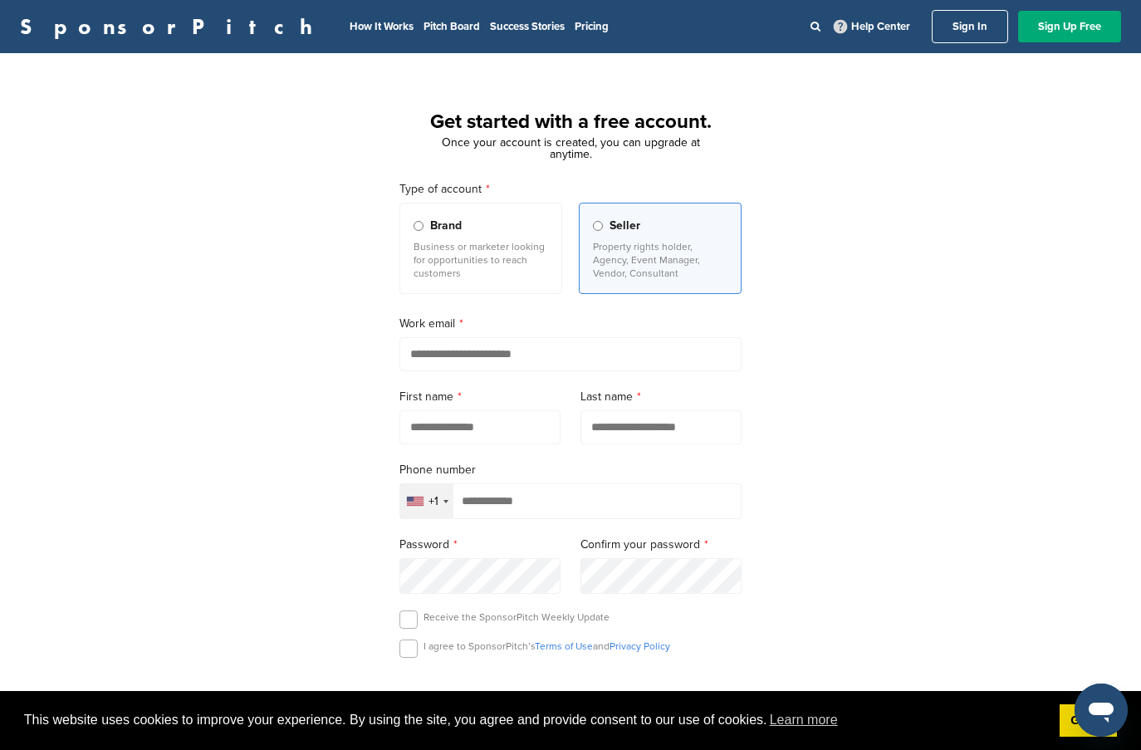
type input "*"
type input "**********"
type input "*******"
type input "*****"
type input "**********"
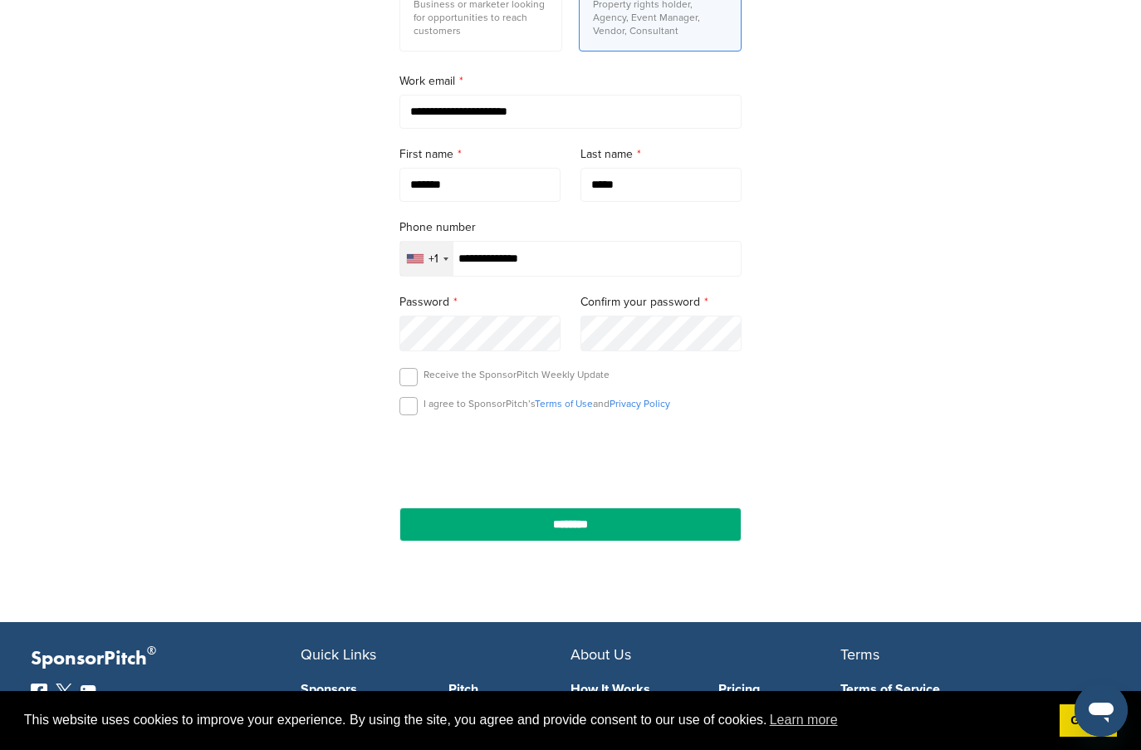
scroll to position [256, 0]
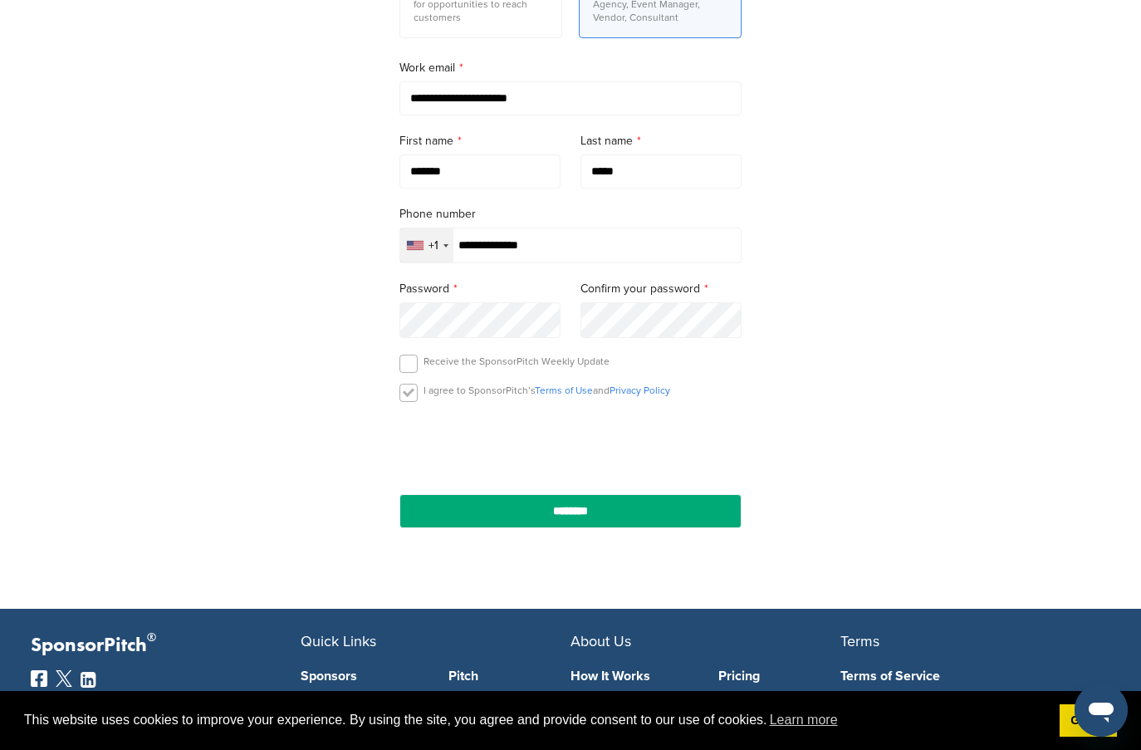
click at [403, 391] on label at bounding box center [408, 393] width 18 height 18
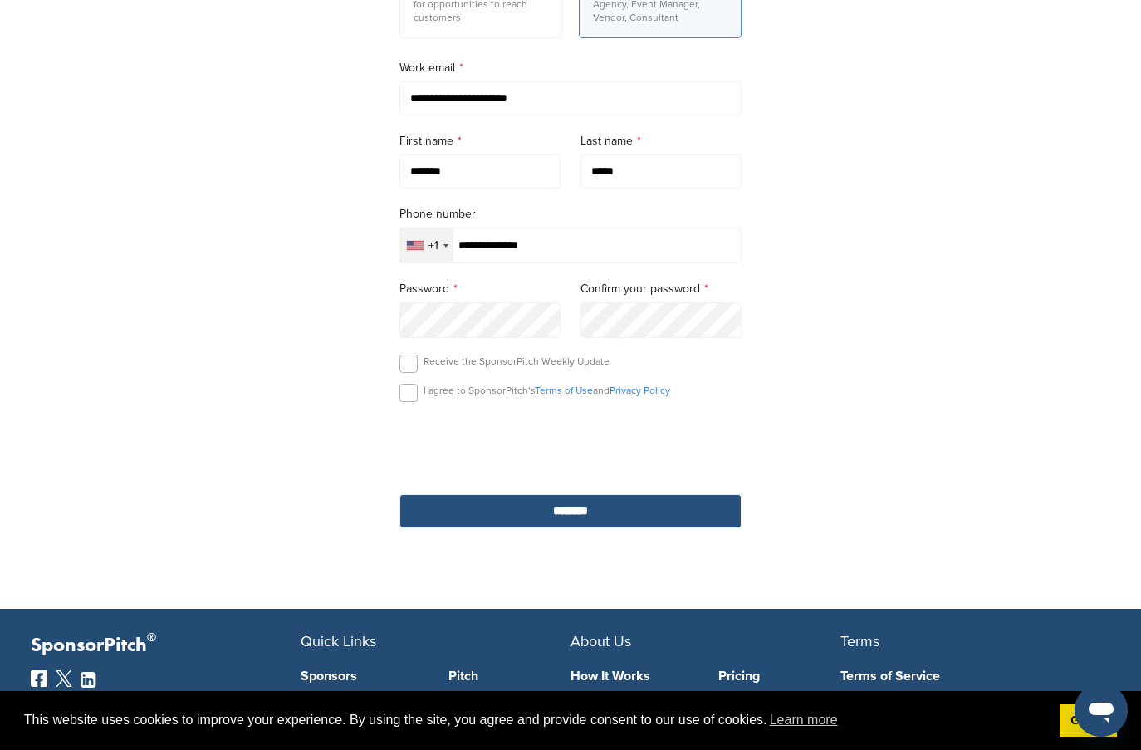
click at [634, 527] on input "********" at bounding box center [570, 511] width 342 height 34
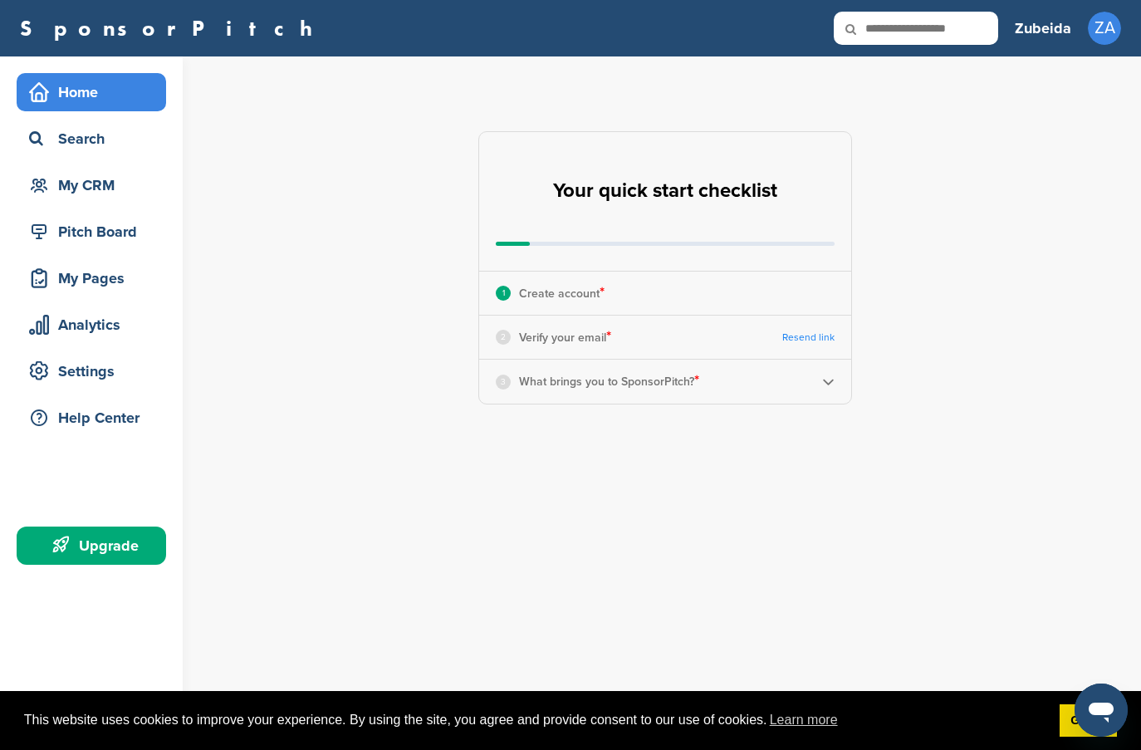
click at [705, 308] on div "1 Create account *" at bounding box center [665, 293] width 372 height 43
click at [930, 153] on div "**********" at bounding box center [675, 267] width 932 height 423
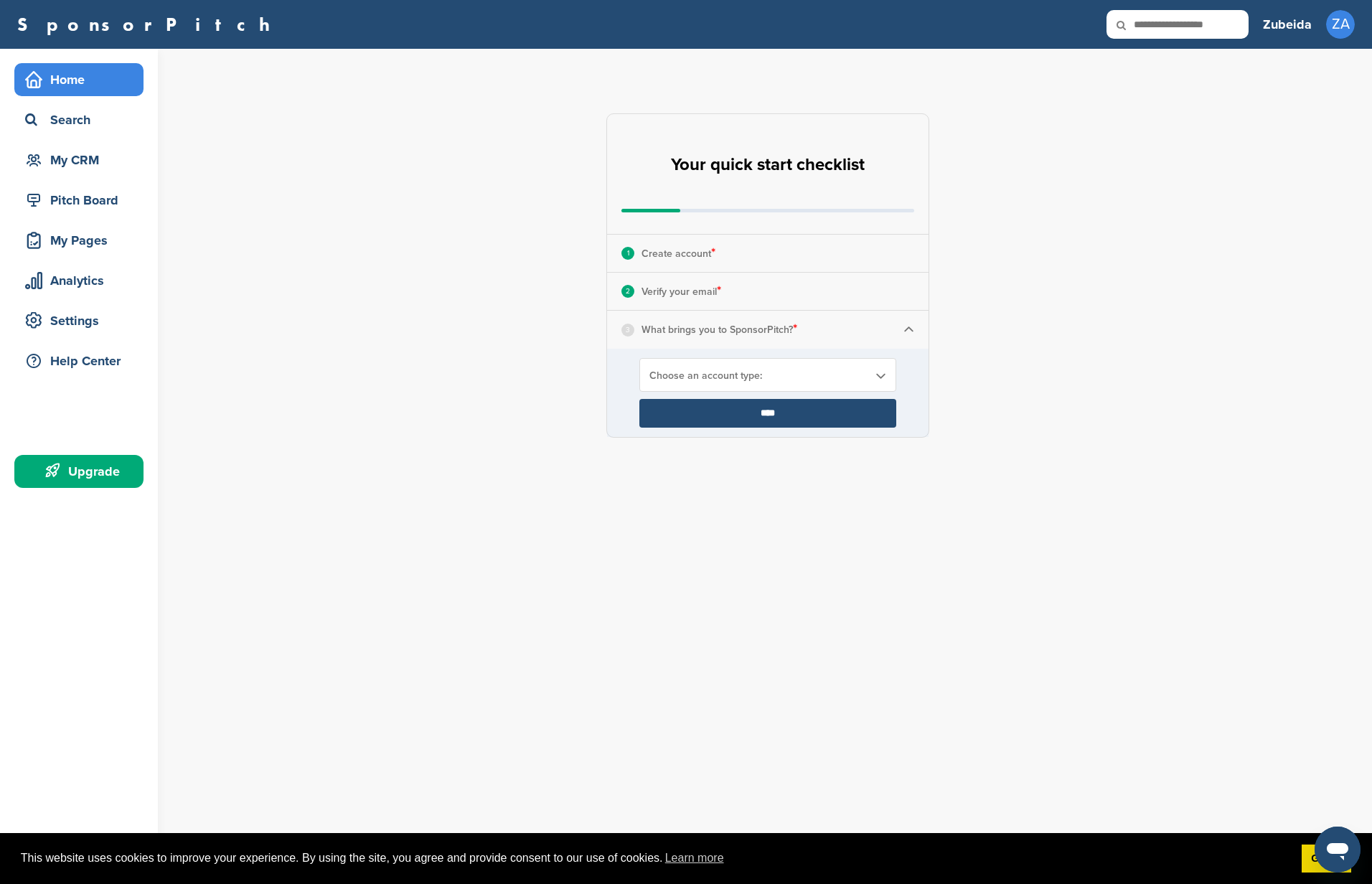
click at [706, 334] on p "What brings you to SponsorPitch? *" at bounding box center [719, 329] width 156 height 19
click at [712, 376] on span "Choose an account type:" at bounding box center [758, 376] width 218 height 12
click at [691, 437] on li "Looking for Sponsors" at bounding box center [767, 432] width 248 height 25
click at [704, 416] on input "****" at bounding box center [767, 413] width 257 height 29
click at [716, 379] on span "Looking for Sponsors" at bounding box center [758, 376] width 218 height 12
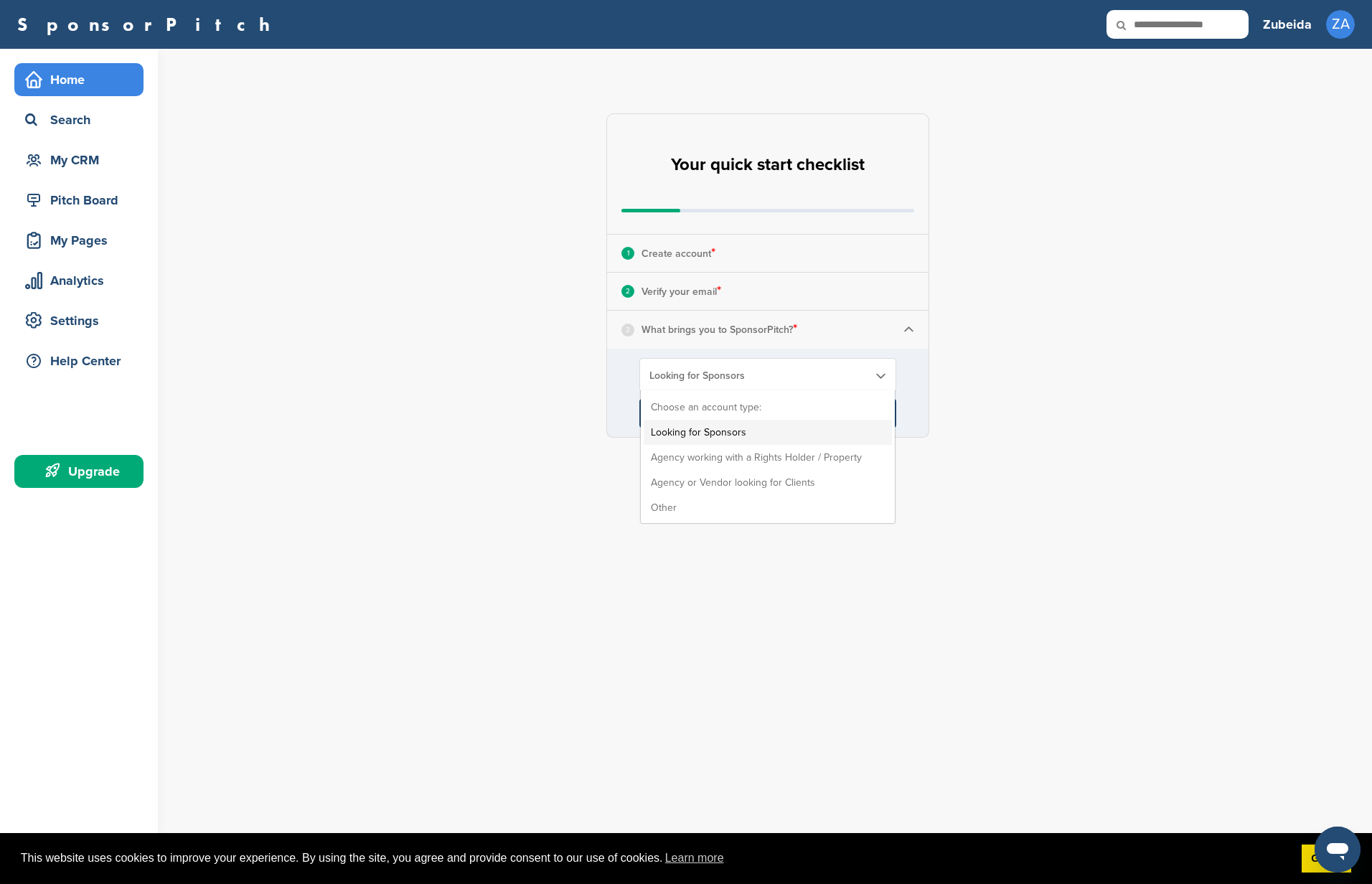
click at [703, 428] on li "Looking for Sponsors" at bounding box center [767, 432] width 248 height 25
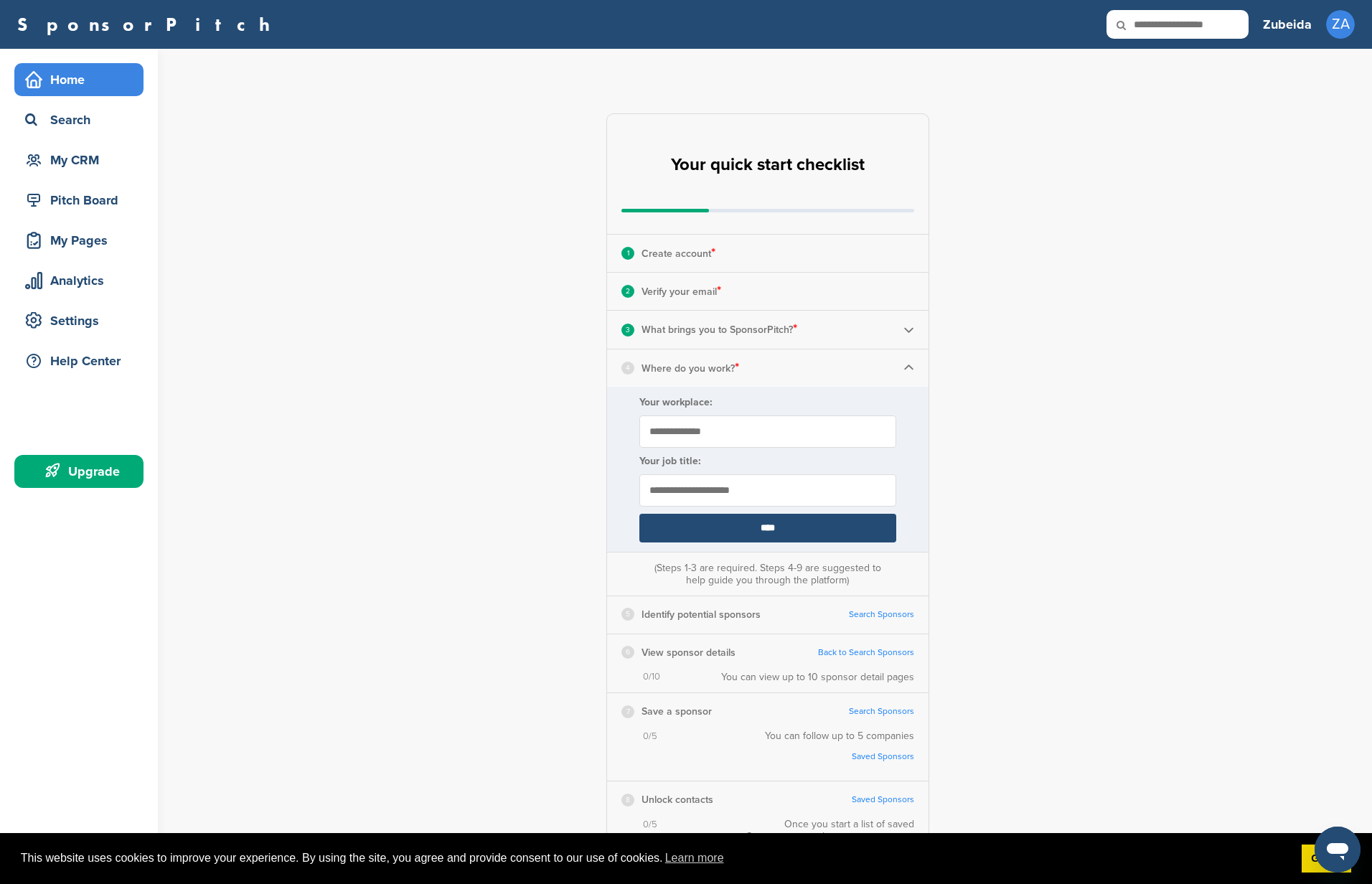
type input "**********"
type input "********"
click at [738, 506] on form "**********" at bounding box center [767, 469] width 321 height 165
click at [734, 517] on input "****" at bounding box center [767, 528] width 257 height 29
click at [703, 514] on input "****" at bounding box center [767, 528] width 257 height 29
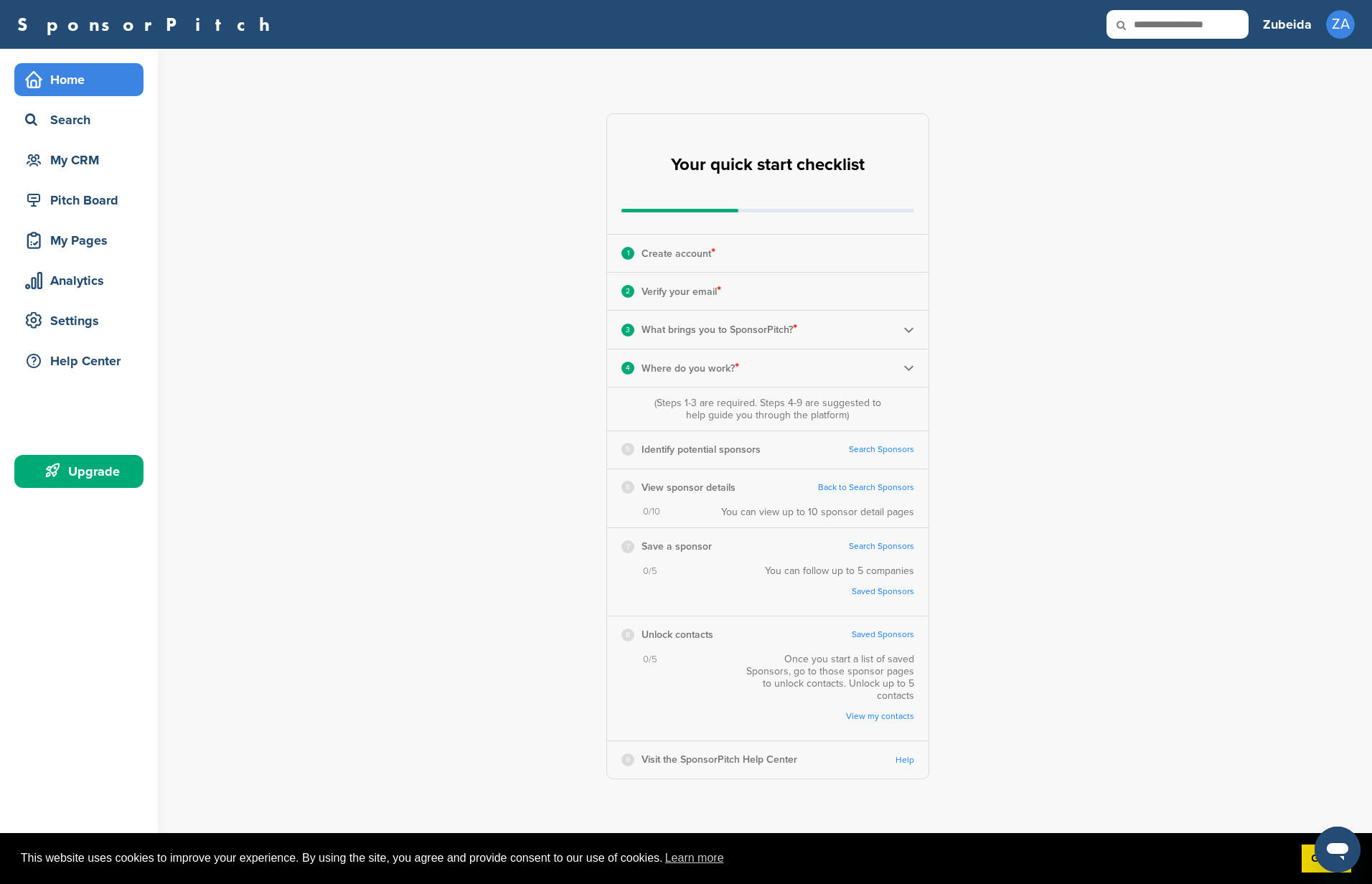
click at [653, 454] on p "Identify potential sponsors" at bounding box center [701, 449] width 119 height 18
click at [886, 450] on link "Search Sponsors" at bounding box center [881, 449] width 66 height 10
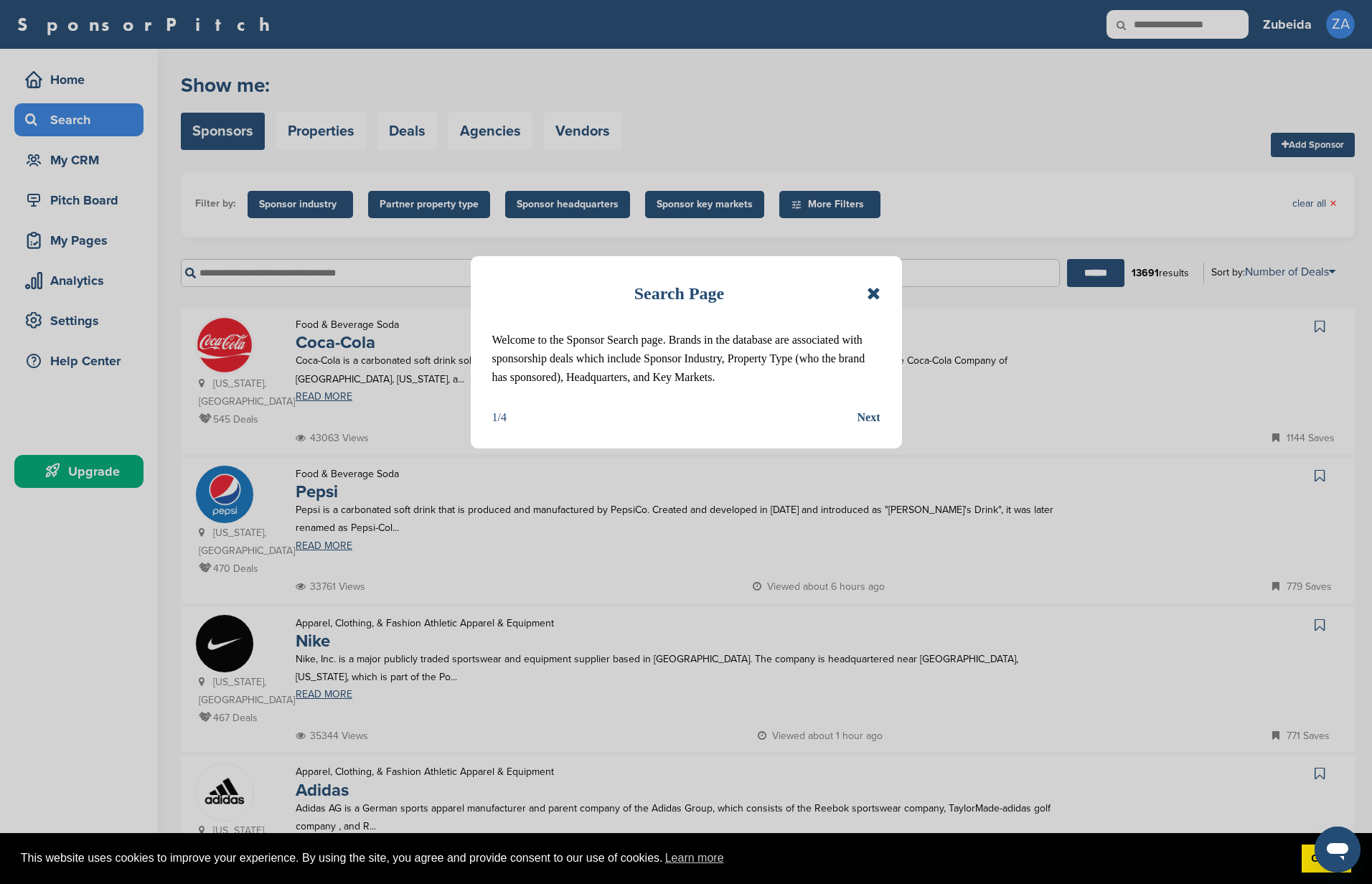
click at [872, 294] on icon at bounding box center [873, 294] width 14 height 17
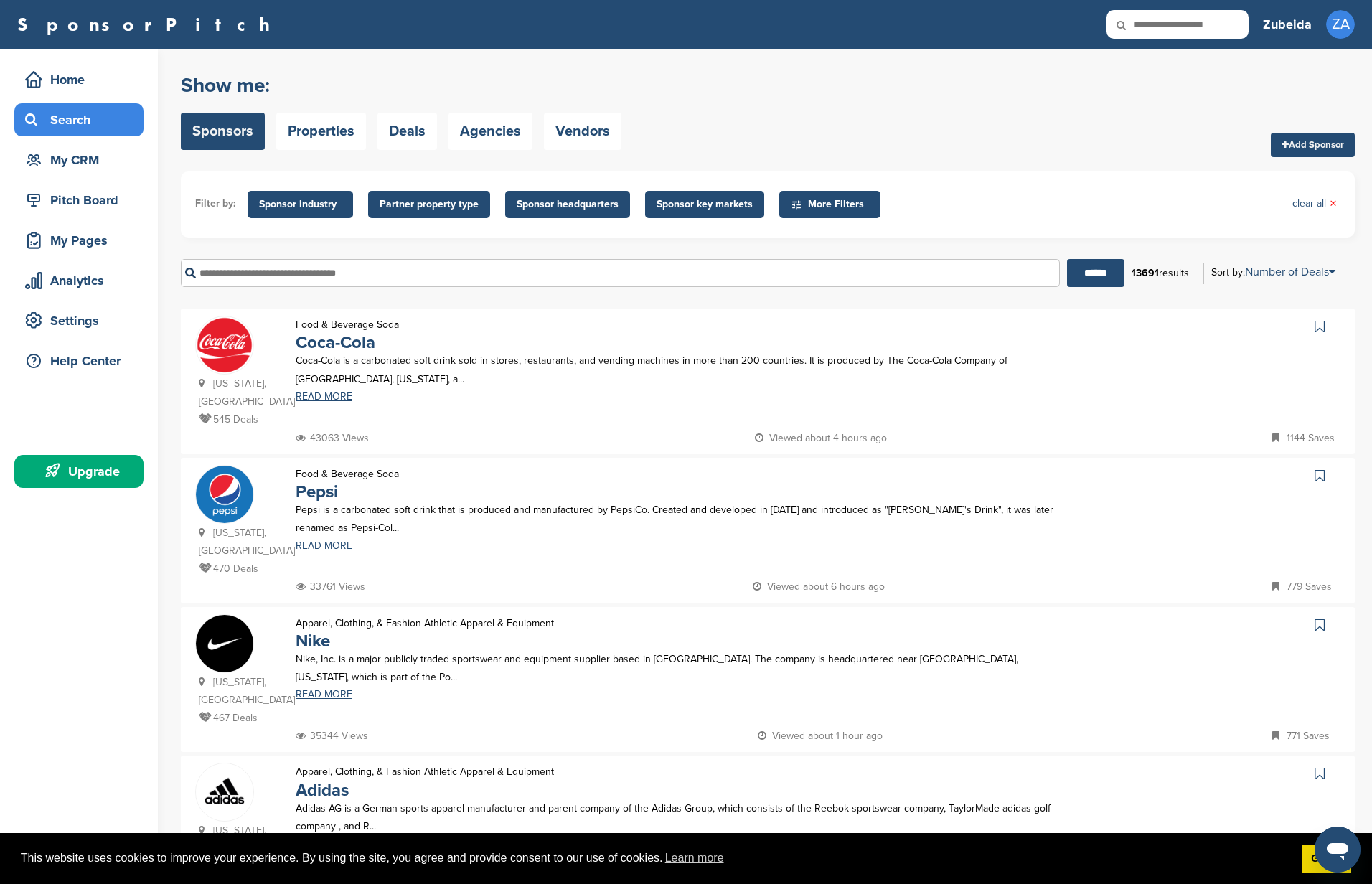
click at [276, 274] on input "text" at bounding box center [619, 273] width 879 height 28
type input "*****"
click at [1090, 273] on input "******" at bounding box center [1096, 273] width 57 height 28
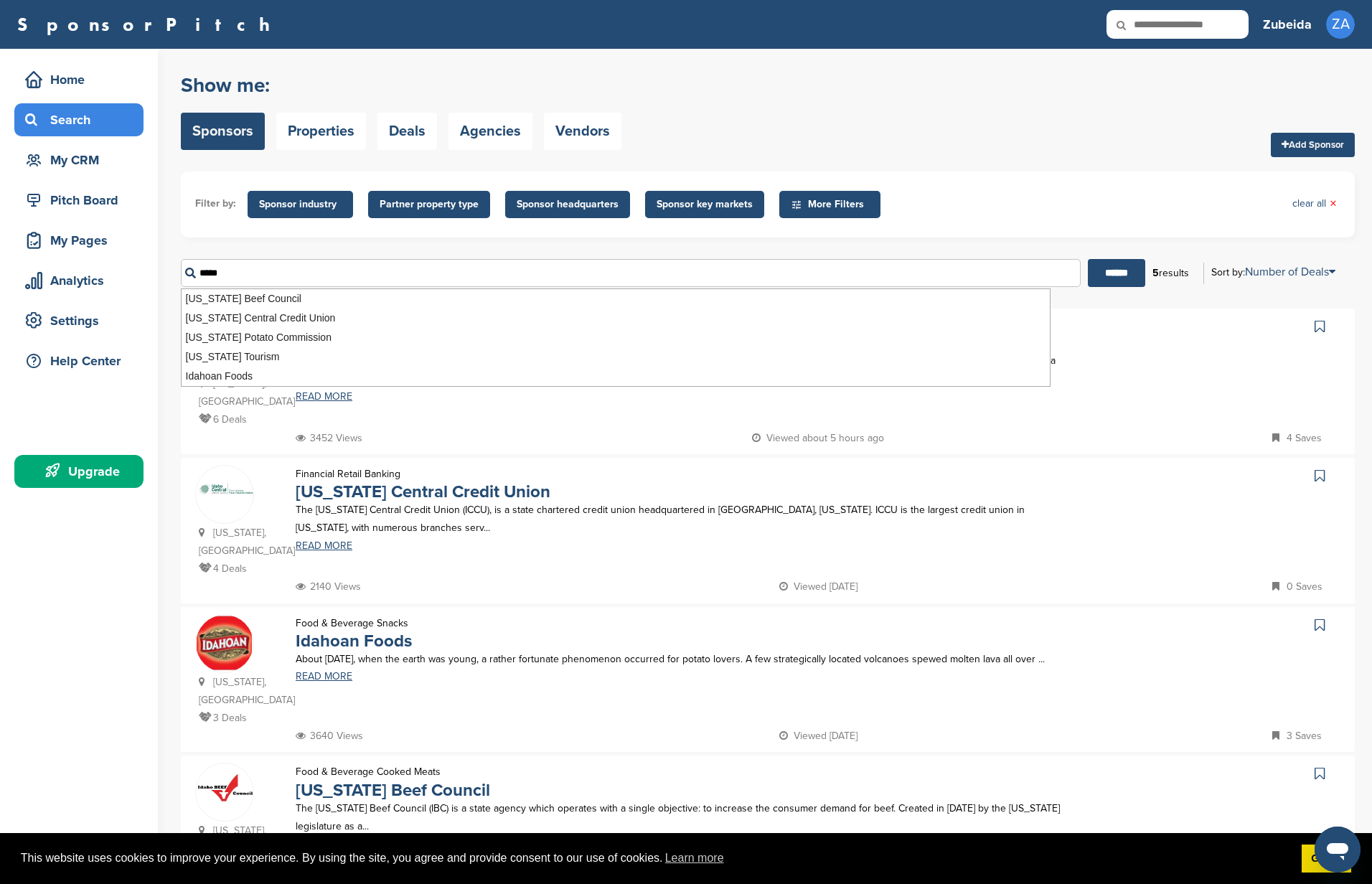
click at [156, 666] on div "Home Search My CRM Pitch Board My Pages Analytics Settings Help Center Upgrade" at bounding box center [79, 595] width 158 height 1093
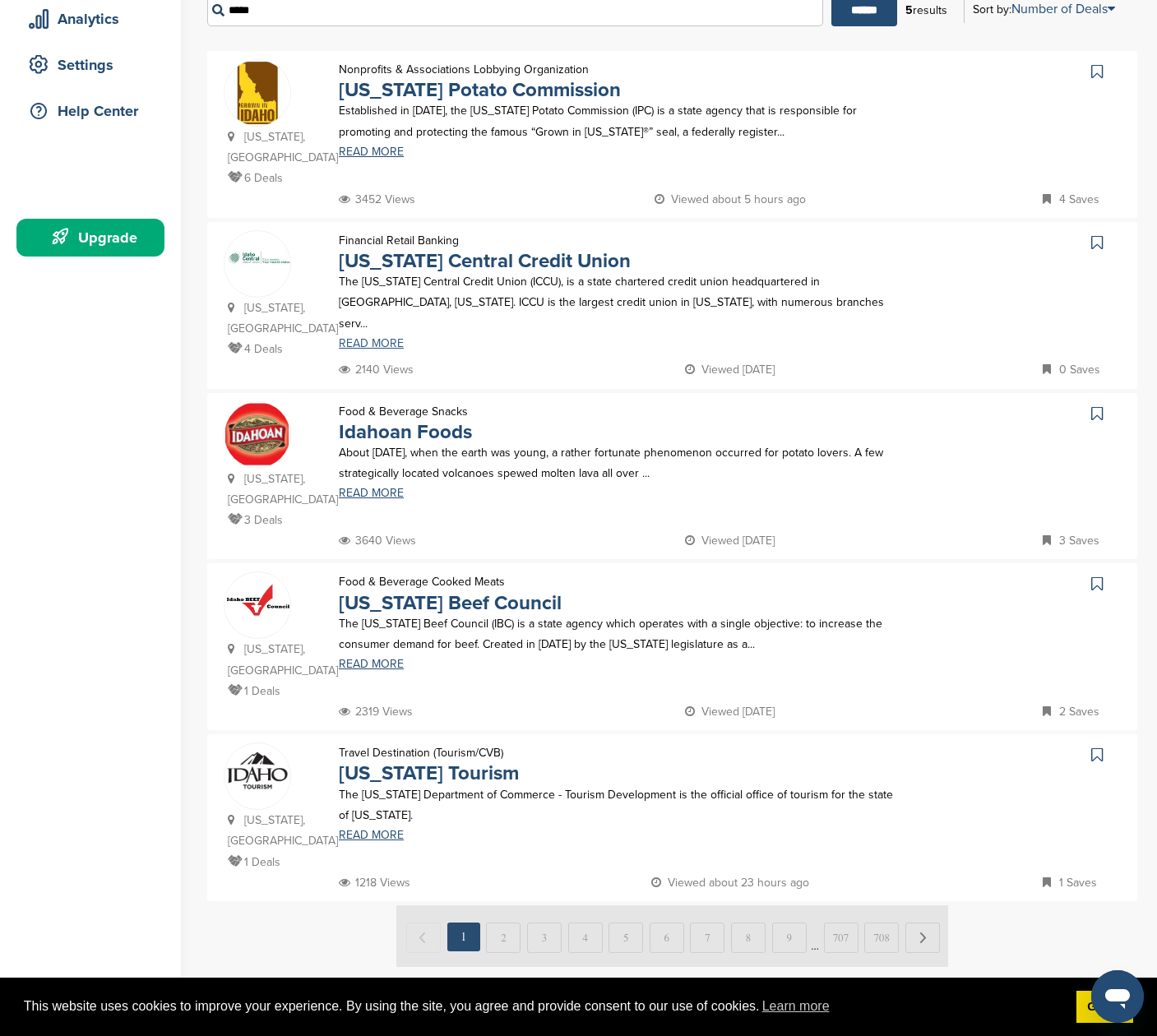
scroll to position [304, 0]
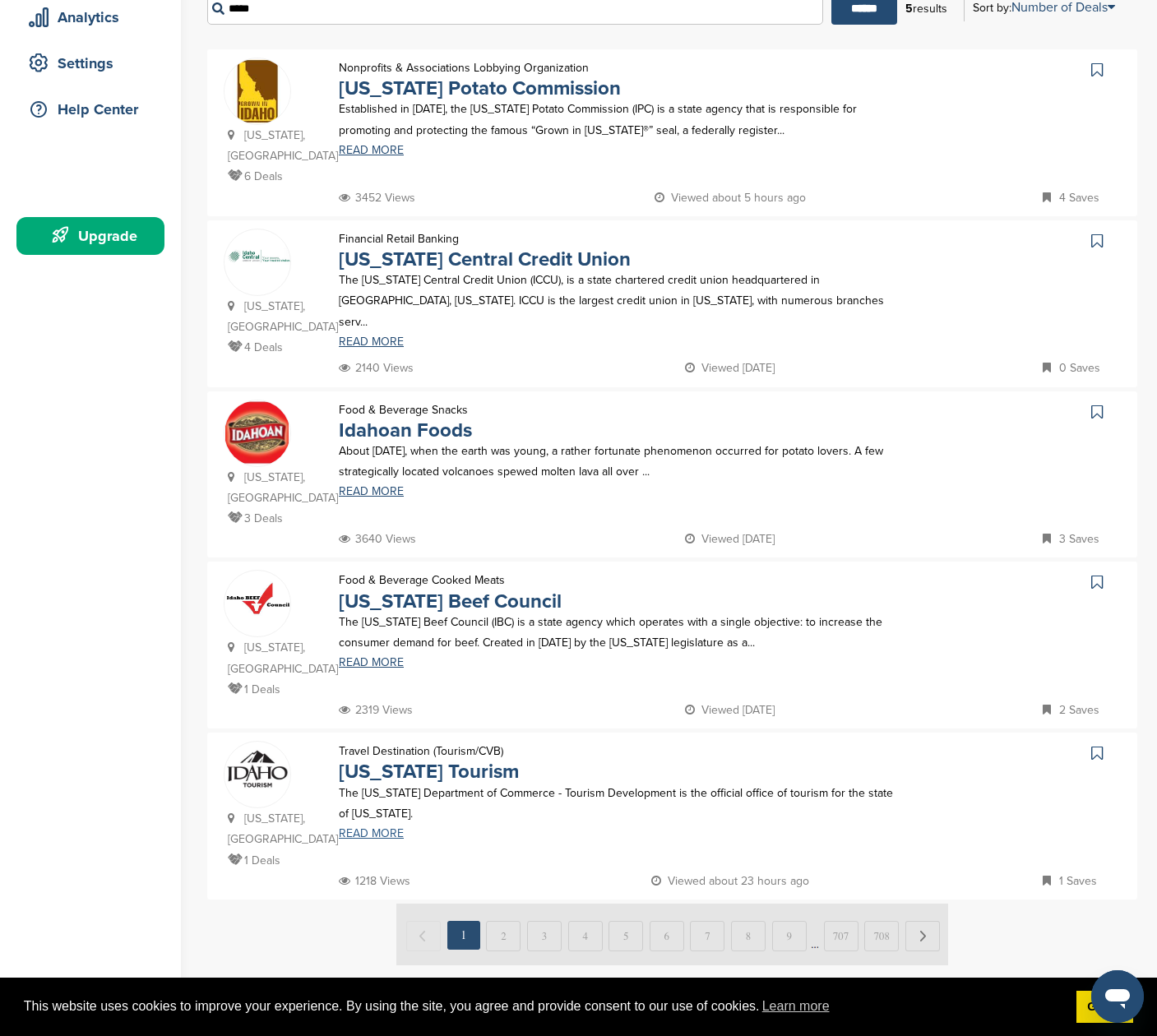
click at [369, 828] on link "READ MORE" at bounding box center [621, 834] width 566 height 12
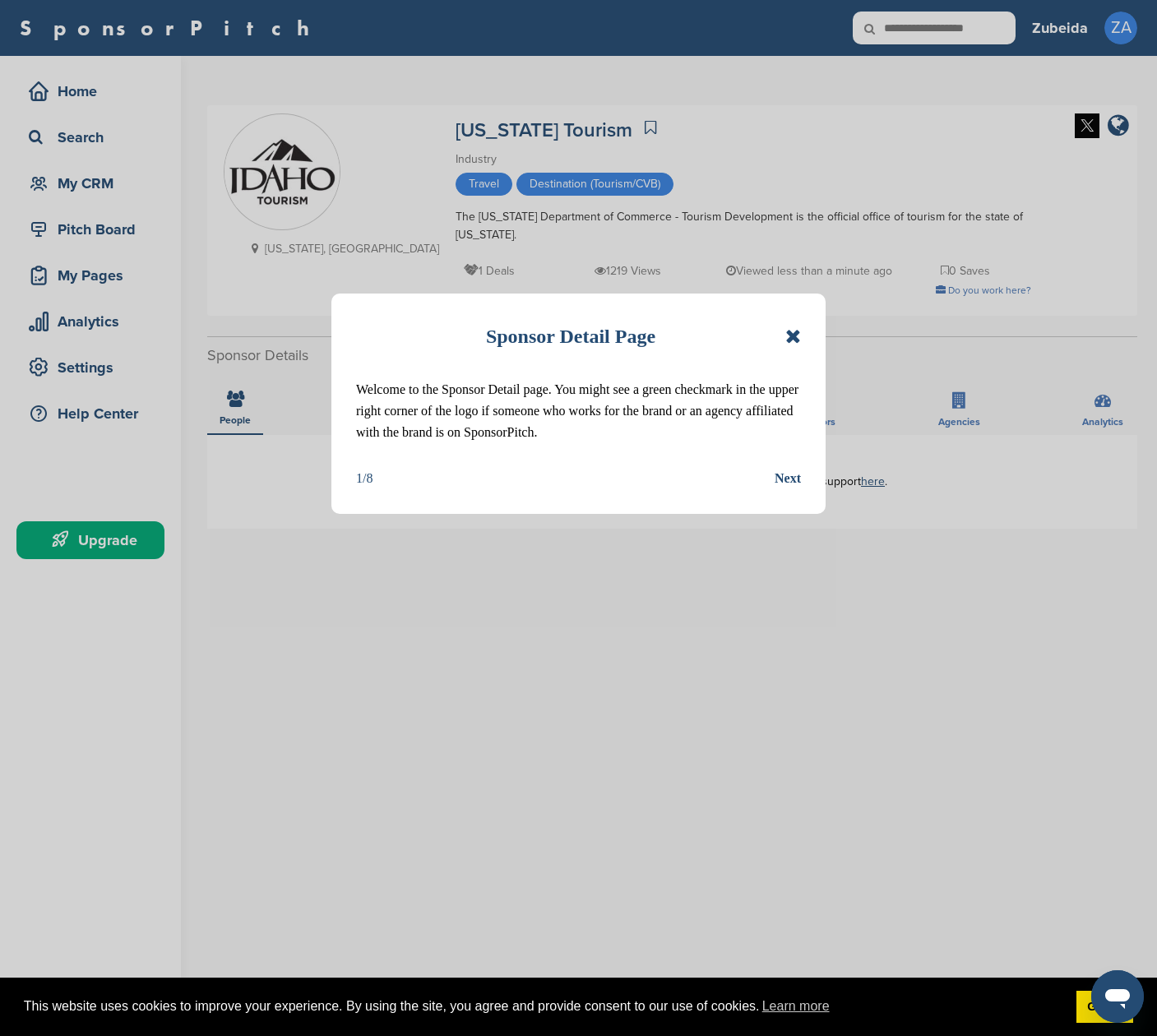
click at [789, 335] on icon at bounding box center [793, 337] width 16 height 20
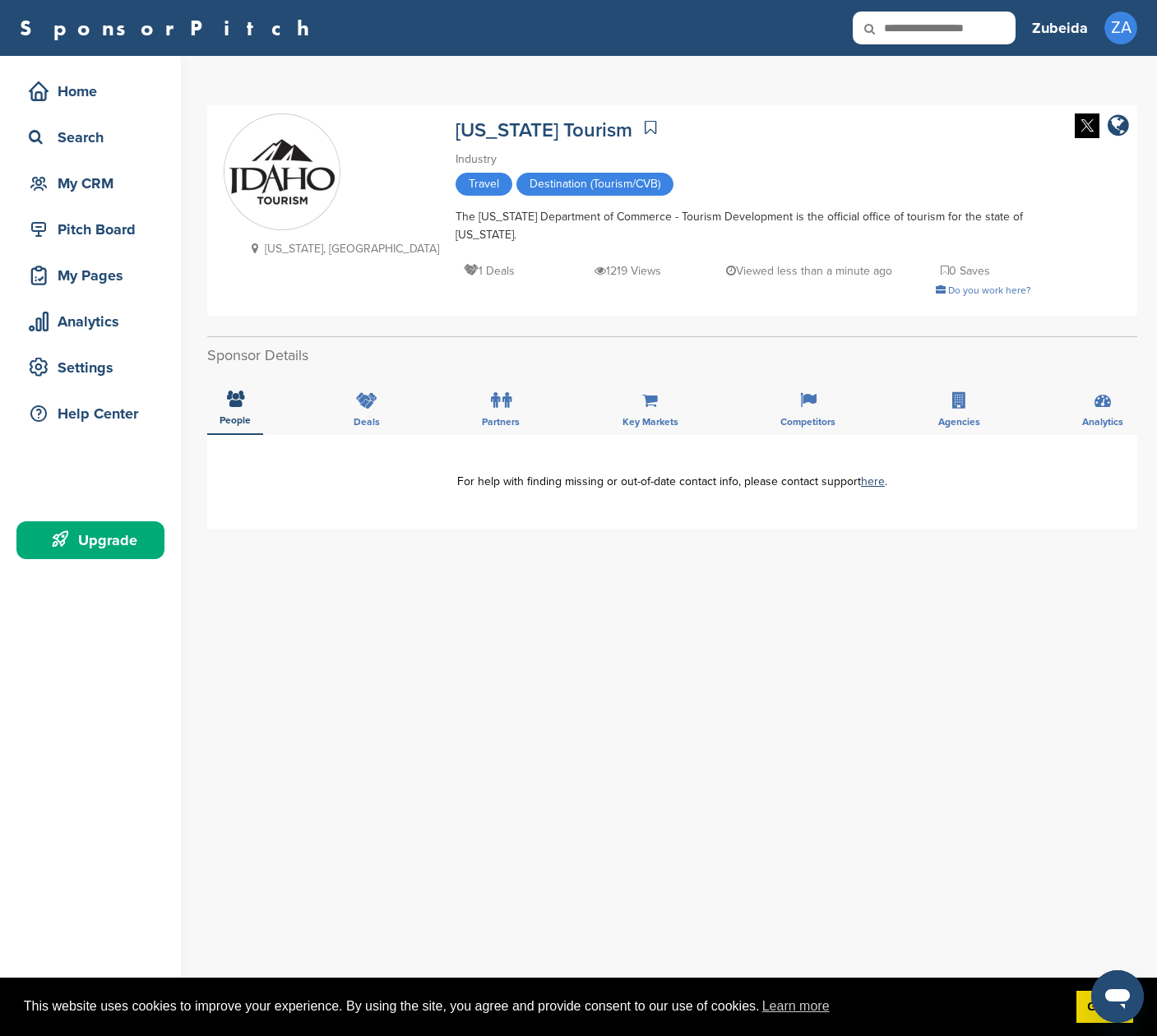
click at [700, 669] on div "**********" at bounding box center [672, 764] width 930 height 658
click at [645, 122] on icon at bounding box center [651, 127] width 12 height 17
click at [97, 140] on div "Search" at bounding box center [94, 138] width 140 height 30
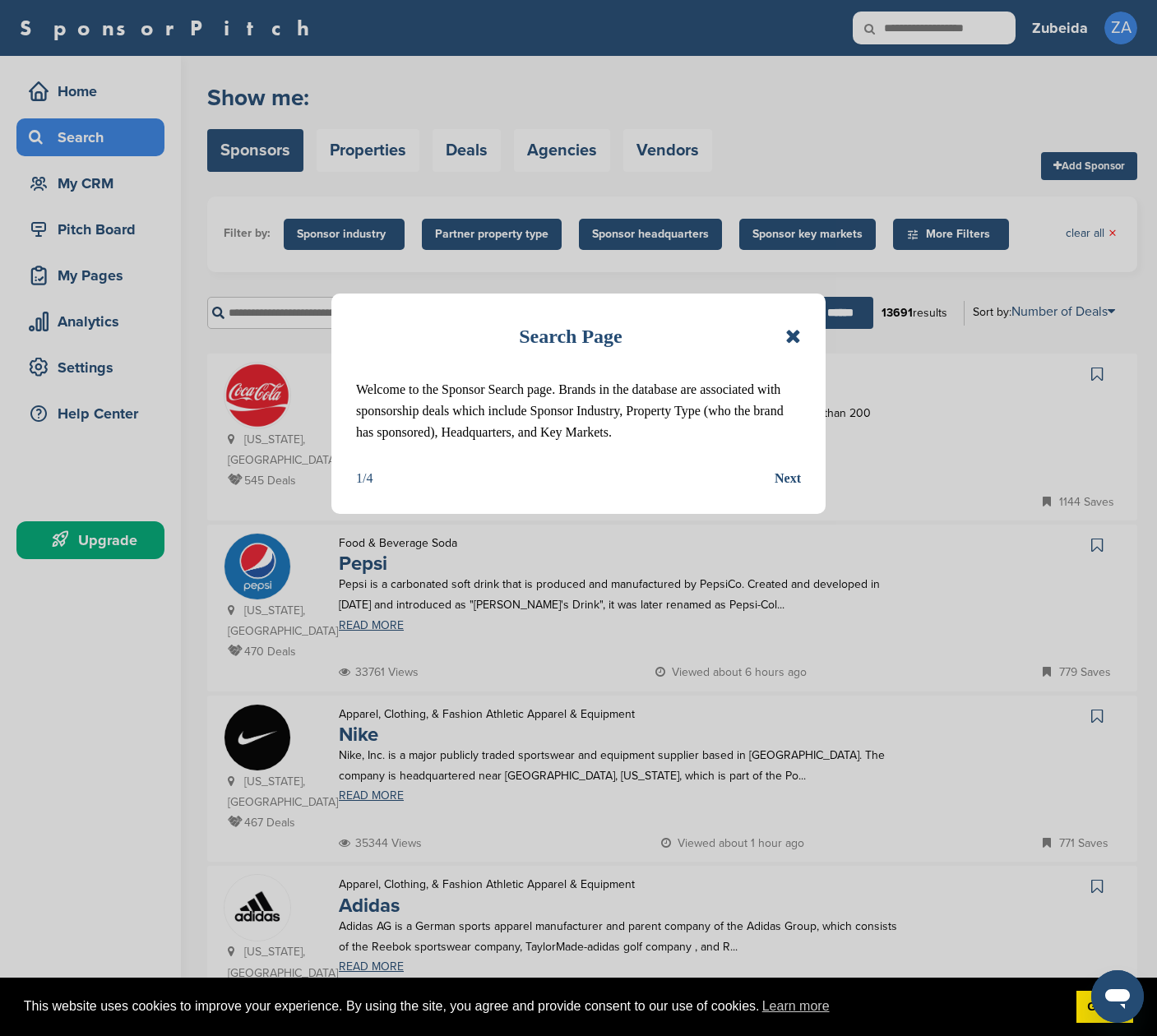
click at [786, 475] on div "Next" at bounding box center [788, 478] width 27 height 22
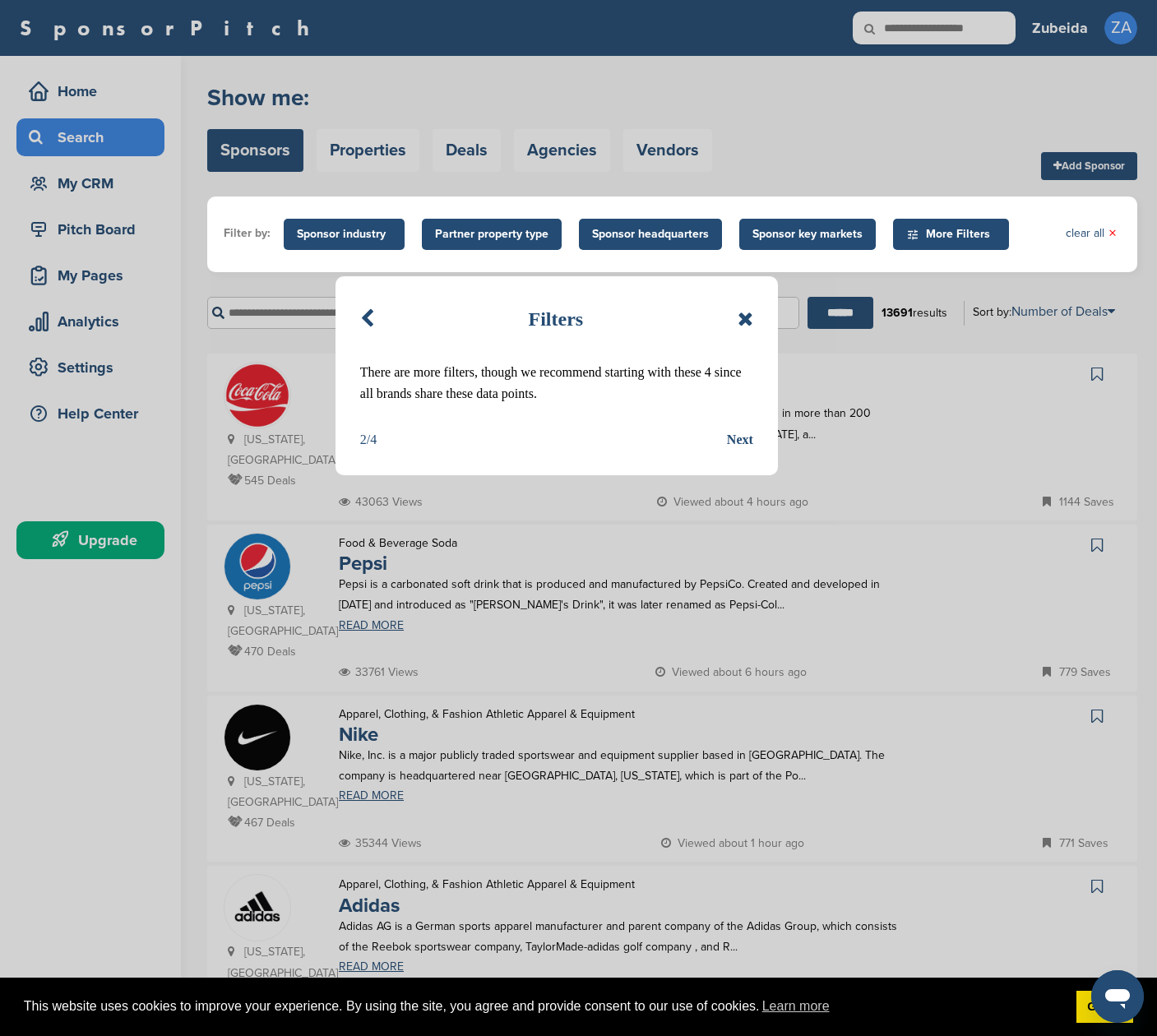
click at [744, 439] on div "Next" at bounding box center [740, 440] width 27 height 22
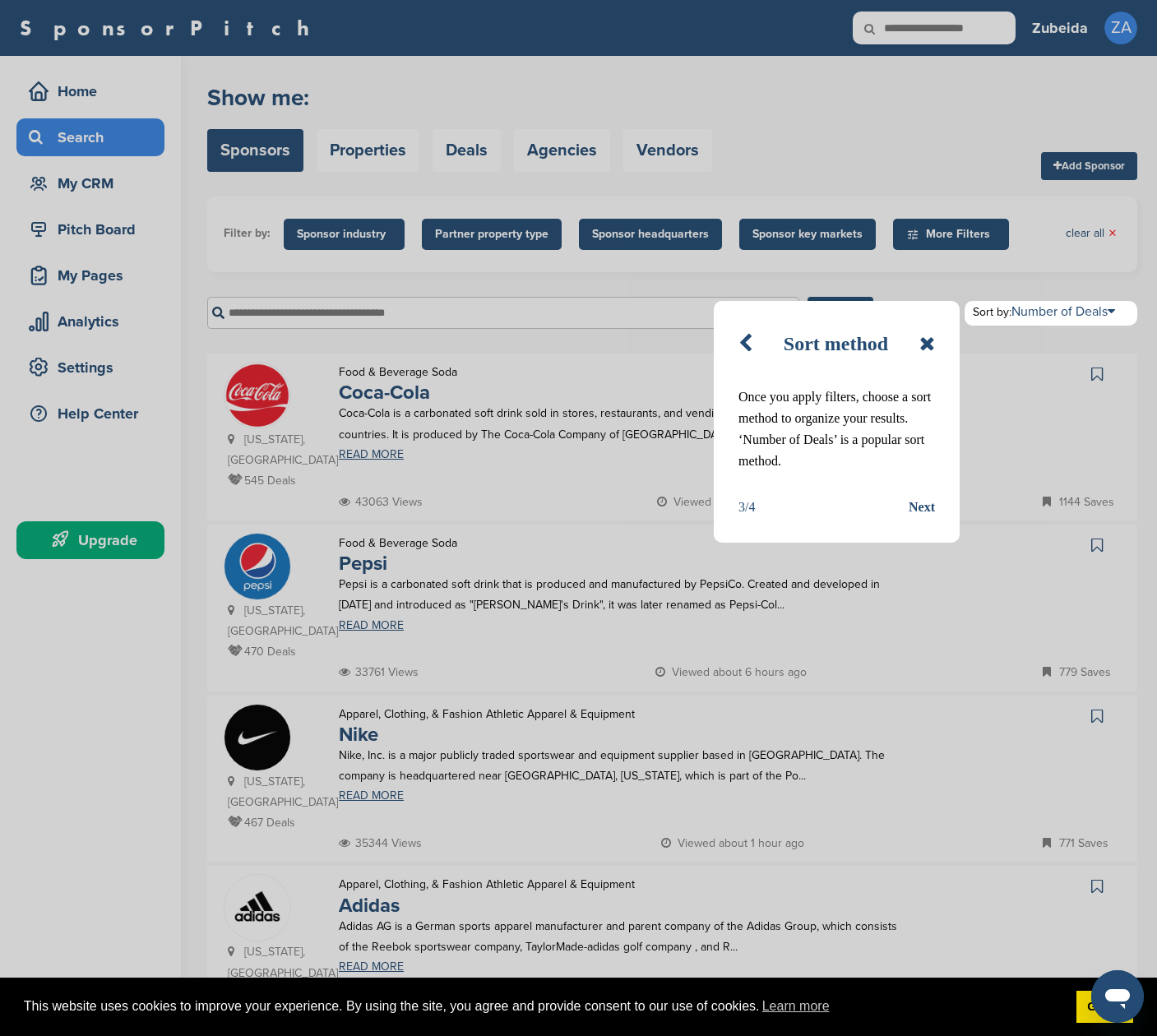
click at [919, 508] on div "Next" at bounding box center [922, 508] width 27 height 22
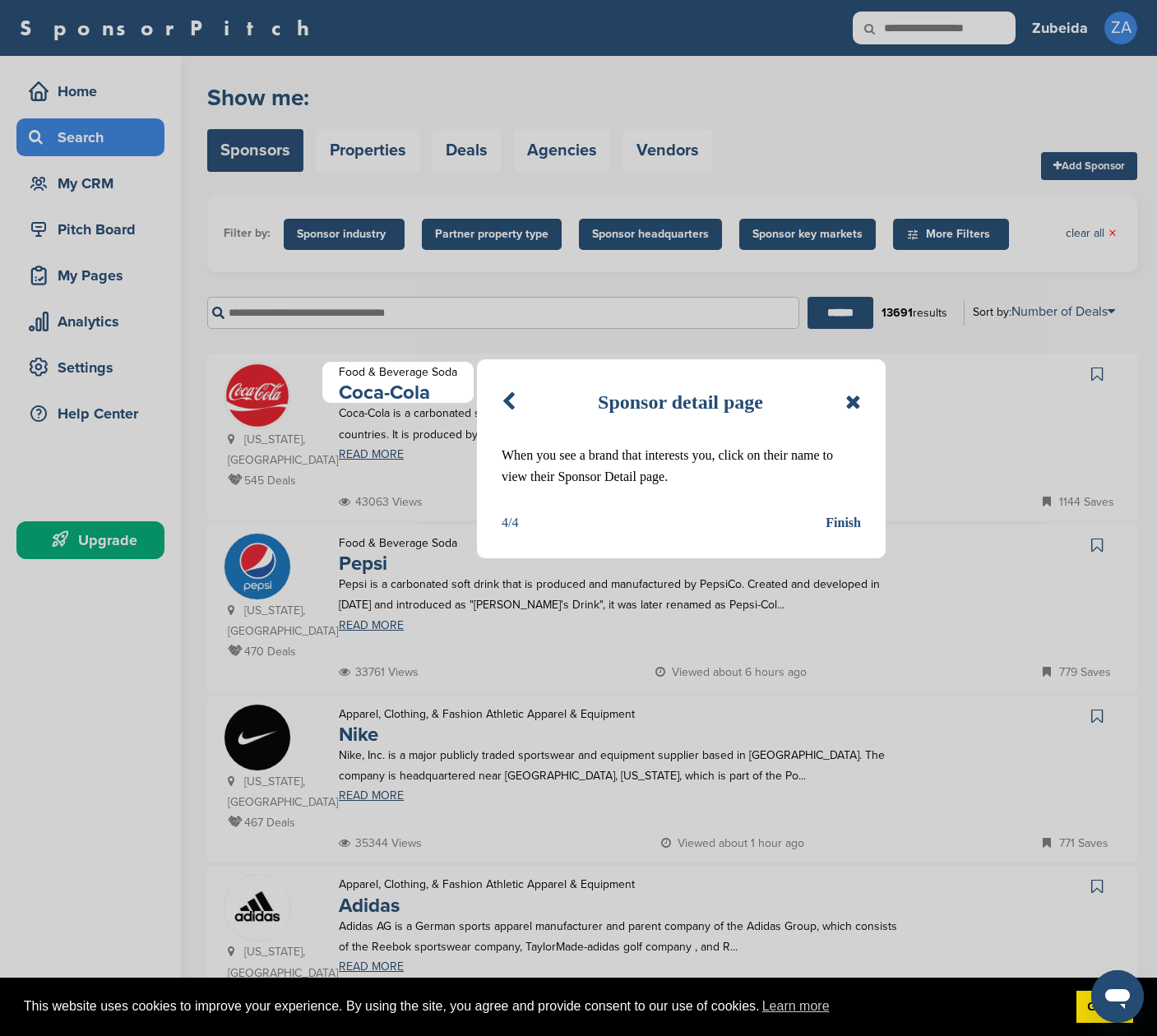
click at [844, 515] on div "Finish" at bounding box center [844, 523] width 36 height 22
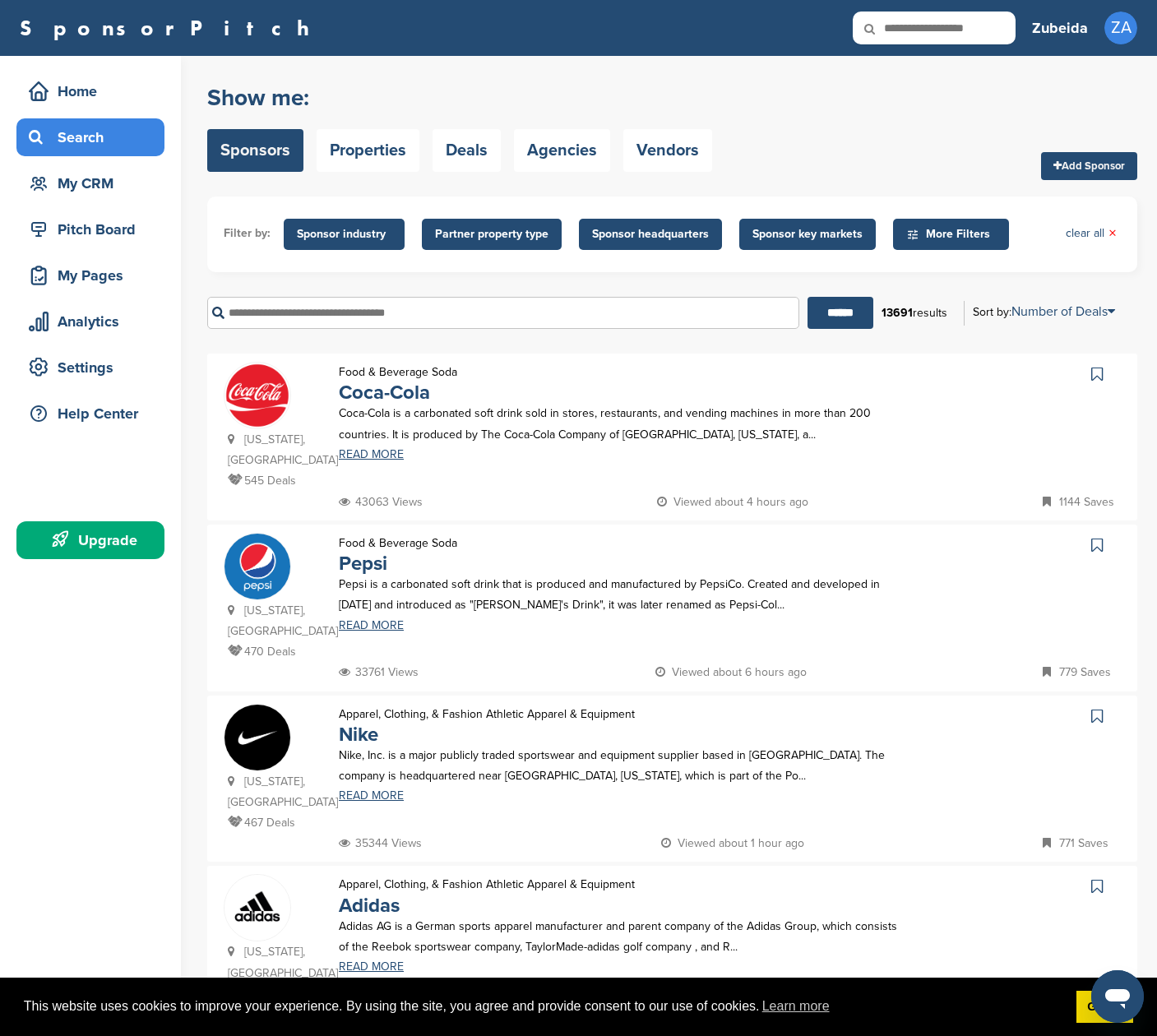
click at [324, 316] on input "text" at bounding box center [503, 313] width 592 height 32
click at [789, 227] on span "Sponsor key markets" at bounding box center [807, 235] width 110 height 18
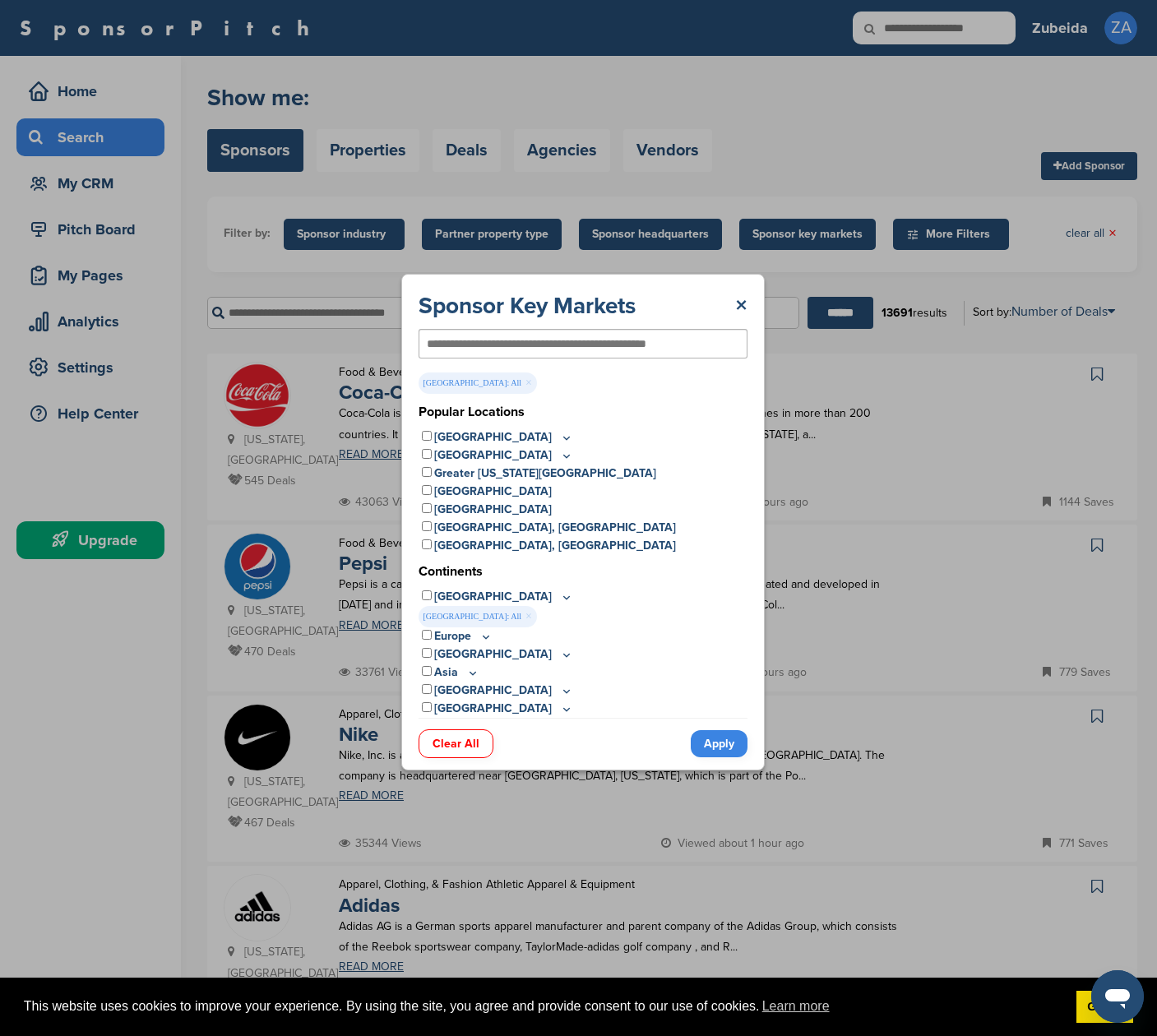
click at [704, 746] on link "Apply" at bounding box center [719, 743] width 56 height 27
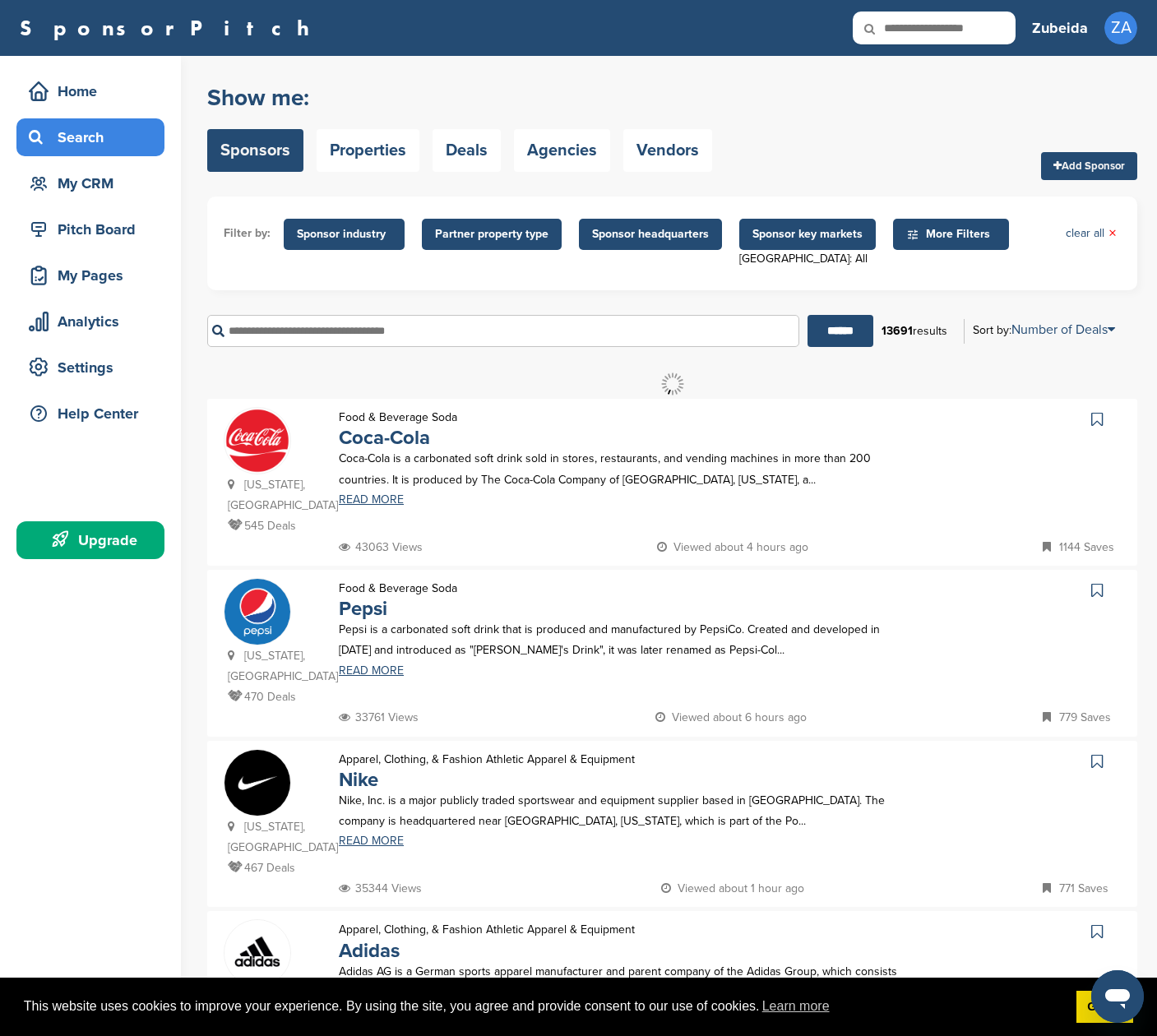
click at [629, 229] on span "Sponsor headquarters" at bounding box center [651, 235] width 117 height 18
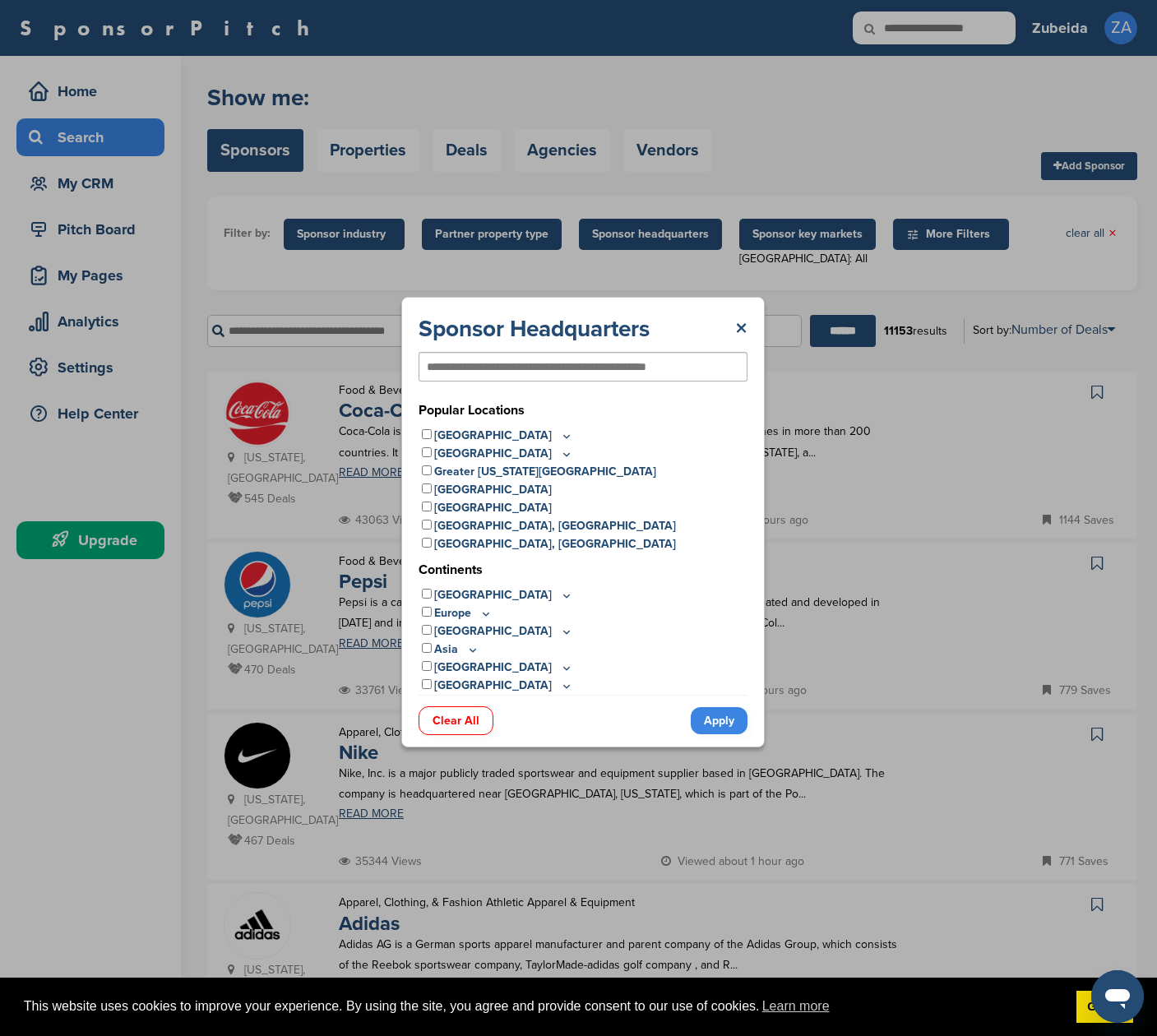
click at [560, 434] on icon at bounding box center [566, 436] width 13 height 14
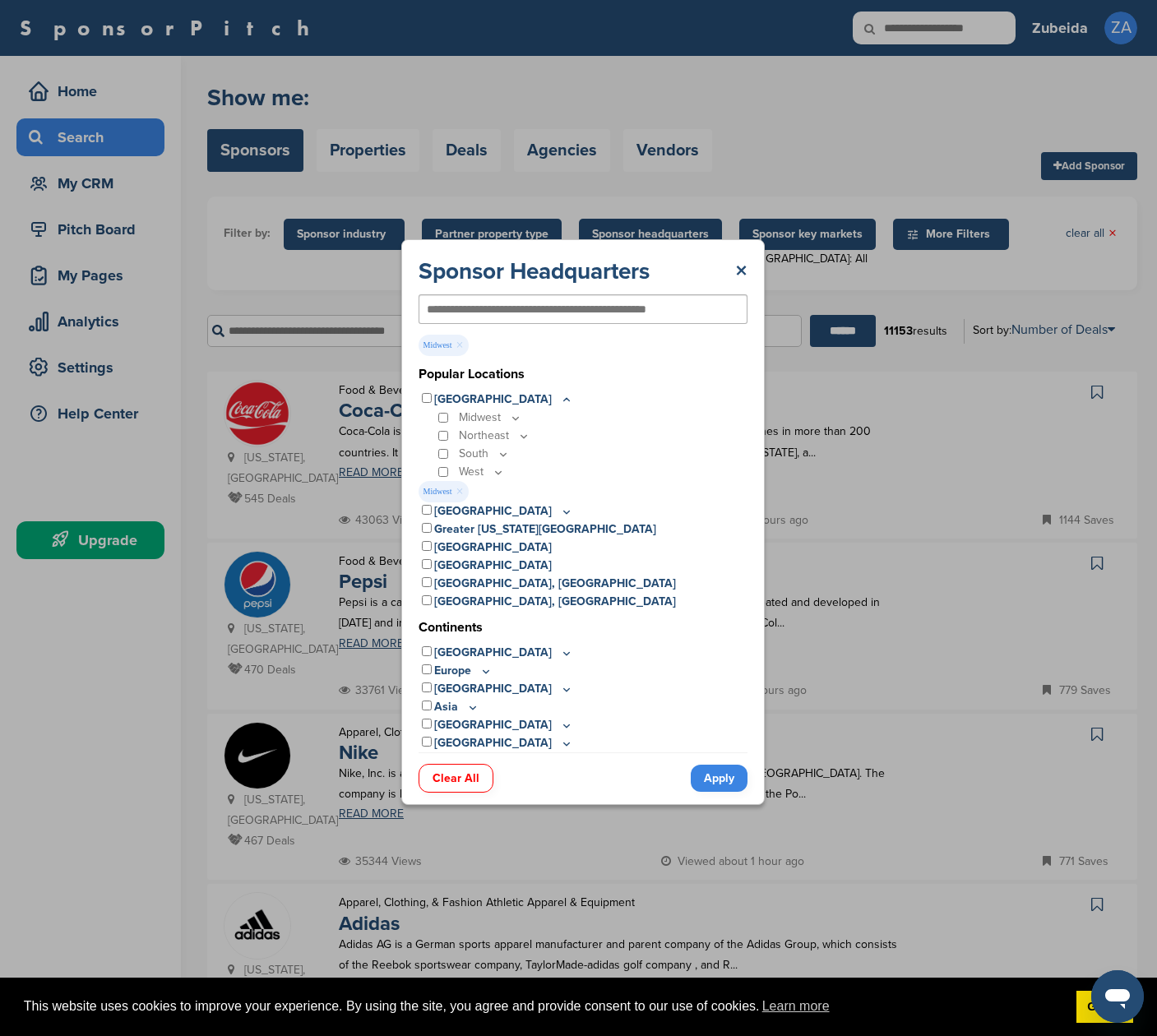
click at [439, 466] on div "West" at bounding box center [591, 472] width 313 height 18
click at [720, 778] on link "Apply" at bounding box center [719, 777] width 56 height 27
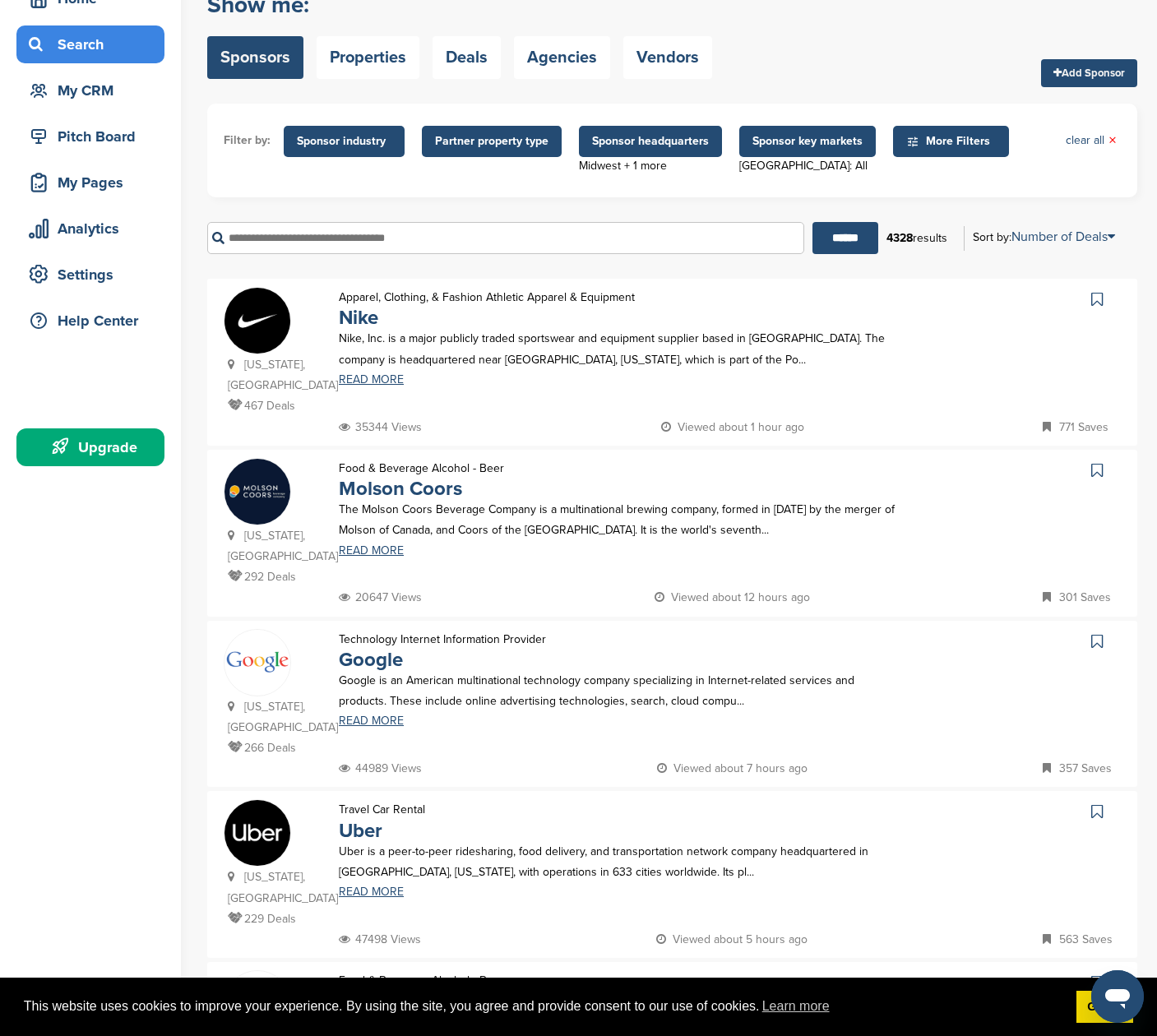
scroll to position [94, 0]
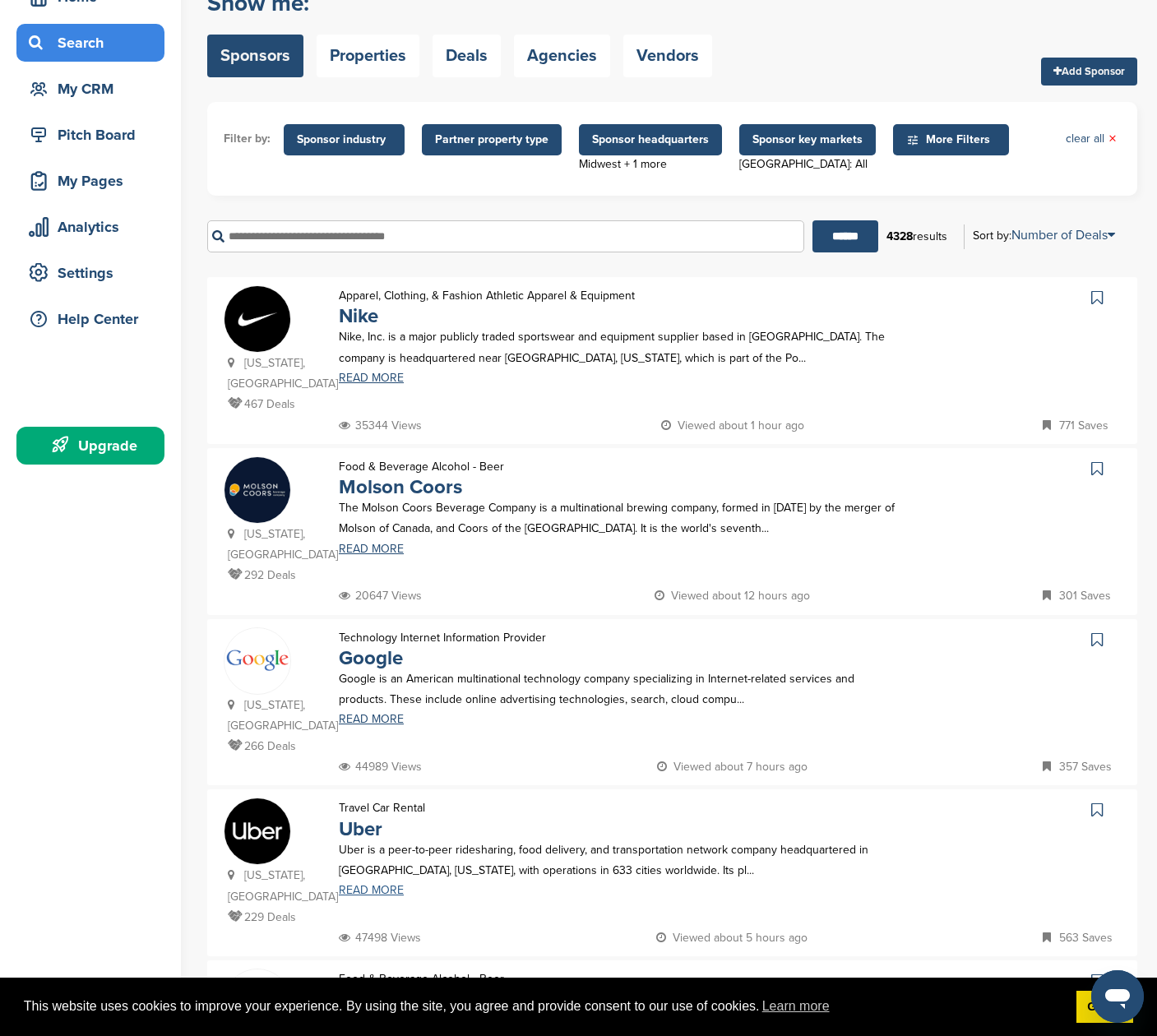
click at [367, 884] on link "READ MORE" at bounding box center [621, 890] width 566 height 12
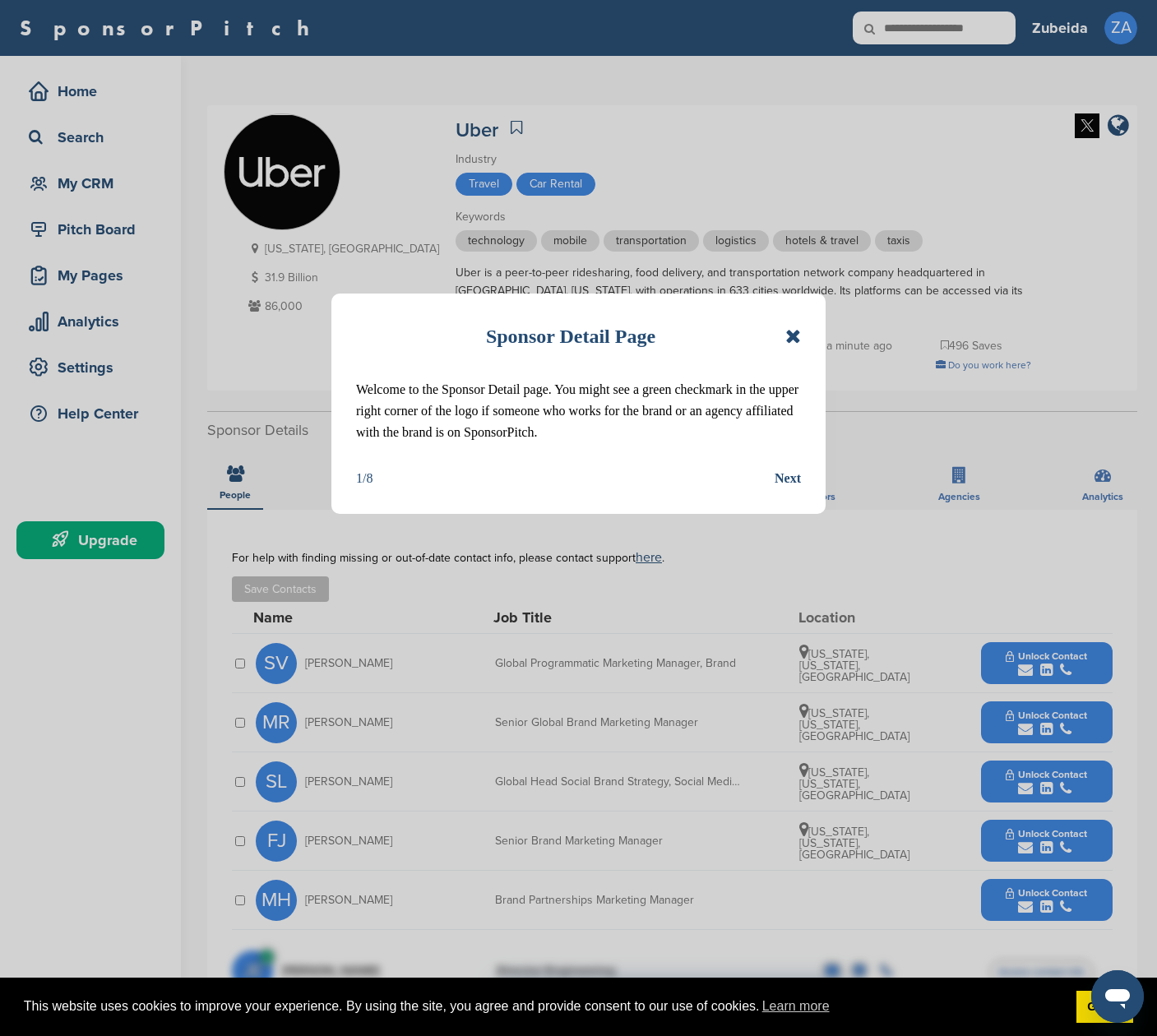
click at [793, 475] on div "Next" at bounding box center [788, 478] width 27 height 22
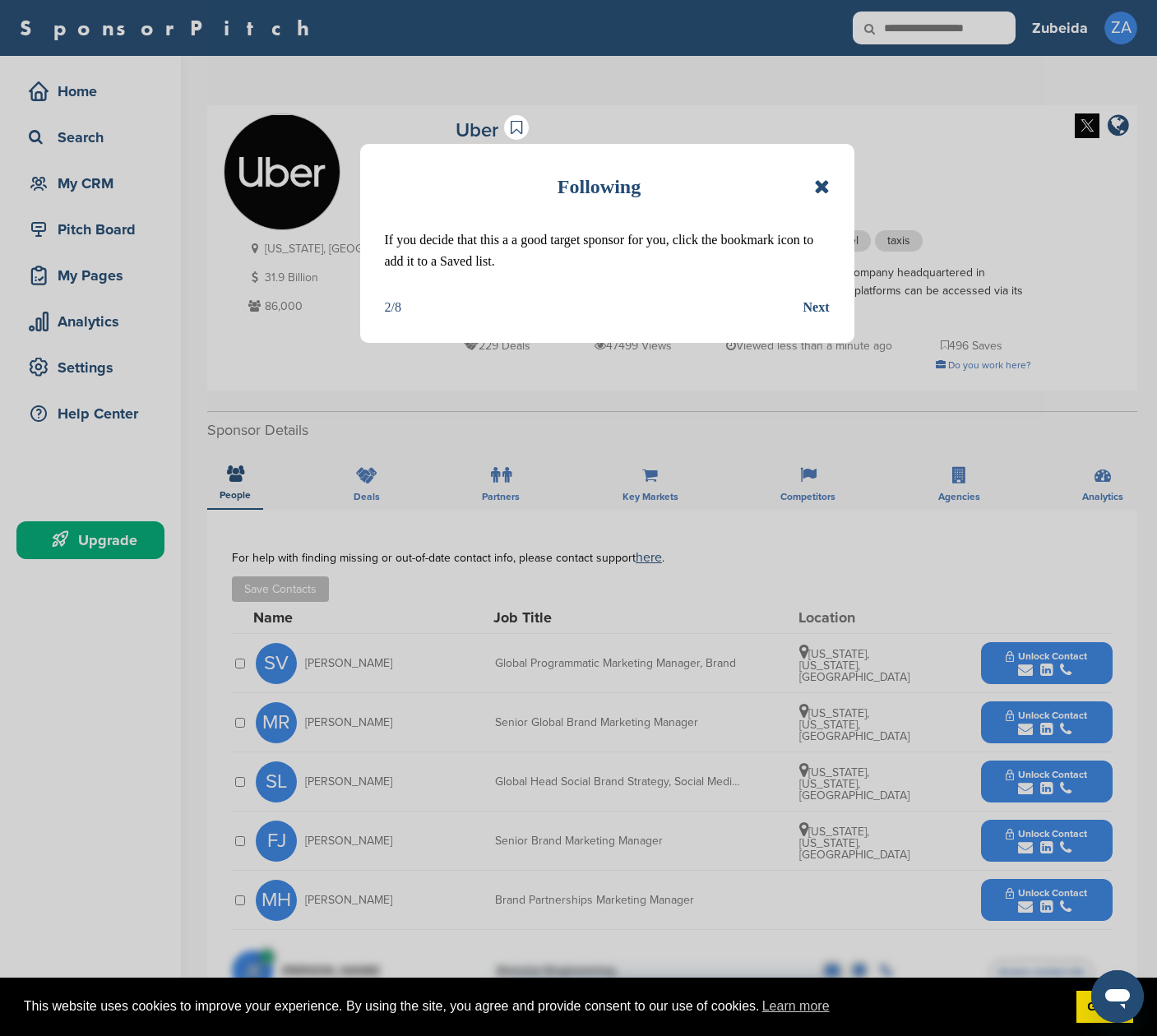
click at [826, 304] on div "Next" at bounding box center [816, 308] width 27 height 22
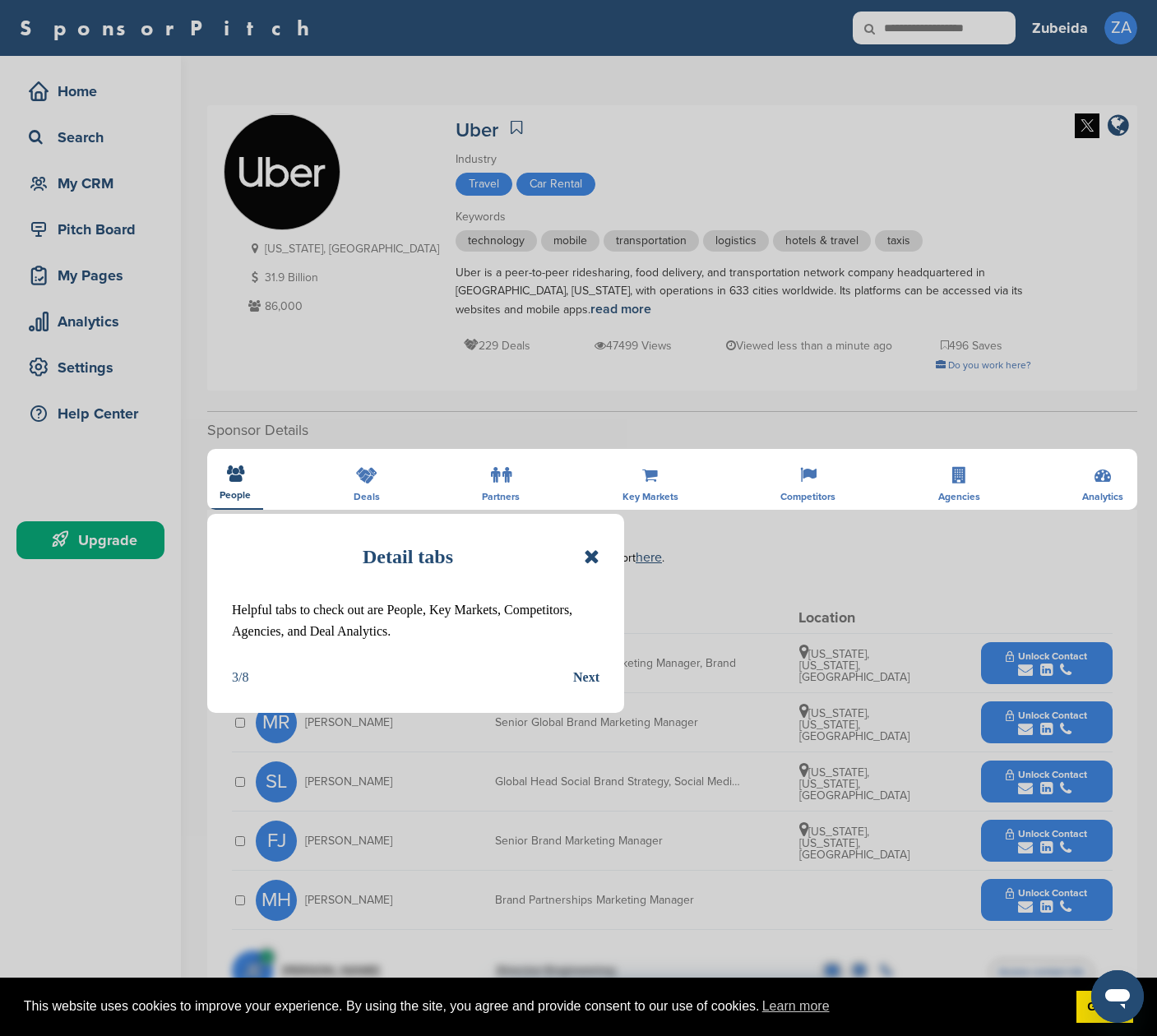
click at [589, 667] on div "Detail tabs Helpful tabs to check out are People, Key Markets, Competitors, Age…" at bounding box center [415, 613] width 417 height 199
click at [585, 681] on div "Next" at bounding box center [586, 677] width 27 height 22
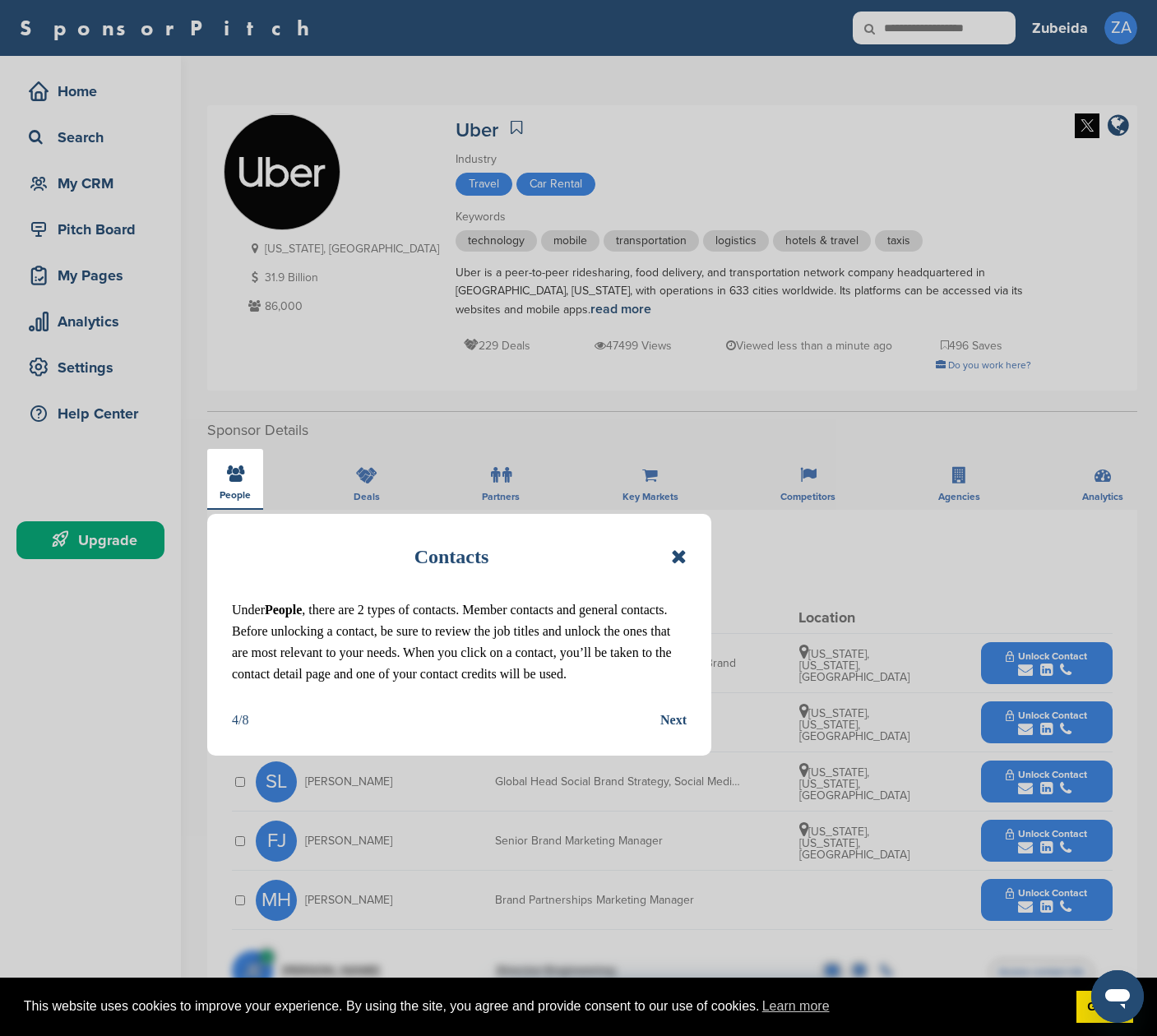
click at [673, 722] on div "Next" at bounding box center [674, 721] width 27 height 22
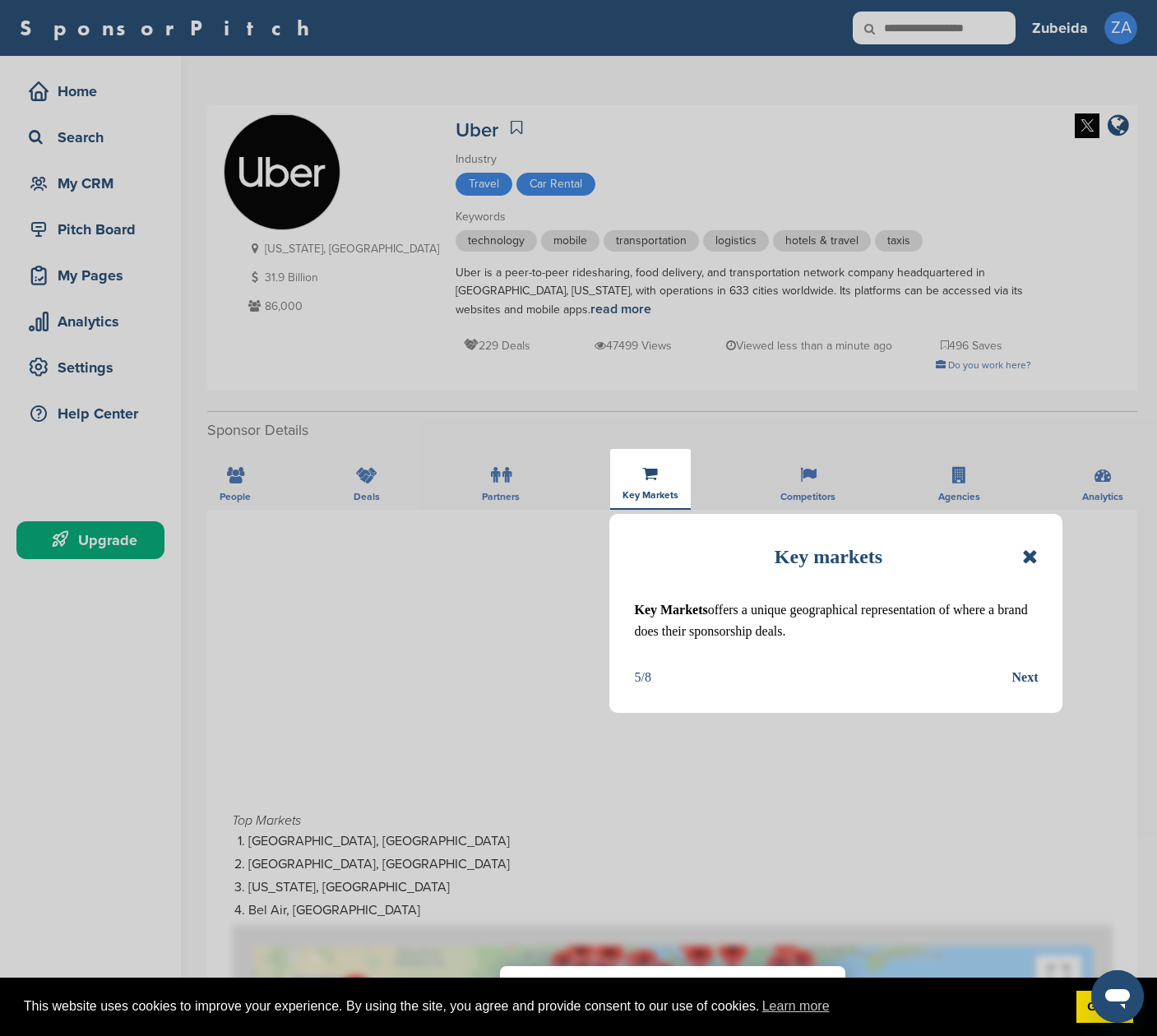
click at [1021, 674] on div "Next" at bounding box center [1024, 677] width 27 height 22
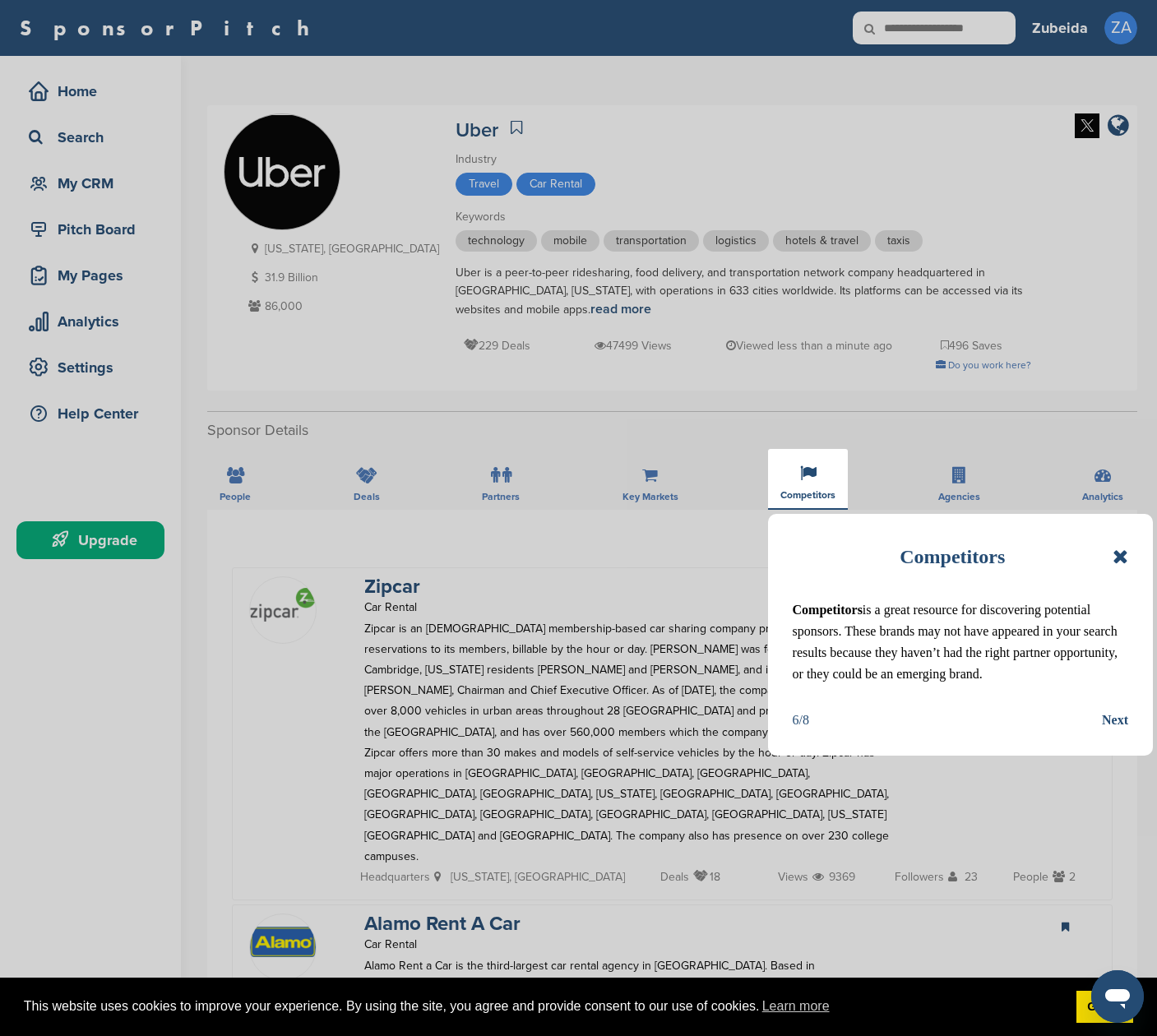
click at [1108, 724] on div "Next" at bounding box center [1115, 721] width 27 height 22
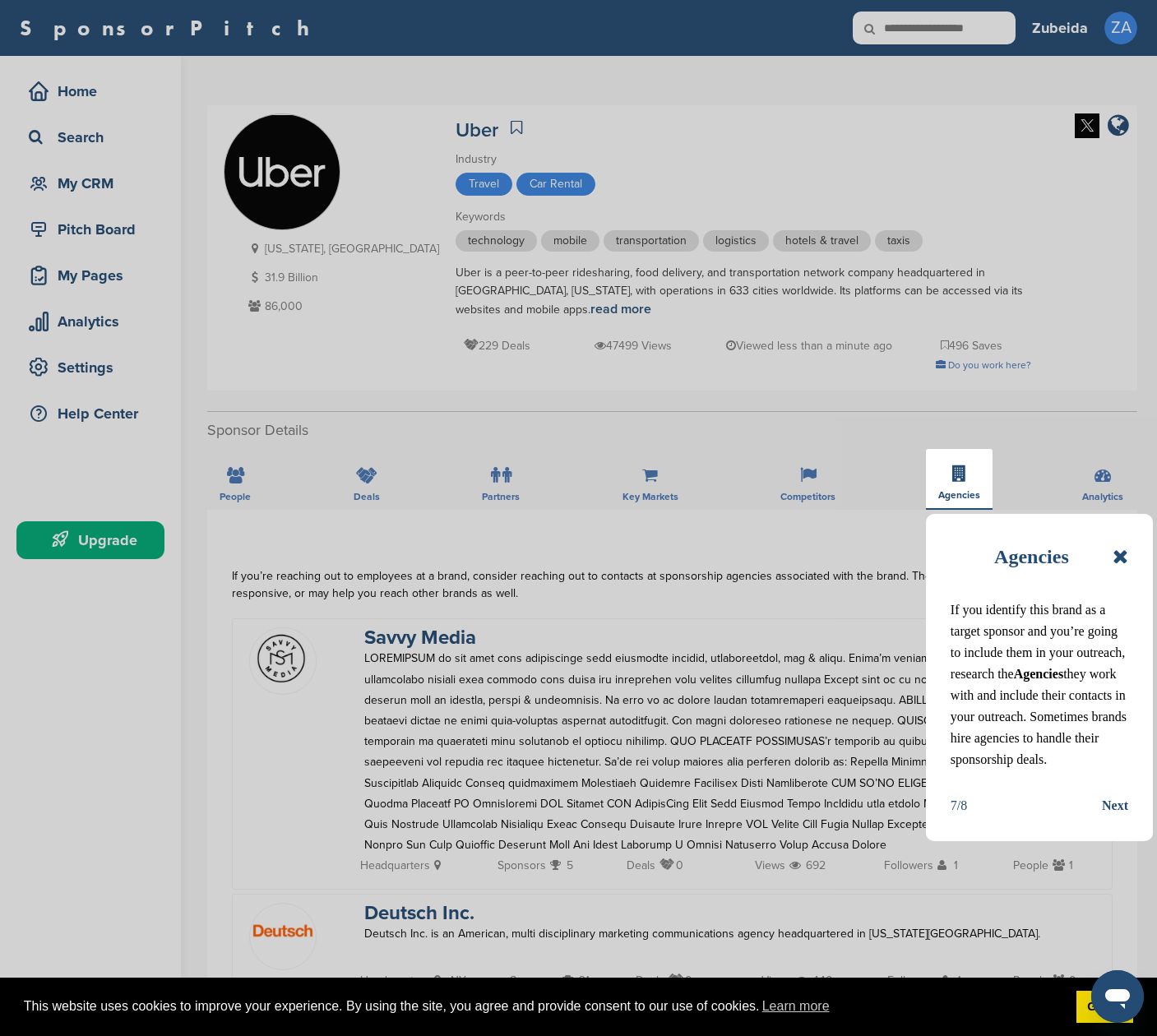
click at [1113, 800] on div "Next" at bounding box center [1115, 806] width 27 height 22
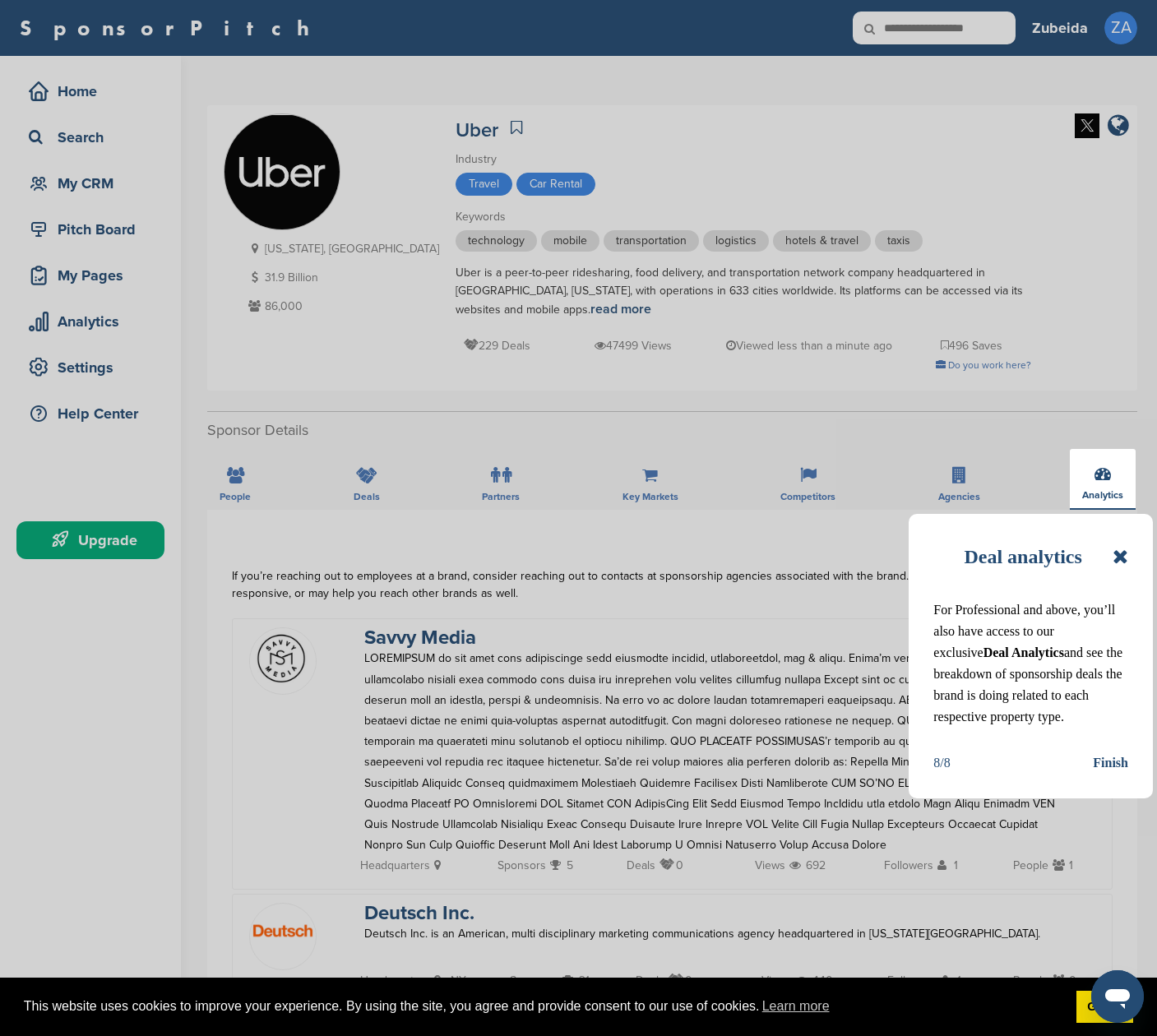
click at [1114, 763] on div "Finish" at bounding box center [1111, 764] width 36 height 22
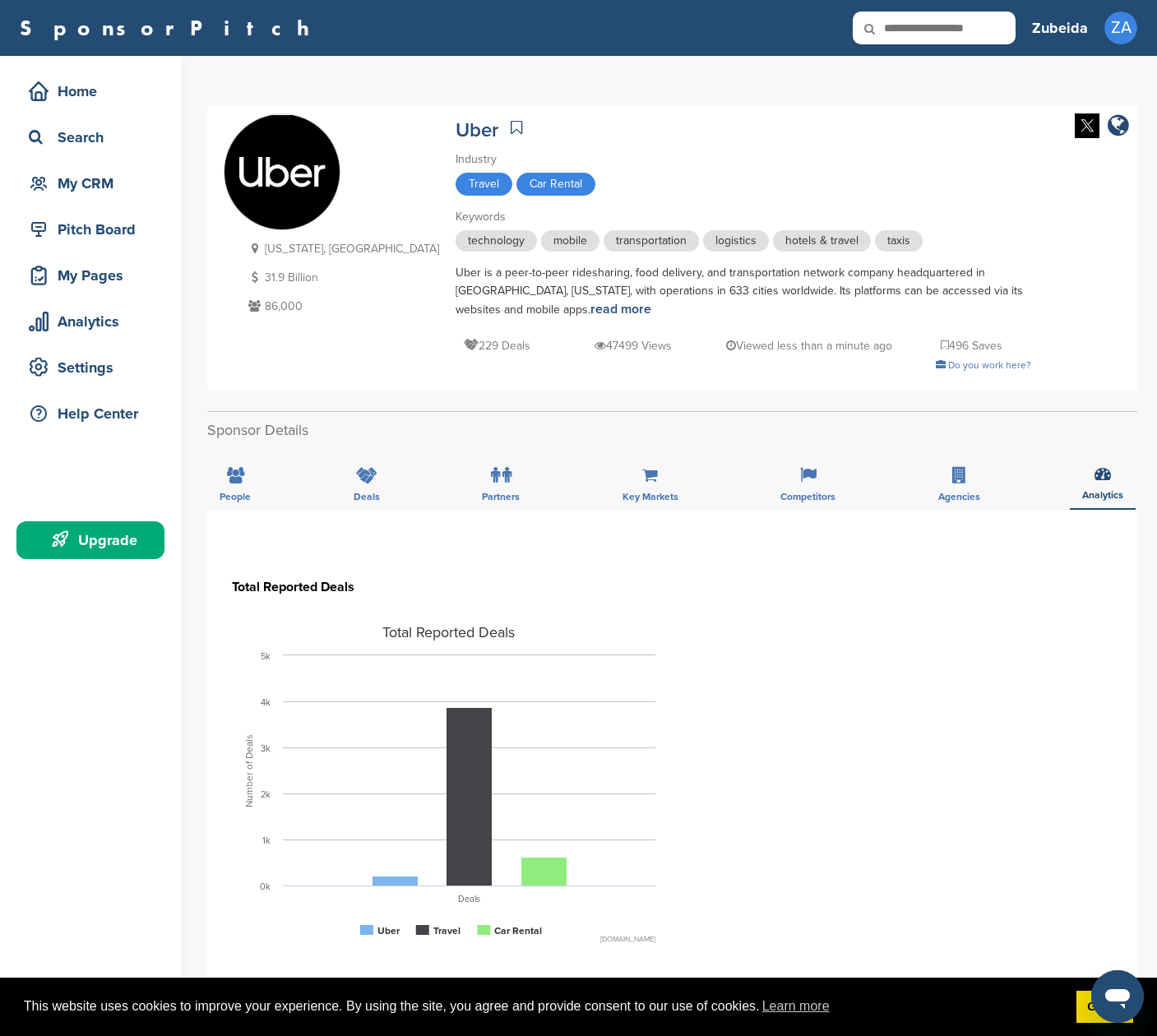
click at [741, 324] on div "229 Deals 47499 Views Viewed less than a minute ago 496 Saves" at bounding box center [743, 337] width 576 height 37
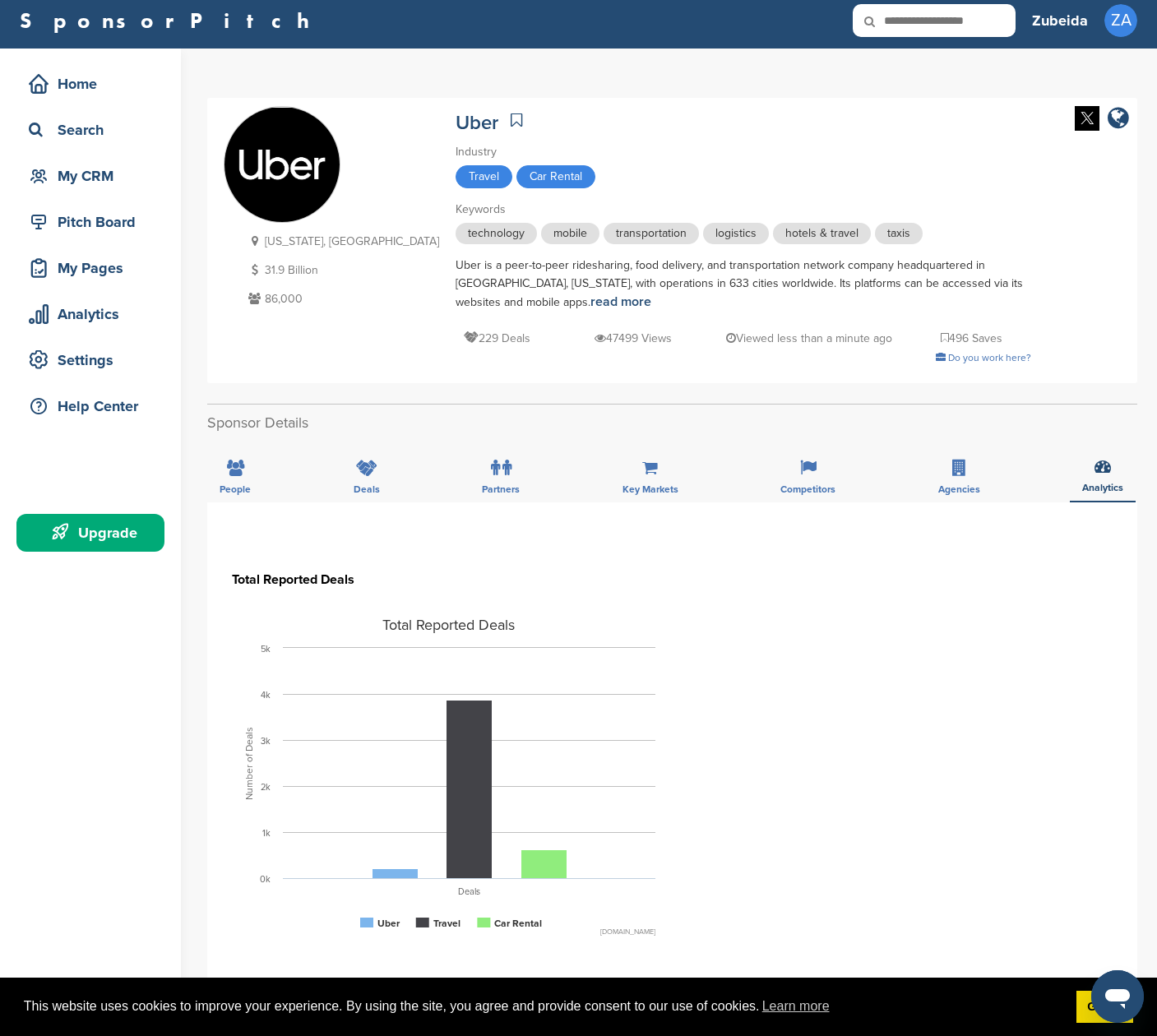
scroll to position [11, 0]
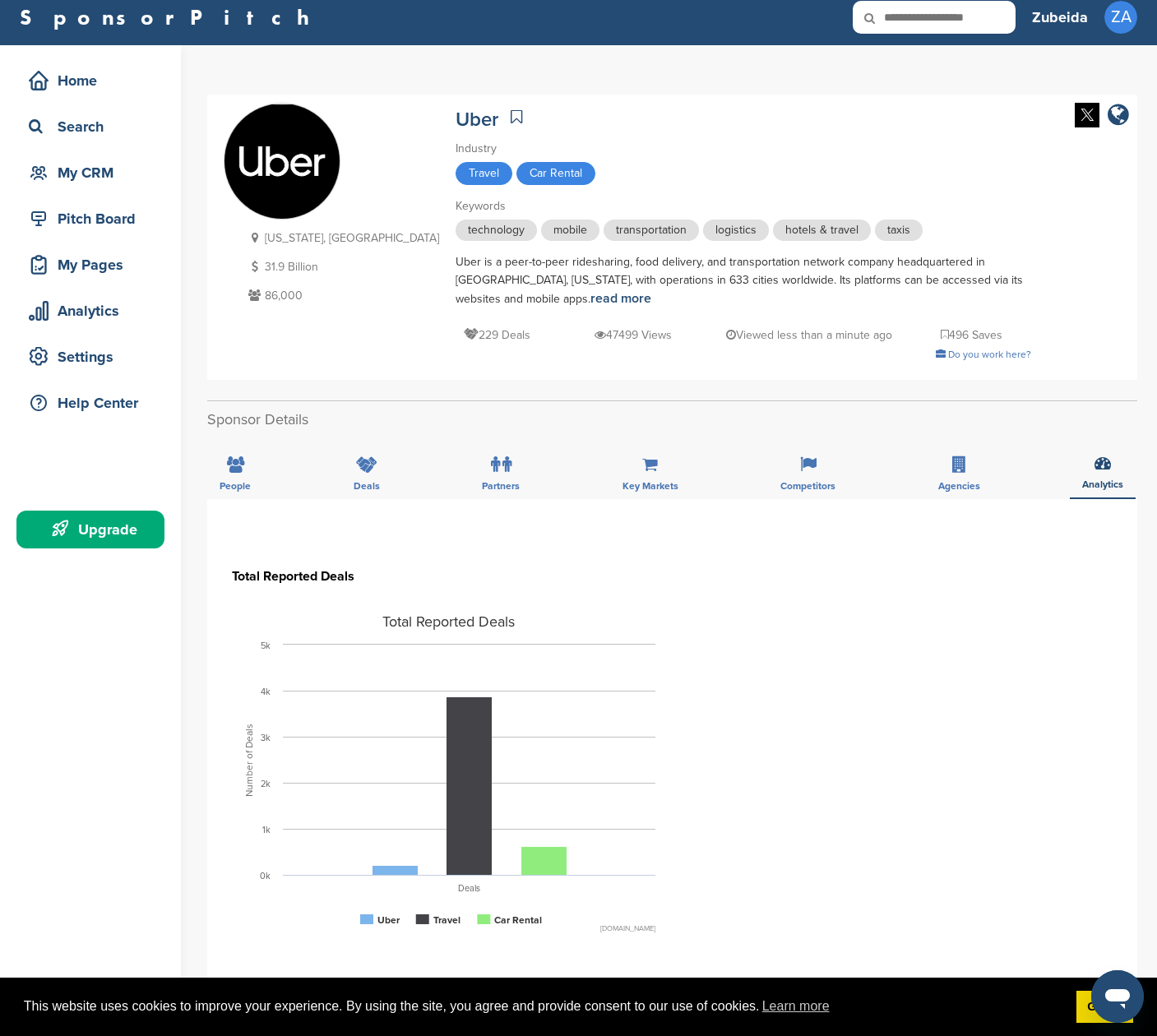
click at [941, 335] on icon at bounding box center [945, 335] width 8 height 12
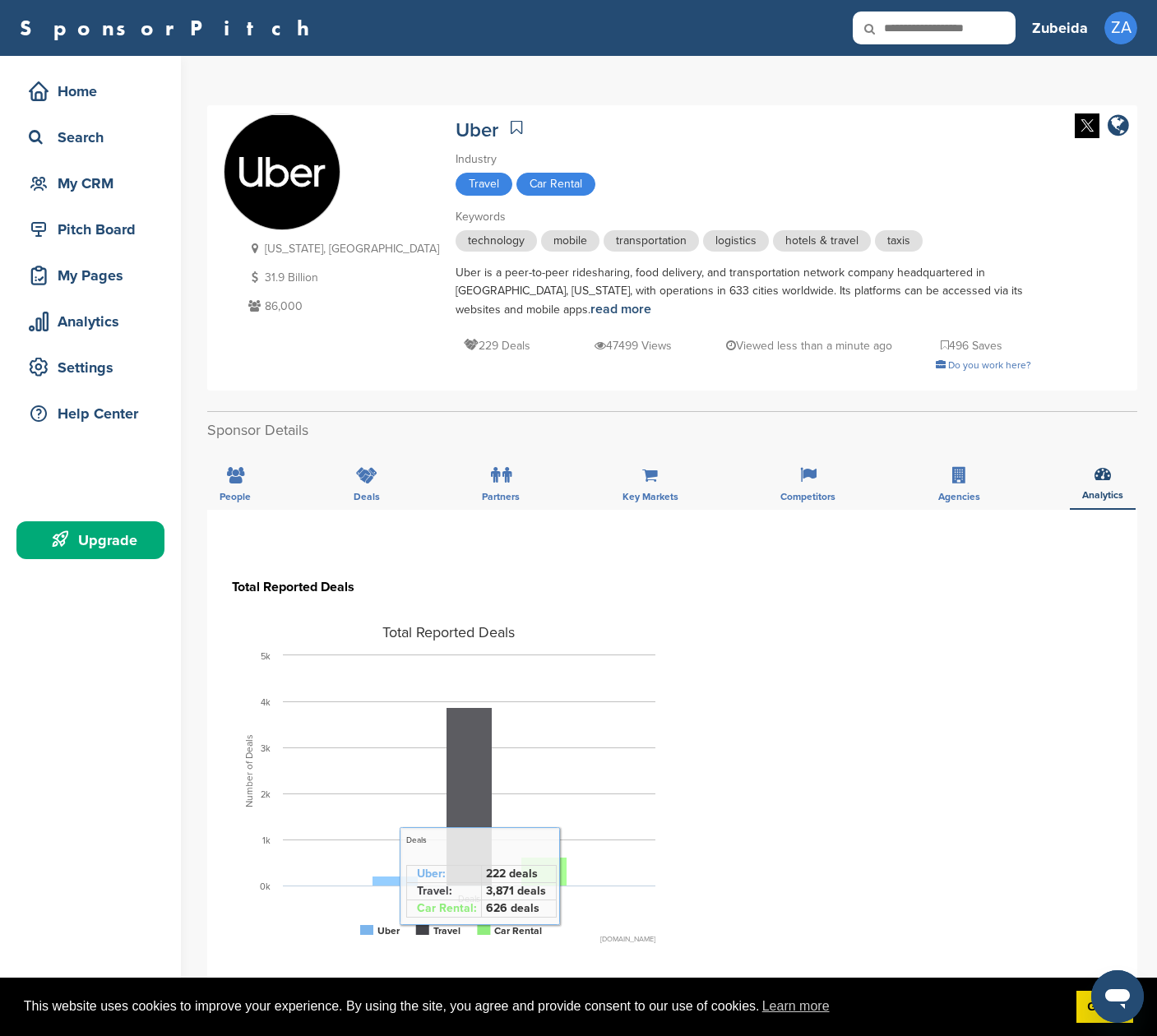
scroll to position [0, 0]
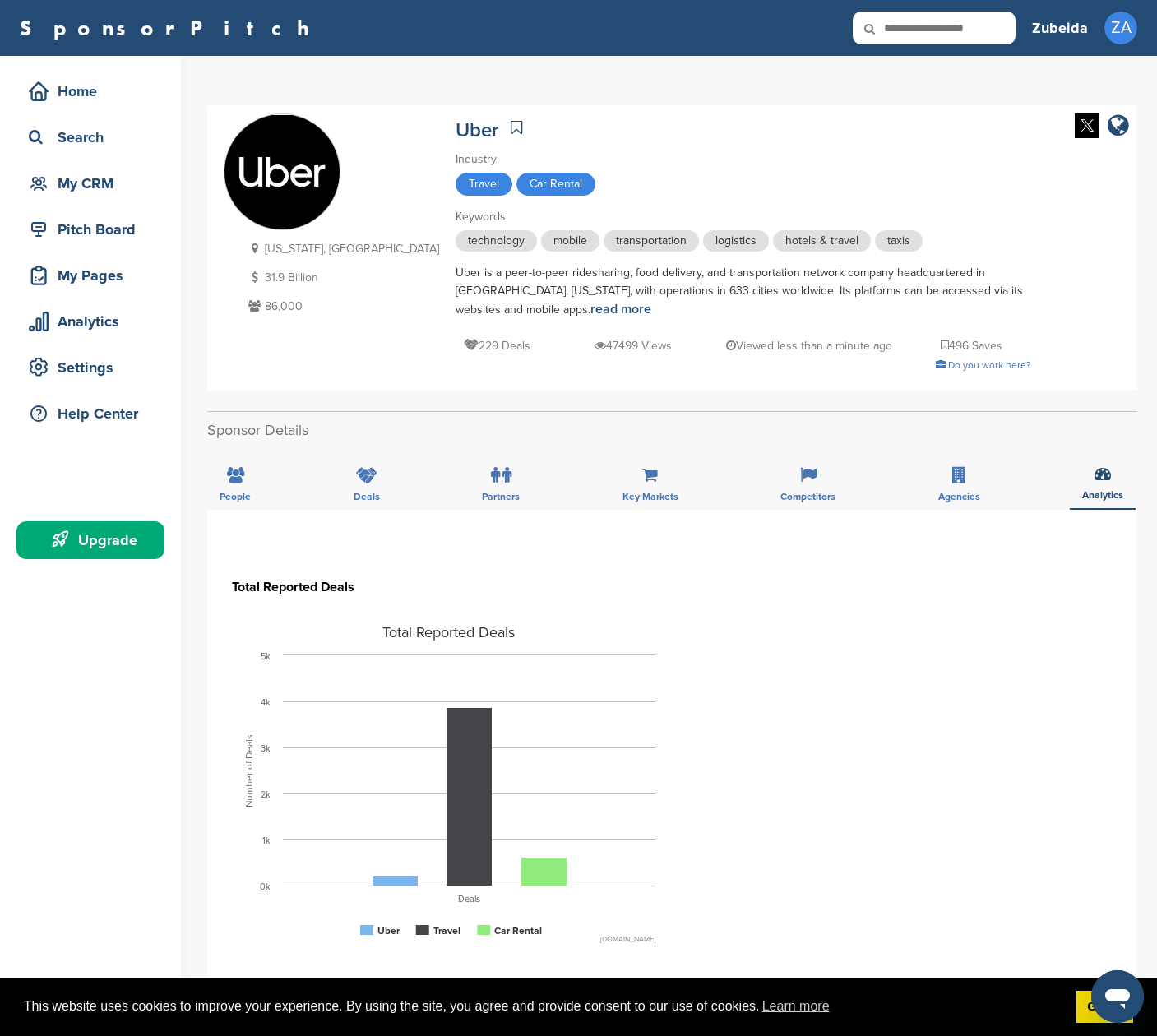
click at [511, 127] on icon at bounding box center [517, 127] width 12 height 17
click at [358, 477] on icon at bounding box center [368, 475] width 22 height 17
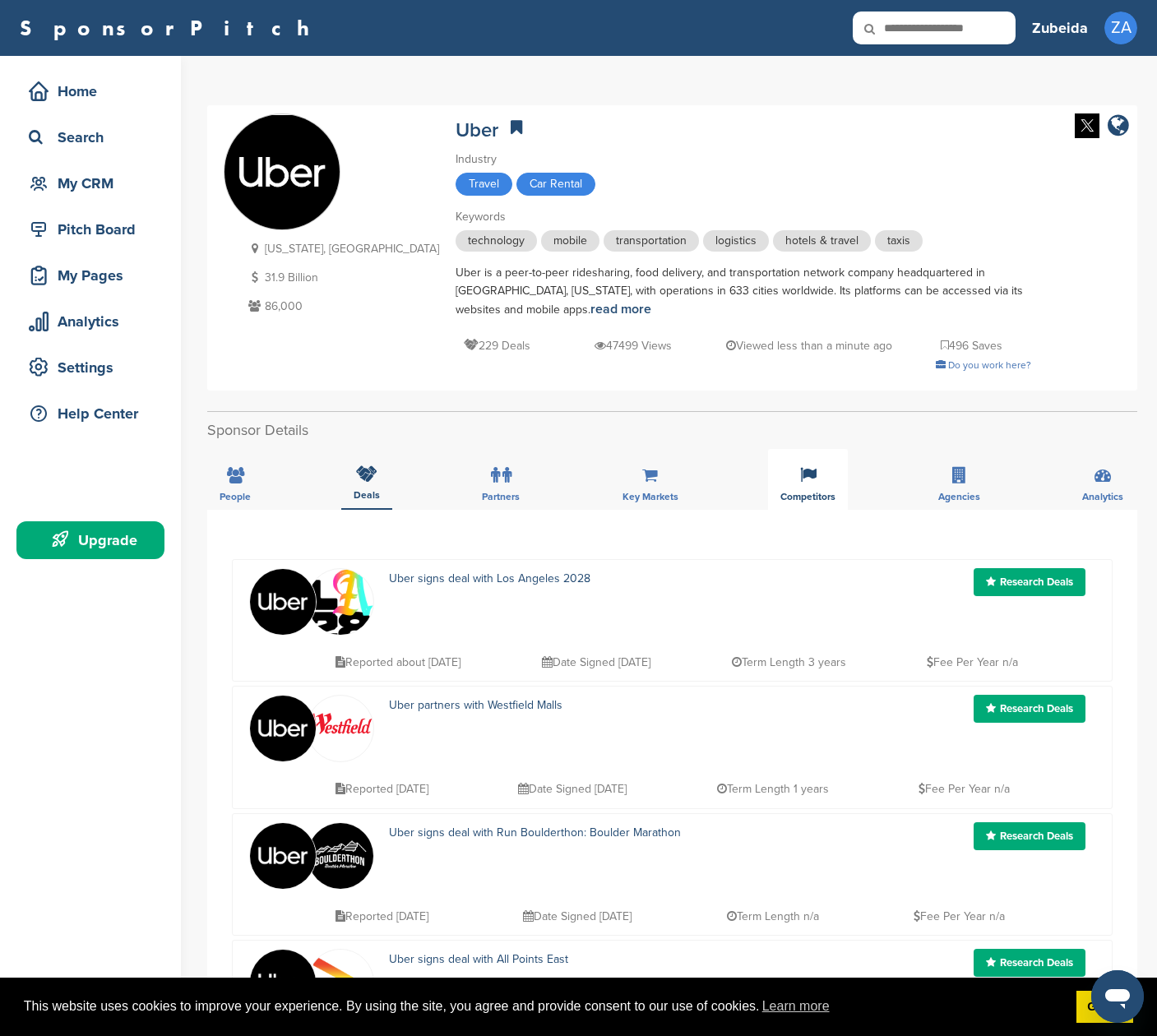
click at [809, 473] on icon at bounding box center [808, 475] width 17 height 17
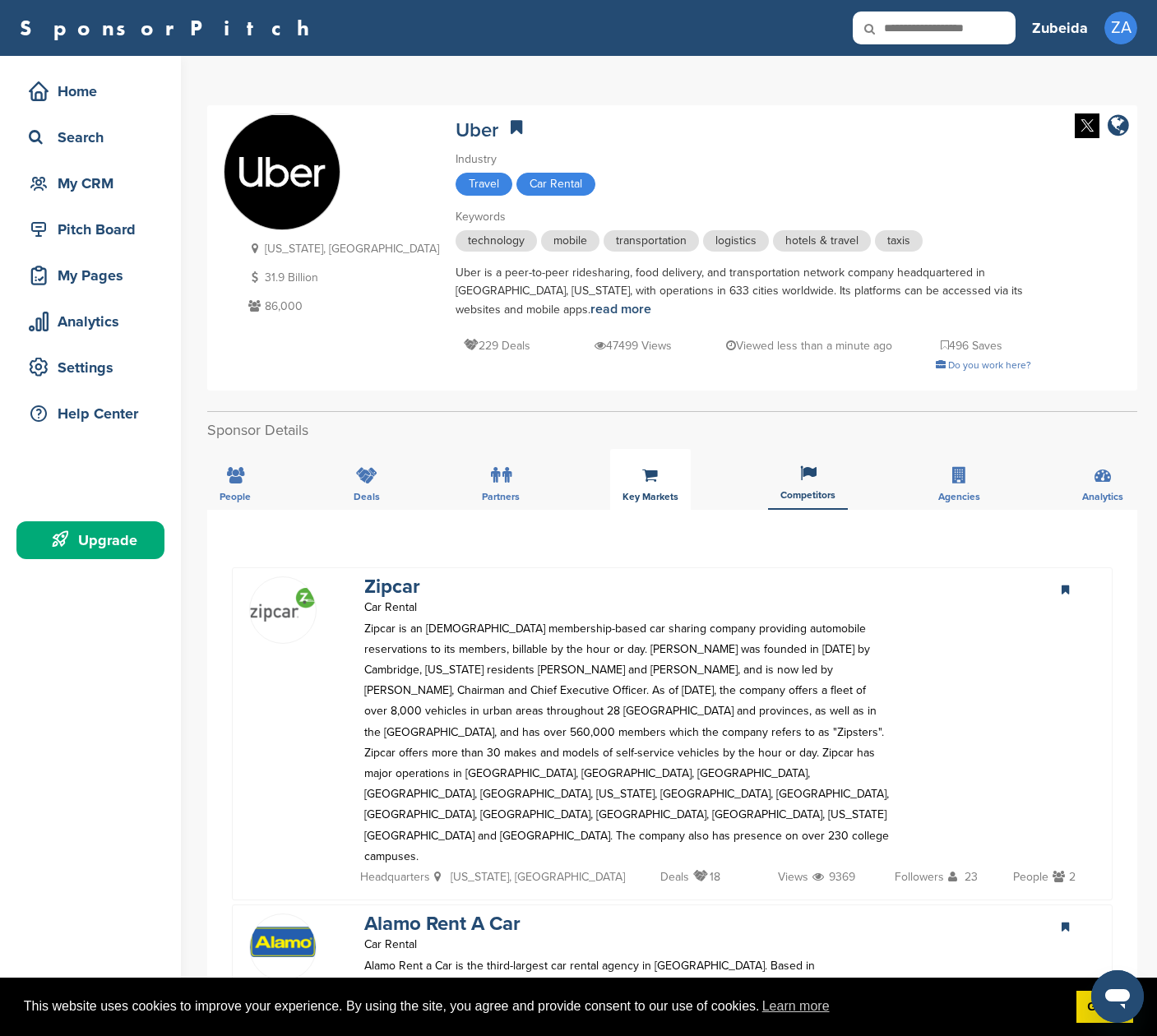
click at [251, 492] on span "Key Markets" at bounding box center [236, 497] width 32 height 10
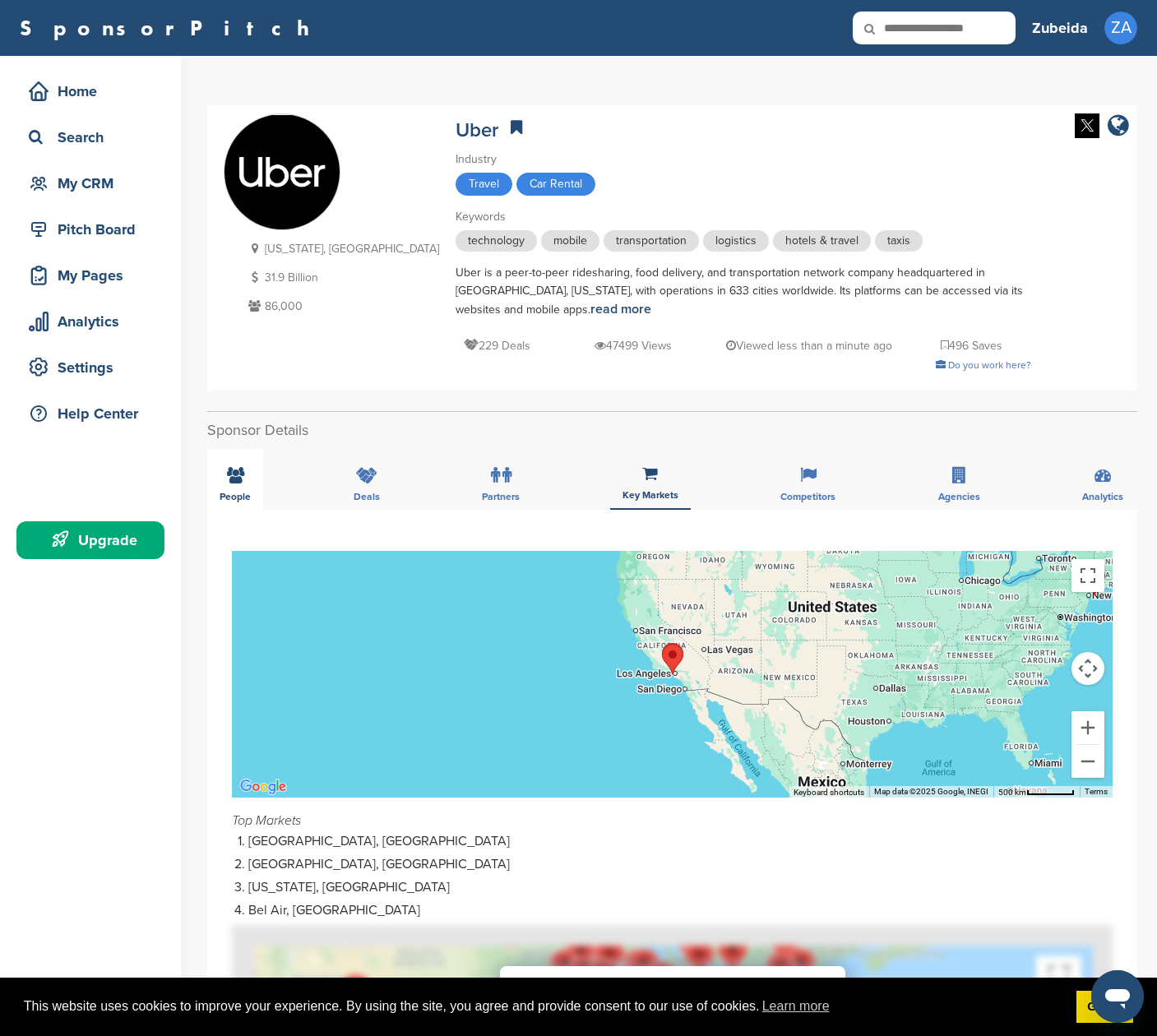
click at [240, 481] on icon at bounding box center [235, 475] width 17 height 17
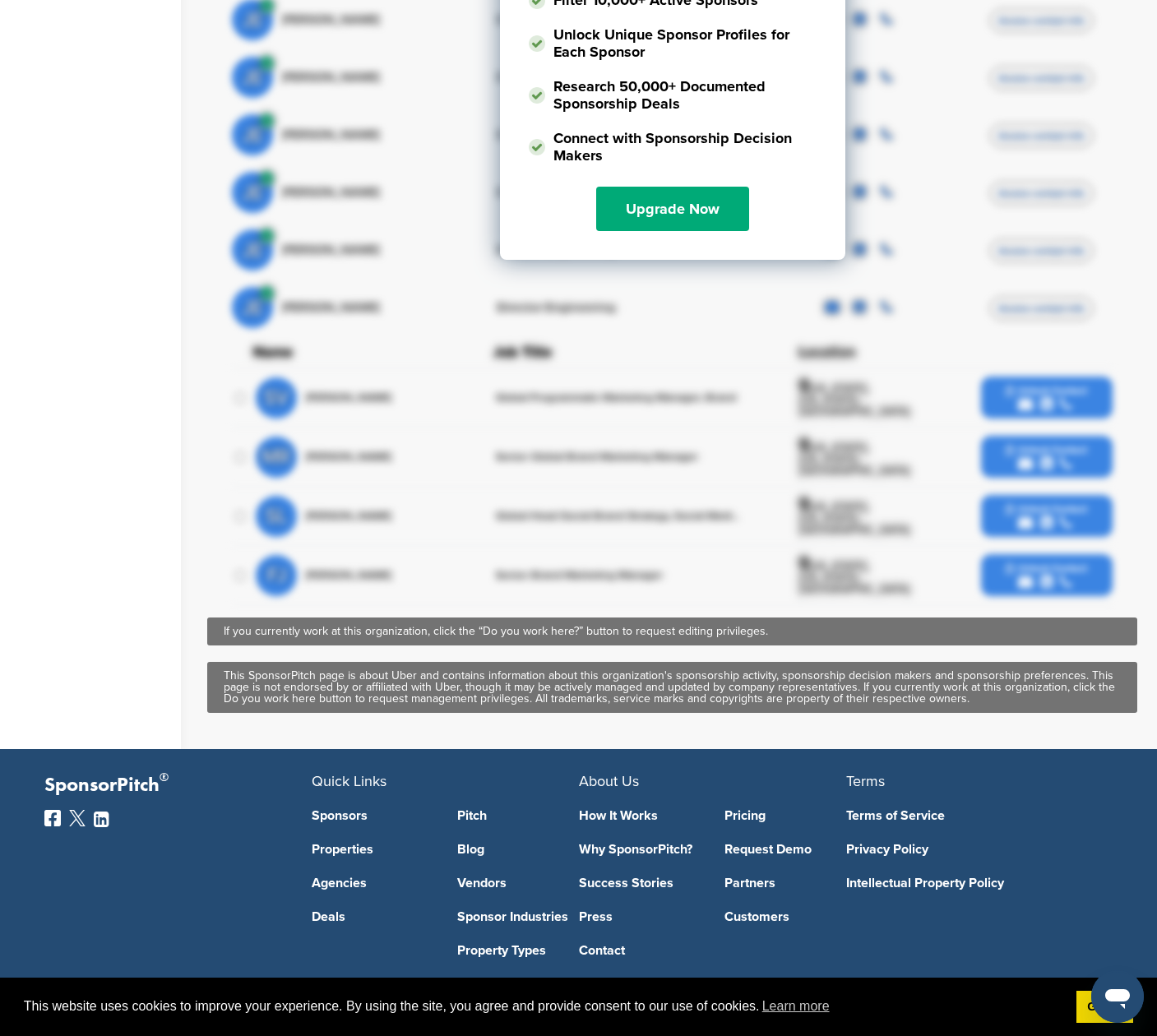
scroll to position [1223, 0]
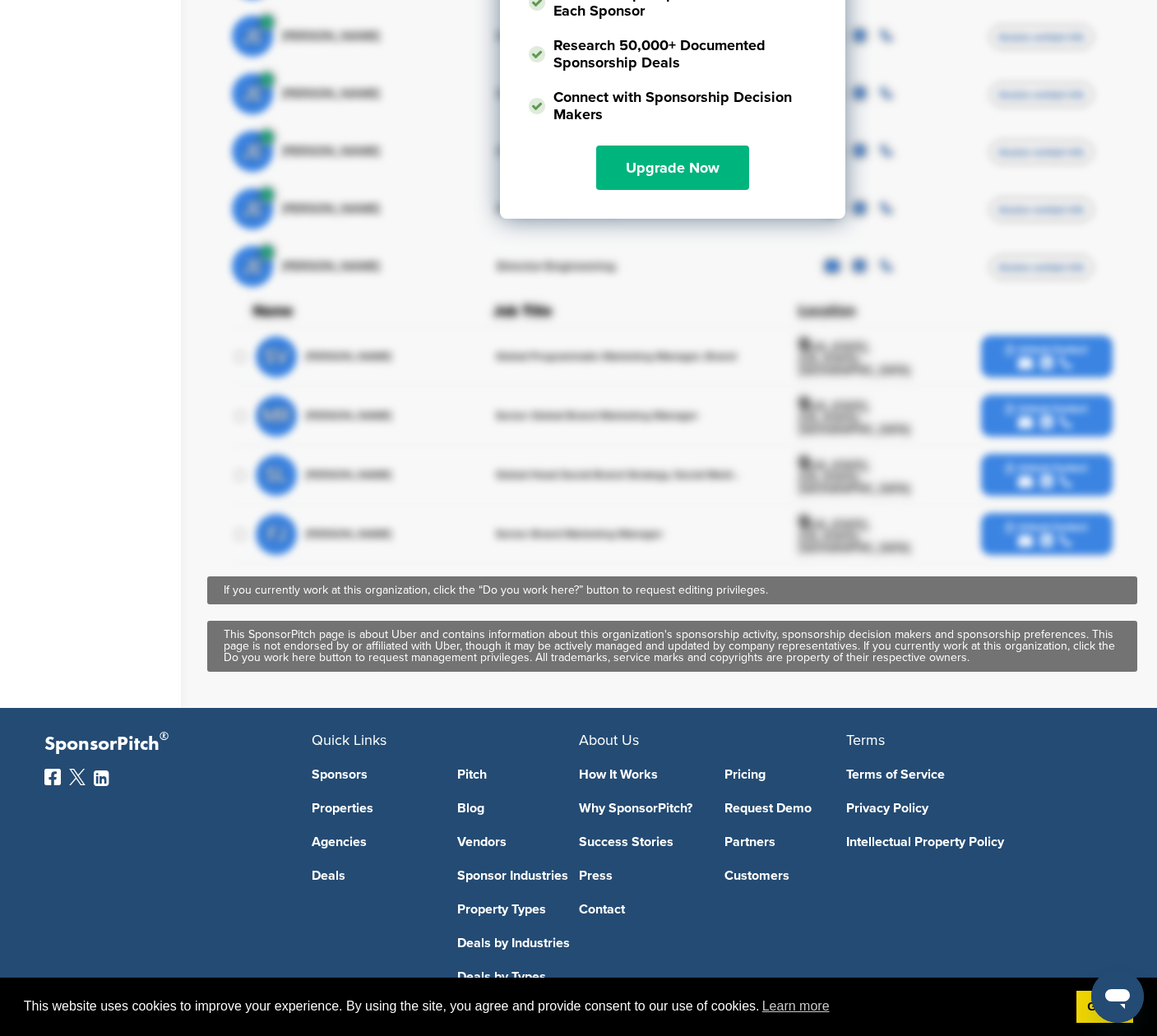
click at [687, 181] on link "Upgrade Now" at bounding box center [673, 167] width 153 height 45
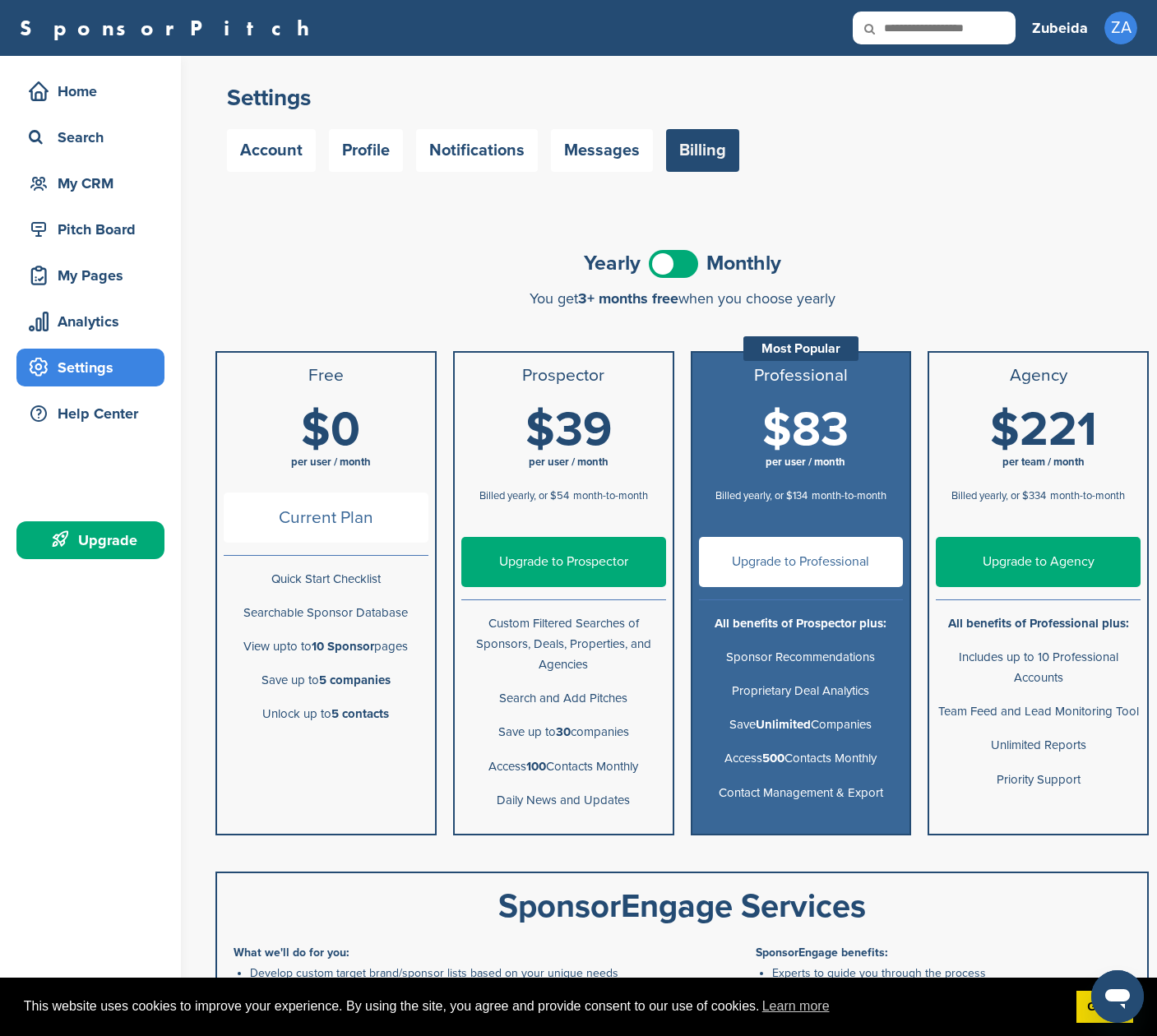
click at [610, 555] on link "Upgrade to Prospector" at bounding box center [564, 562] width 205 height 51
click at [662, 264] on span at bounding box center [674, 263] width 50 height 28
click at [536, 563] on link "Upgrade to Prospector" at bounding box center [564, 562] width 205 height 51
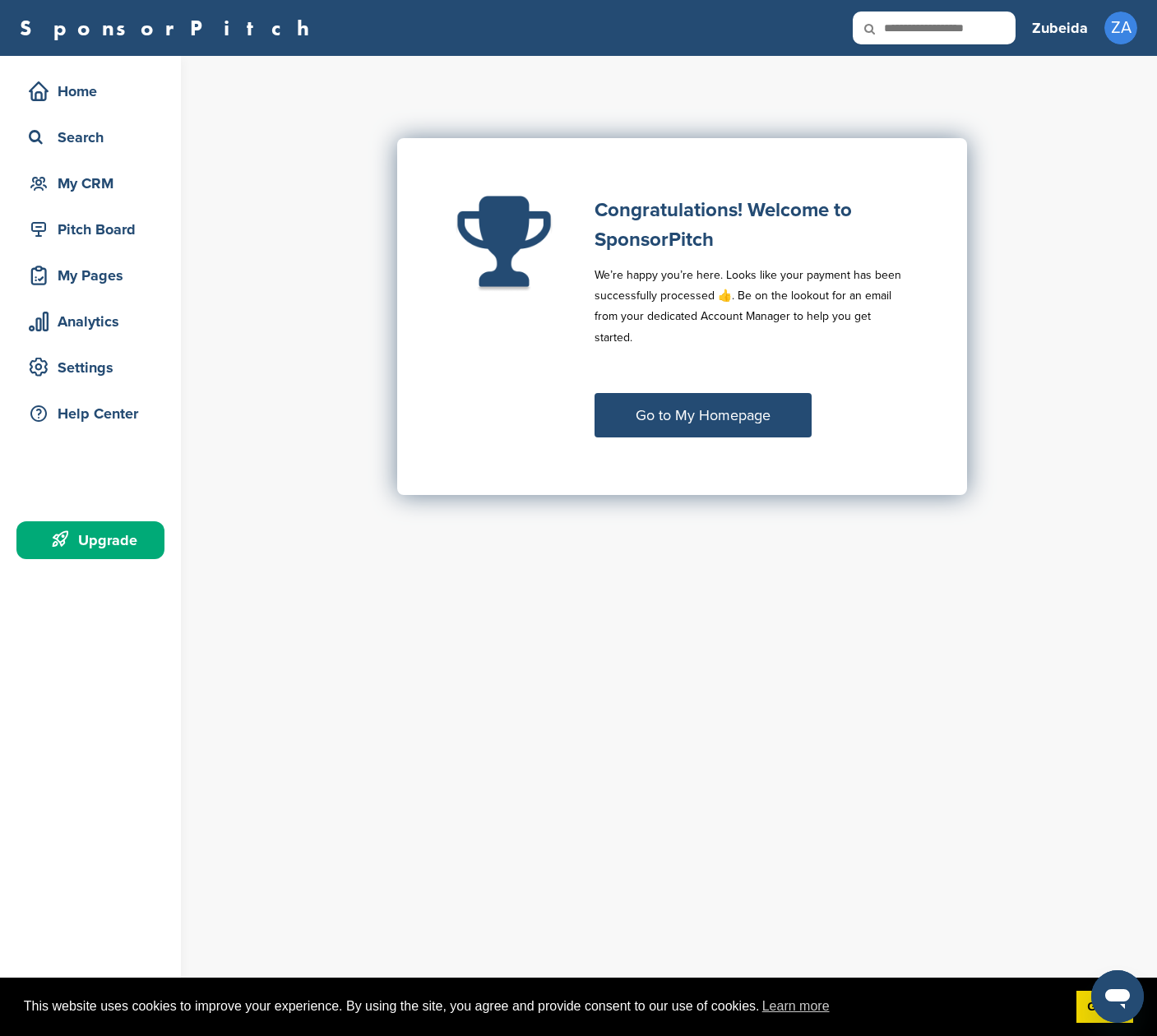
click at [719, 393] on link "Go to My Homepage" at bounding box center [702, 415] width 217 height 45
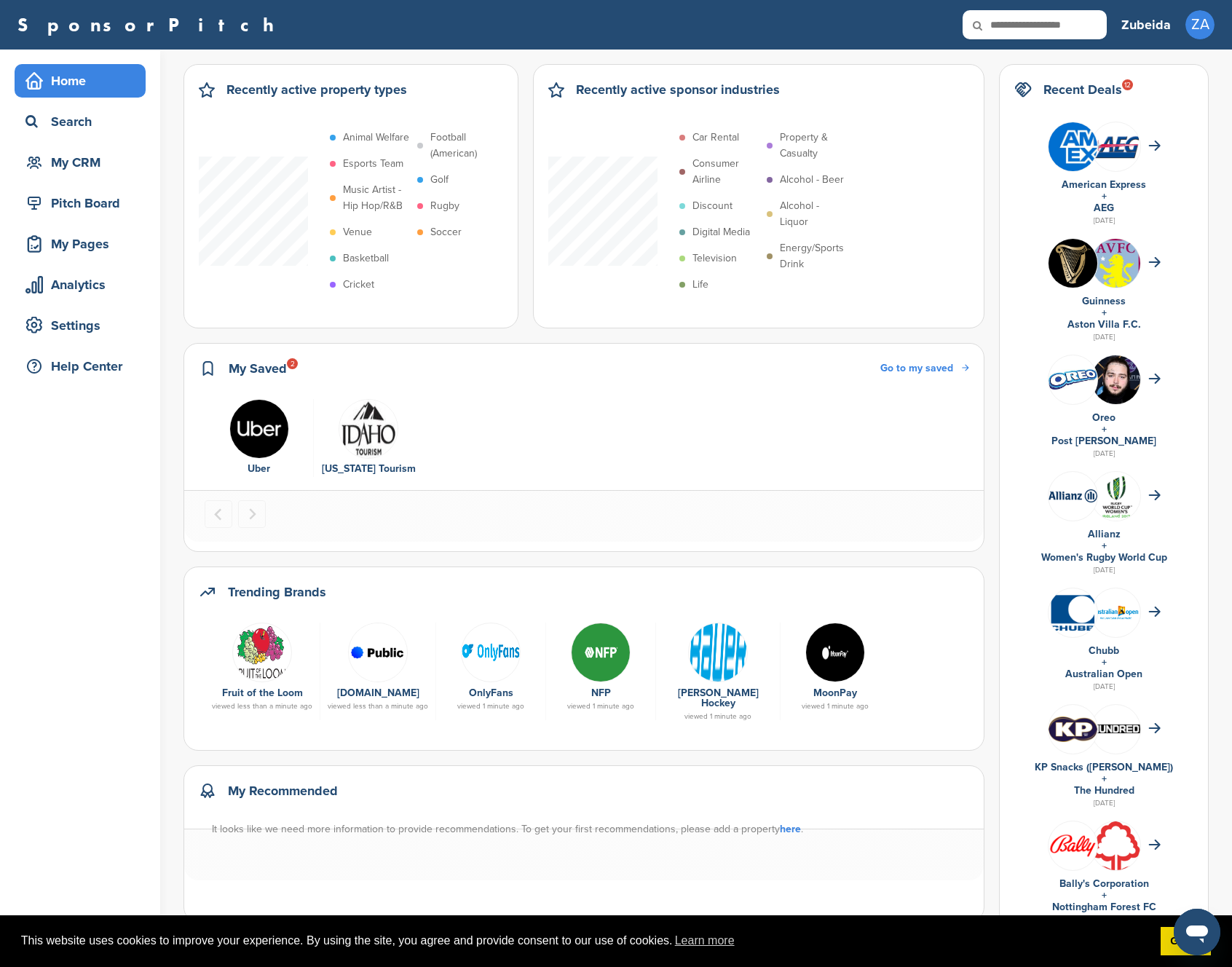
click at [263, 425] on img "1 of 2" at bounding box center [260, 429] width 60 height 60
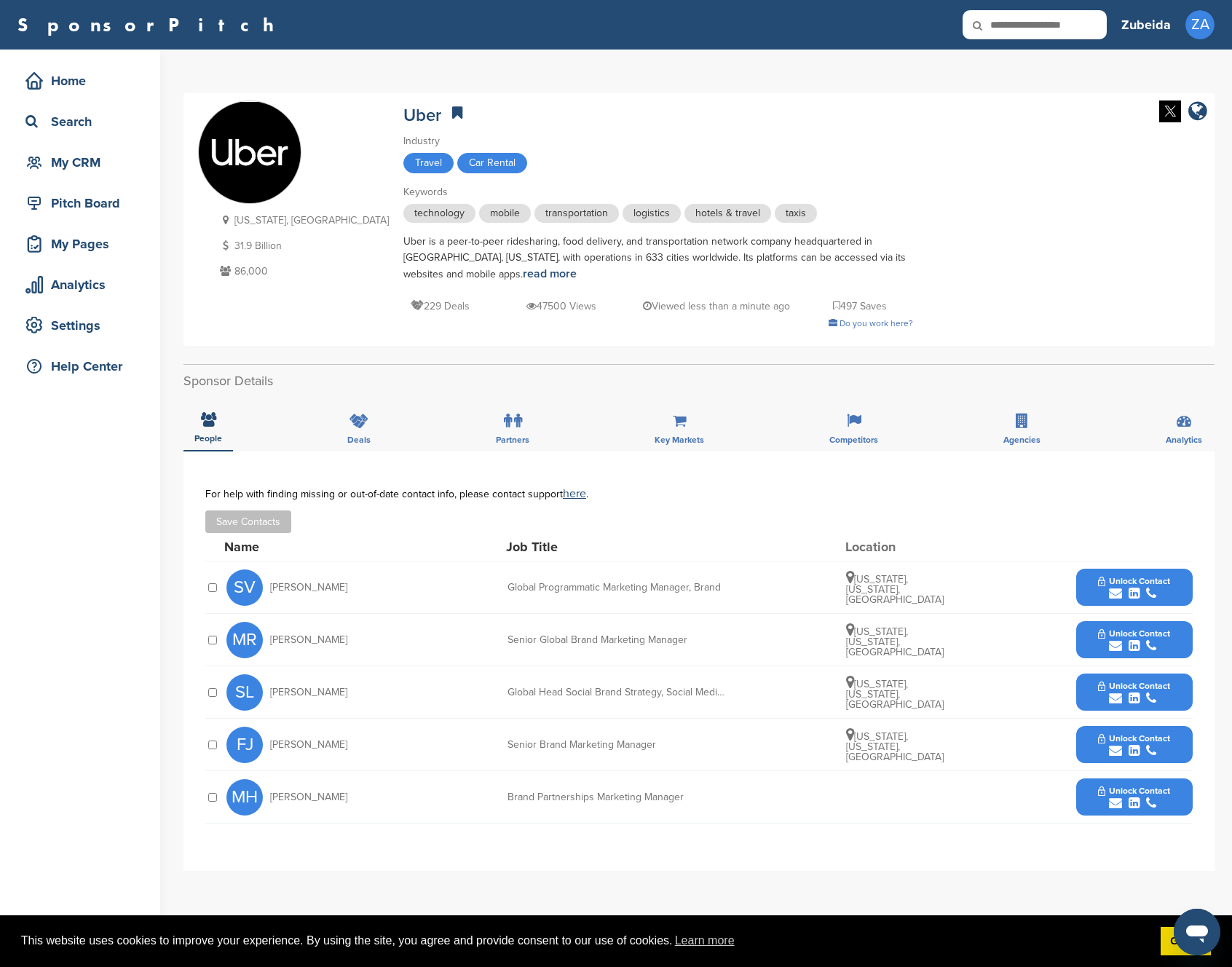
drag, startPoint x: 359, startPoint y: 692, endPoint x: 267, endPoint y: 694, distance: 92.0
click at [267, 694] on div "SL [PERSON_NAME]" at bounding box center [306, 693] width 160 height 37
copy span "[PERSON_NAME]"
click at [362, 581] on div "SV Samantha Villanueva" at bounding box center [306, 587] width 160 height 37
drag, startPoint x: 363, startPoint y: 589, endPoint x: 271, endPoint y: 590, distance: 92.0
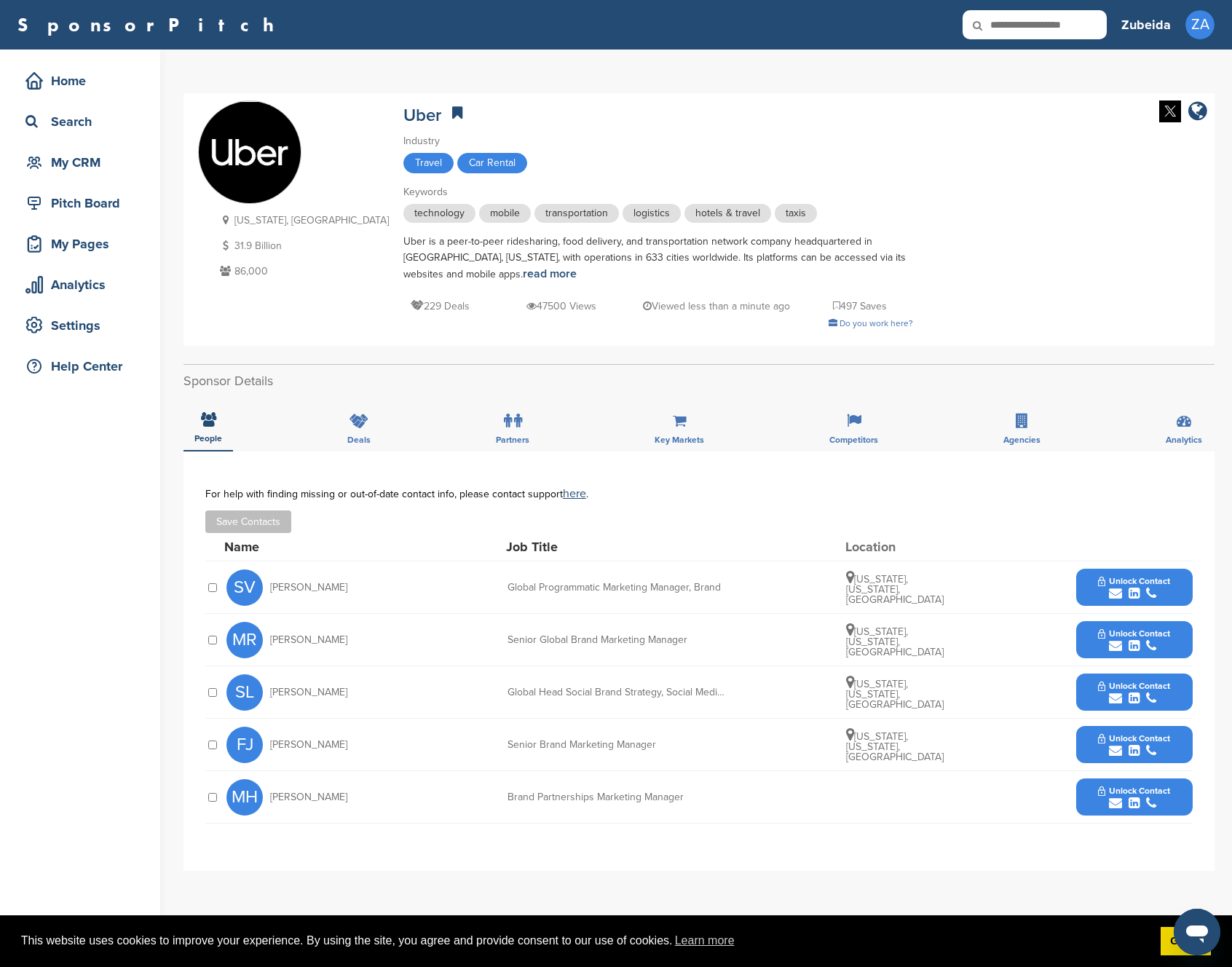
click at [271, 590] on div "SV Samantha Villanueva" at bounding box center [306, 587] width 160 height 37
copy span "[PERSON_NAME]"
click at [363, 743] on div "FJ Faria Jabbar" at bounding box center [306, 745] width 160 height 37
drag, startPoint x: 332, startPoint y: 741, endPoint x: 268, endPoint y: 749, distance: 64.5
click at [268, 749] on div "FJ Faria Jabbar" at bounding box center [306, 745] width 160 height 37
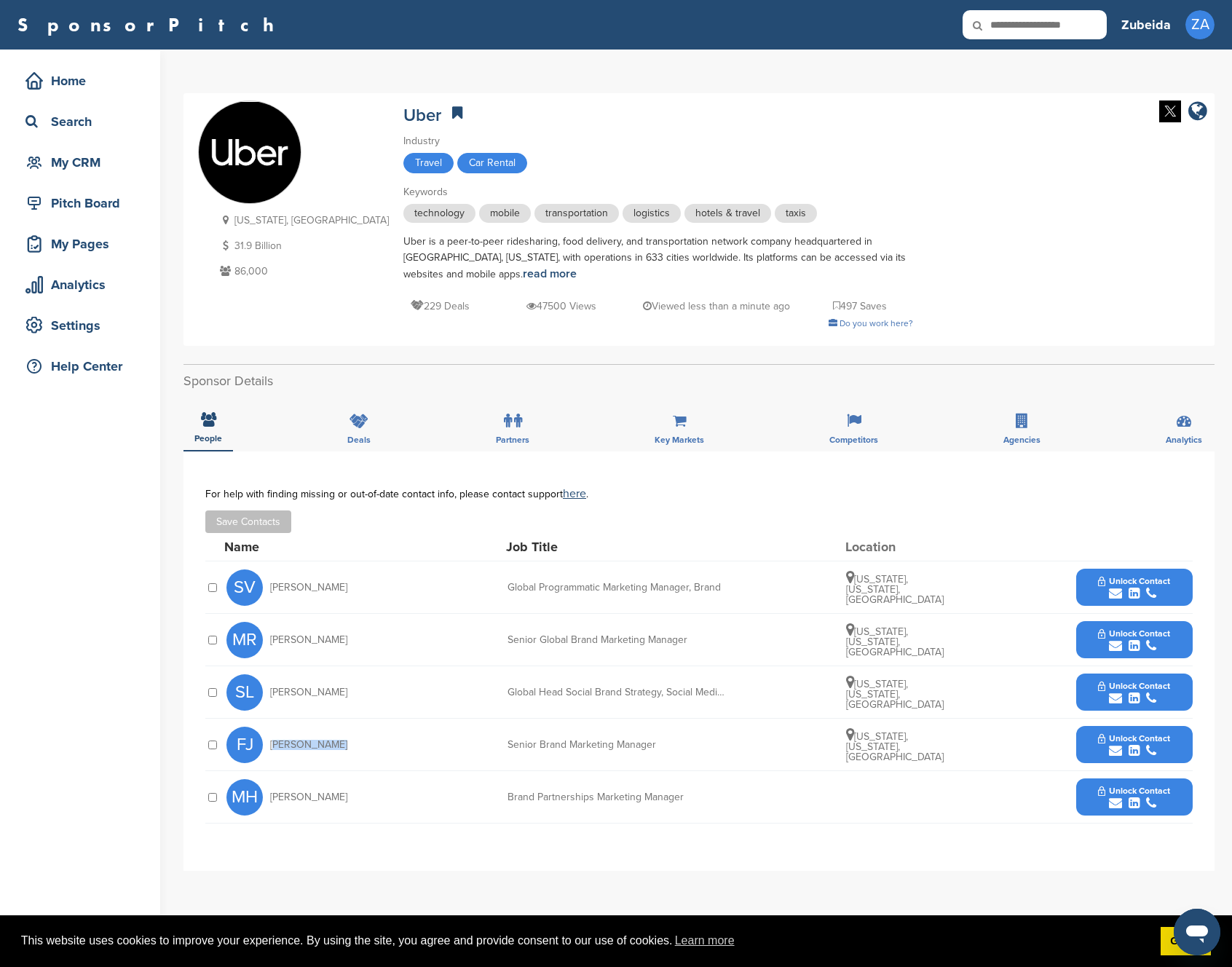
copy span "Faria Jabbar"
click at [1124, 589] on div "submit" at bounding box center [1134, 594] width 72 height 14
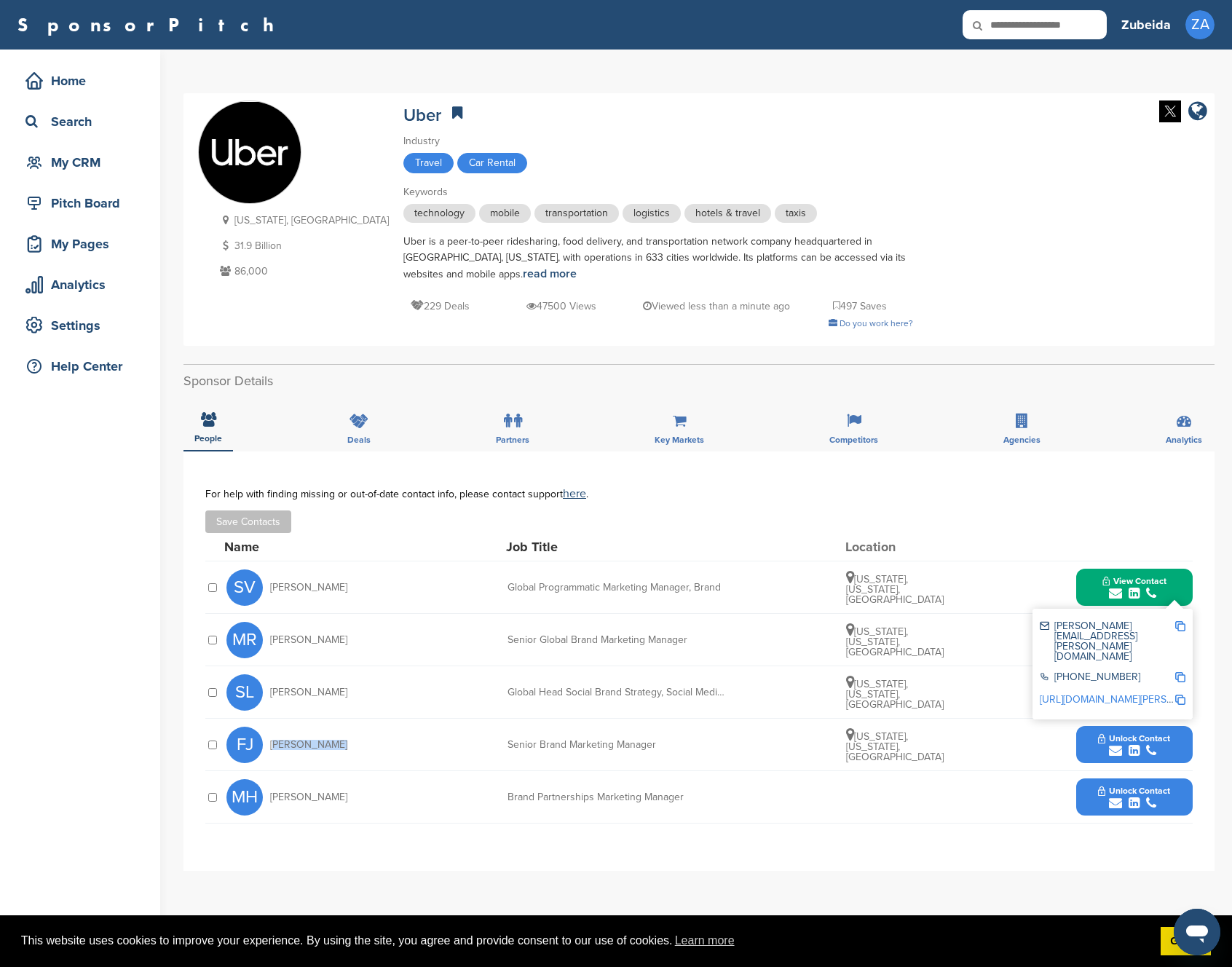
click at [1134, 693] on link "http://www.linkedin.com/in/samantha-villanueva-40a81b100" at bounding box center [1129, 700] width 178 height 12
drag, startPoint x: 1057, startPoint y: 625, endPoint x: 1179, endPoint y: 629, distance: 122.1
click at [1179, 629] on div "samantha.villanueva@uber.com" at bounding box center [1113, 641] width 146 height 51
copy div "samantha.villanueva@uber.com"
drag, startPoint x: 1127, startPoint y: 646, endPoint x: 1055, endPoint y: 647, distance: 72.0
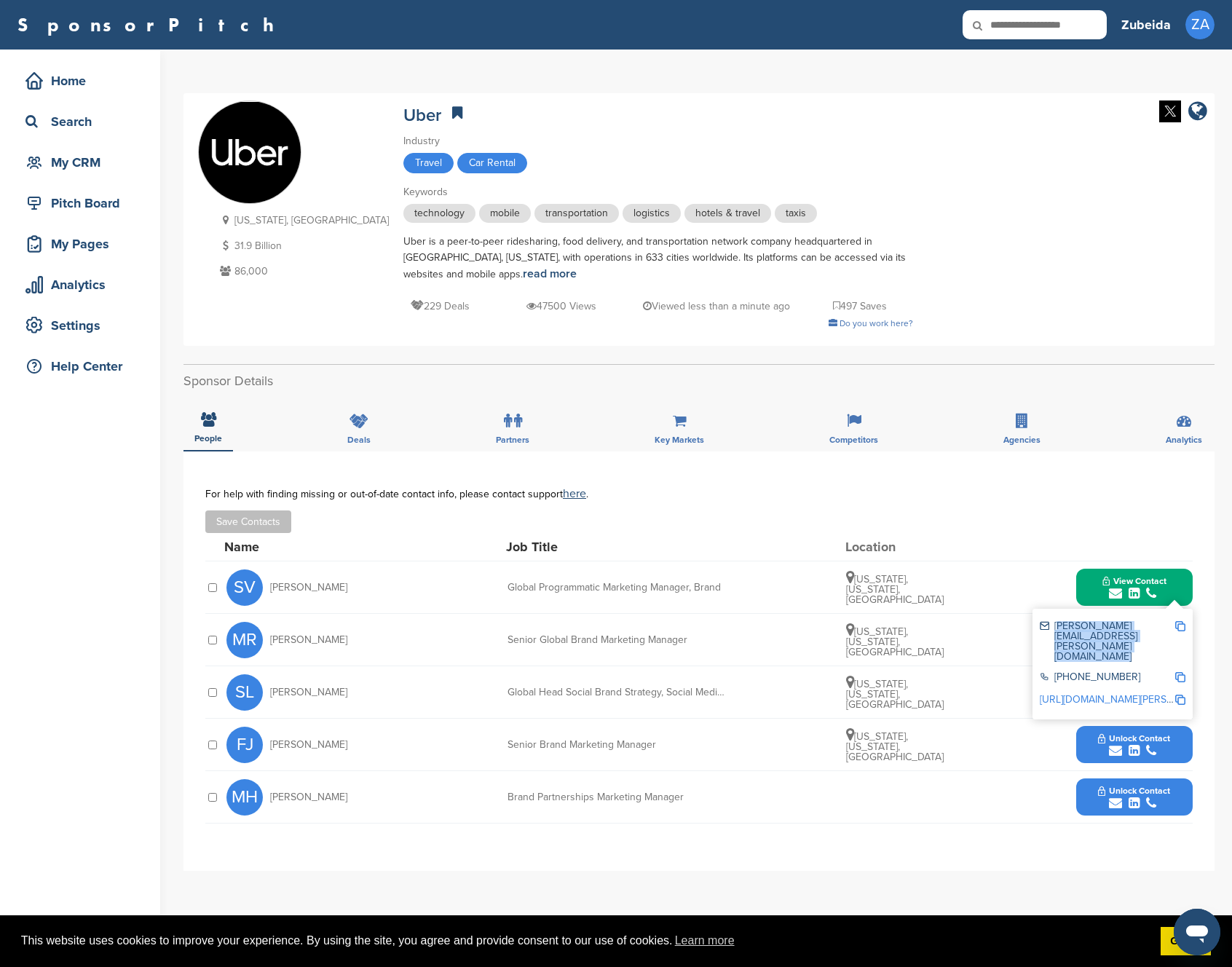
click at [1055, 672] on div "+1 415-612-8582" at bounding box center [1107, 678] width 135 height 12
copy div "+1 415-612-8582"
click at [979, 608] on div "SV Samantha Villanueva Global Programmatic Marketing Manager, Brand New York, N…" at bounding box center [709, 587] width 966 height 52
click at [1092, 556] on div "Name Job Title Location" at bounding box center [709, 547] width 968 height 28
click at [1206, 573] on div "**********" at bounding box center [699, 661] width 1031 height 419
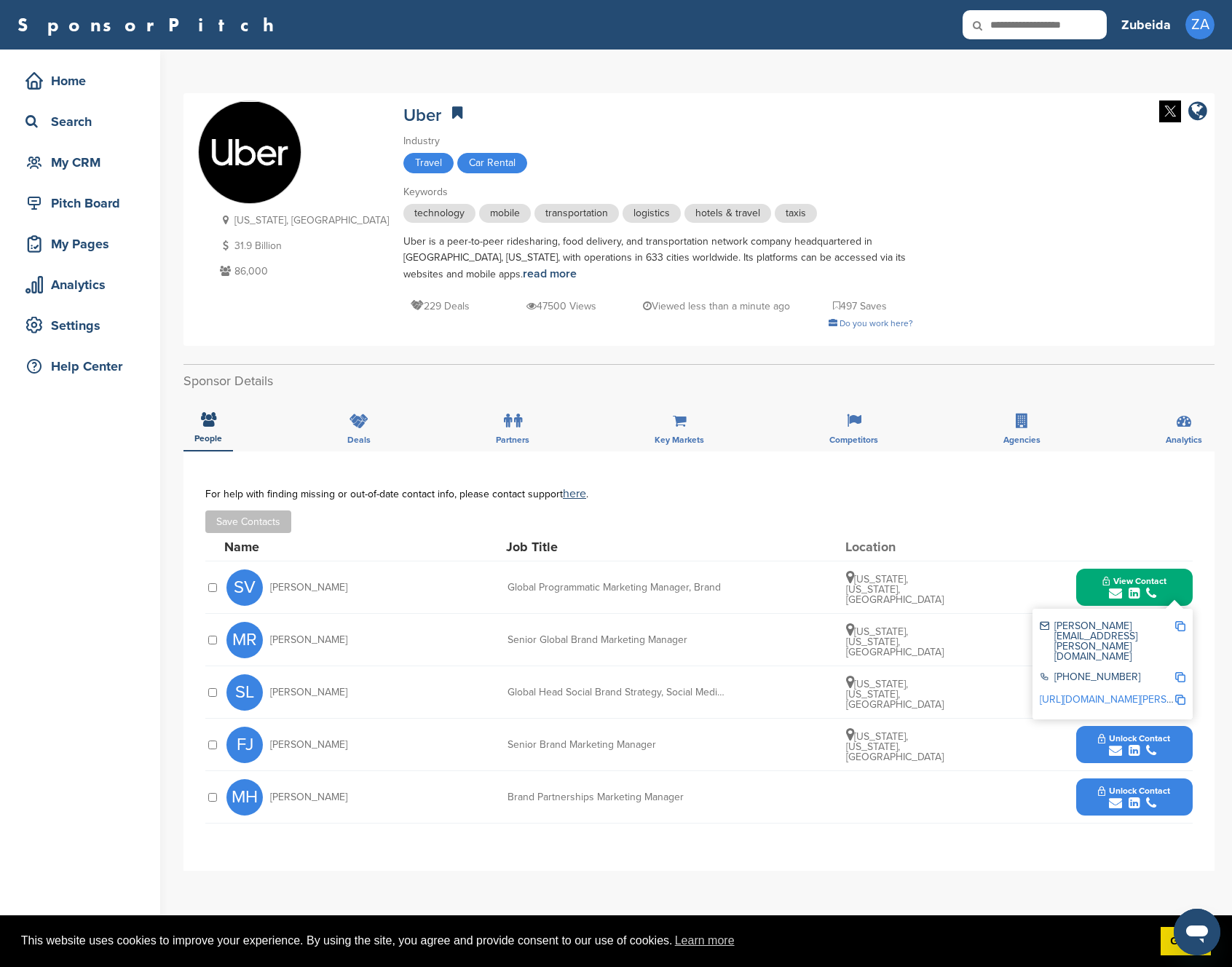
click at [1048, 770] on div "FJ Faria Jabbar Senior Brand Marketing Manager New York, New York, United State…" at bounding box center [709, 744] width 966 height 52
click at [1165, 589] on div "submit" at bounding box center [1134, 594] width 64 height 14
click at [1090, 640] on button "Unlock Contact" at bounding box center [1134, 640] width 107 height 44
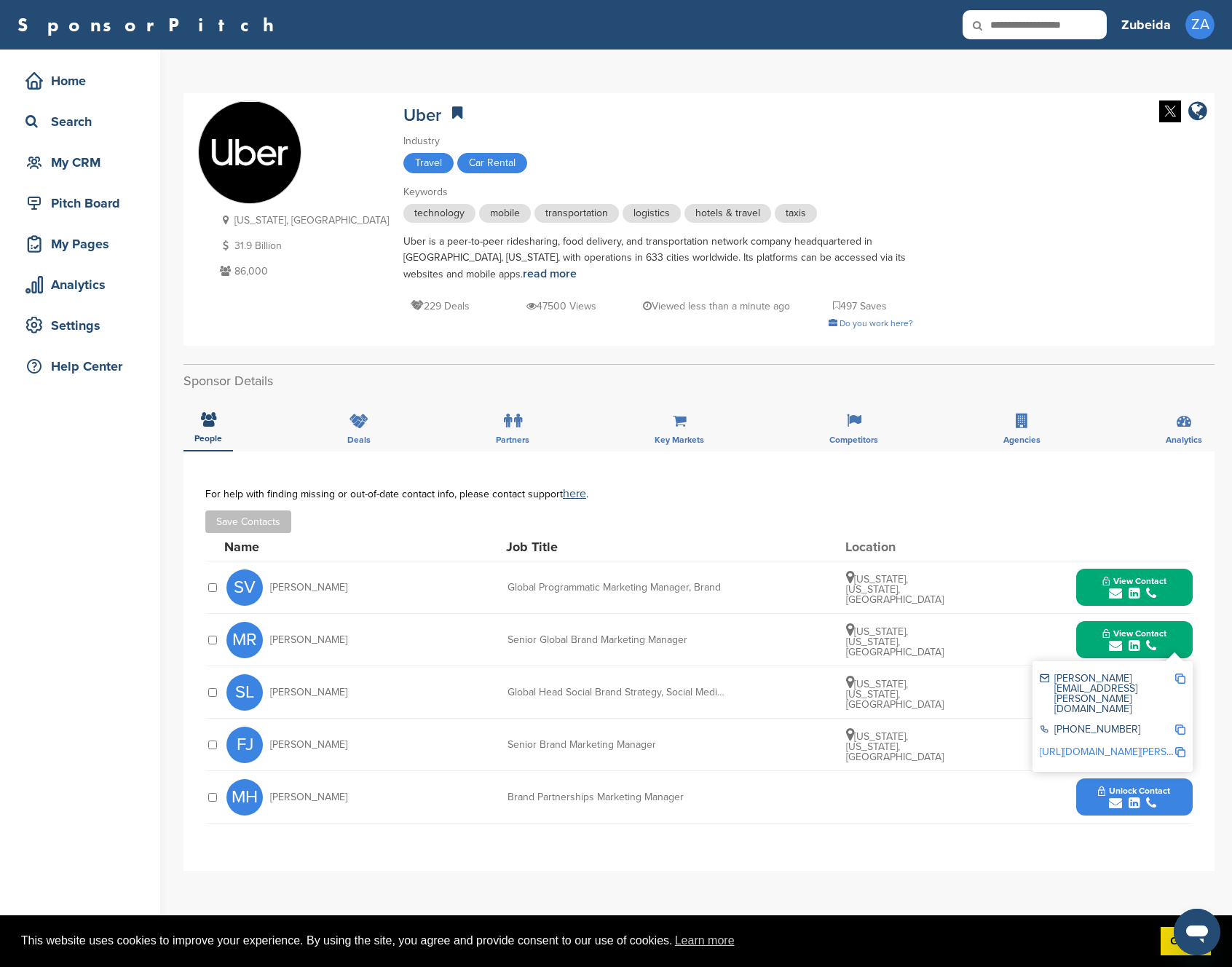
click at [1175, 674] on img at bounding box center [1180, 679] width 11 height 11
click at [1114, 581] on span "View Contact" at bounding box center [1134, 581] width 64 height 11
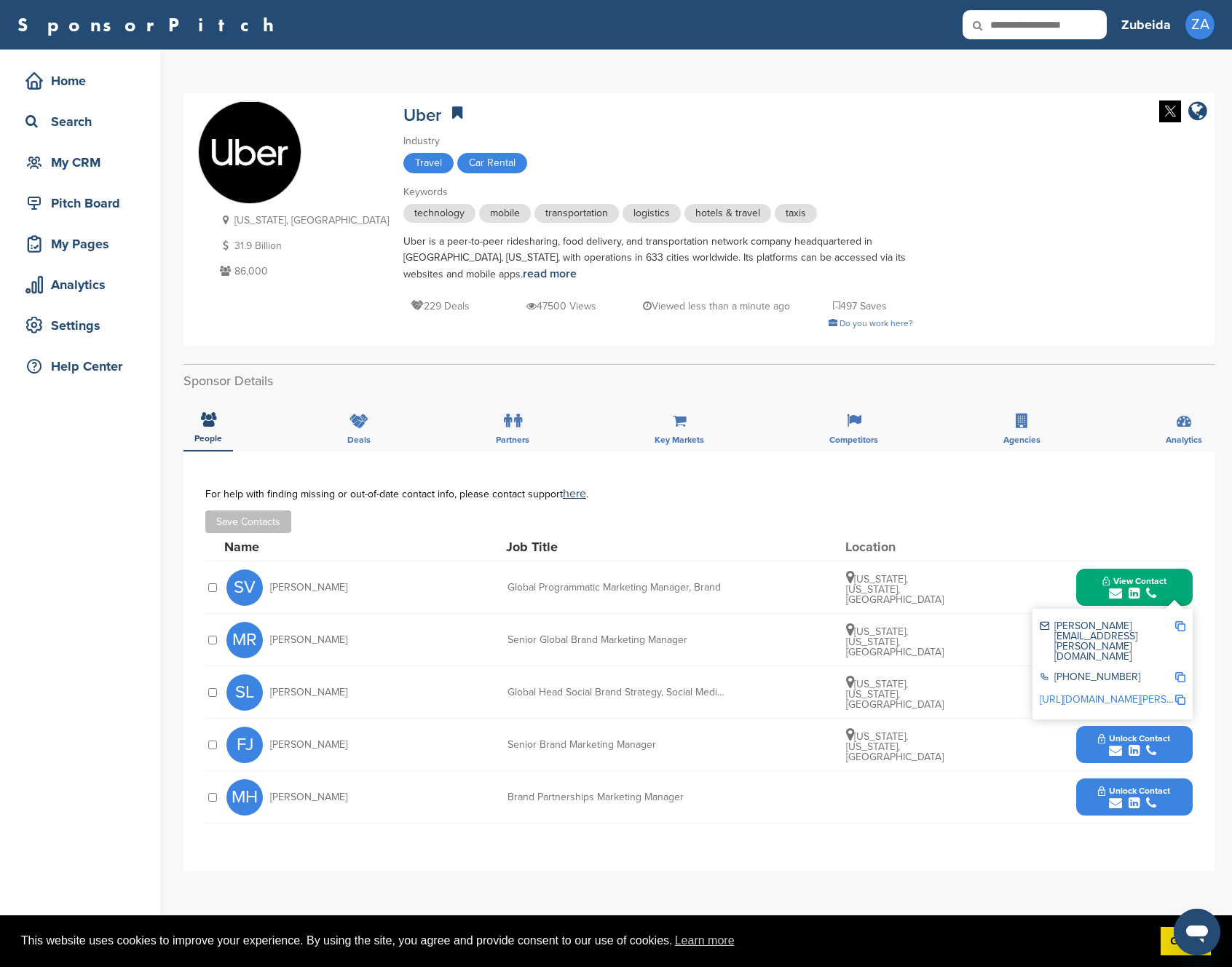
click at [1114, 581] on span "View Contact" at bounding box center [1134, 581] width 64 height 11
click at [956, 764] on div "FJ Faria Jabbar Senior Brand Marketing Manager New York, New York, United State…" at bounding box center [709, 744] width 966 height 52
click at [979, 809] on div "MH Marissa Hart Brand Partnerships Marketing Manager Unlock Contact" at bounding box center [709, 796] width 966 height 52
click at [1076, 500] on div "For help with finding missing or out-of-date contact info, please contact suppo…" at bounding box center [699, 509] width 987 height 45
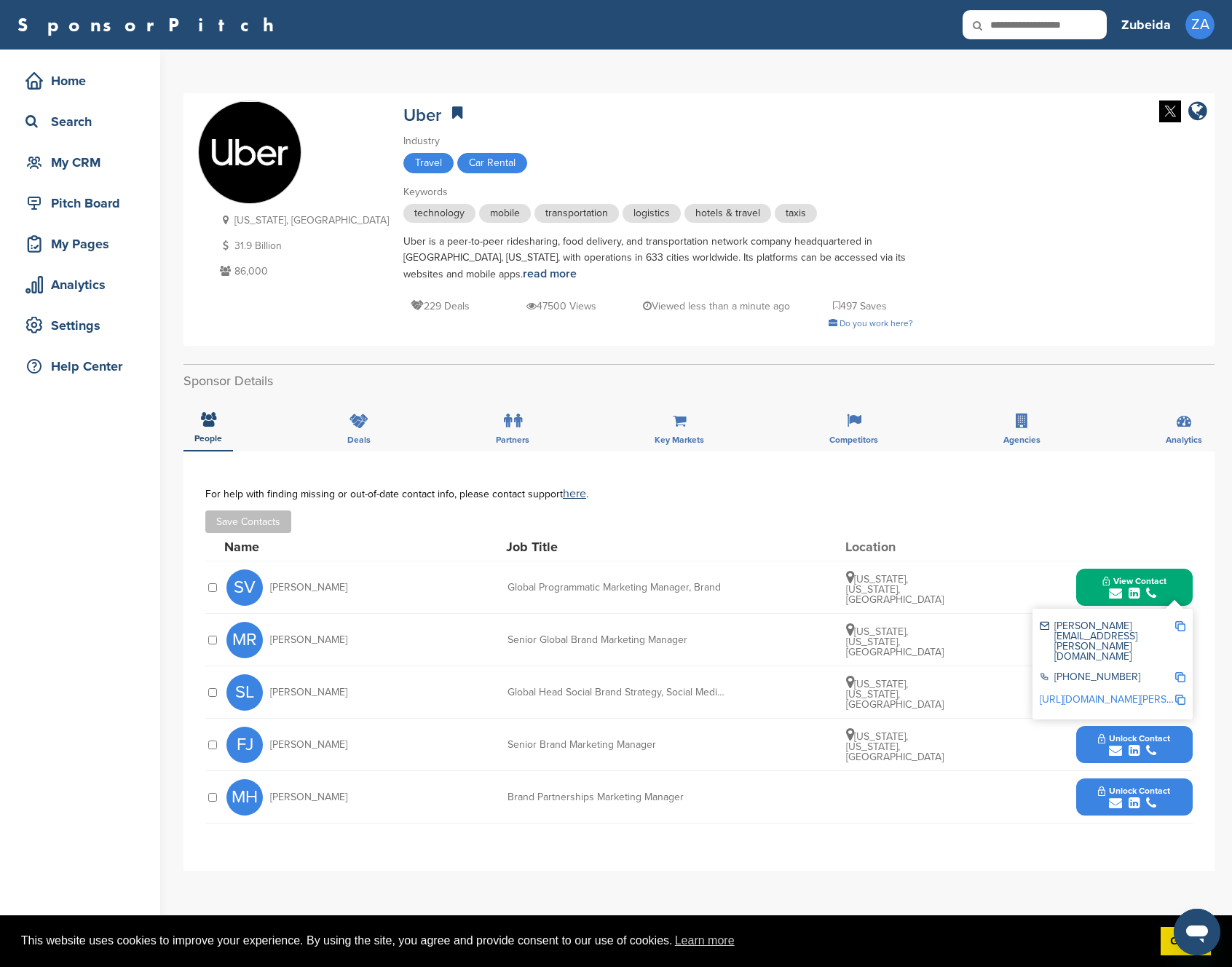
click at [296, 727] on div "FJ Faria Jabbar" at bounding box center [306, 745] width 160 height 37
click at [108, 151] on div "My CRM" at bounding box center [83, 162] width 124 height 26
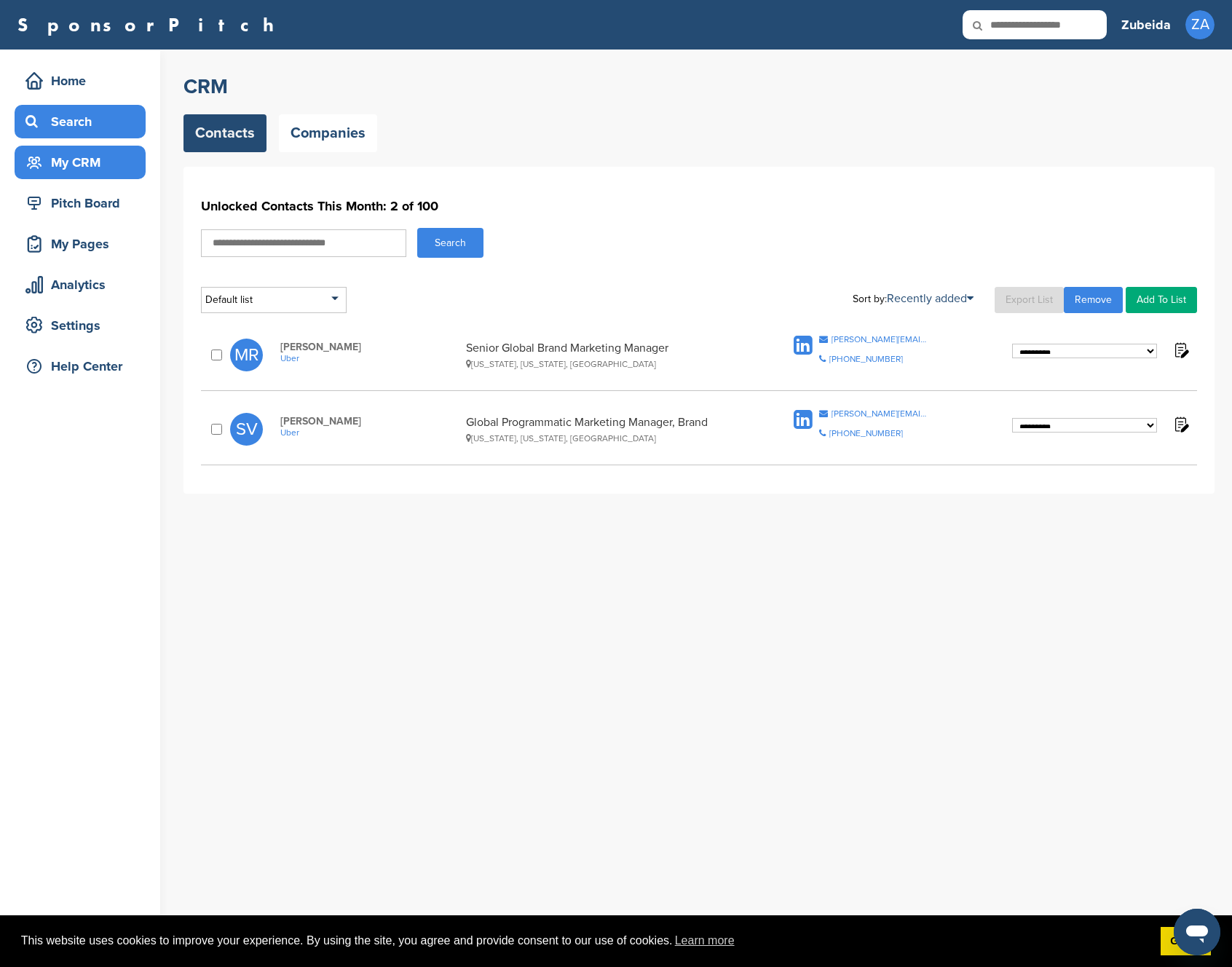
click at [96, 124] on div "Search" at bounding box center [83, 122] width 124 height 26
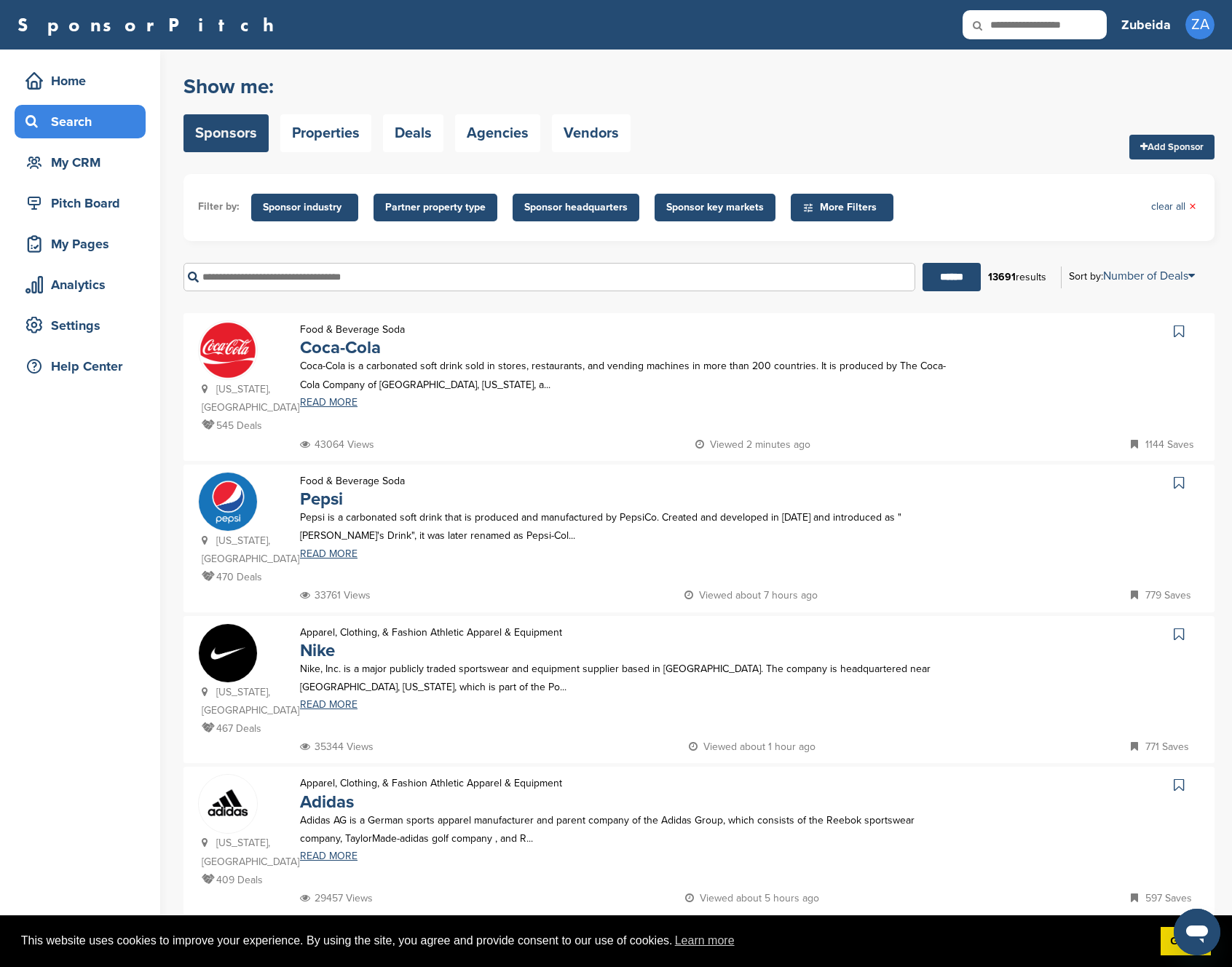
click at [311, 289] on input "text" at bounding box center [549, 277] width 732 height 28
type input "*****"
click at [946, 277] on input "******" at bounding box center [951, 277] width 58 height 28
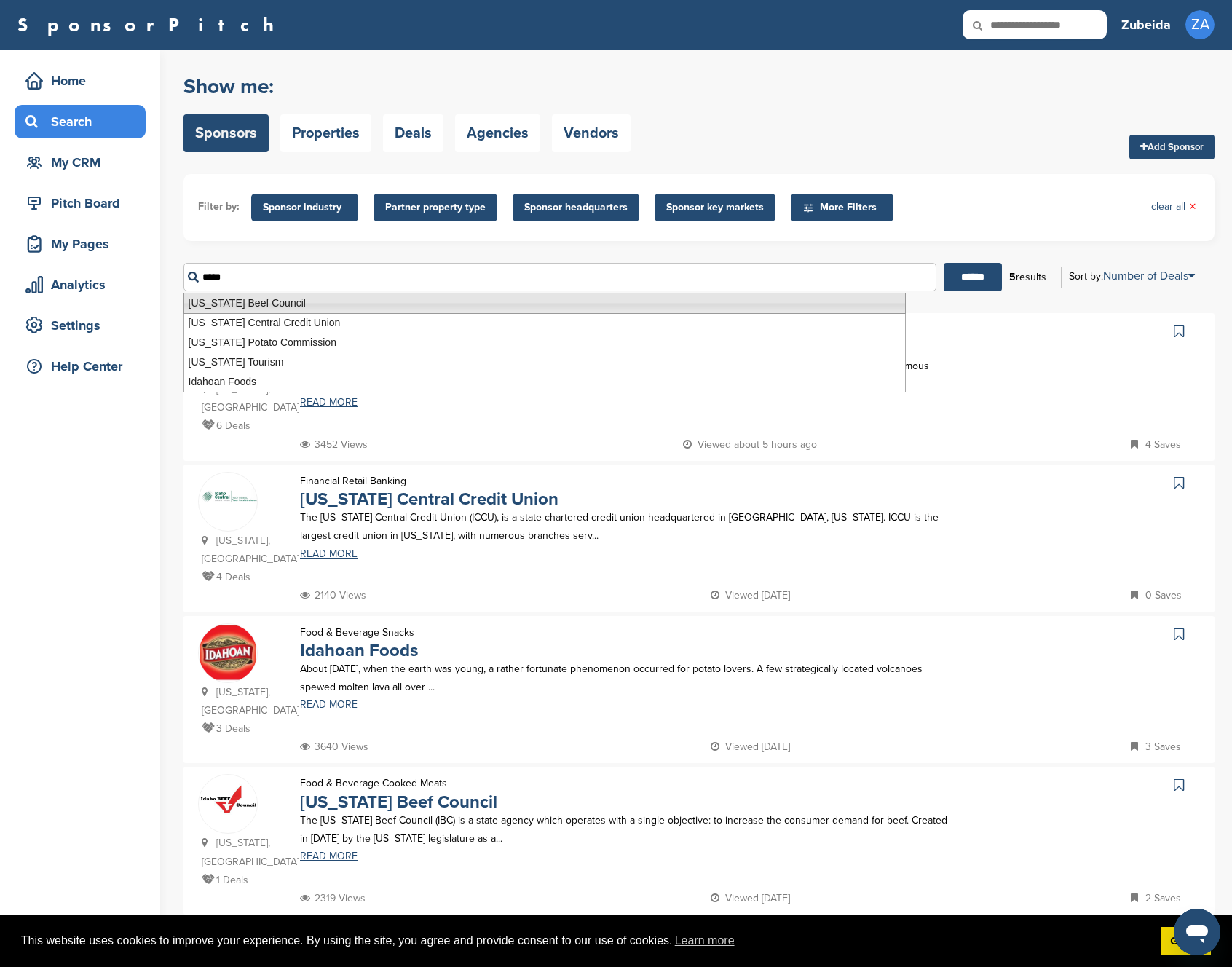
click at [255, 253] on div "***** ****** 5 results Sort by: Number of Deals Sponsor Name Recently Added Num…" at bounding box center [699, 276] width 1031 height 50
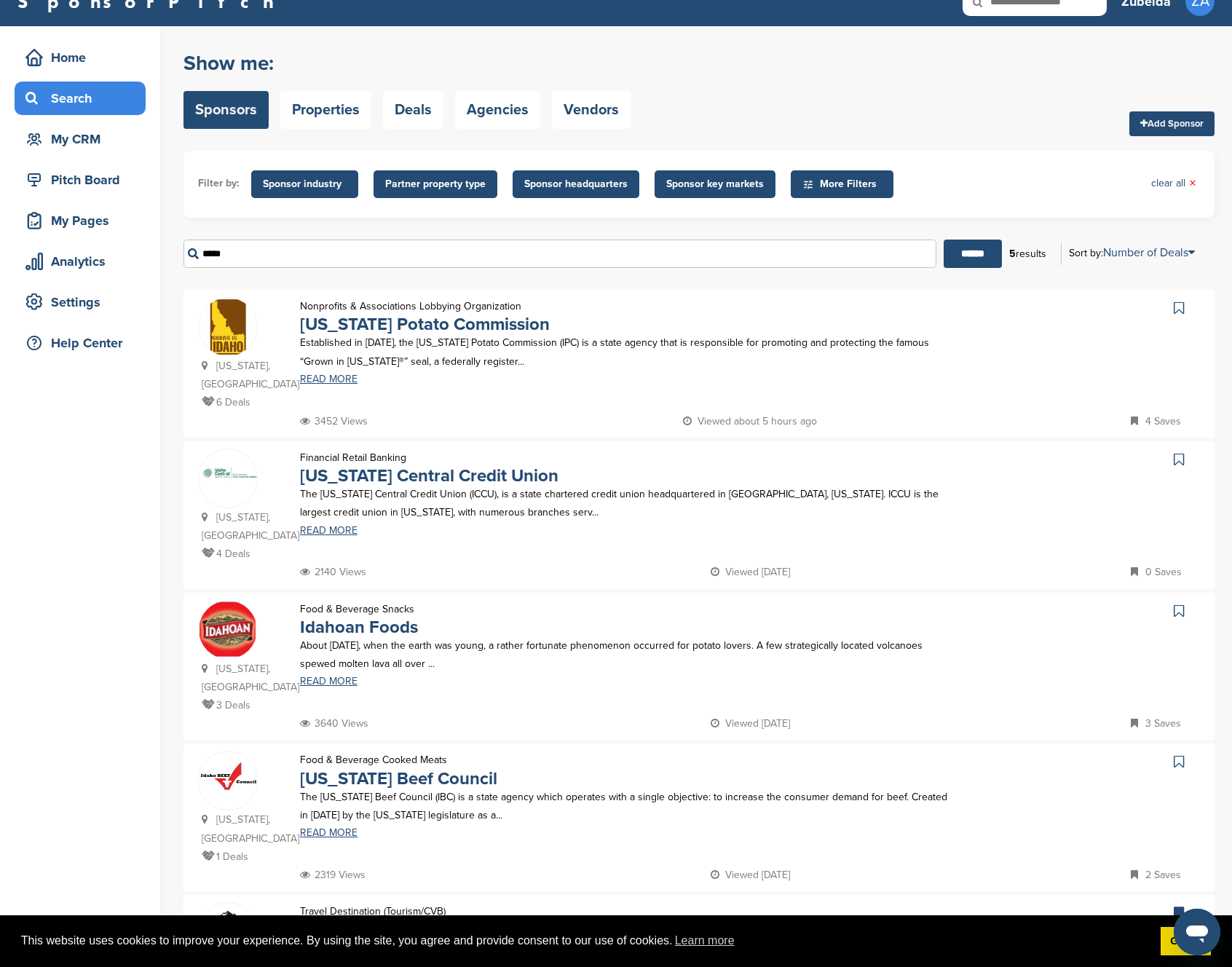
scroll to position [28, 0]
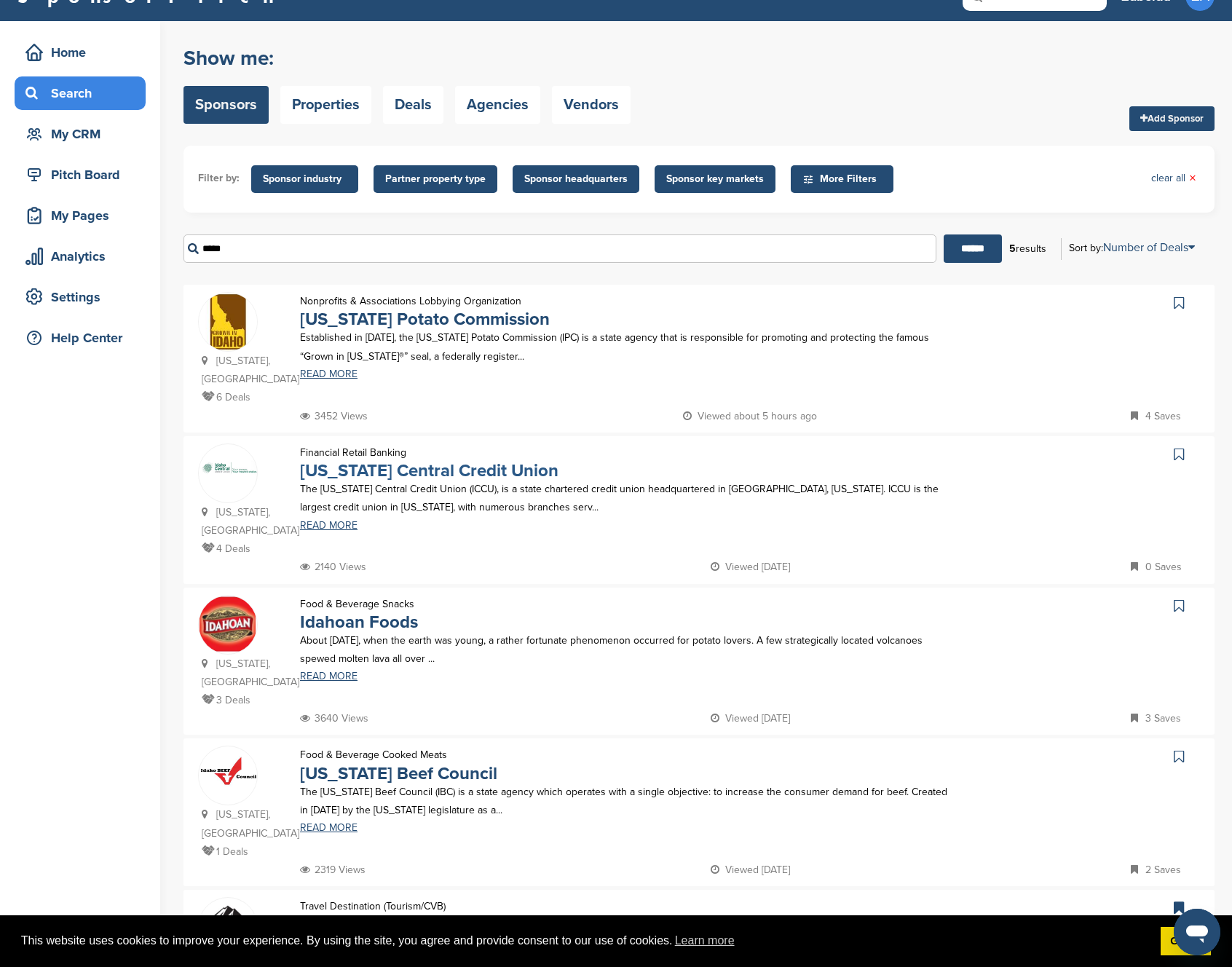
click at [391, 460] on link "[US_STATE] Central Credit Union" at bounding box center [429, 471] width 259 height 21
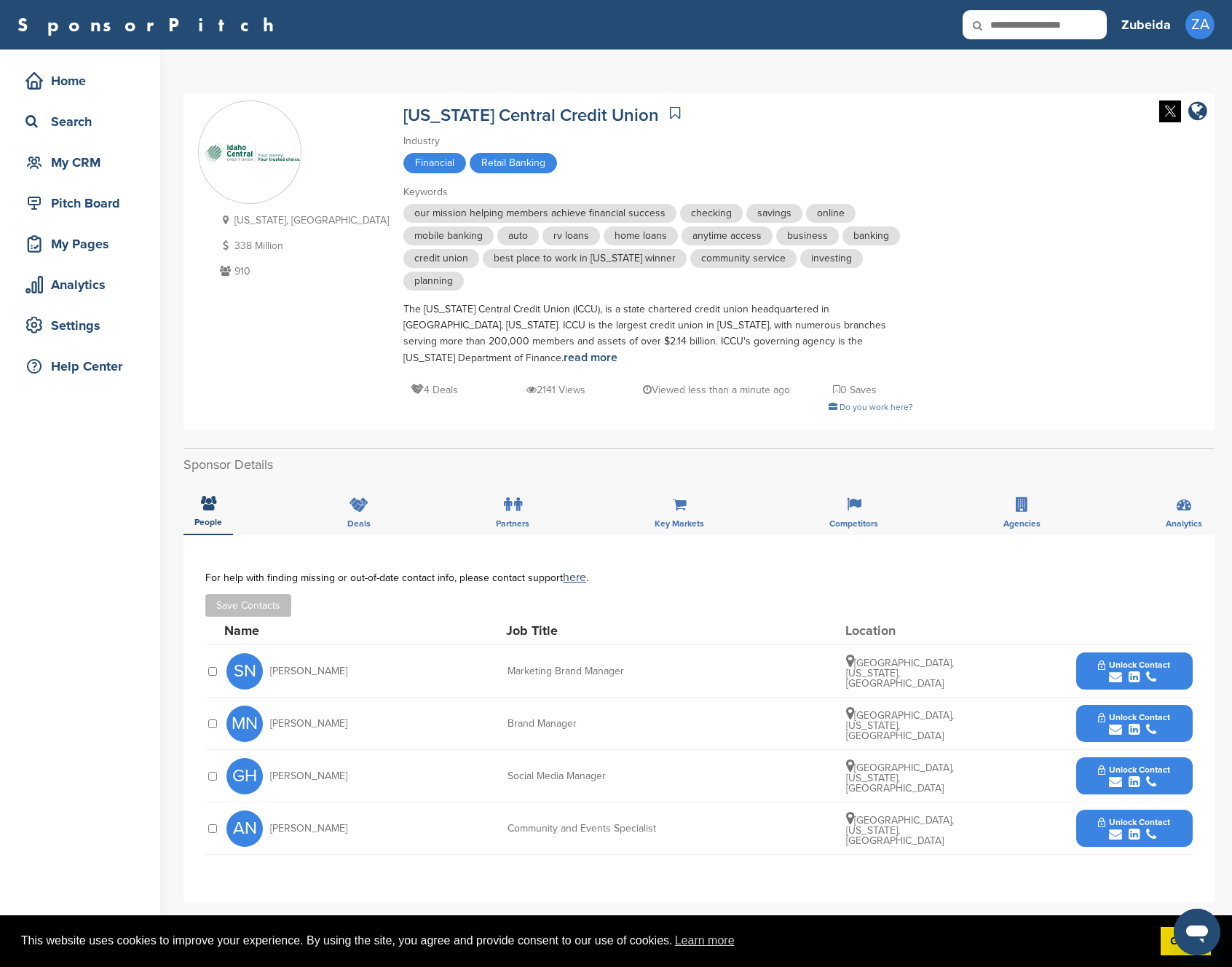
click at [1101, 817] on span "Unlock Contact" at bounding box center [1134, 822] width 72 height 11
click at [1090, 914] on link "[URL][DOMAIN_NAME]" at bounding box center [1090, 920] width 101 height 12
click at [298, 362] on div "[US_STATE], [GEOGRAPHIC_DATA] 338 Million 910" at bounding box center [294, 261] width 191 height 322
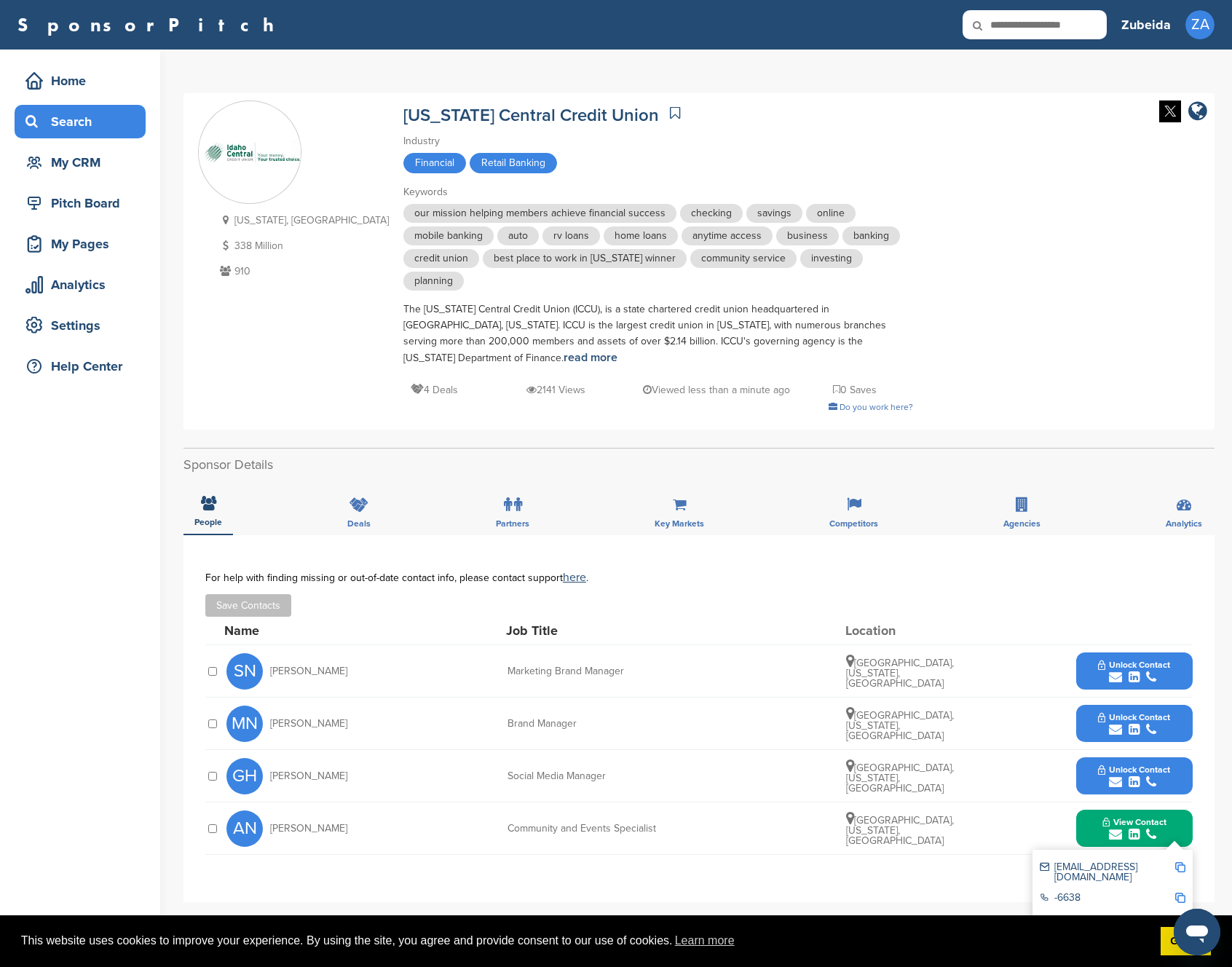
click at [83, 120] on div "Search" at bounding box center [83, 122] width 124 height 26
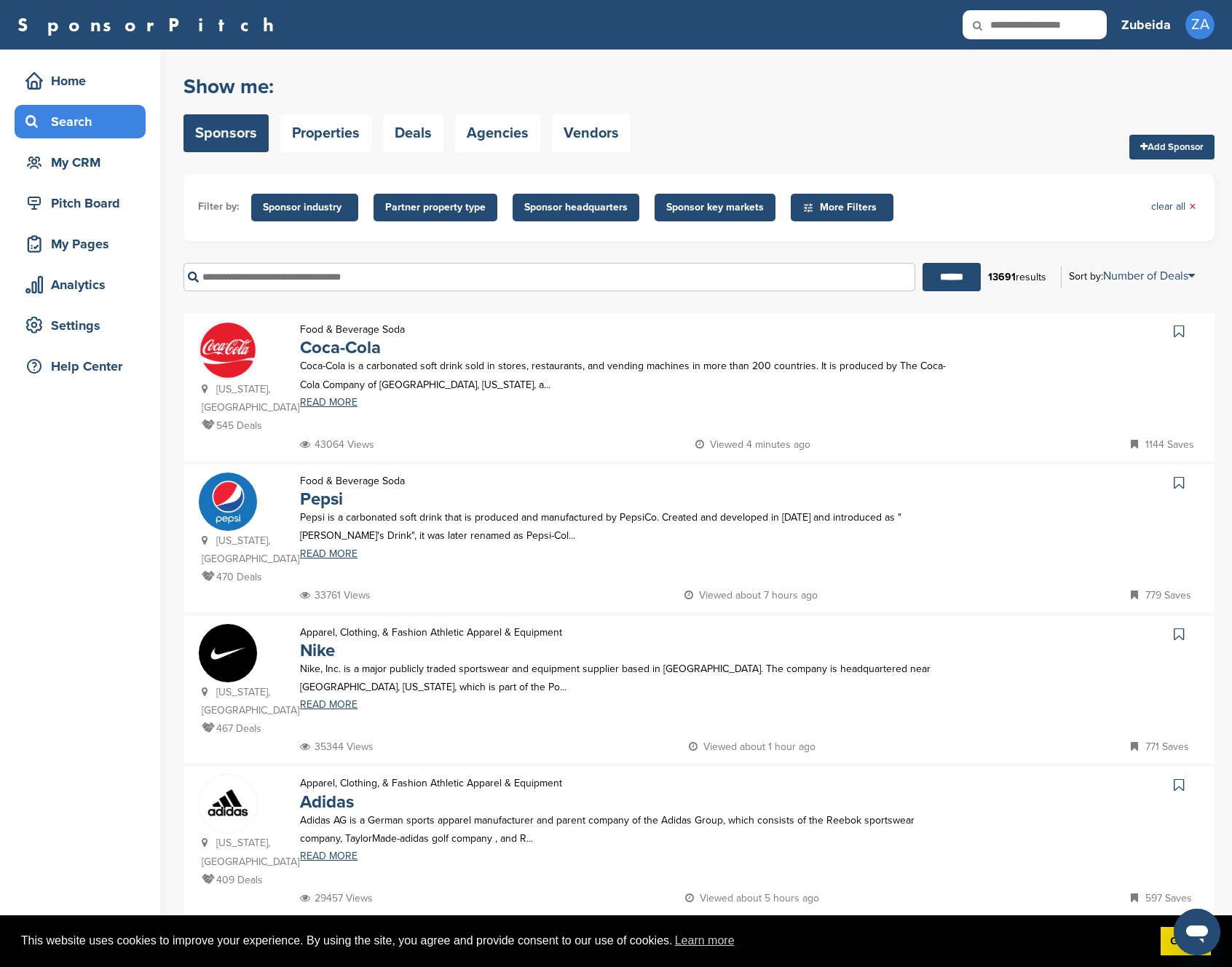
click at [269, 281] on input "text" at bounding box center [549, 277] width 732 height 28
click at [946, 277] on input "******" at bounding box center [951, 277] width 58 height 28
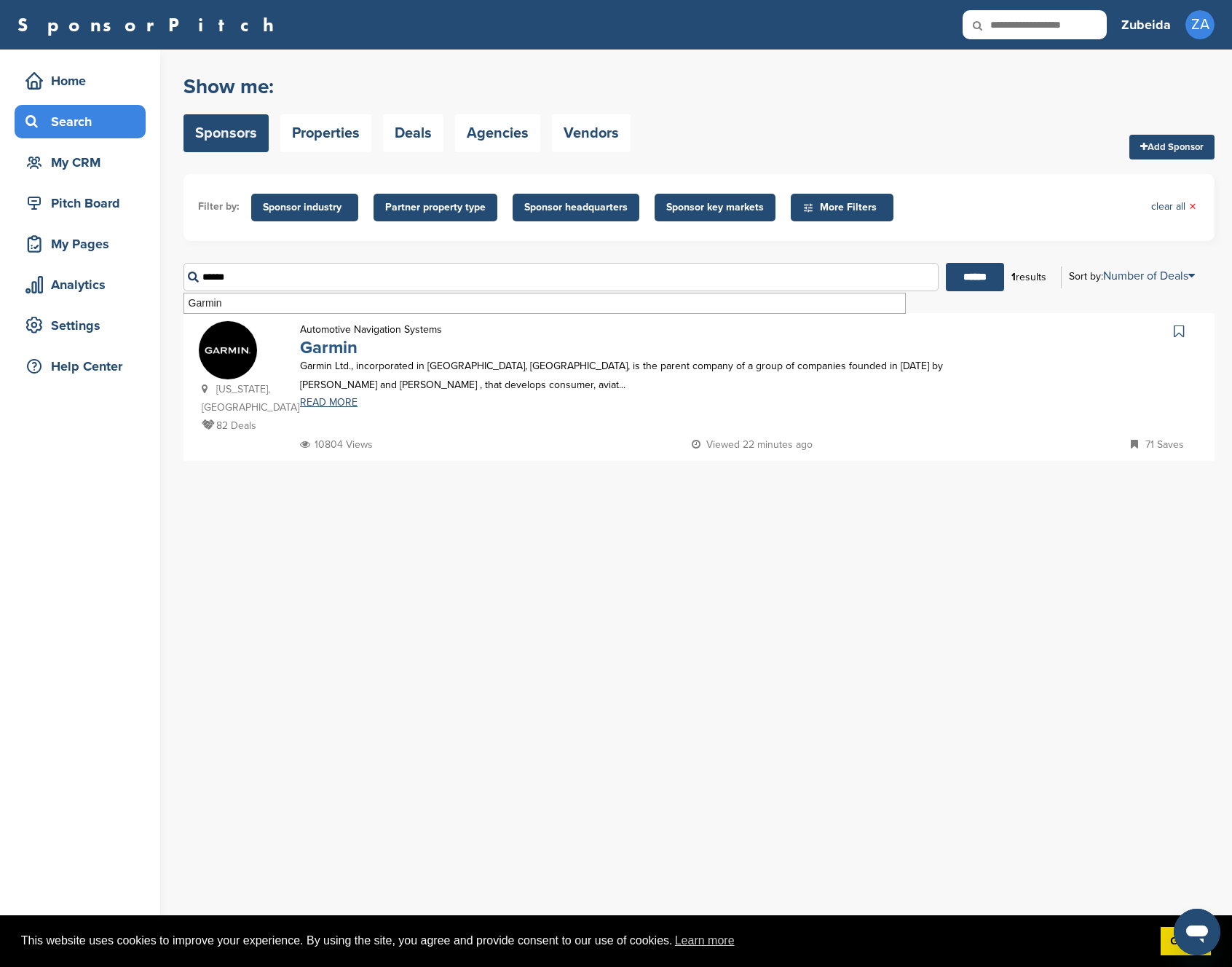
click at [324, 349] on link "Garmin" at bounding box center [329, 347] width 58 height 21
click at [571, 583] on div "You have reached your monthly limit. Please upgrade to access more. Upgrade on …" at bounding box center [708, 508] width 1049 height 917
click at [537, 529] on div "You have reached your monthly limit. Please upgrade to access more. Upgrade on …" at bounding box center [708, 508] width 1049 height 917
click at [307, 279] on input "******" at bounding box center [560, 277] width 755 height 28
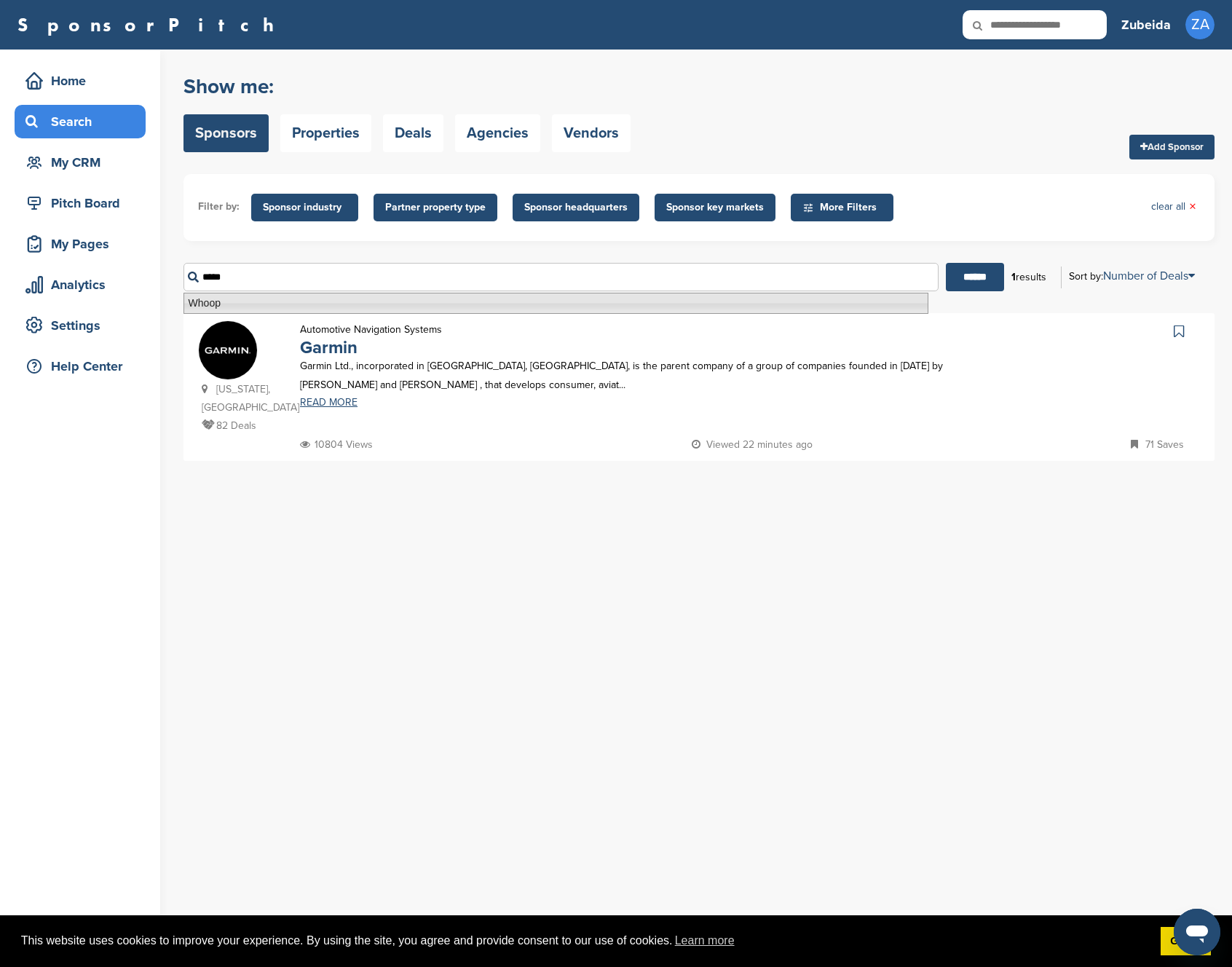
type input "*****"
click at [374, 510] on div "You have reached your monthly limit. Please upgrade to access more. Upgrade on …" at bounding box center [708, 508] width 1049 height 917
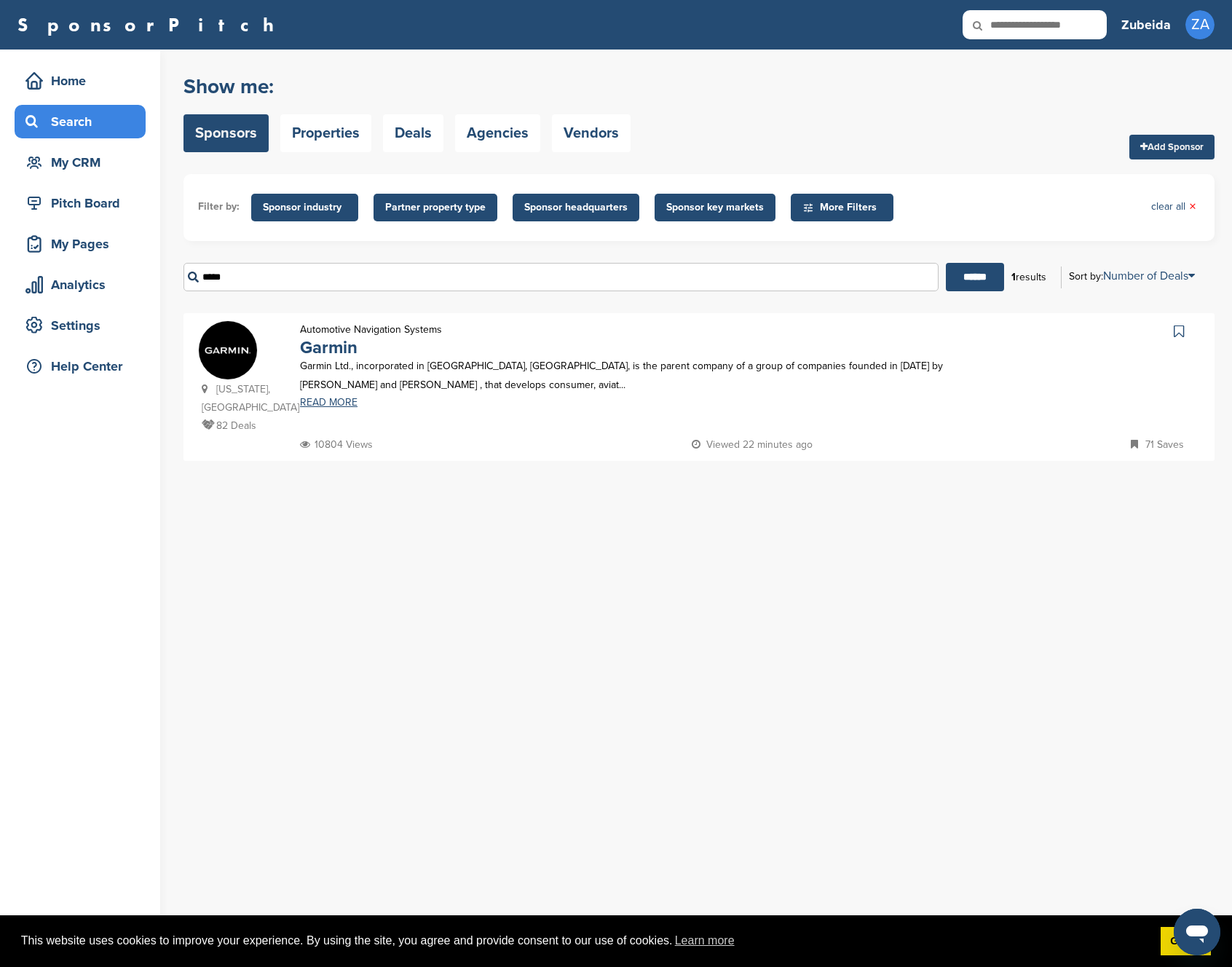
drag, startPoint x: 240, startPoint y: 280, endPoint x: 176, endPoint y: 269, distance: 64.9
click at [176, 271] on div "Home Search My CRM Pitch Board My Pages Analytics Settings Help Center You have…" at bounding box center [616, 508] width 1232 height 917
click at [289, 204] on span "Sponsor industry" at bounding box center [304, 208] width 83 height 16
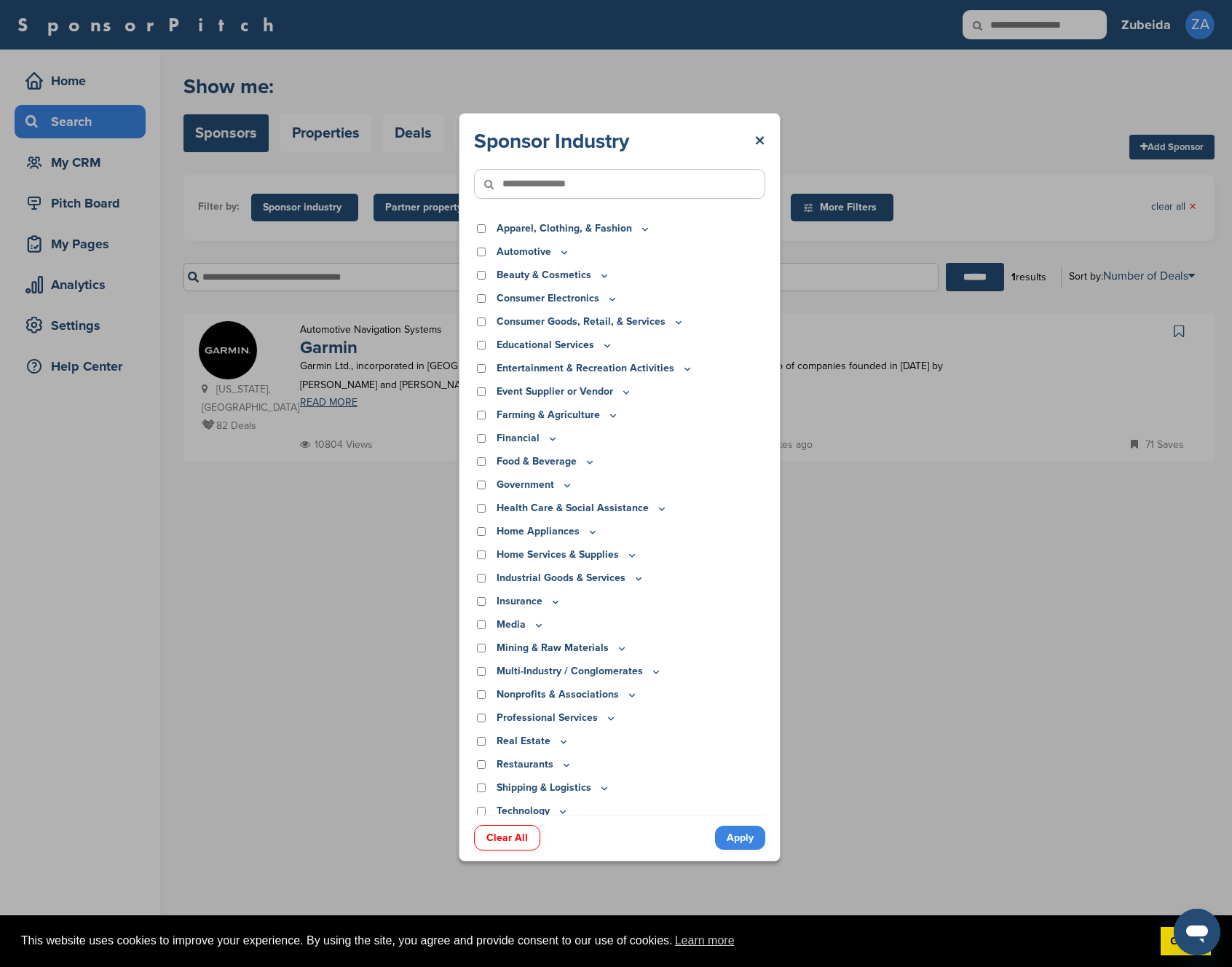
click at [529, 193] on input"] "text" at bounding box center [620, 184] width 291 height 30
type input"] "*******"
click at [969, 277] on input "******" at bounding box center [975, 277] width 58 height 28
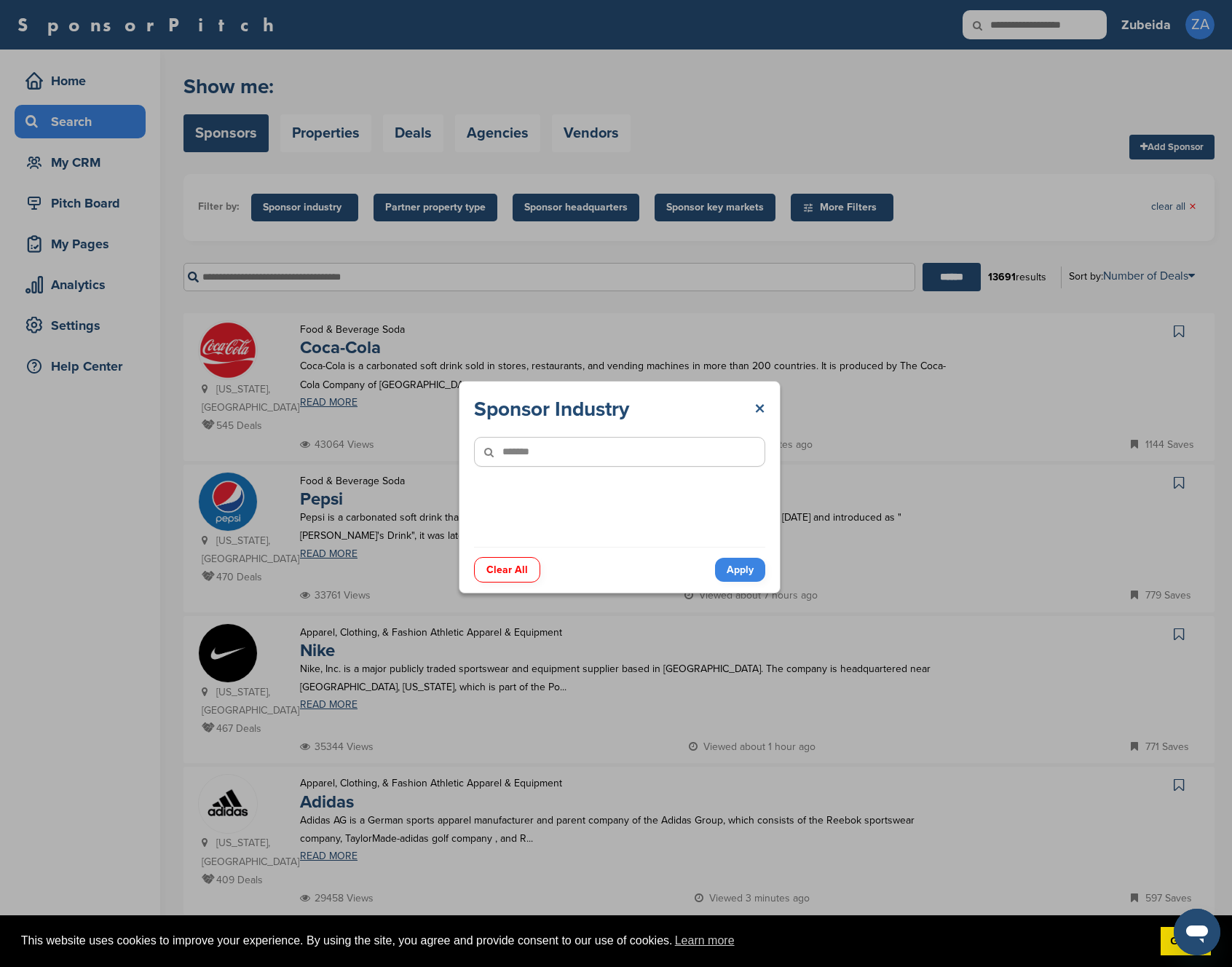
click at [764, 406] on link "×" at bounding box center [759, 409] width 11 height 26
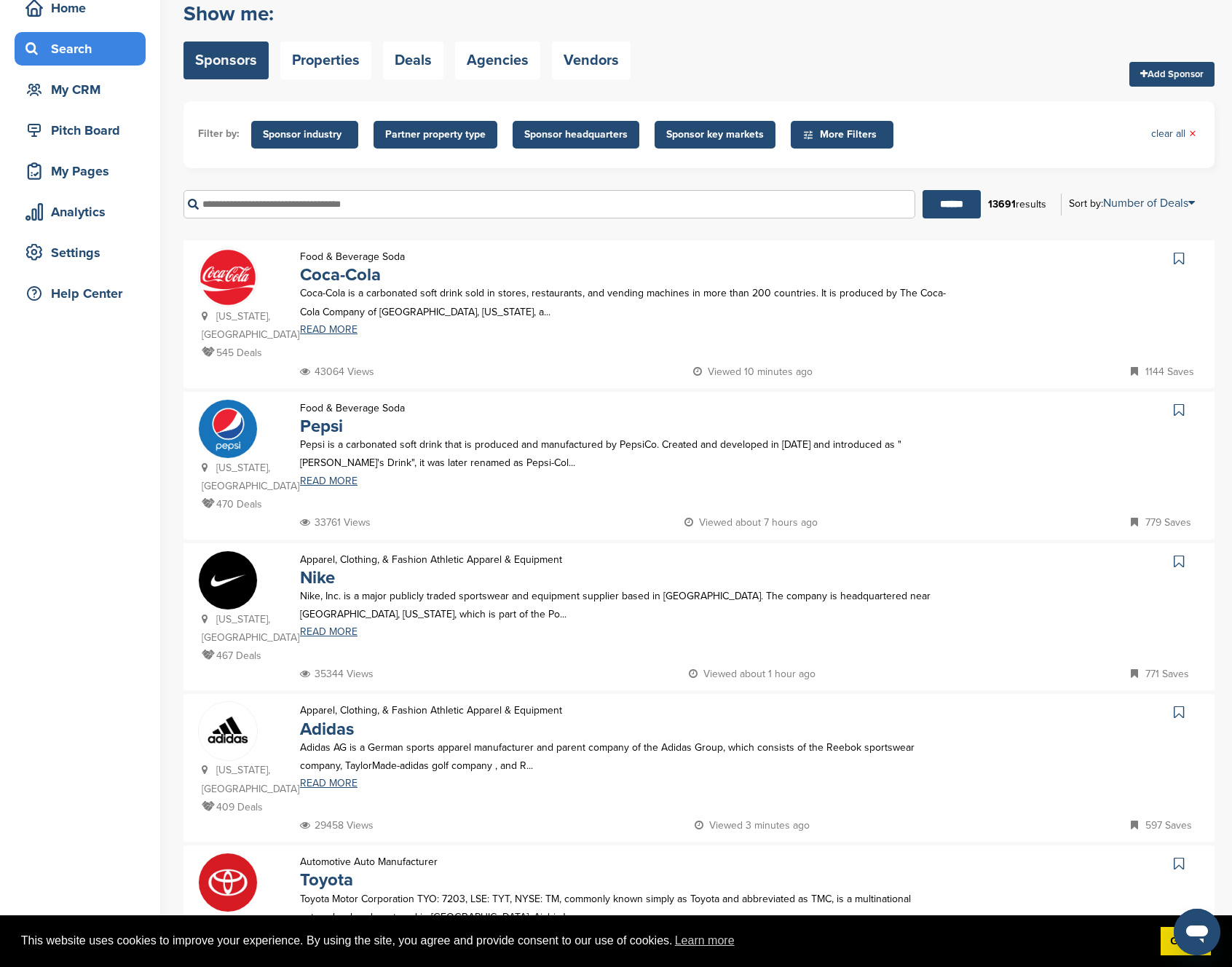
scroll to position [75, 0]
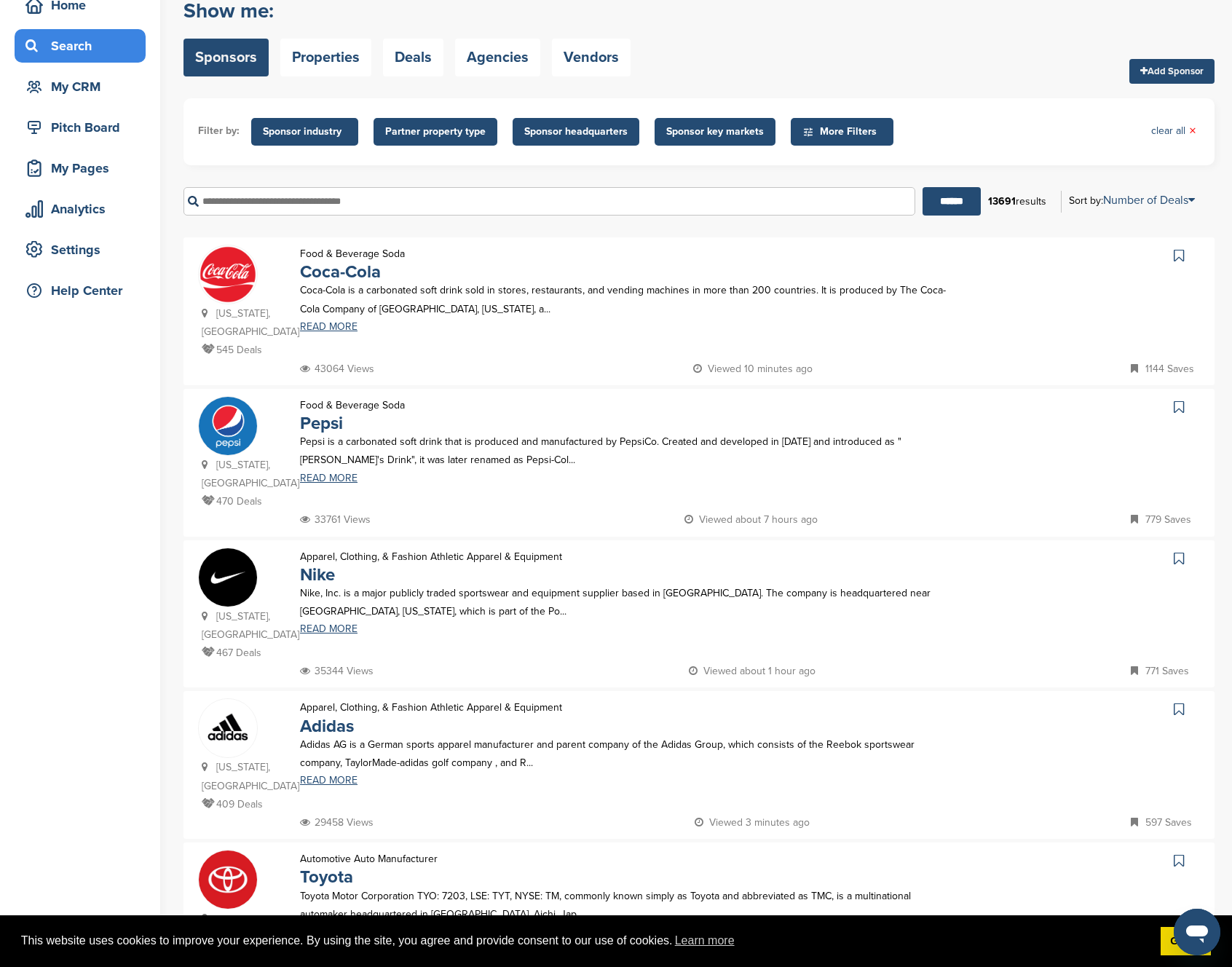
click at [235, 699] on img at bounding box center [228, 728] width 58 height 58
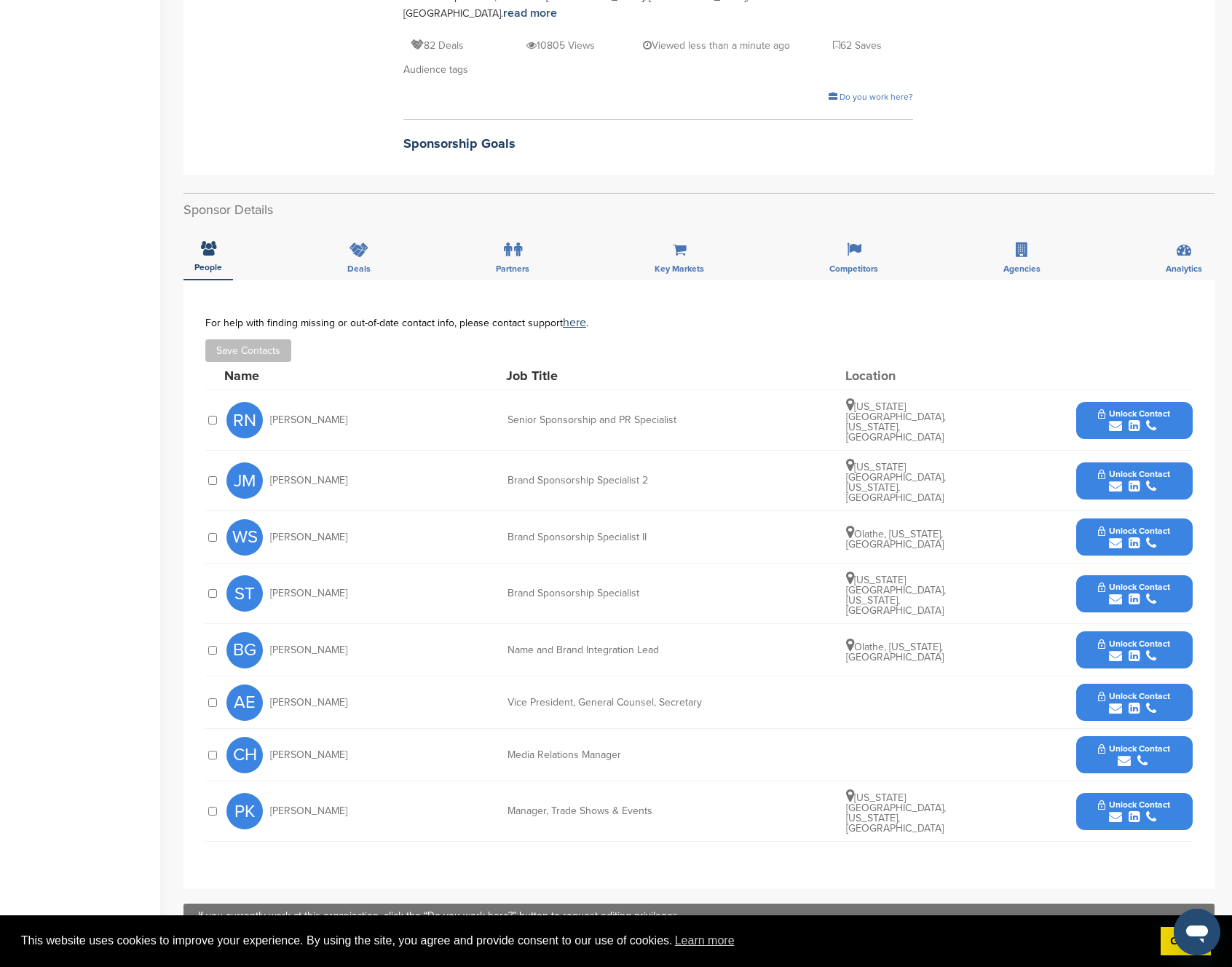
scroll to position [399, 0]
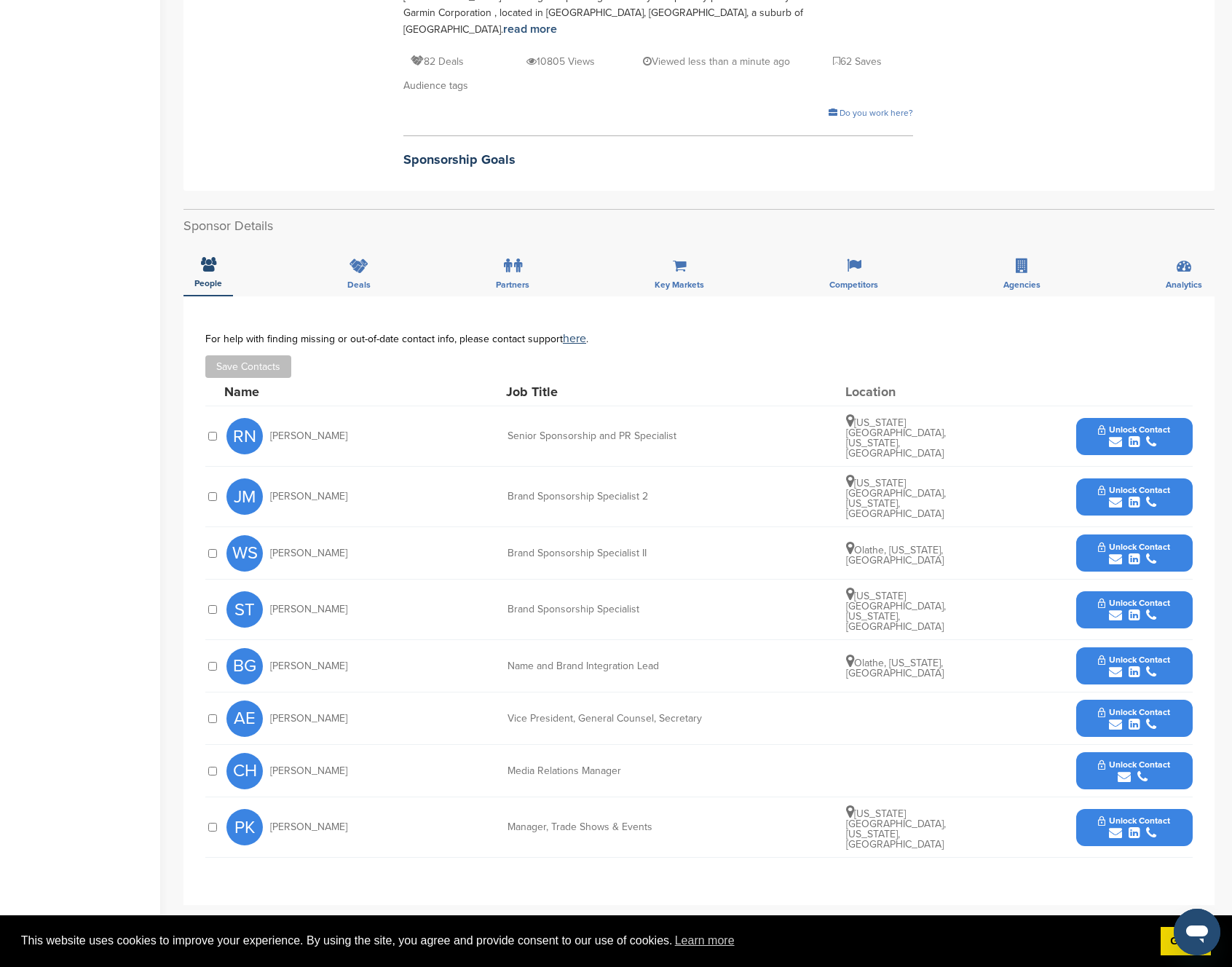
click at [1138, 542] on span "Unlock Contact" at bounding box center [1134, 547] width 72 height 11
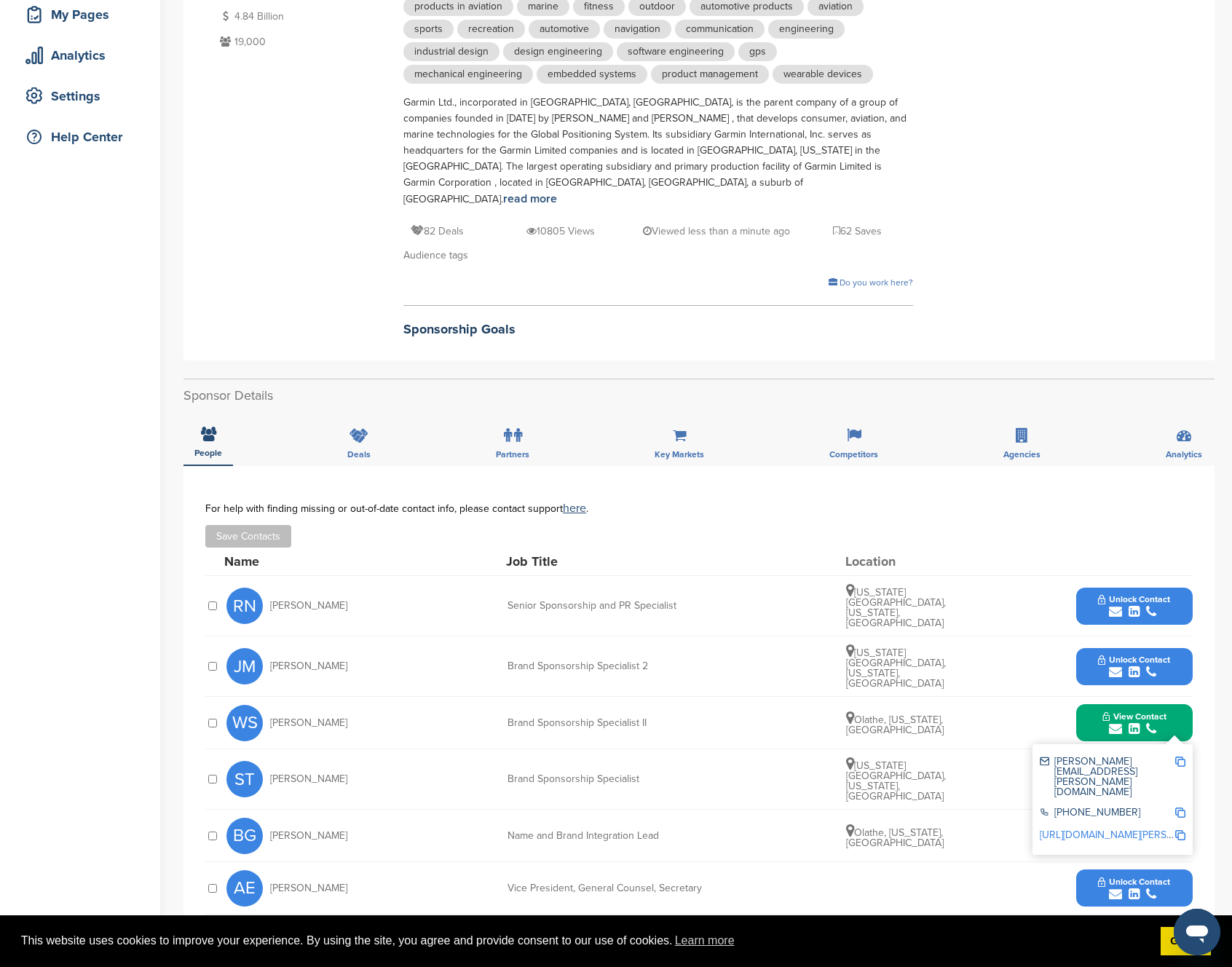
scroll to position [396, 0]
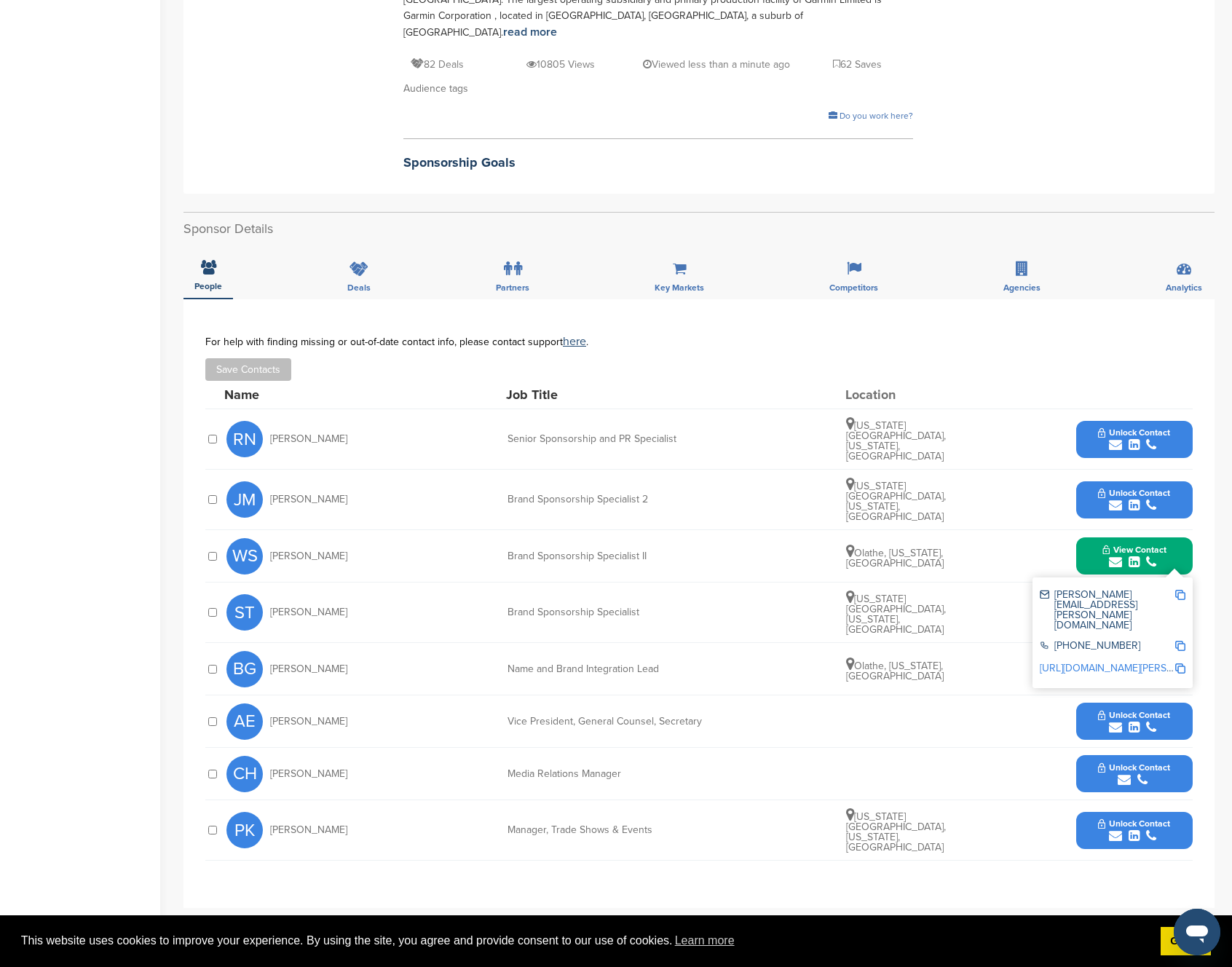
click at [1045, 472] on div "JM Jayme McLean Brand Sponsorship Specialist 2 Kansas City, Missouri, United St…" at bounding box center [709, 500] width 966 height 60
click at [1127, 487] on span "Unlock Contact" at bounding box center [1134, 493] width 72 height 11
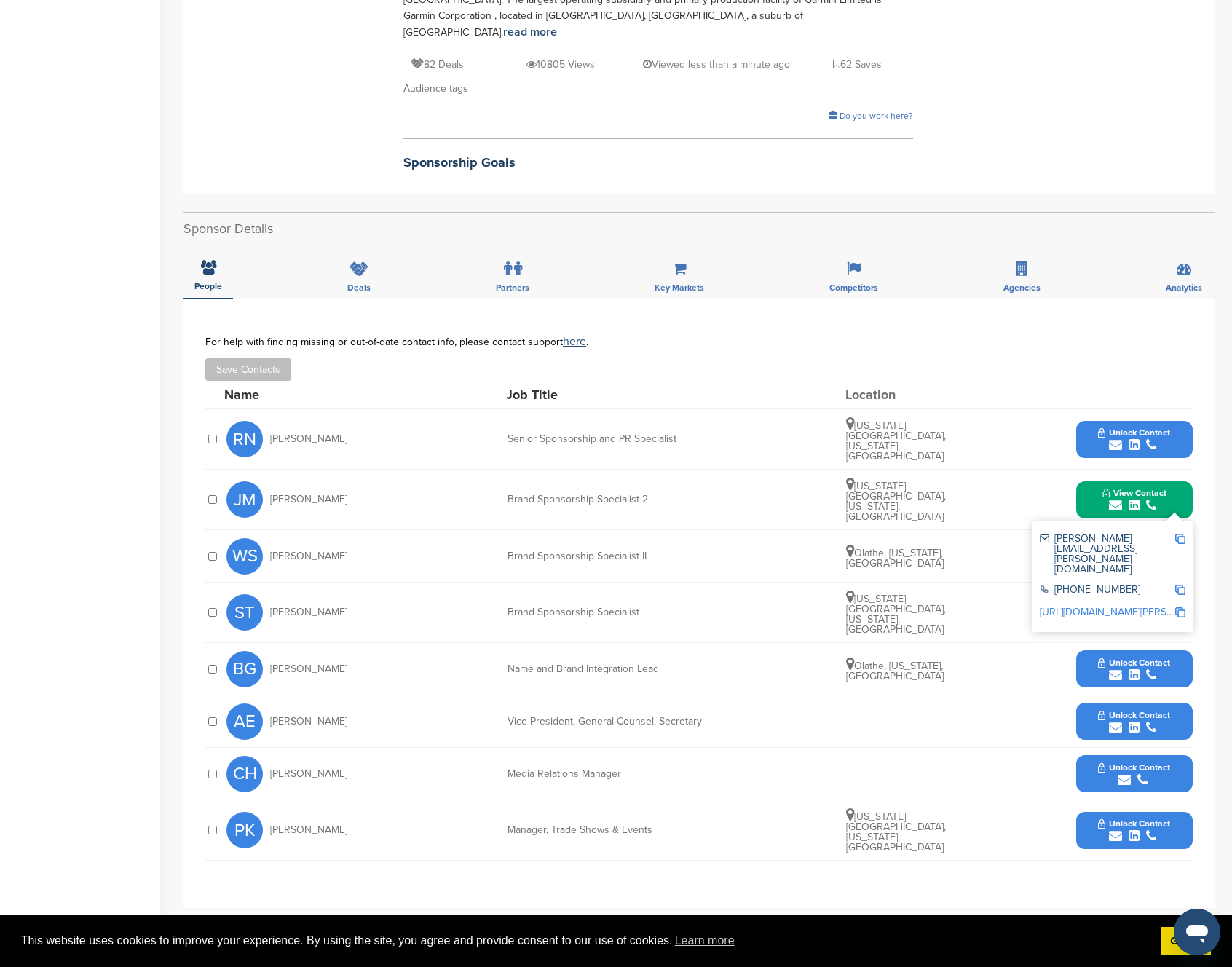
click at [1183, 534] on img at bounding box center [1180, 539] width 11 height 11
click at [1082, 606] on link "http://www.linkedin.com/in/jayme-mclean-5b541884" at bounding box center [1129, 612] width 178 height 12
click at [1007, 530] on div "WS Walter Summers Brand Sponsorship Specialist II Olathe, Kansas, United States…" at bounding box center [709, 556] width 966 height 52
click at [1037, 643] on div "BG Brad Grandon Name and Brand Integration Lead Olathe, Kansas, United States U…" at bounding box center [709, 668] width 966 height 52
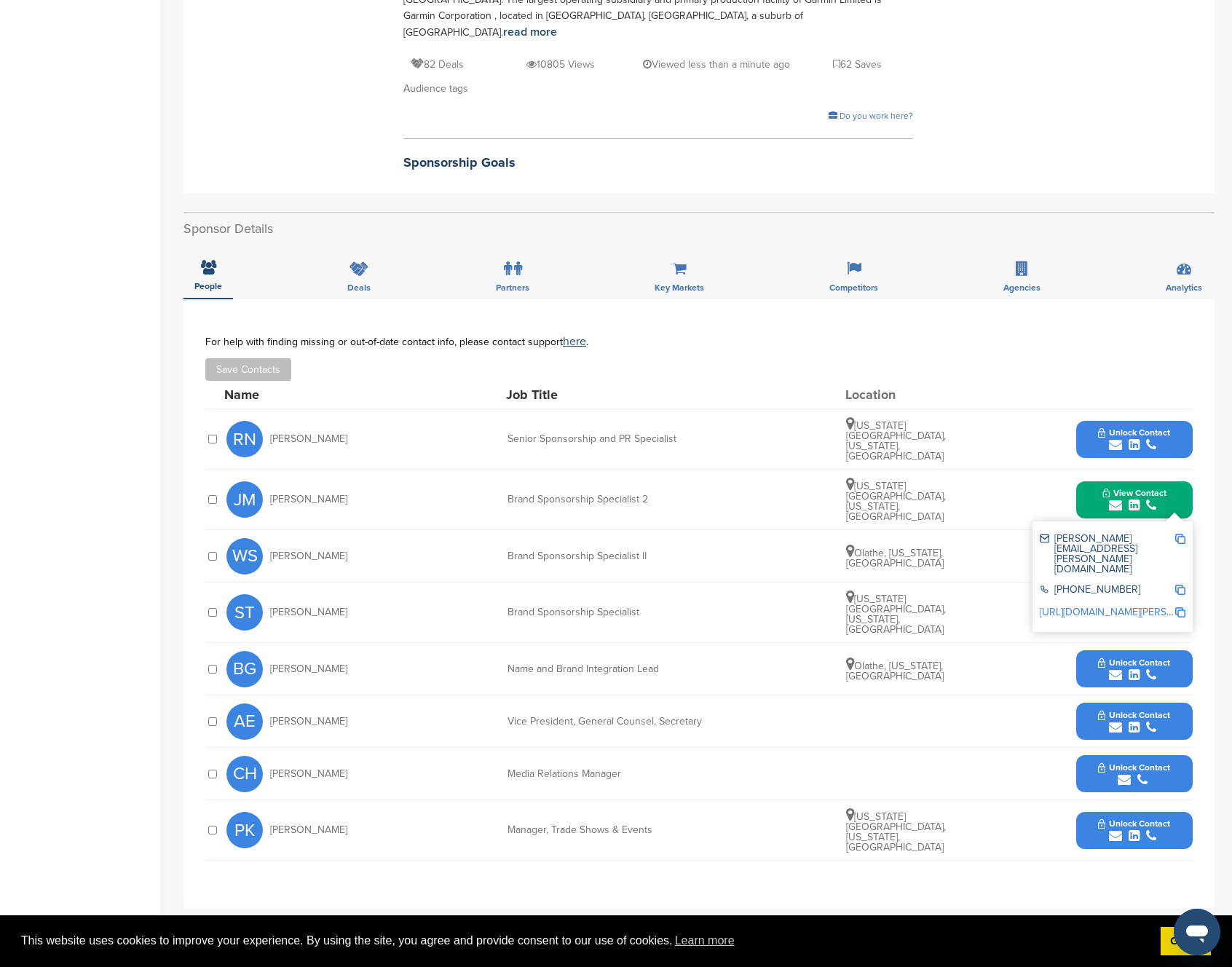
click at [1101, 612] on div "submit" at bounding box center [1134, 619] width 72 height 14
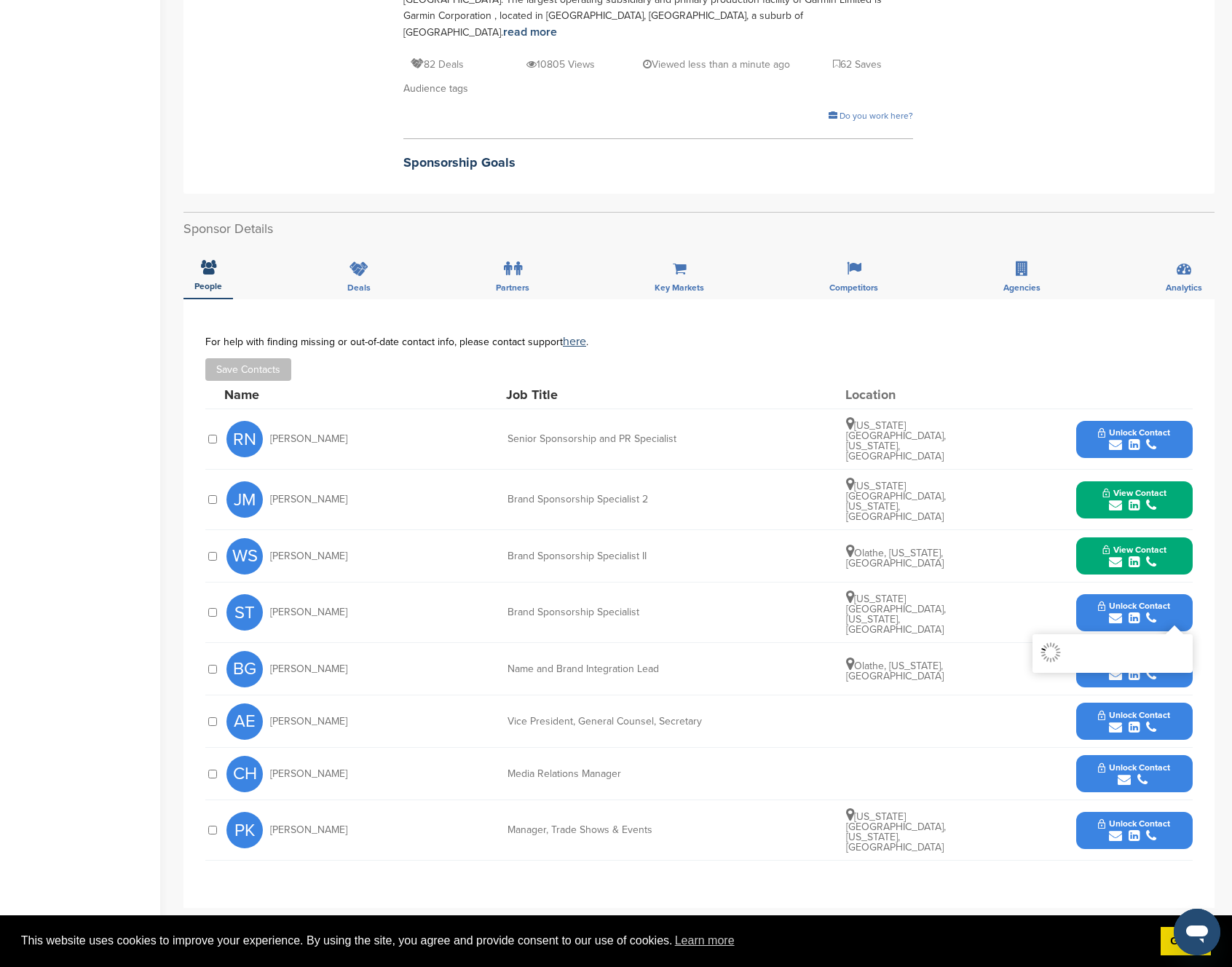
click at [1108, 544] on span "View Contact" at bounding box center [1134, 550] width 64 height 11
click at [1076, 662] on link "http://www.linkedin.com/in/walter-summers-9a3b93107" at bounding box center [1129, 668] width 178 height 12
click at [879, 359] on div "Save Contacts" at bounding box center [699, 370] width 987 height 23
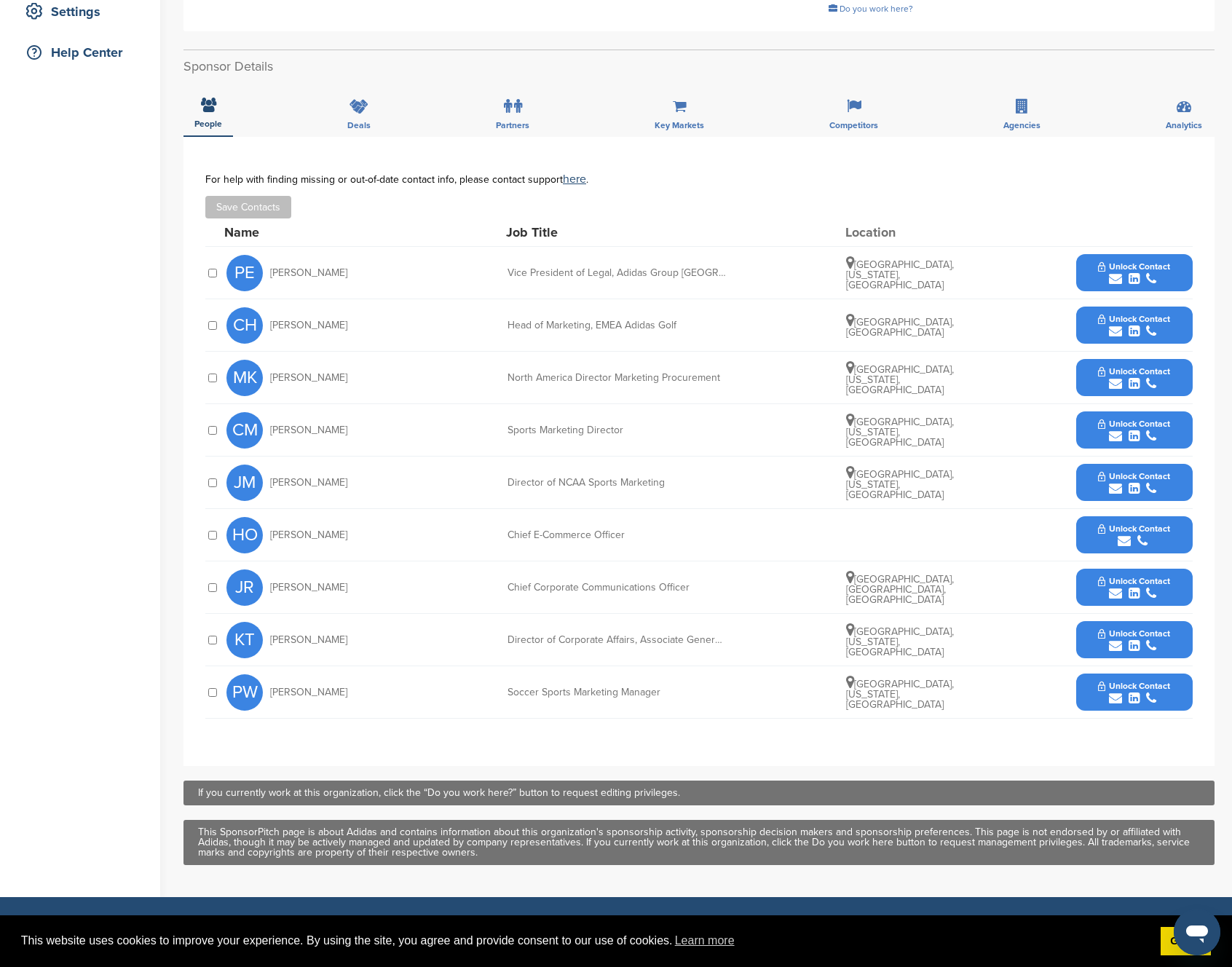
scroll to position [341, 0]
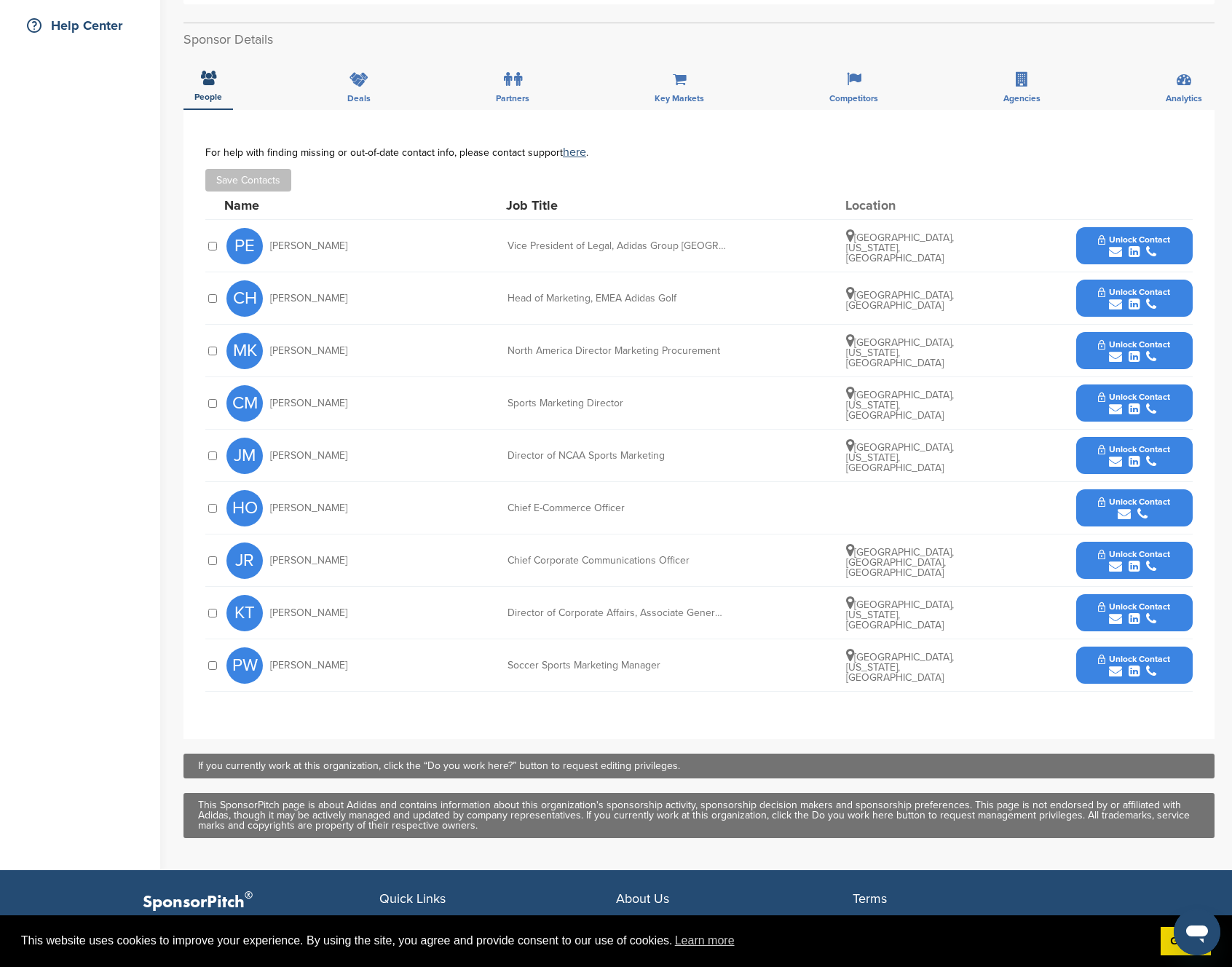
click at [967, 587] on div "KT [PERSON_NAME] Director of Corporate Affairs, Associate General Counsel [GEOG…" at bounding box center [709, 612] width 966 height 52
click at [1126, 601] on span "Unlock Contact" at bounding box center [1134, 607] width 72 height 11
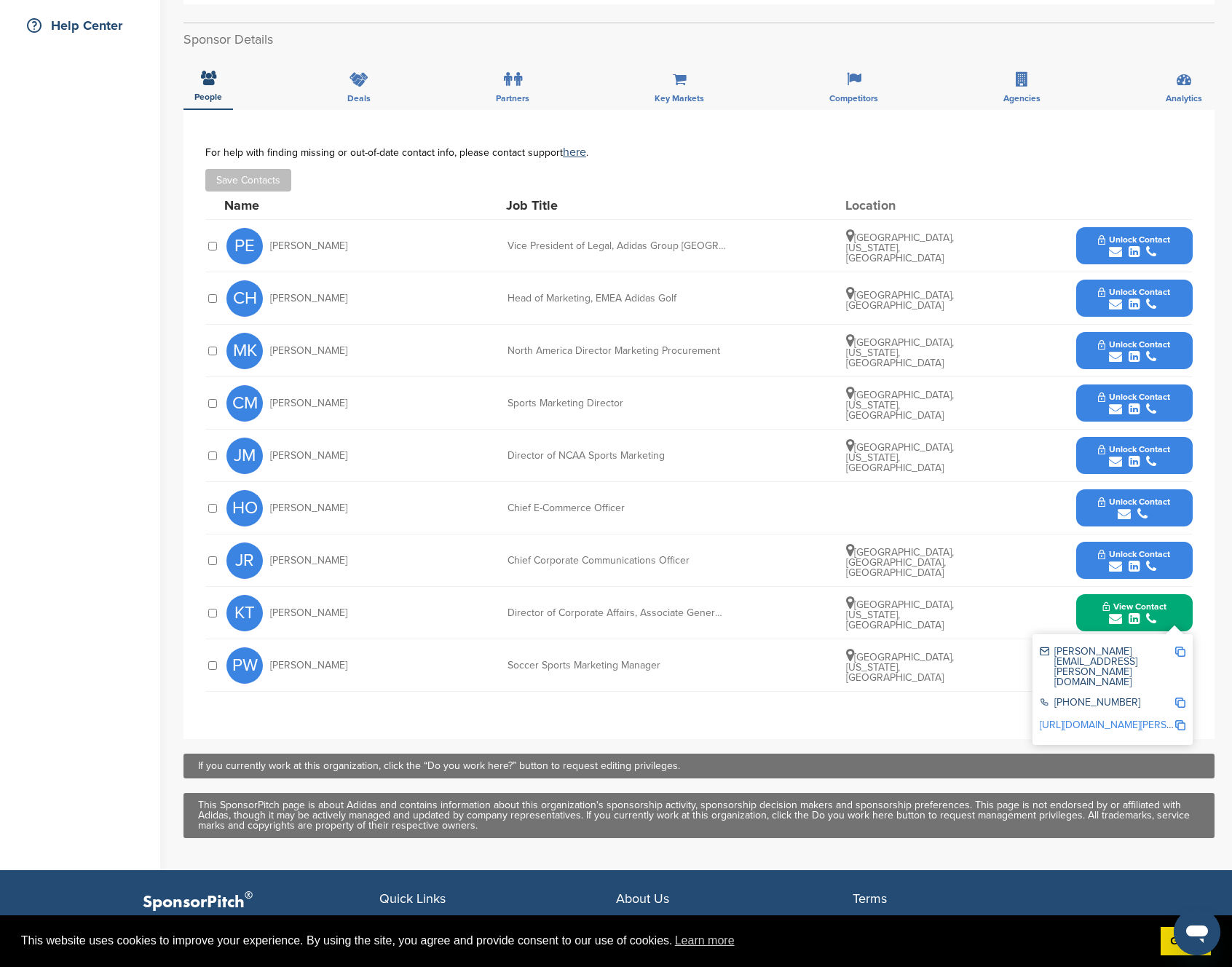
click at [1187, 637] on div "kurt.tandan@adidas-group.com 971-234-2300 https://www.linkedin.com/in/kurt-tand…" at bounding box center [1112, 689] width 160 height 110
click at [1180, 646] on img at bounding box center [1180, 651] width 11 height 11
click at [1122, 719] on link "https://www.linkedin.com/in/kurt-tandan-70b759198" at bounding box center [1129, 725] width 178 height 12
click at [298, 398] on span "Chris McGuire" at bounding box center [309, 403] width 77 height 11
click at [1118, 402] on icon "submit" at bounding box center [1115, 409] width 13 height 13
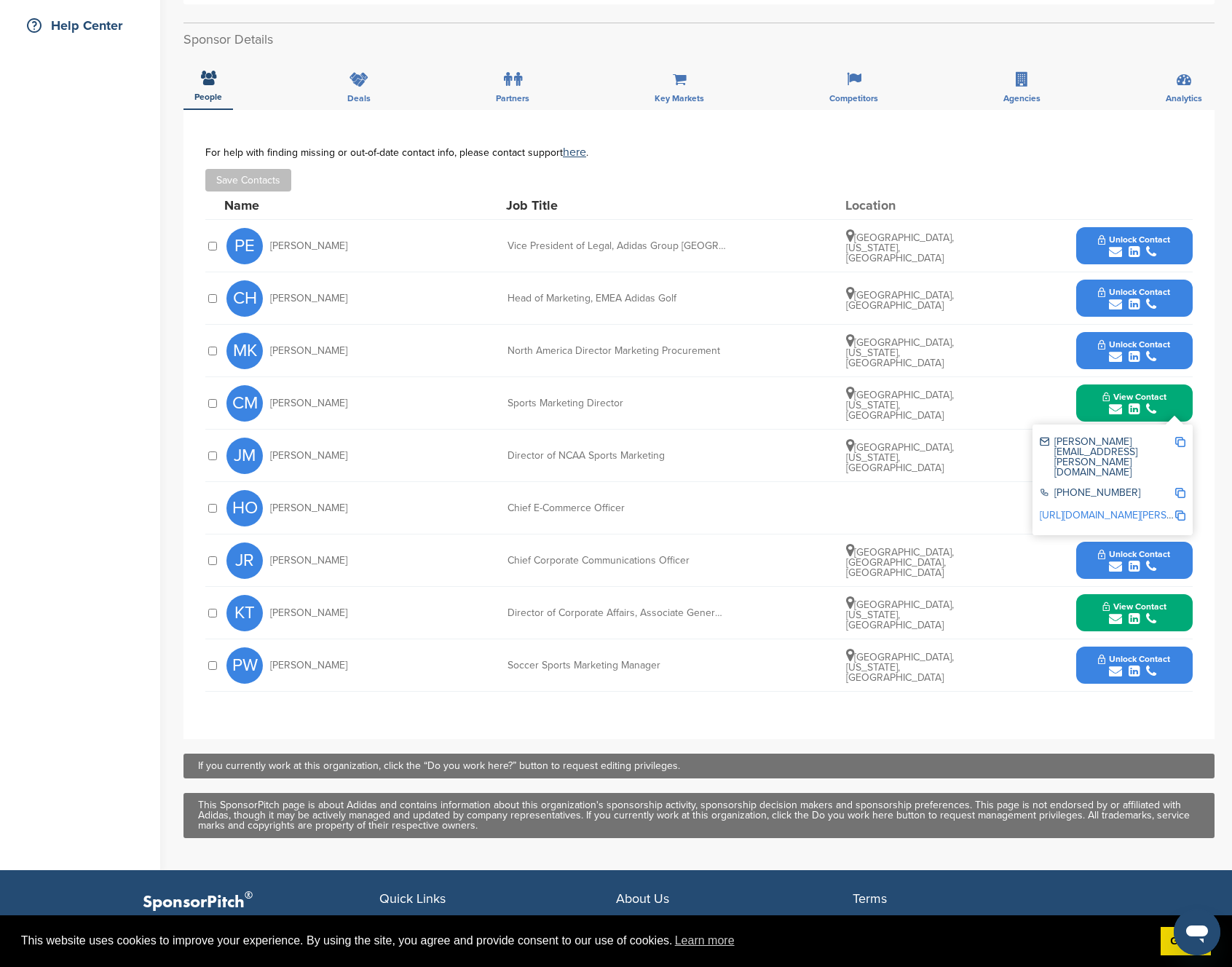
click at [1087, 437] on div "chris.mcguire@adidas.com" at bounding box center [1107, 457] width 135 height 41
click at [1182, 437] on img at bounding box center [1180, 442] width 11 height 11
click at [1092, 508] on link "https://www.linkedin.com/in/chris-mcguire-3030226" at bounding box center [1129, 515] width 178 height 12
click at [644, 169] on div "Save Contacts" at bounding box center [699, 181] width 987 height 23
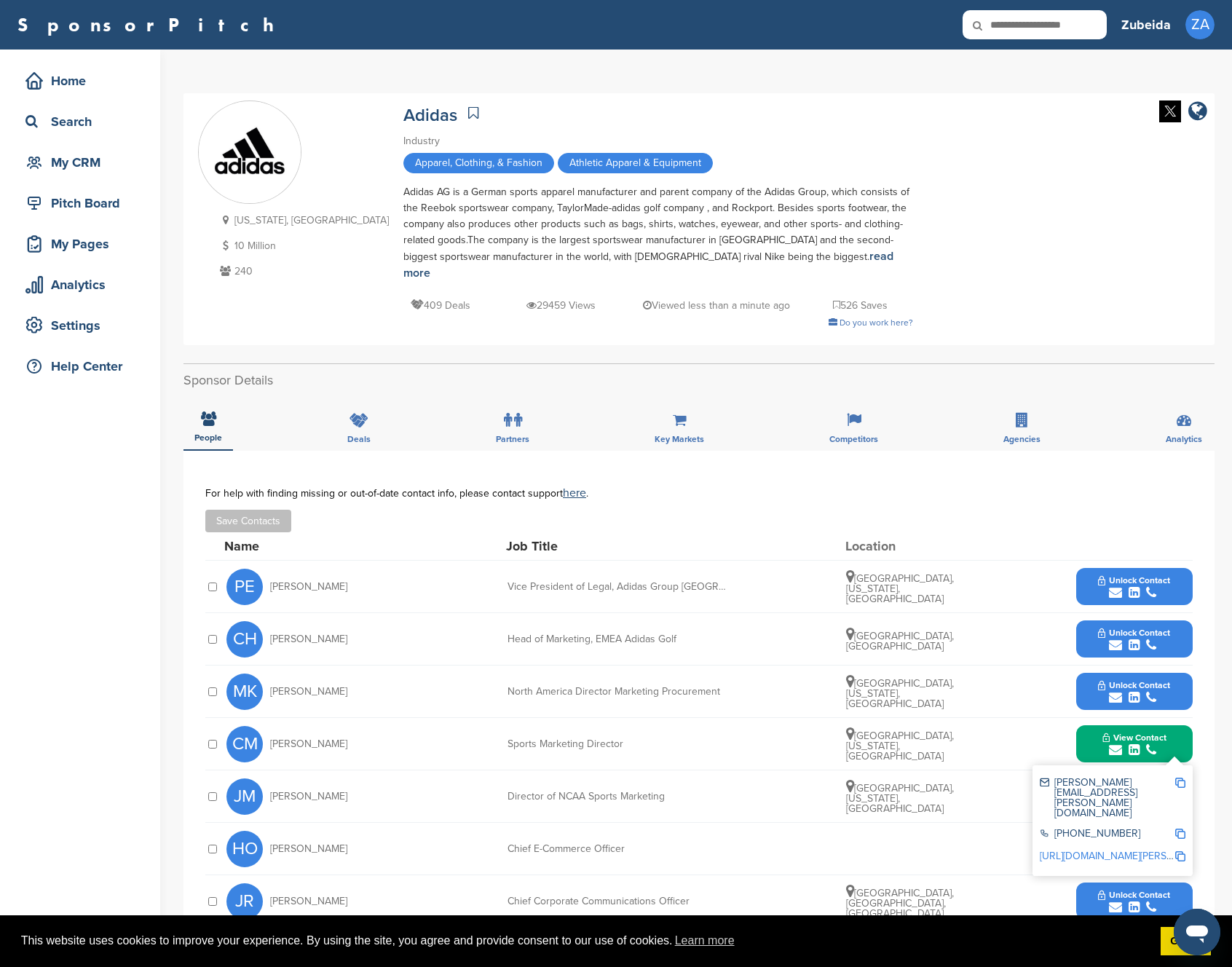
scroll to position [0, 0]
click at [1001, 32] on icon at bounding box center [987, 25] width 49 height 31
click at [71, 121] on div "Search" at bounding box center [83, 122] width 124 height 26
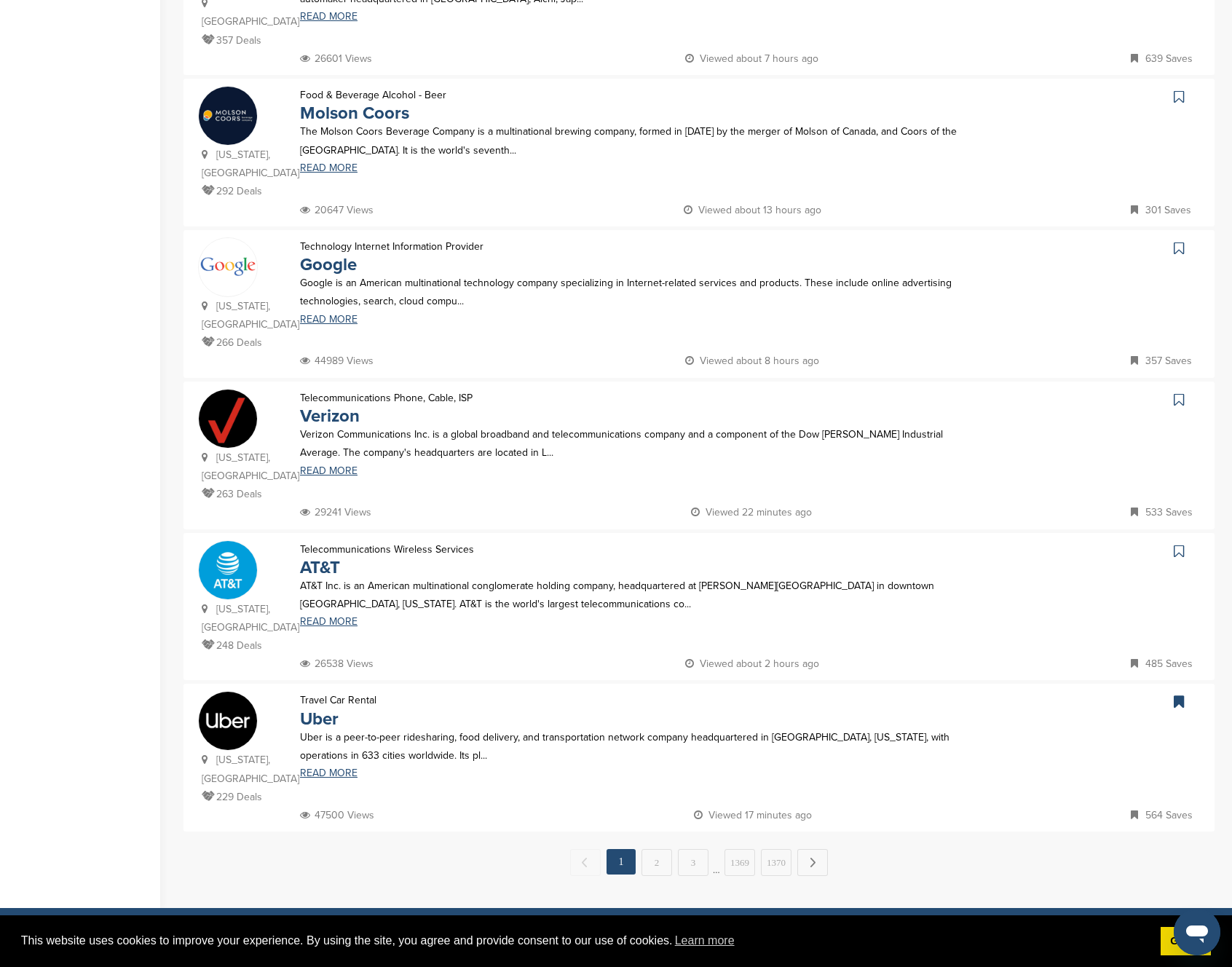
scroll to position [992, 0]
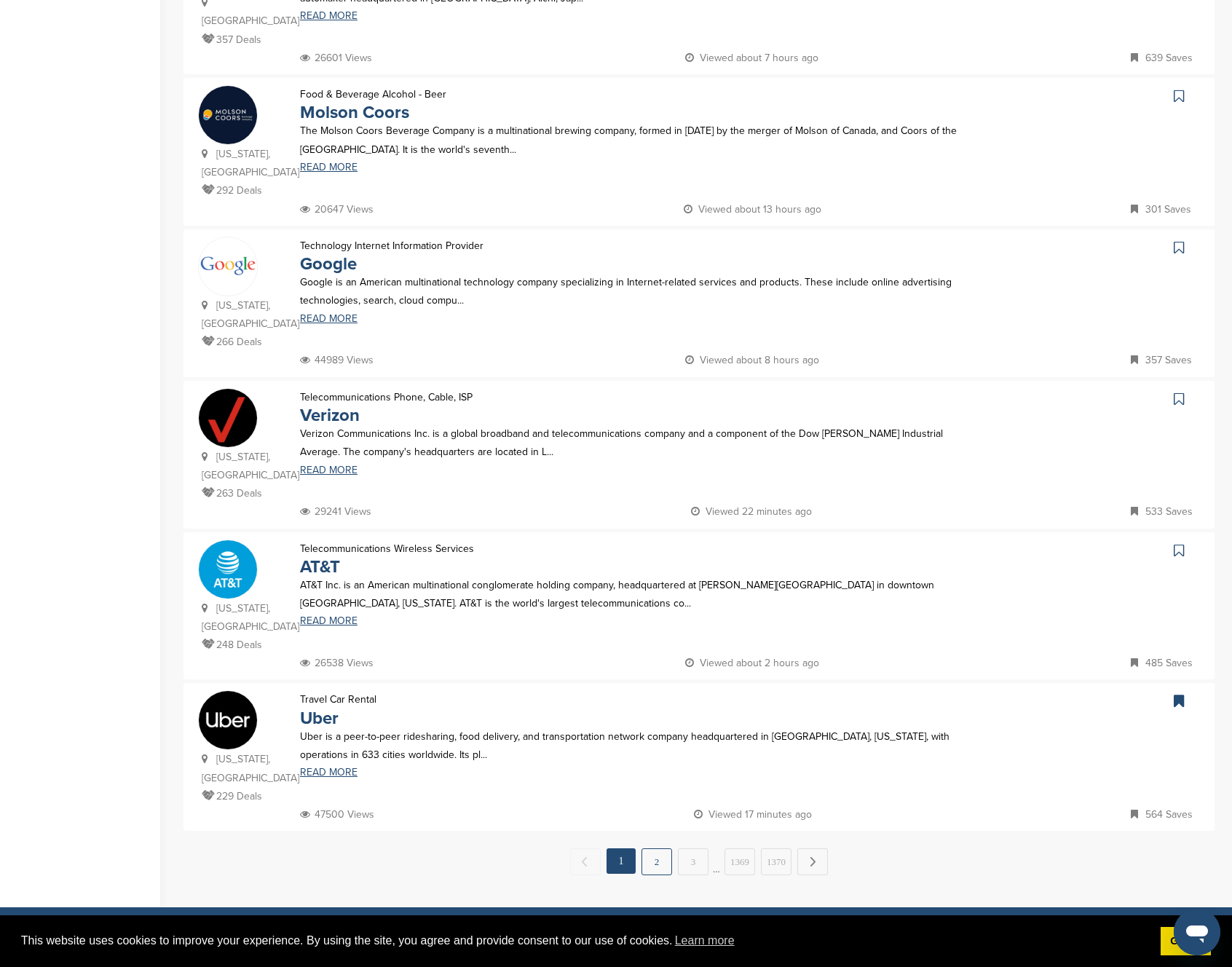
click at [668, 848] on link "2" at bounding box center [657, 861] width 31 height 27
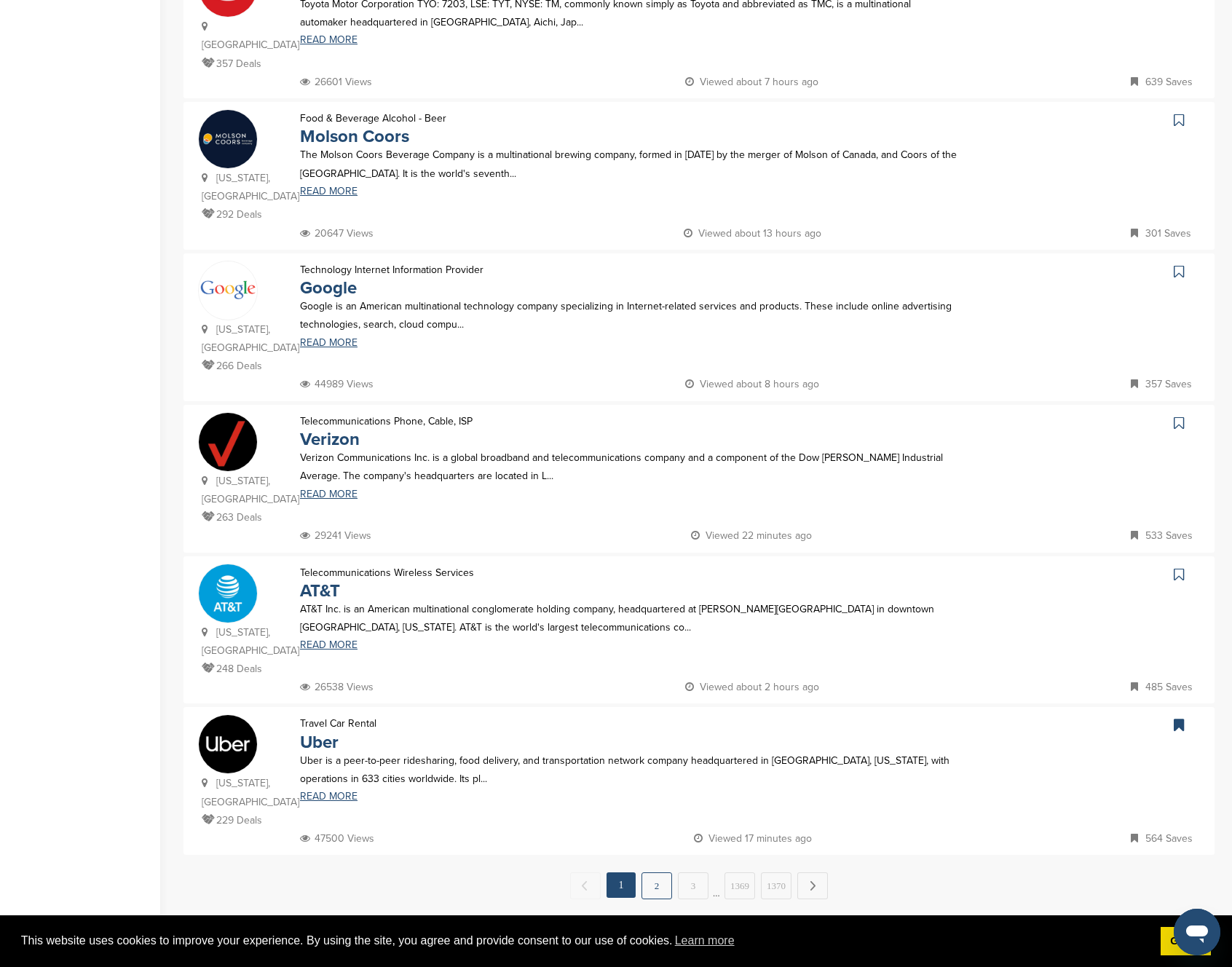
scroll to position [0, 0]
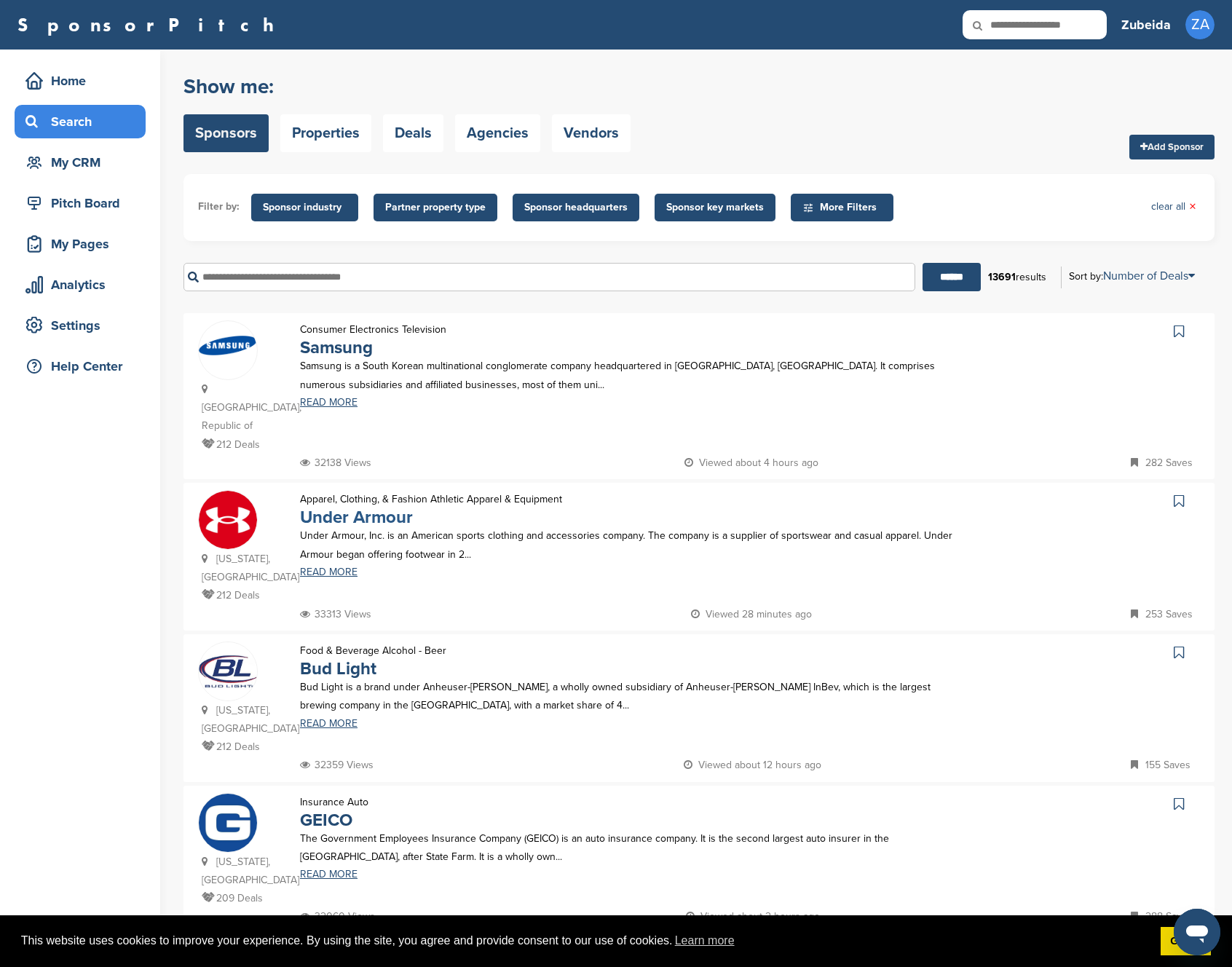
click at [322, 507] on link "Under Armour" at bounding box center [356, 517] width 113 height 21
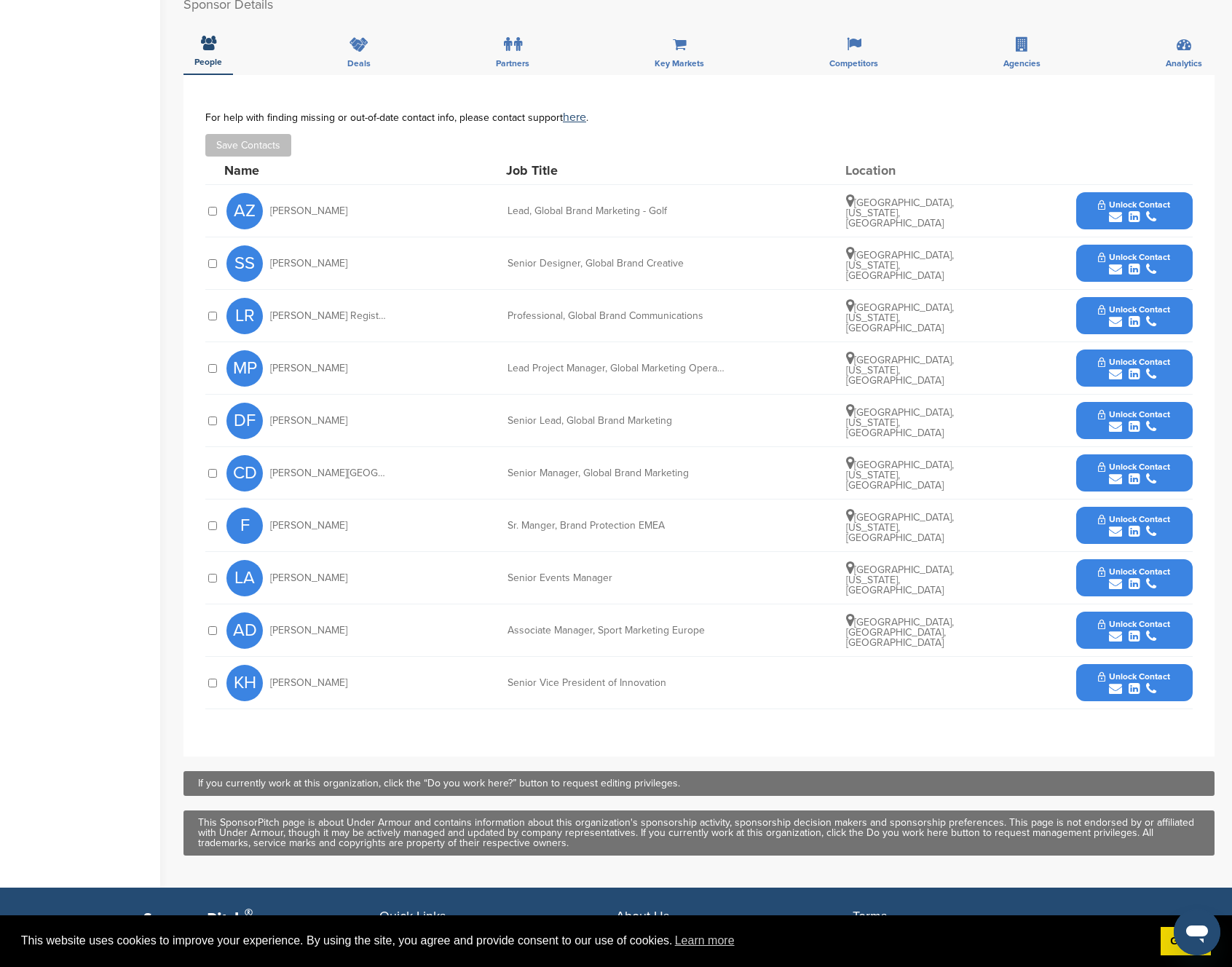
scroll to position [423, 0]
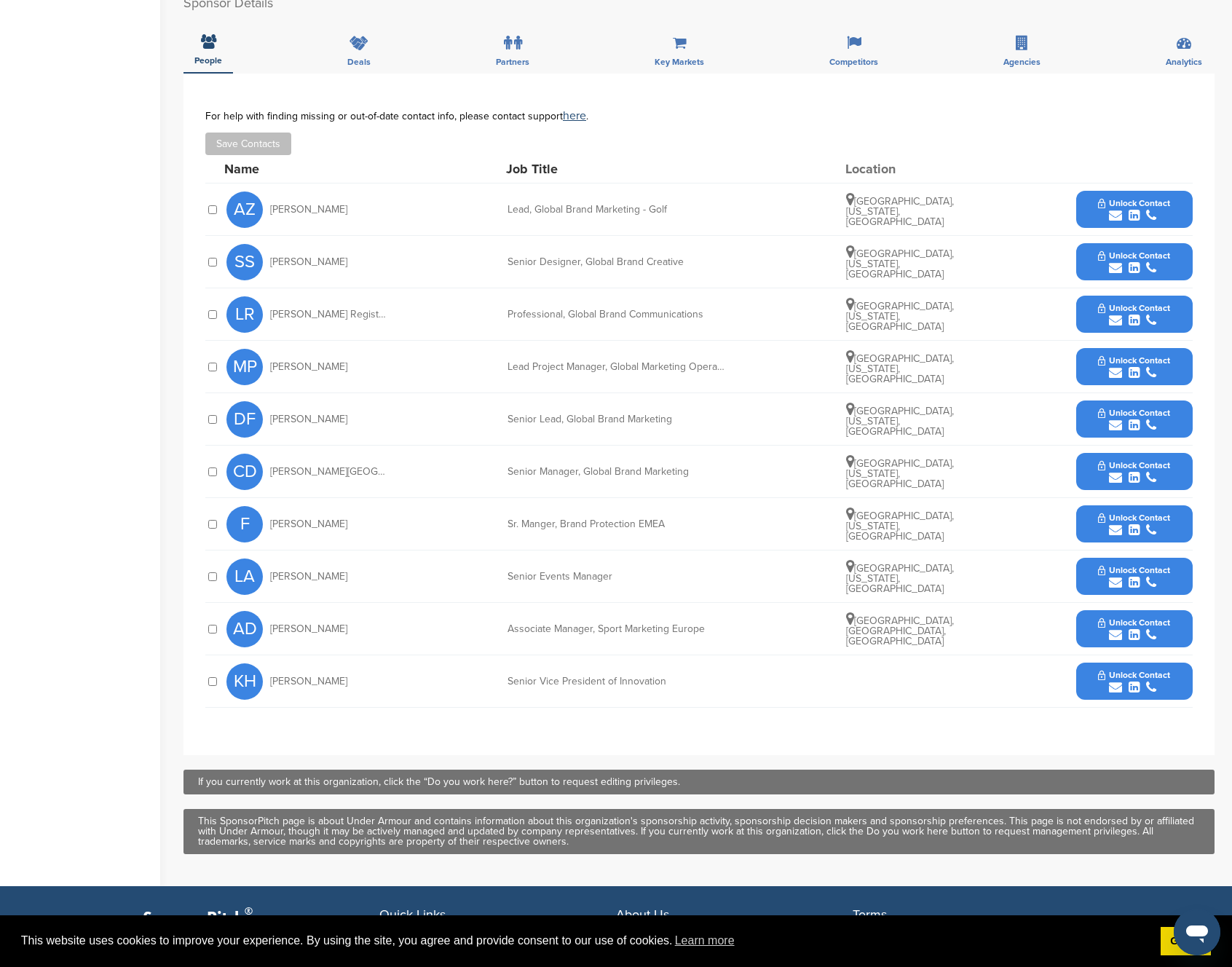
click at [1101, 309] on span "Unlock Contact" at bounding box center [1134, 308] width 72 height 11
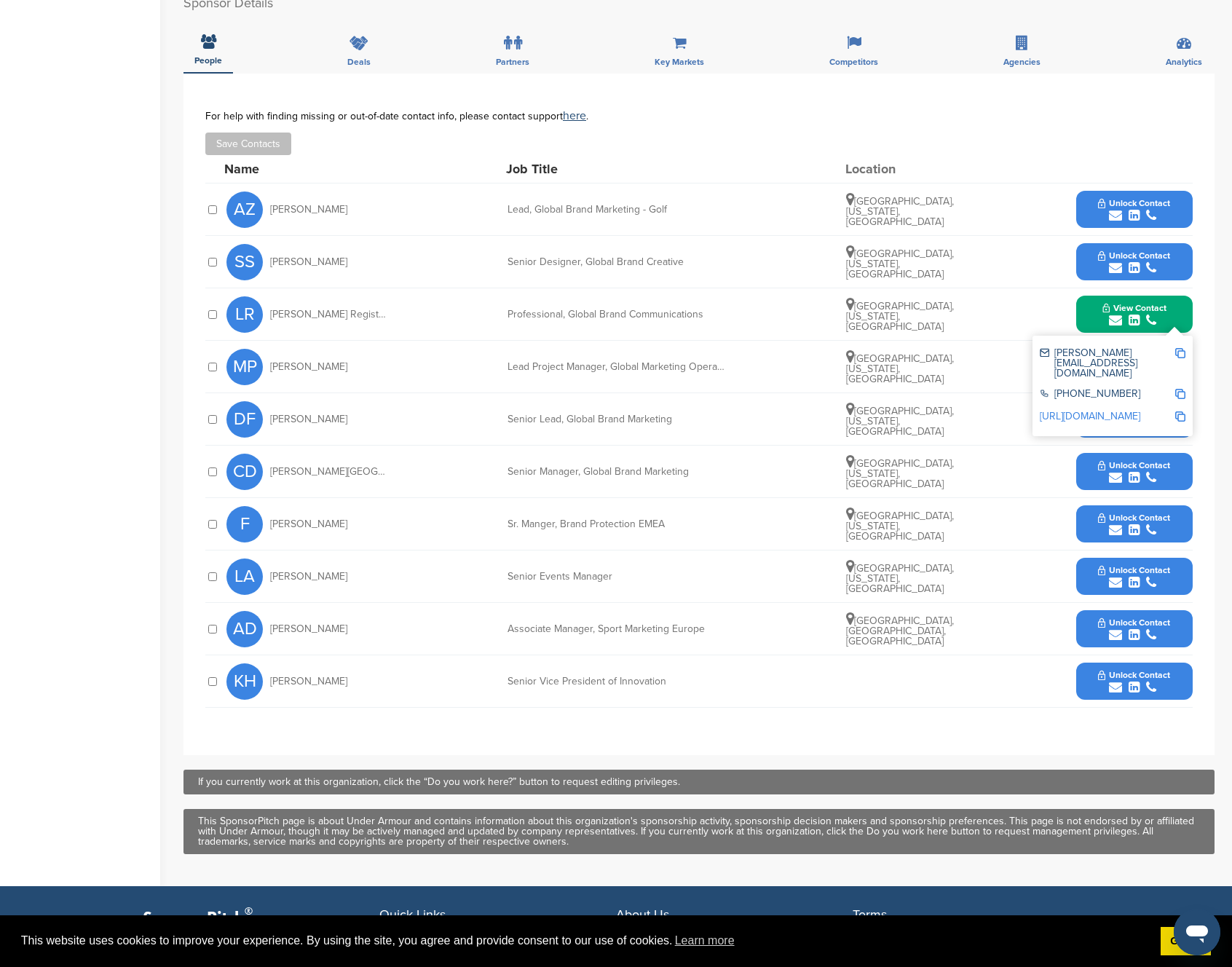
click at [1084, 355] on div "[PERSON_NAME][EMAIL_ADDRESS][DOMAIN_NAME]" at bounding box center [1107, 363] width 135 height 31
click at [1185, 357] on img at bounding box center [1180, 353] width 11 height 11
click at [1084, 572] on button "Unlock Contact" at bounding box center [1134, 577] width 107 height 44
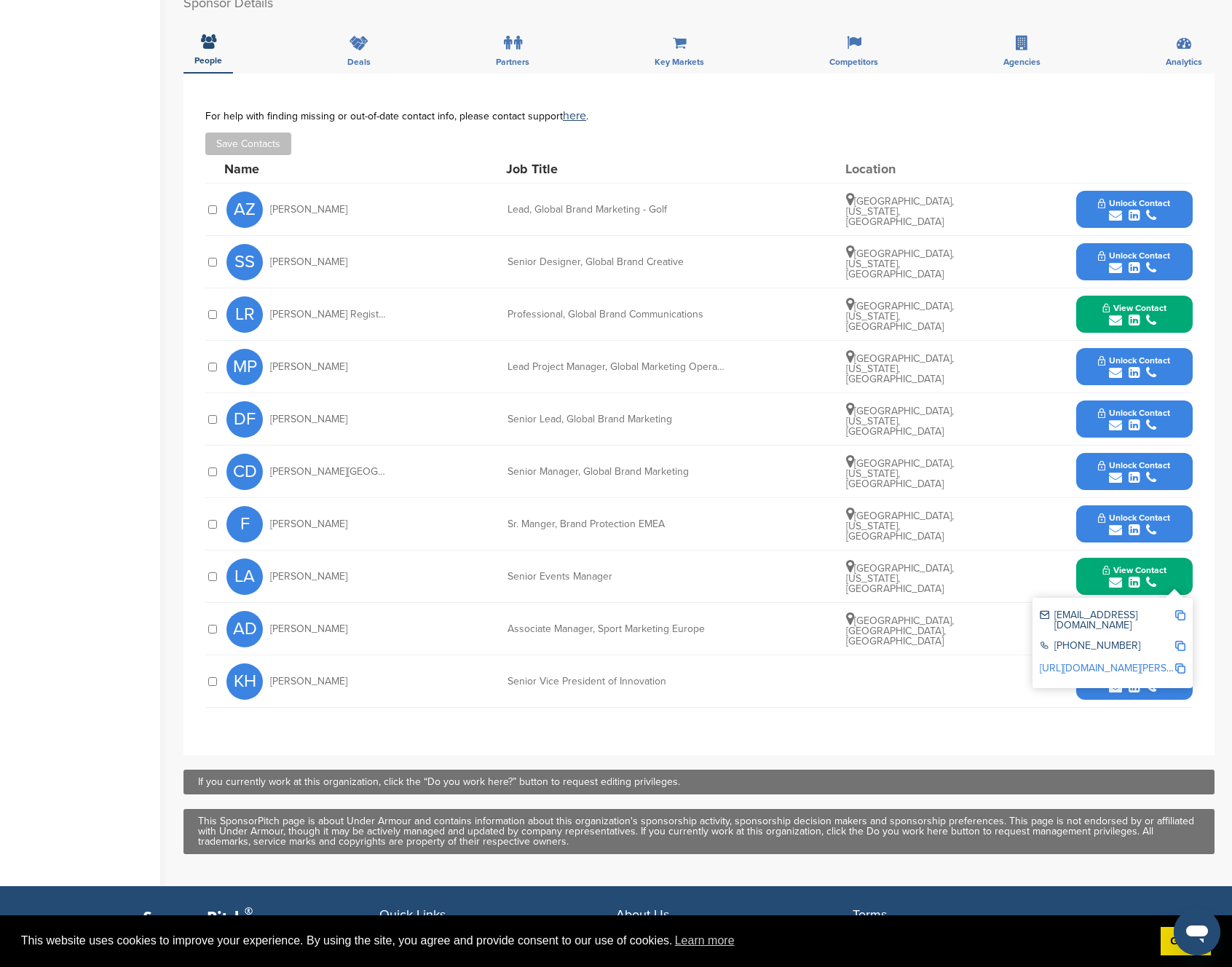
click at [1181, 615] on img at bounding box center [1180, 615] width 11 height 11
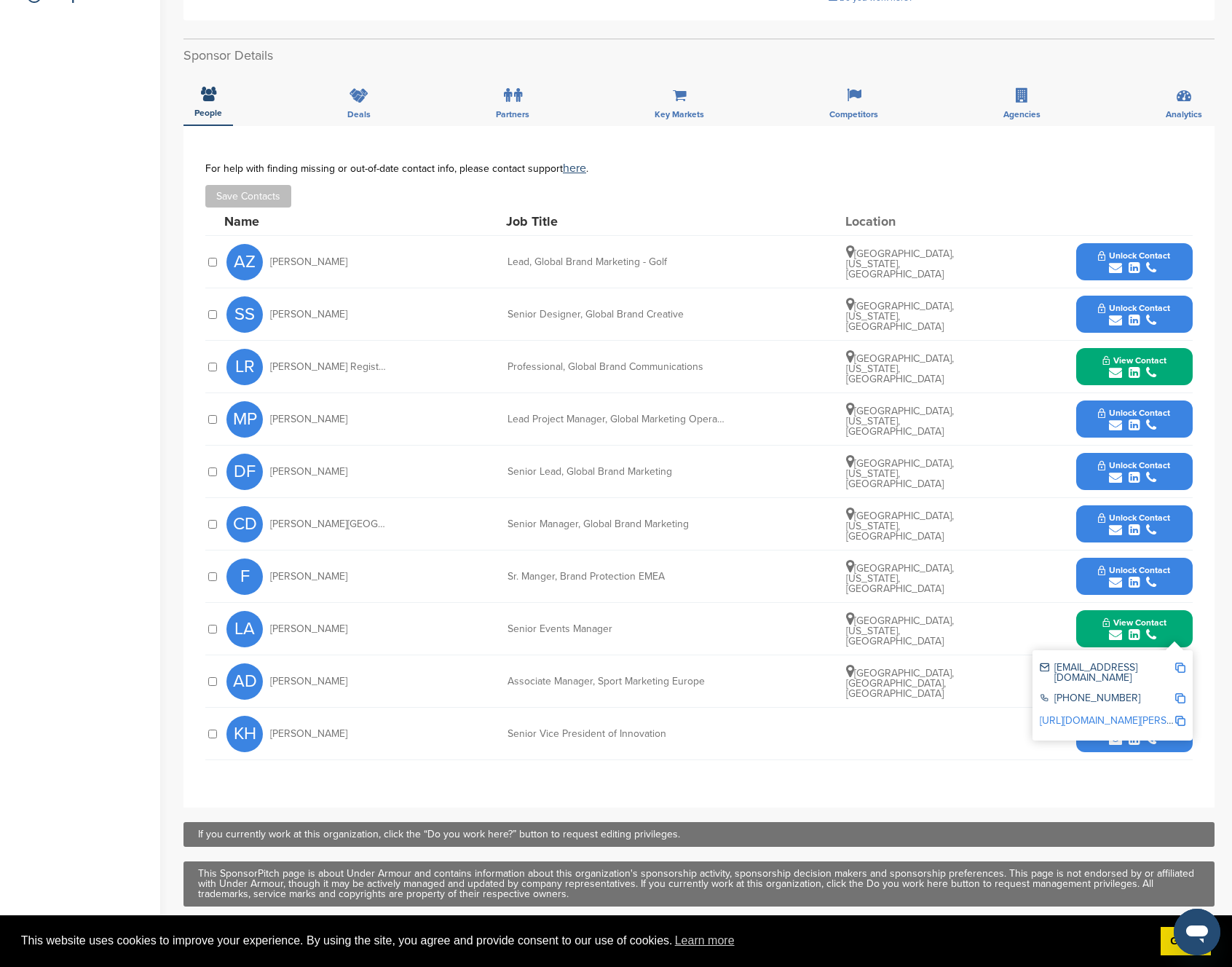
scroll to position [365, 0]
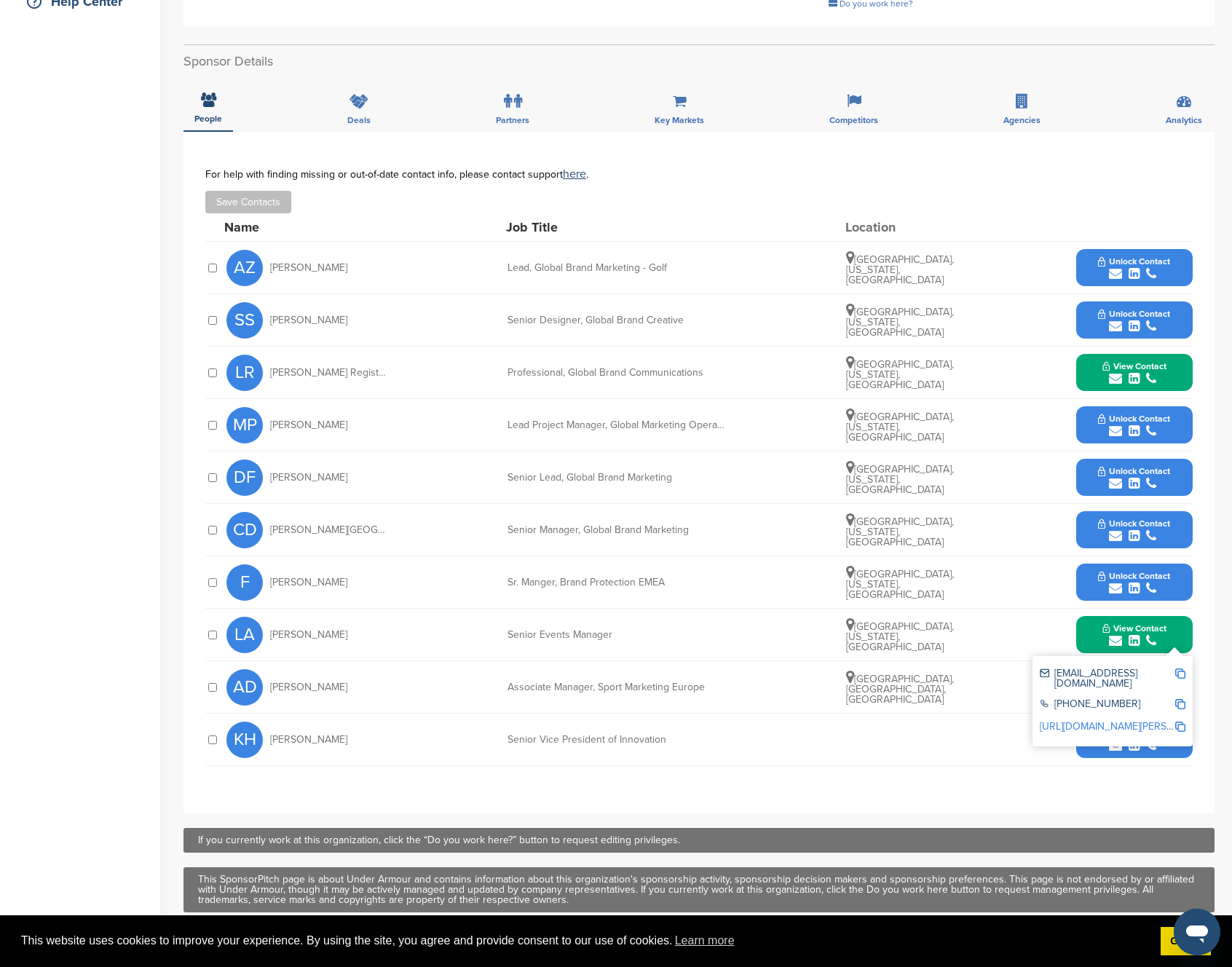
click at [714, 781] on div "**********" at bounding box center [699, 472] width 1031 height 681
click at [495, 102] on div "Partners" at bounding box center [512, 104] width 55 height 53
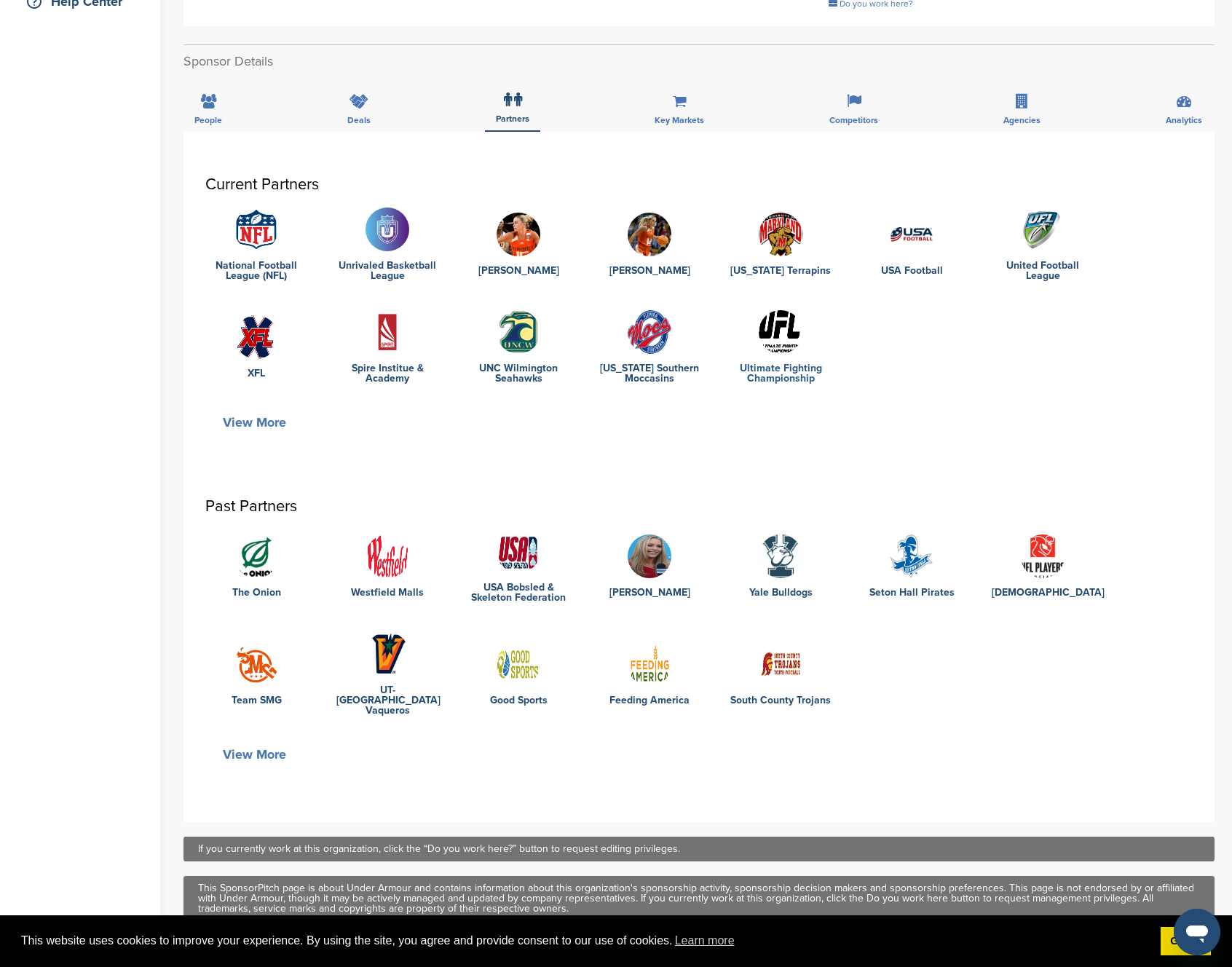
click at [771, 367] on link "Ultimate Fighting Championship" at bounding box center [780, 373] width 102 height 20
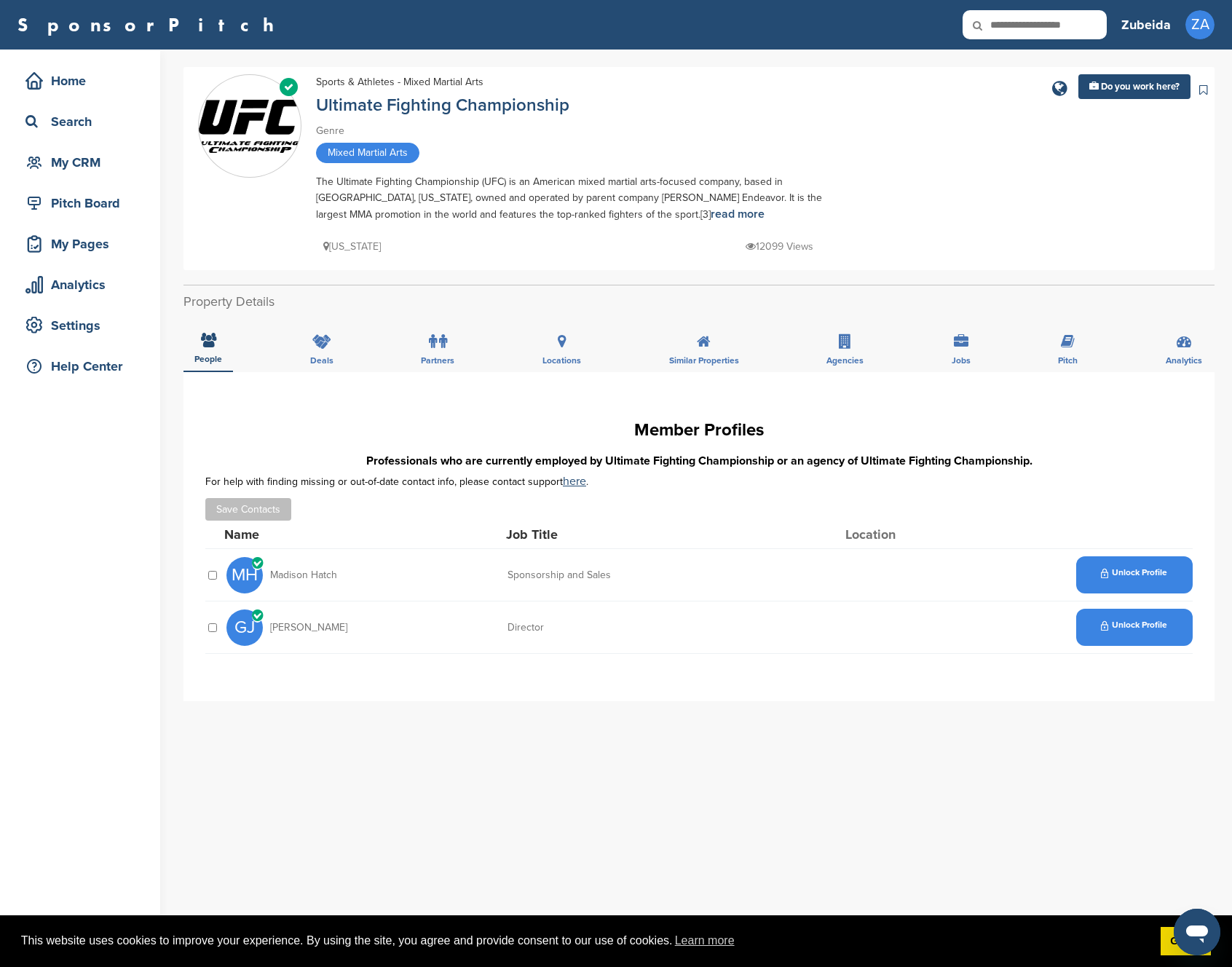
click at [1123, 573] on span "Unlock Profile" at bounding box center [1135, 573] width 67 height 11
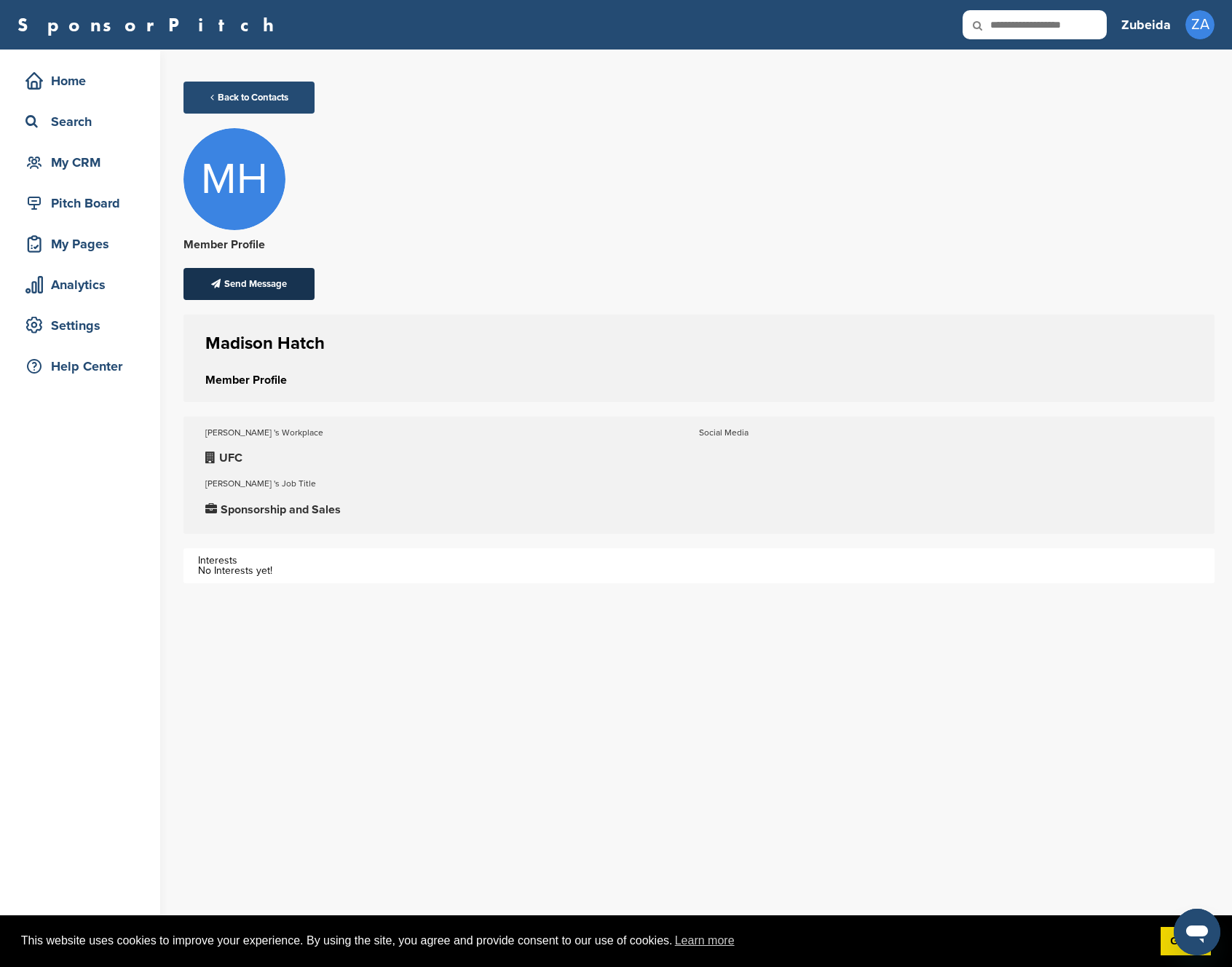
click at [239, 281] on div "Send Message" at bounding box center [248, 284] width 131 height 32
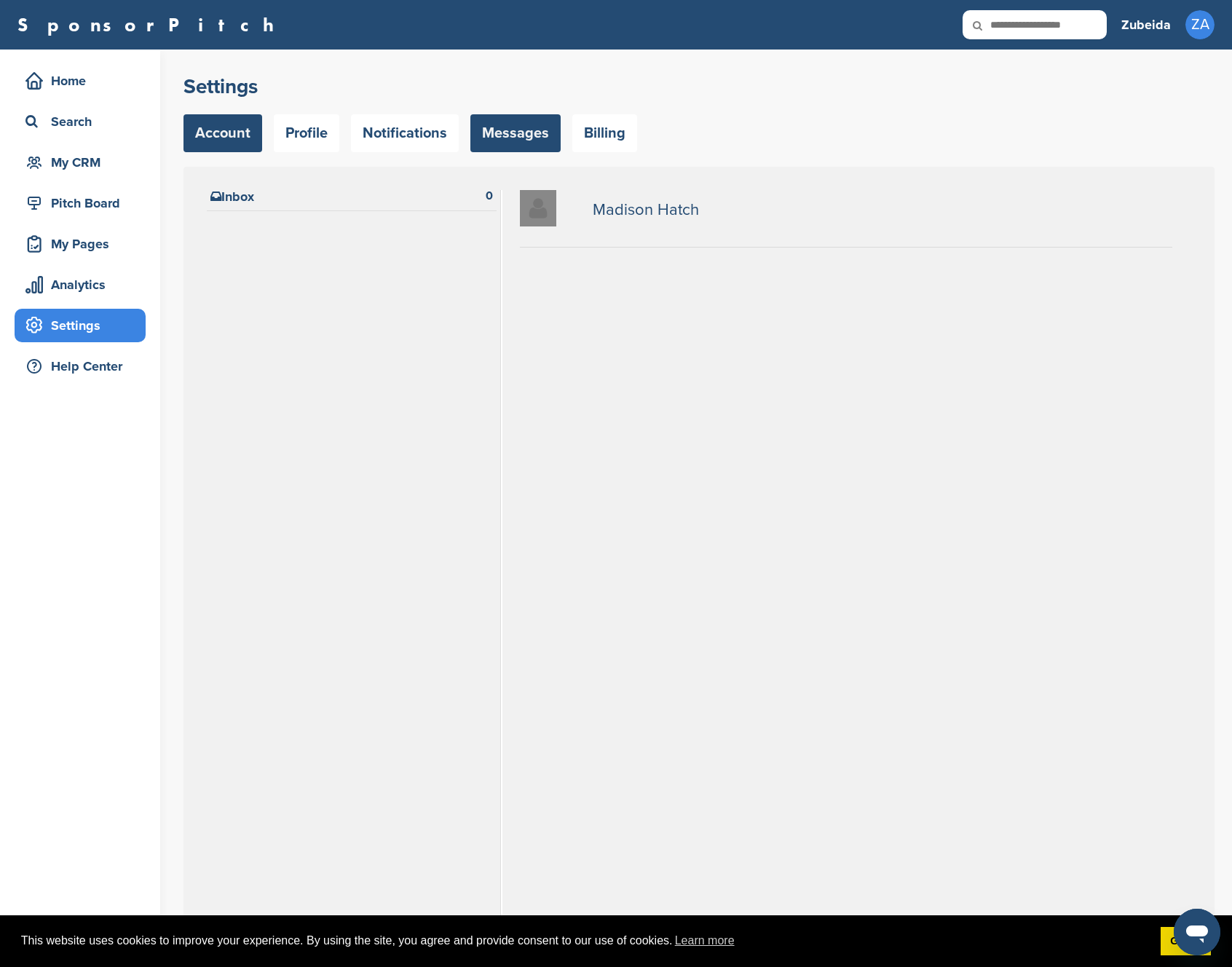
click at [208, 143] on link "Account" at bounding box center [223, 132] width 79 height 38
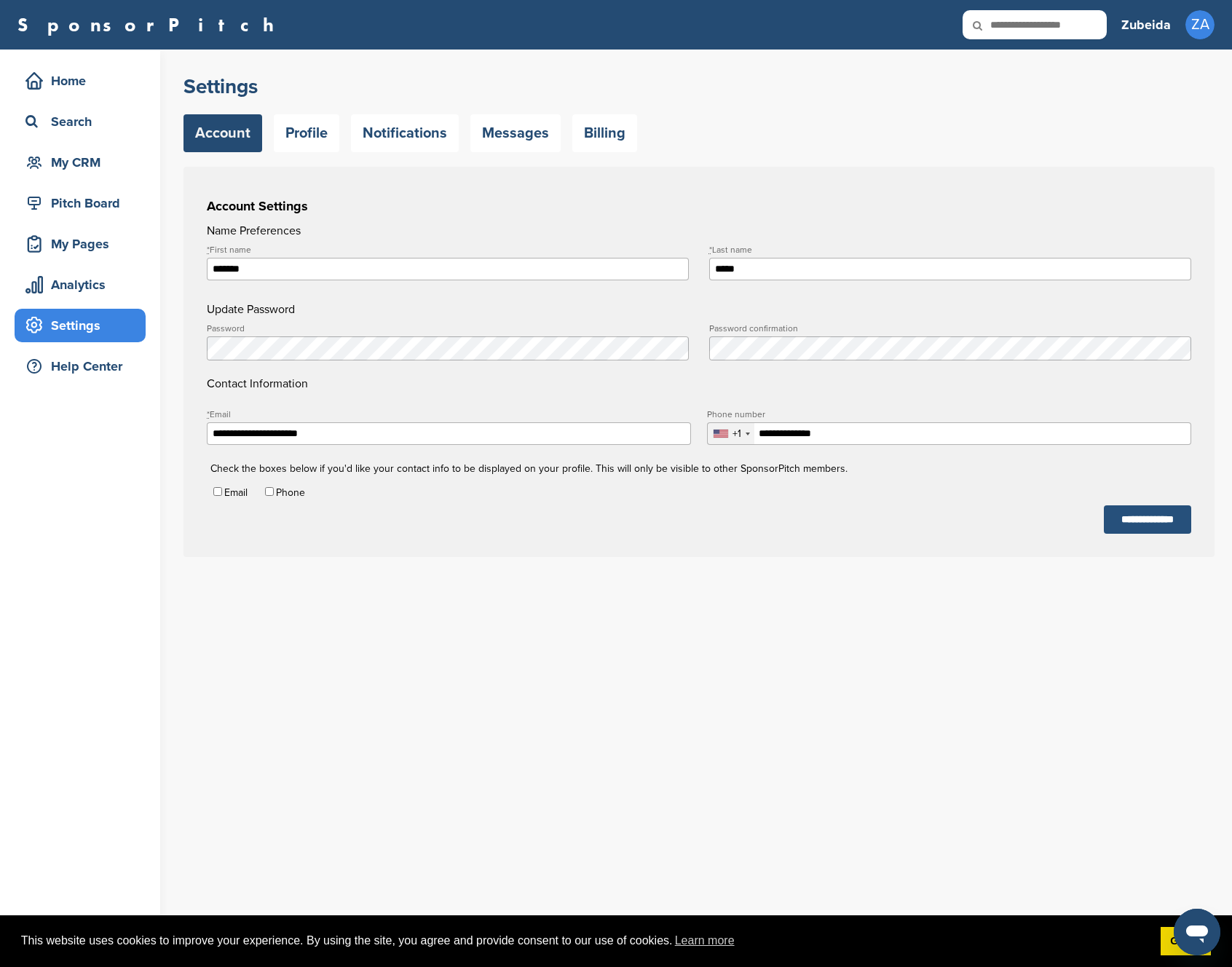
click at [1109, 519] on input "**********" at bounding box center [1148, 519] width 88 height 28
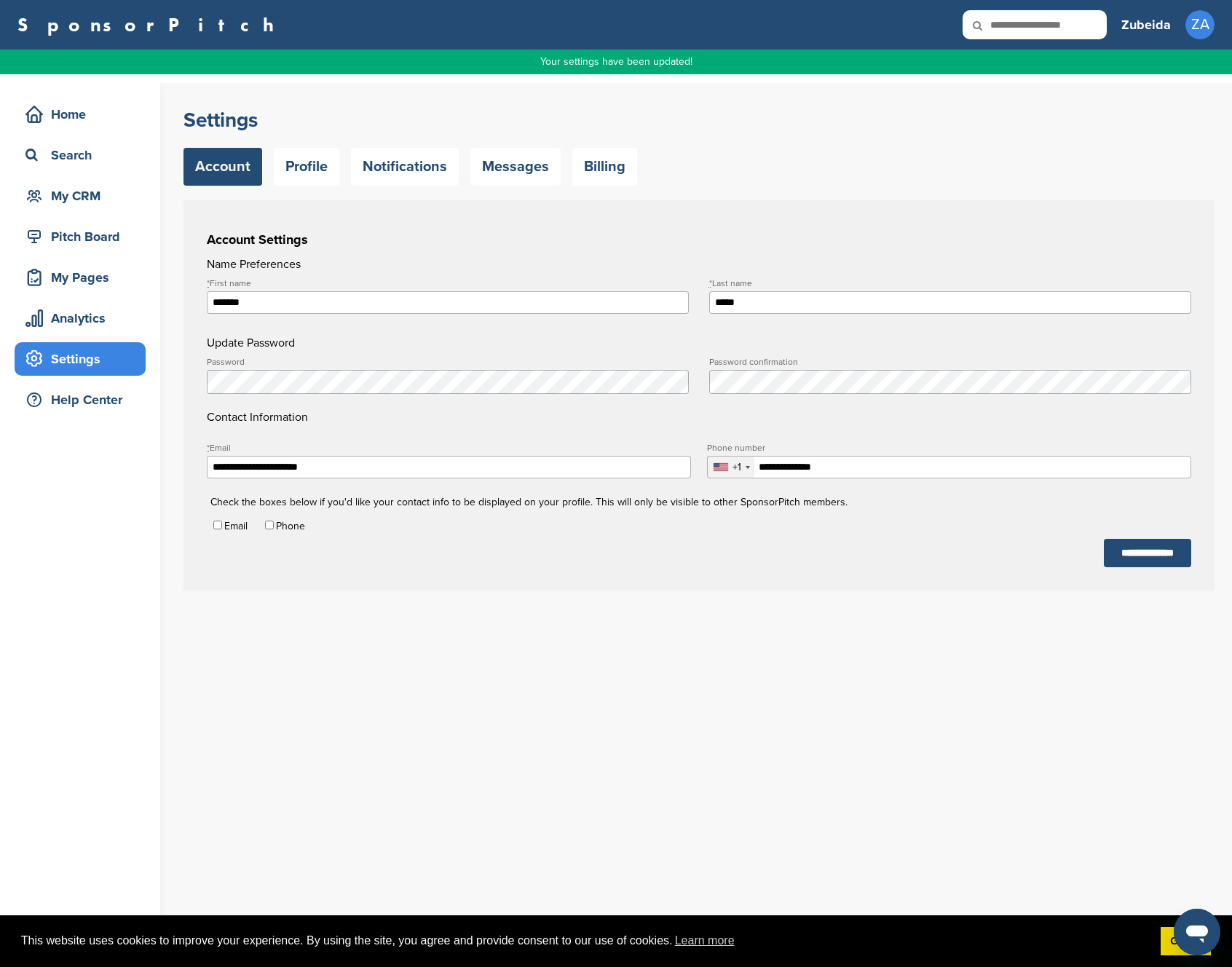
click at [400, 651] on div "**********" at bounding box center [708, 525] width 1049 height 884
click at [90, 312] on div "Analytics" at bounding box center [83, 318] width 124 height 26
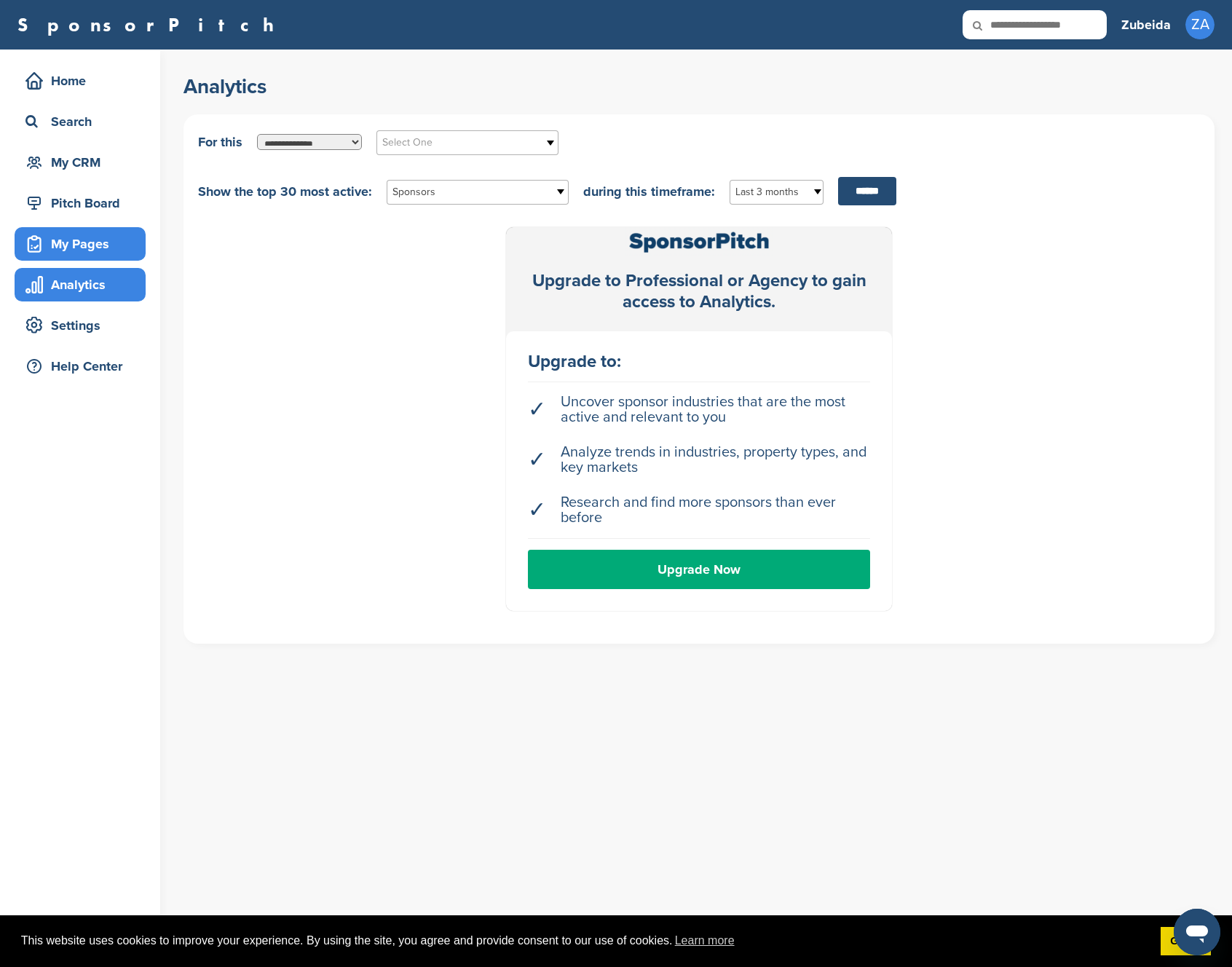
click at [82, 240] on div "My Pages" at bounding box center [83, 244] width 124 height 26
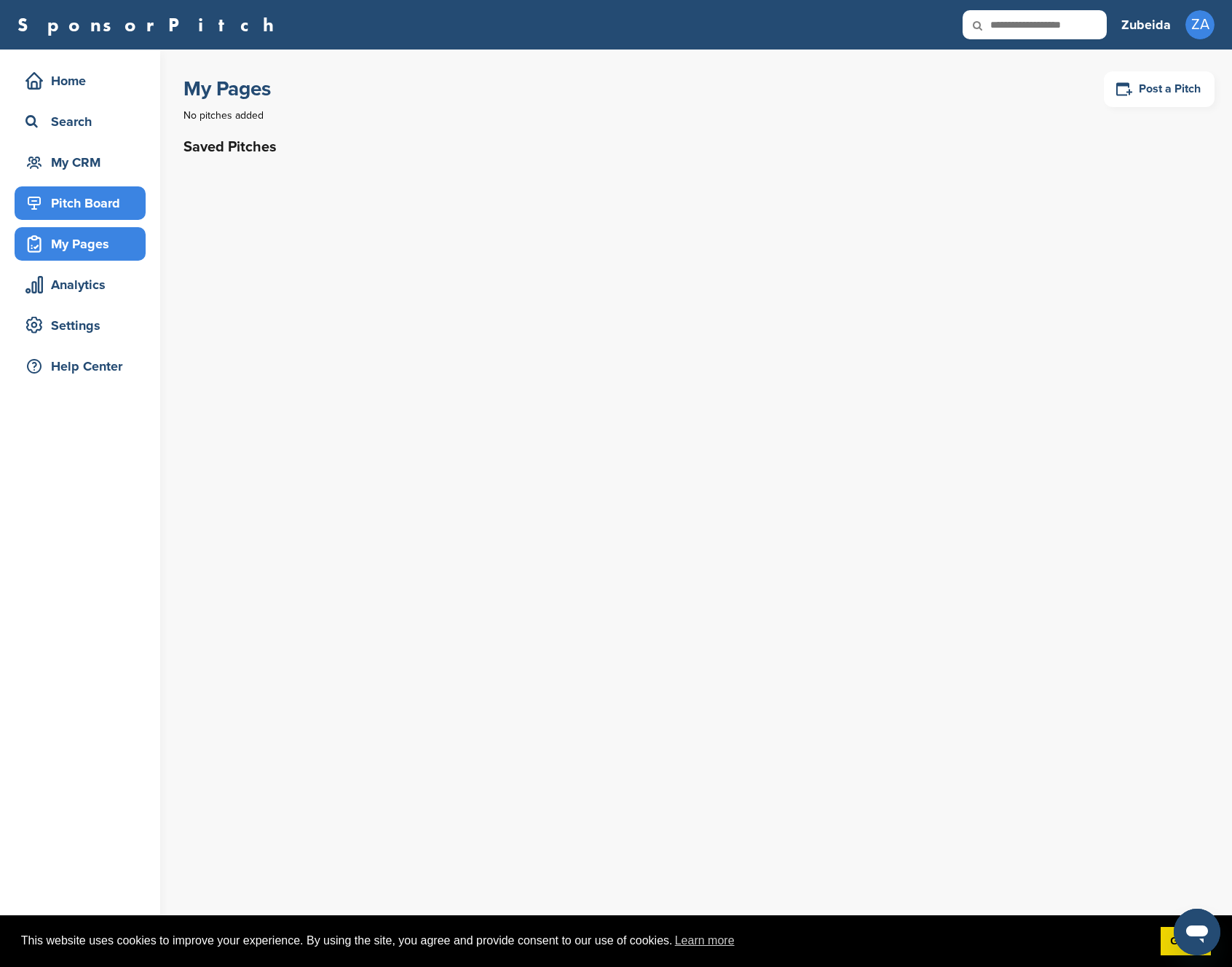
click at [83, 204] on div "Pitch Board" at bounding box center [83, 203] width 124 height 26
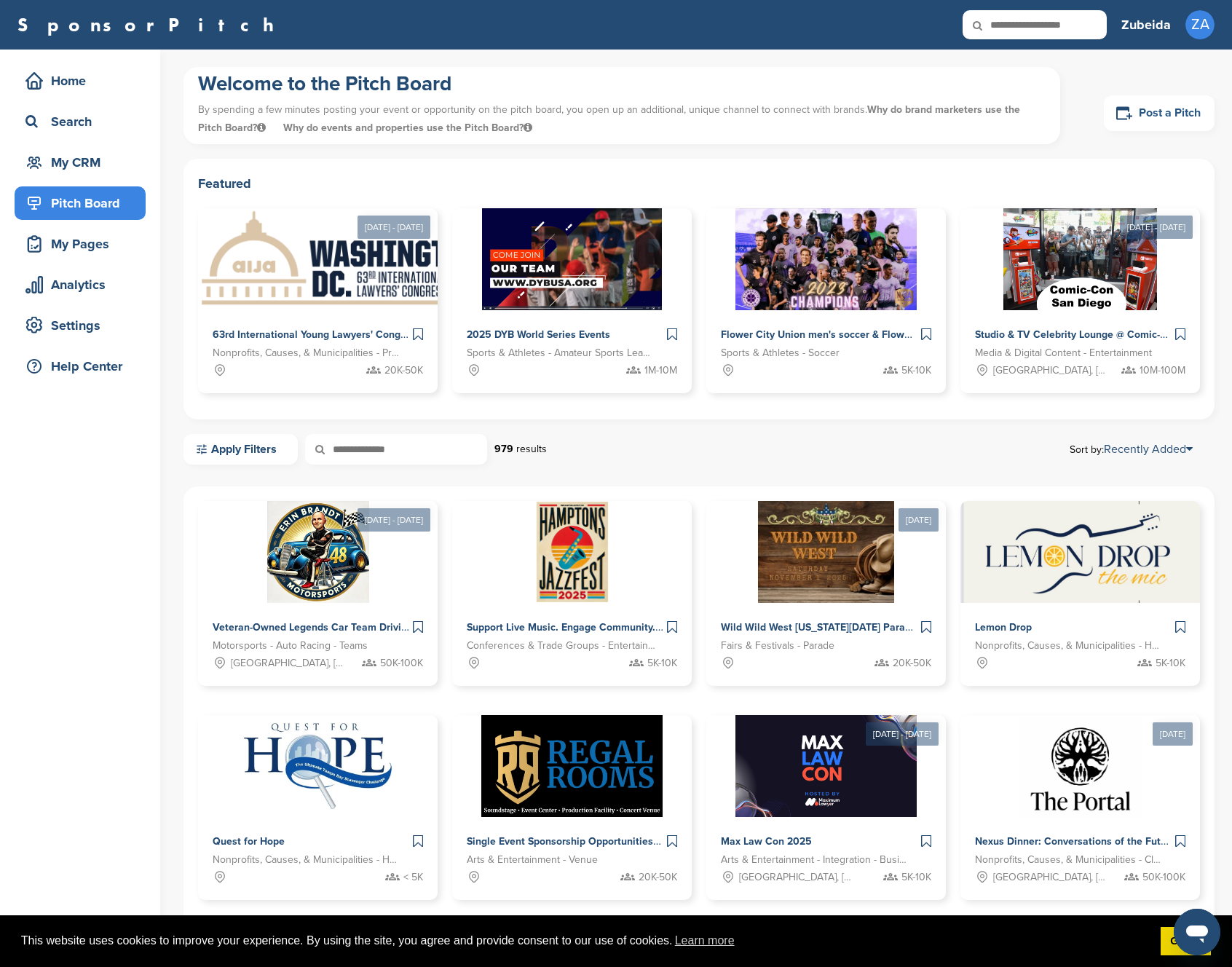
click at [1140, 113] on link "Post a Pitch" at bounding box center [1159, 113] width 110 height 36
click at [1195, 116] on link "Post a Pitch" at bounding box center [1159, 113] width 110 height 36
click at [1008, 316] on div "Studio & TV Celebrity Lounge @ Comic-Con San Diego. Over 300 of today's hottest…" at bounding box center [1079, 354] width 248 height 86
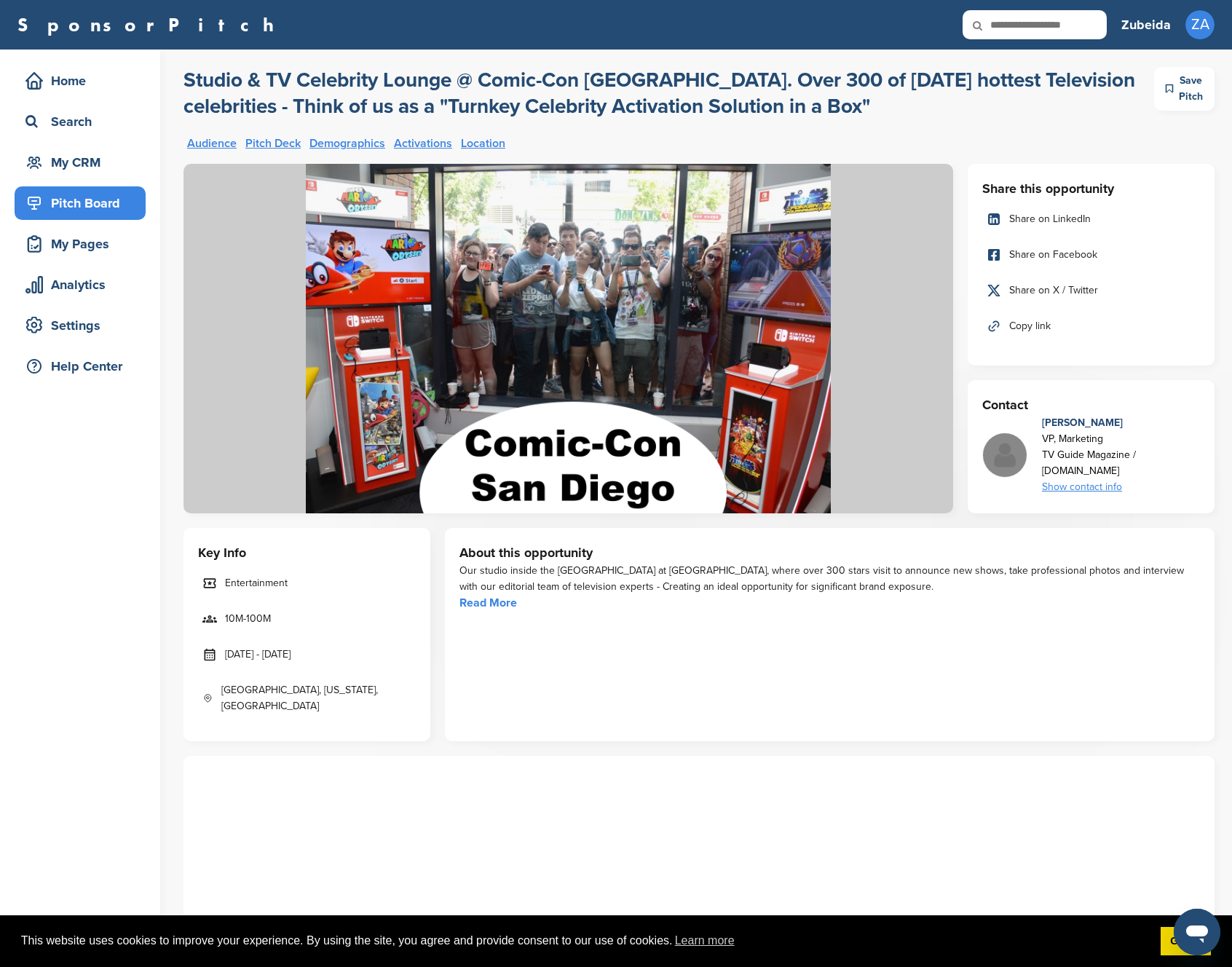
click at [85, 208] on div "Pitch Board" at bounding box center [83, 203] width 124 height 26
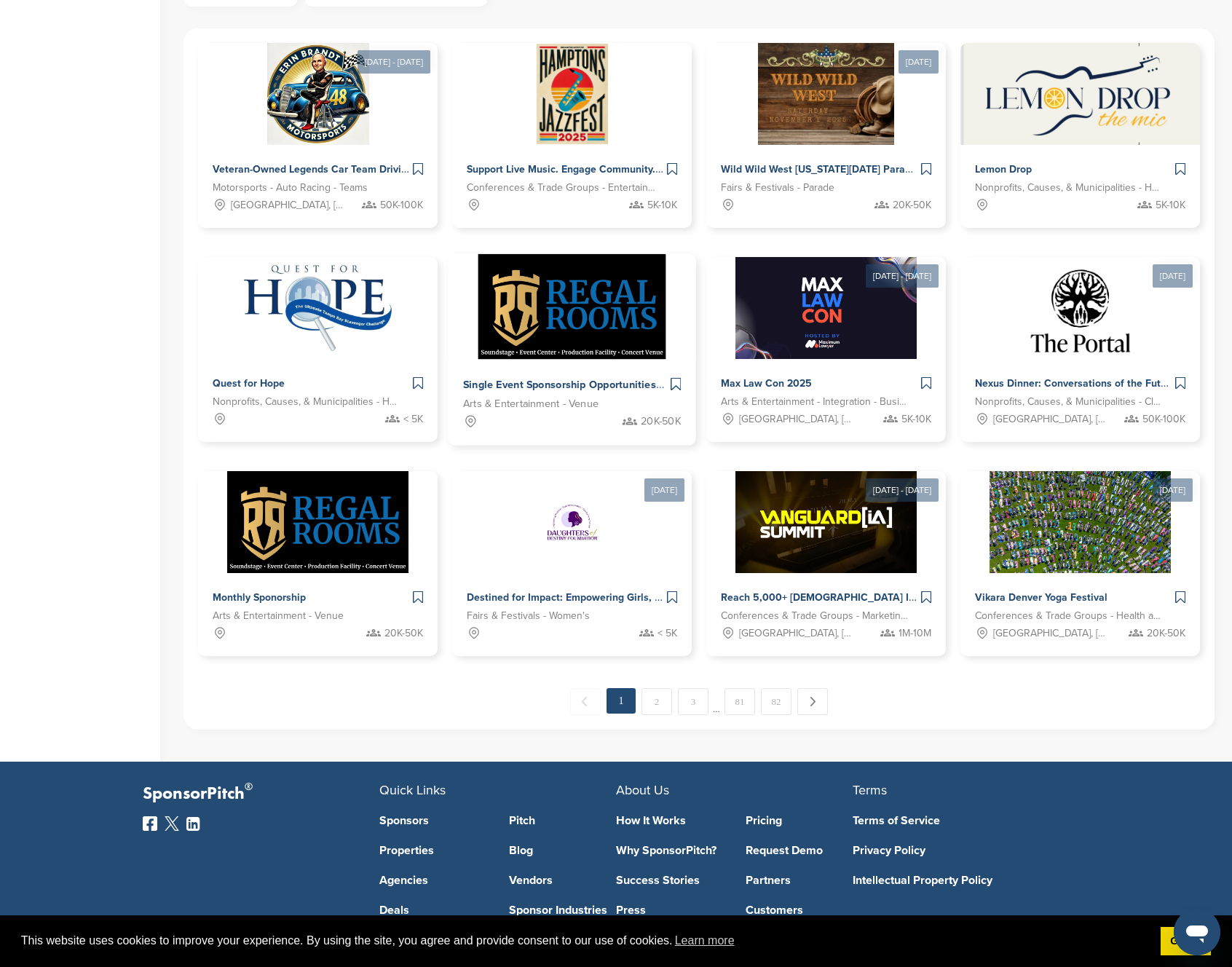
scroll to position [460, 0]
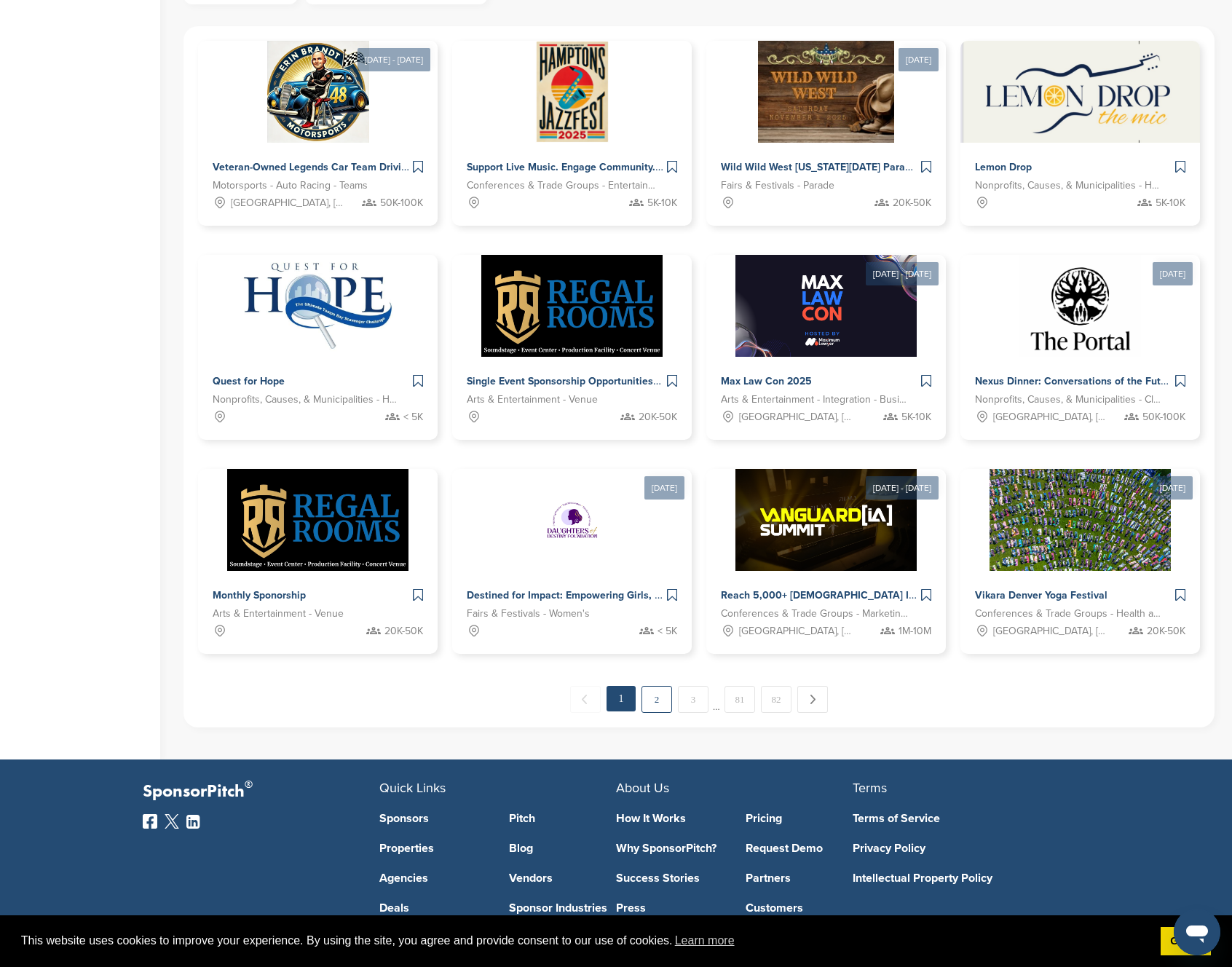
click at [658, 701] on link "2" at bounding box center [657, 699] width 31 height 27
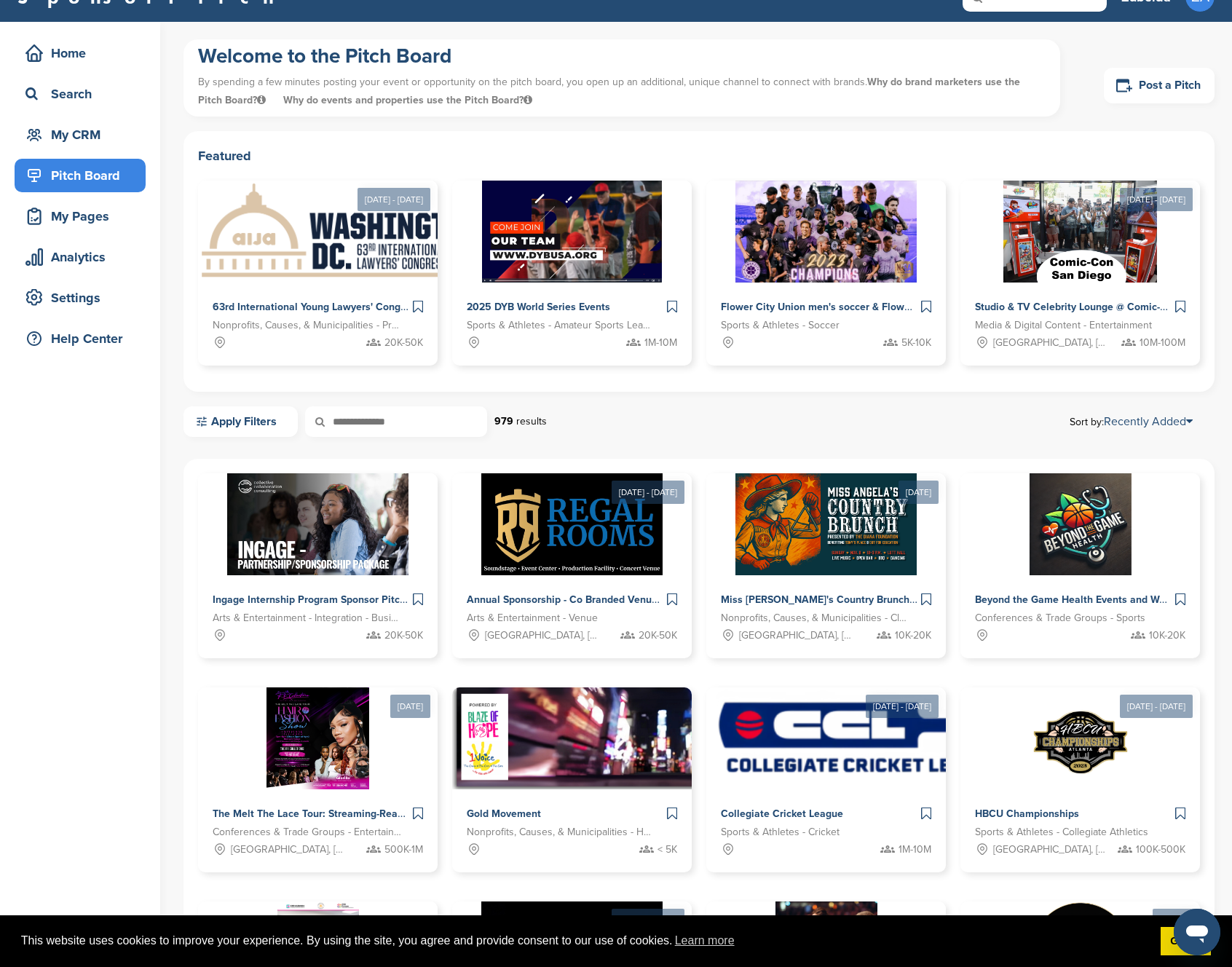
scroll to position [22, 0]
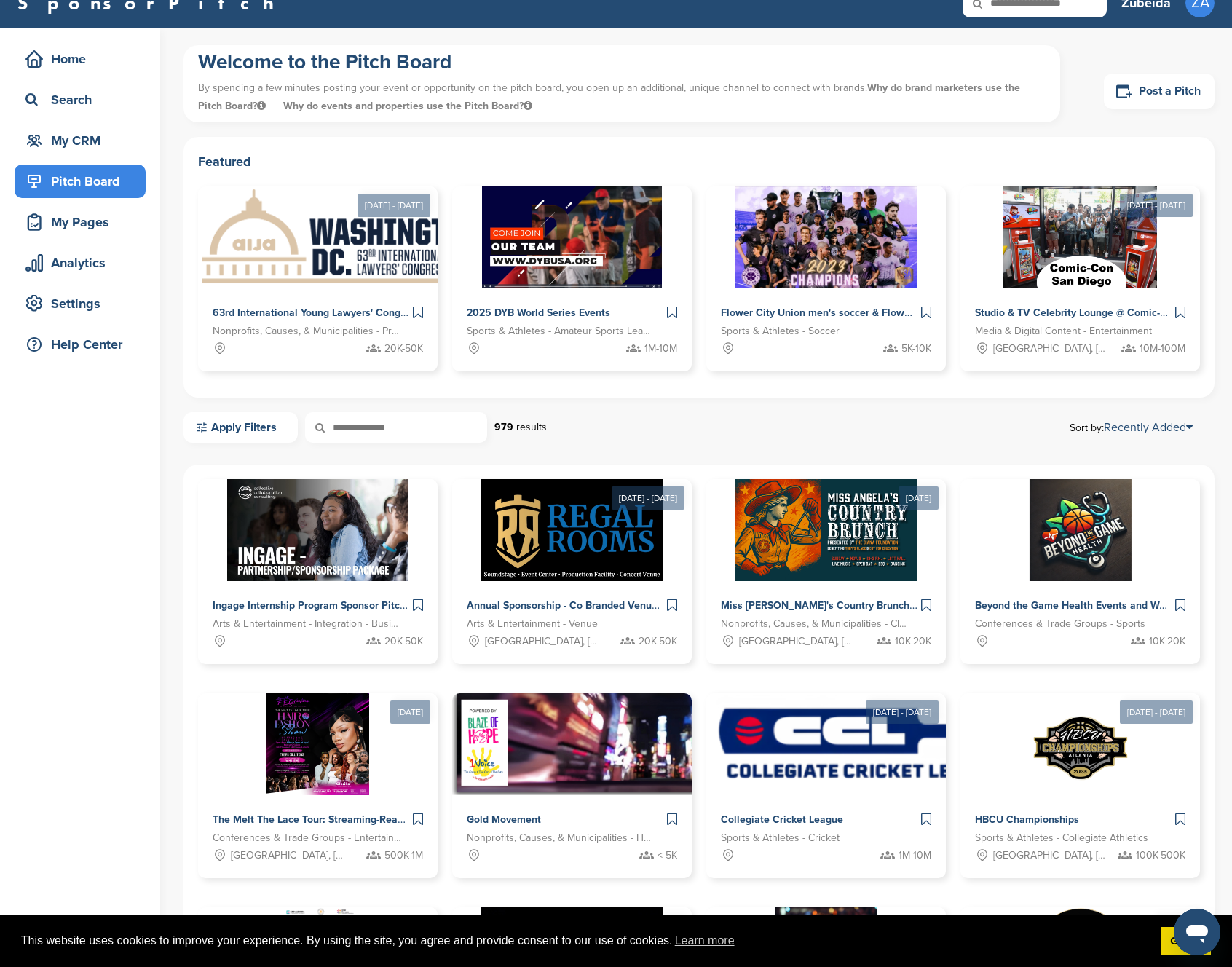
click at [342, 430] on icon at bounding box center [330, 427] width 49 height 31
click at [354, 421] on icon at bounding box center [330, 427] width 49 height 31
click at [356, 437] on input "text" at bounding box center [396, 427] width 182 height 31
type input "*****"
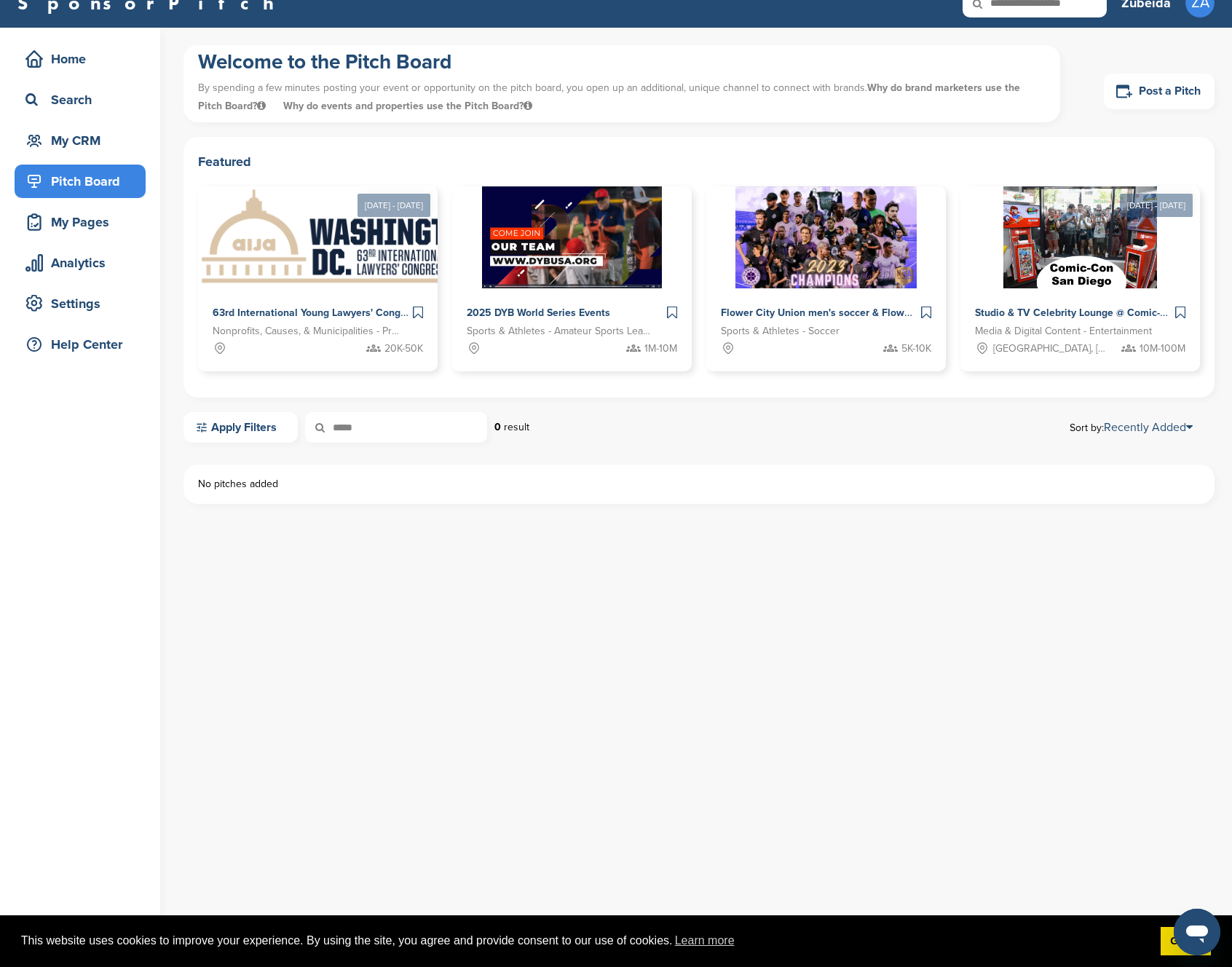
drag, startPoint x: 367, startPoint y: 427, endPoint x: 321, endPoint y: 422, distance: 46.3
click at [321, 422] on div "*****" at bounding box center [396, 427] width 182 height 31
click at [88, 146] on div "My CRM" at bounding box center [83, 140] width 124 height 26
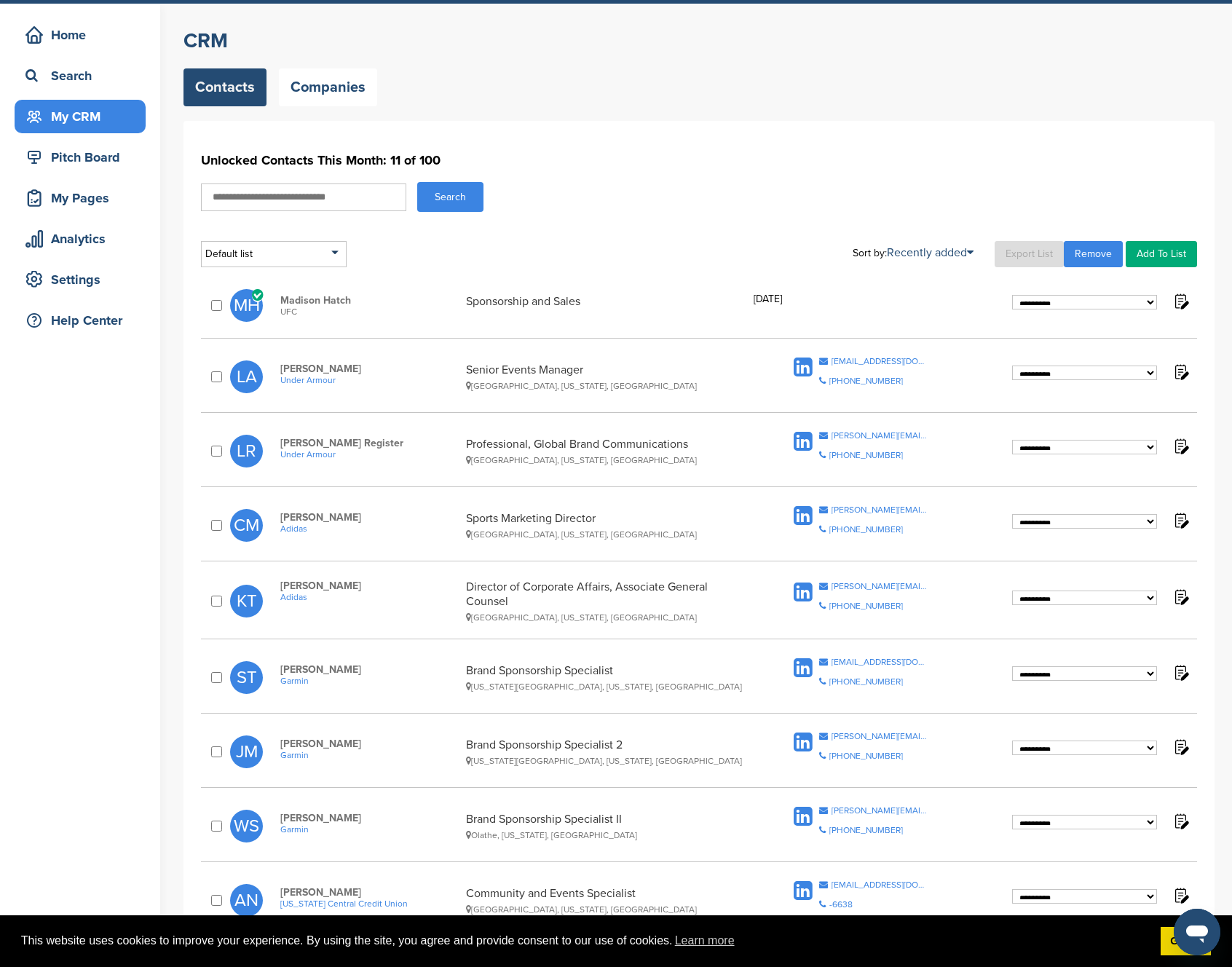
scroll to position [66, 0]
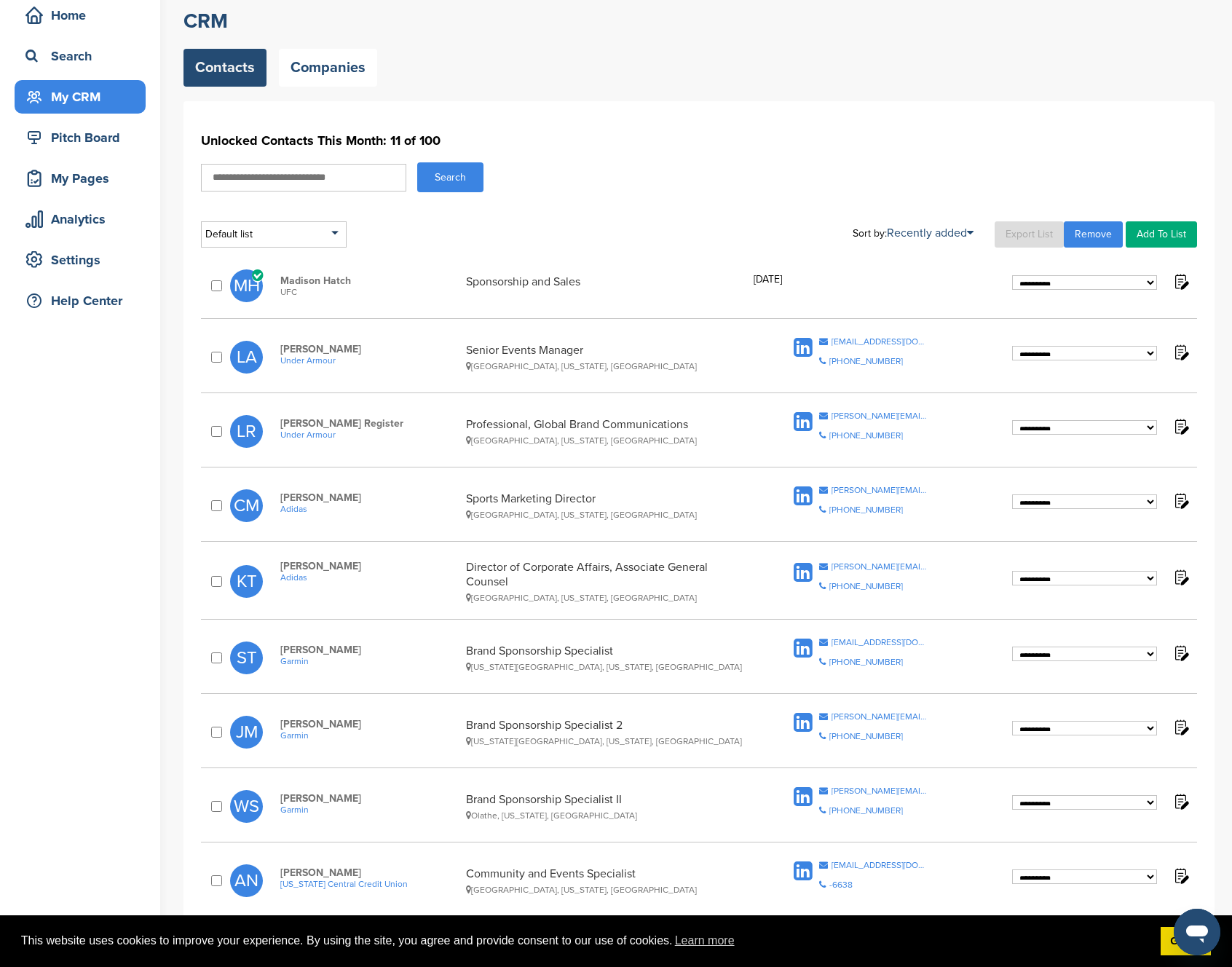
select select "****"
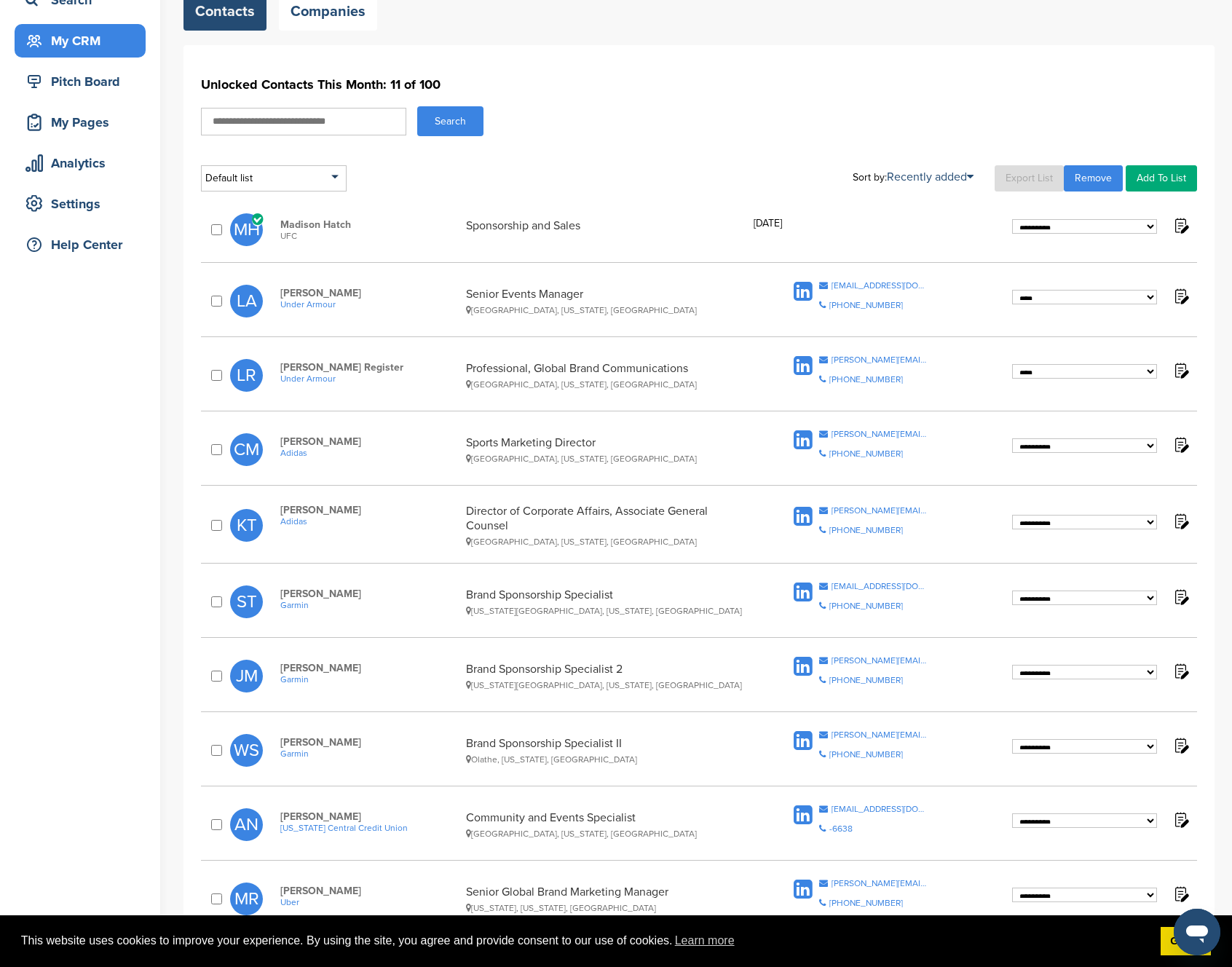
scroll to position [129, 0]
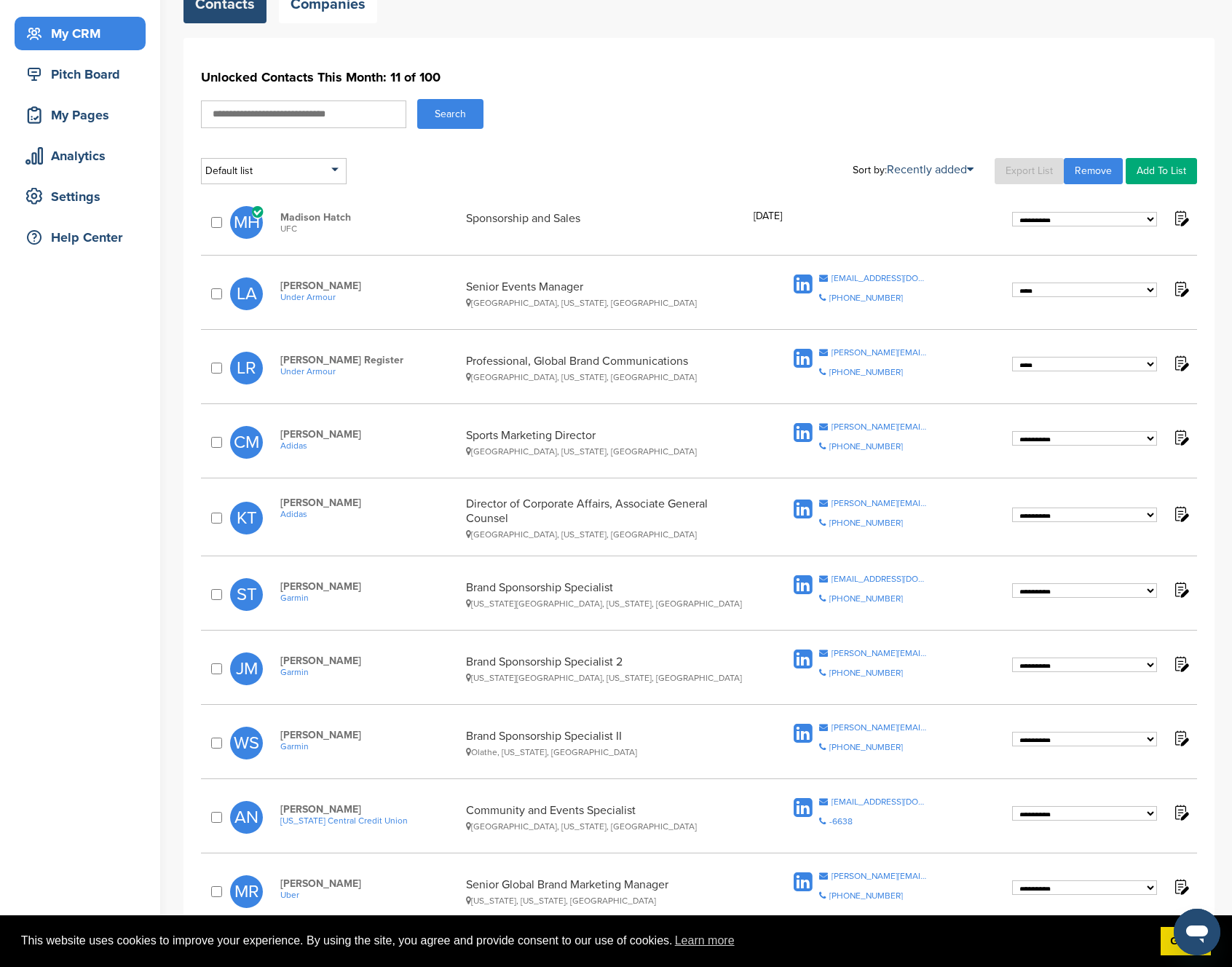
select select "****"
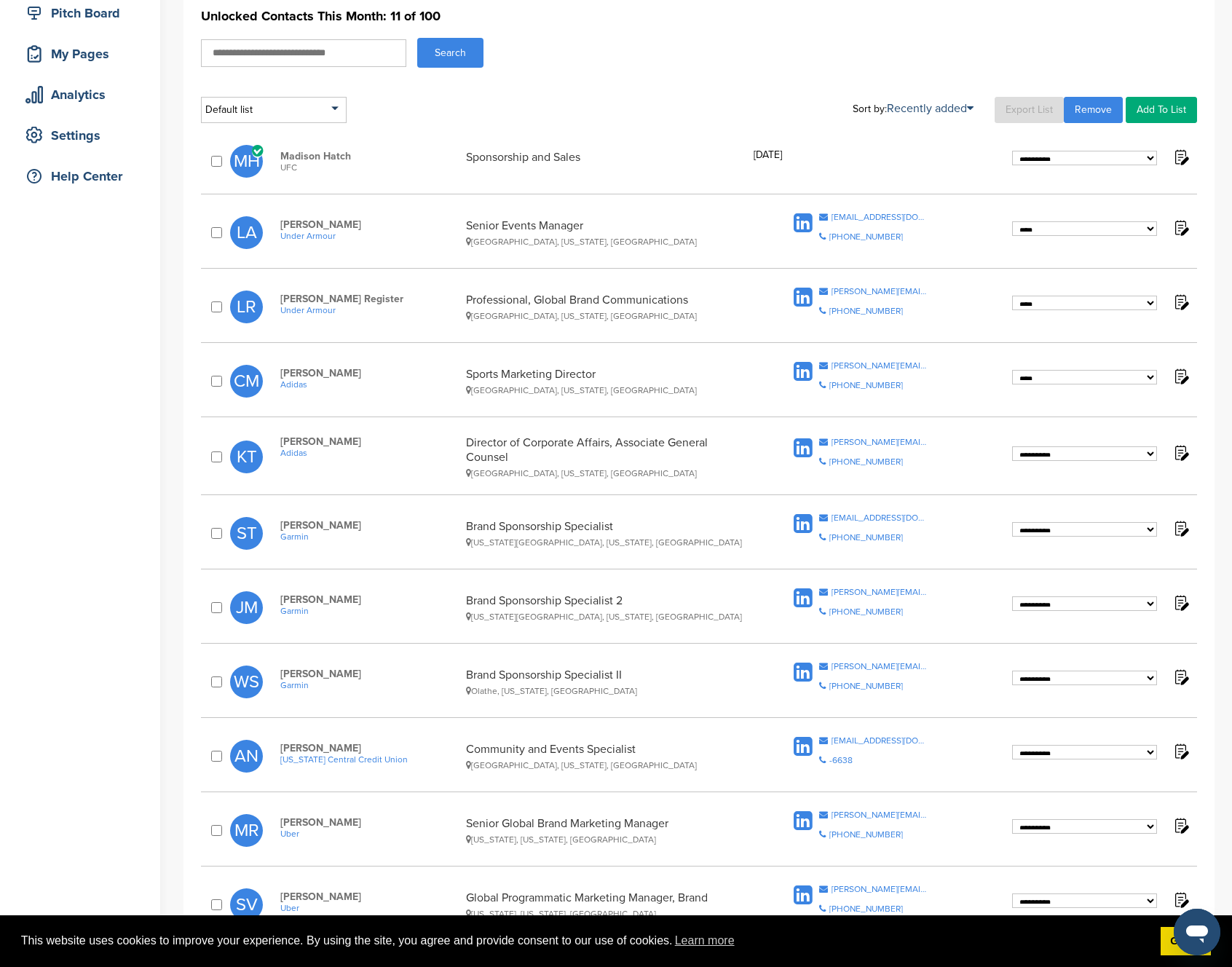
scroll to position [194, 0]
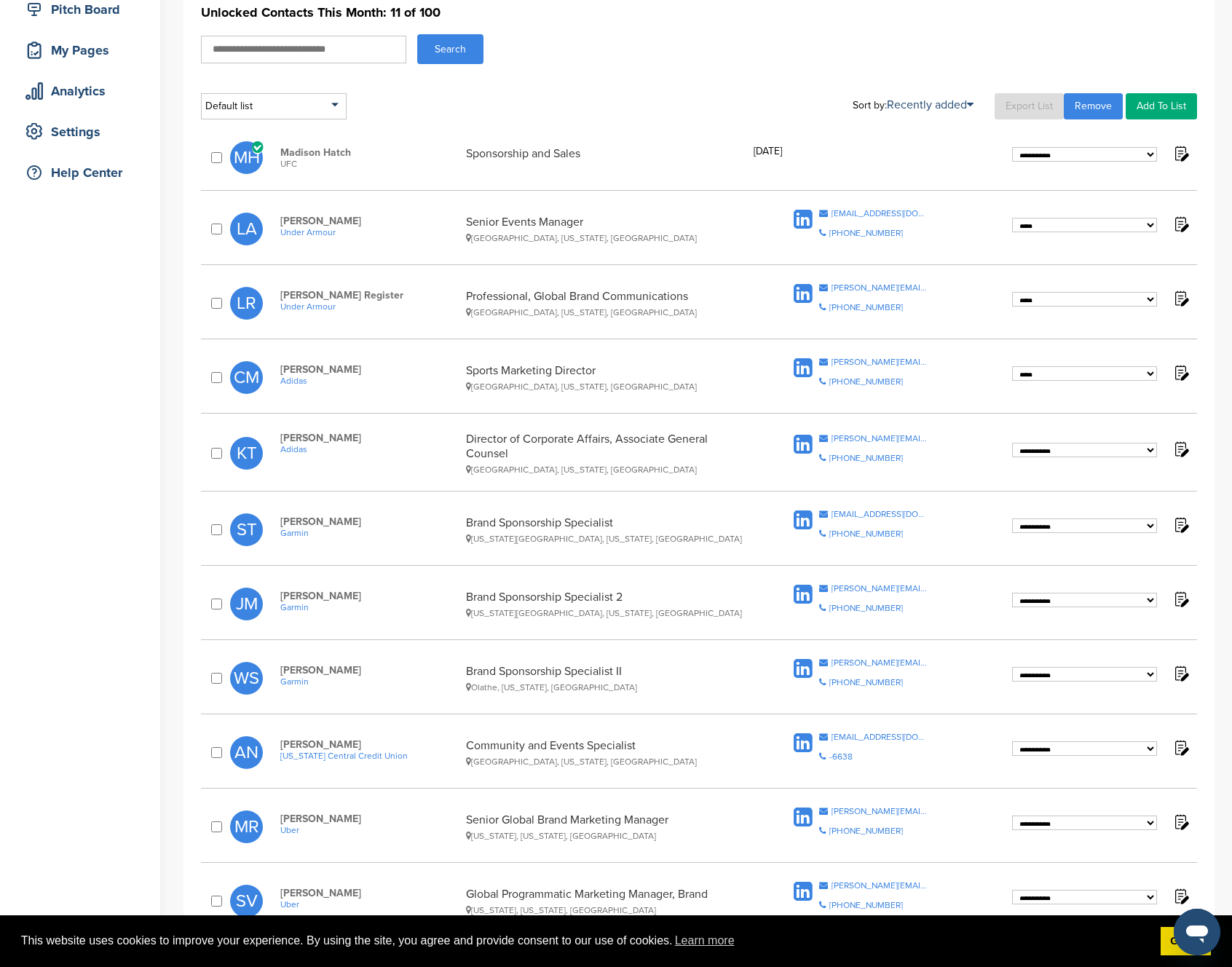
select select "****"
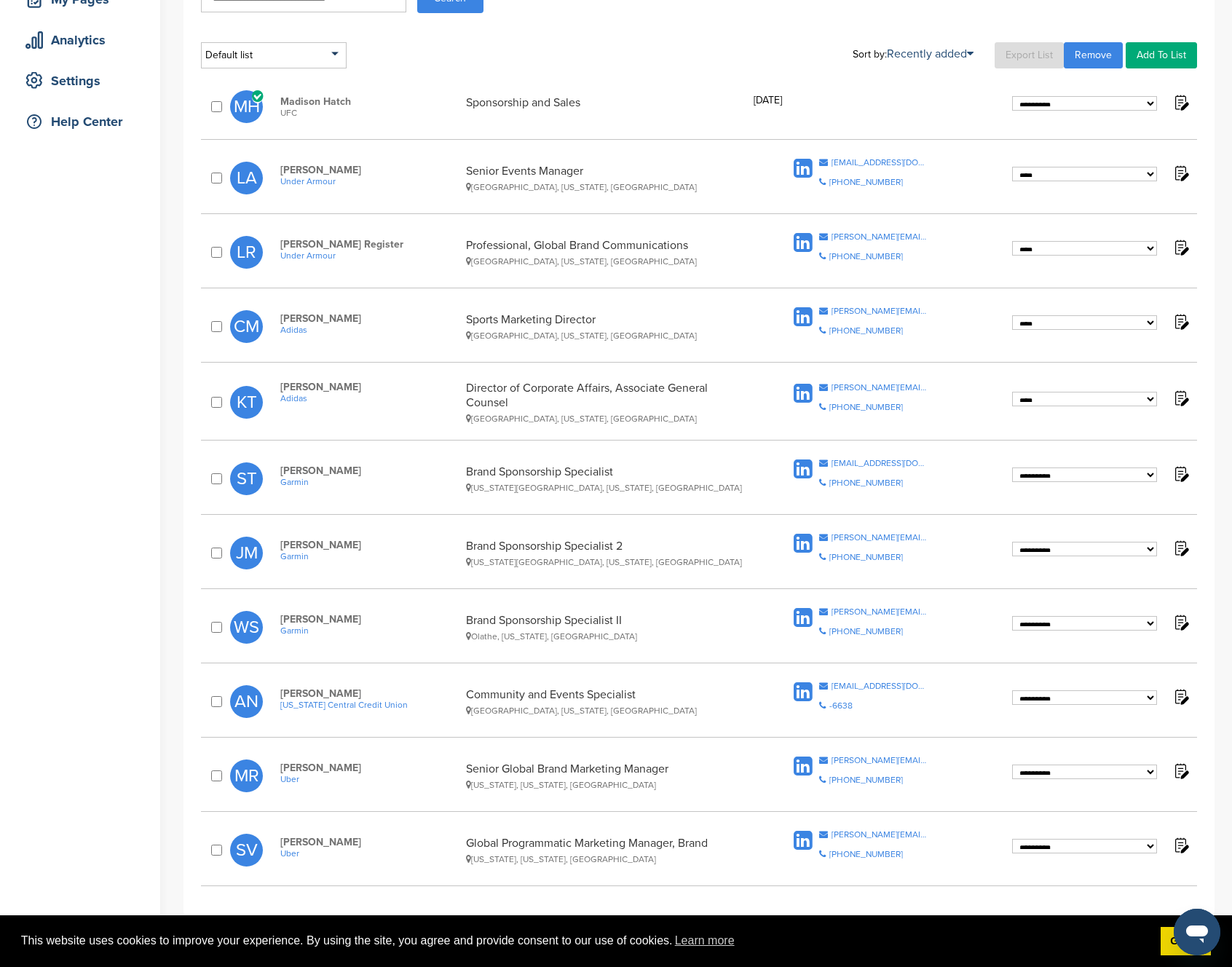
scroll to position [245, 0]
select select "****"
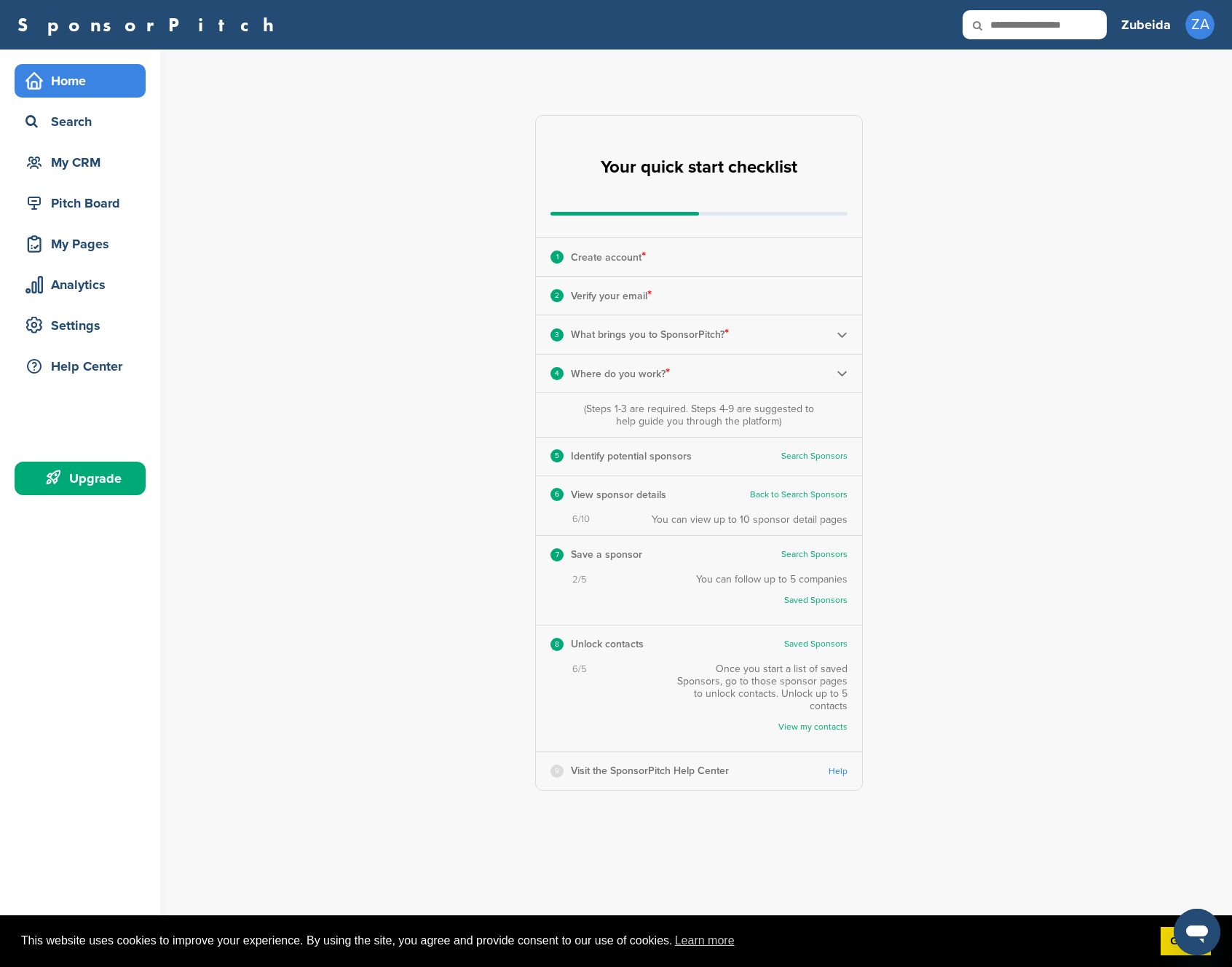
click at [394, 256] on div "**********" at bounding box center [708, 452] width 1049 height 807
click at [723, 786] on div "**********" at bounding box center [708, 452] width 1049 height 807
click at [837, 766] on link "Help" at bounding box center [838, 771] width 19 height 11
click at [899, 169] on div "**********" at bounding box center [708, 452] width 1049 height 807
click at [81, 210] on div "Pitch Board" at bounding box center [83, 203] width 124 height 26
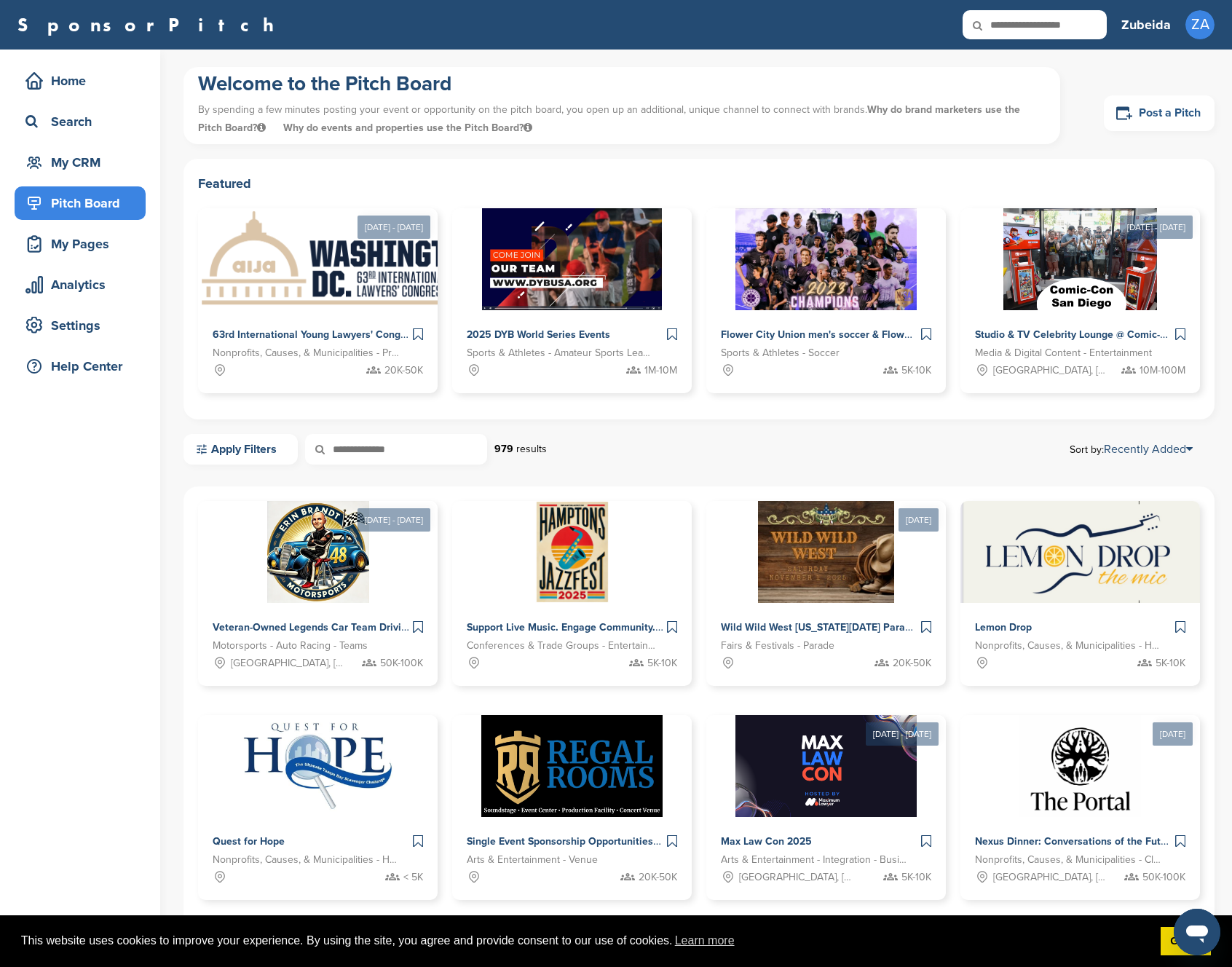
click at [1147, 112] on link "Post a Pitch" at bounding box center [1159, 113] width 110 height 36
click at [1129, 113] on icon at bounding box center [1124, 112] width 16 height 13
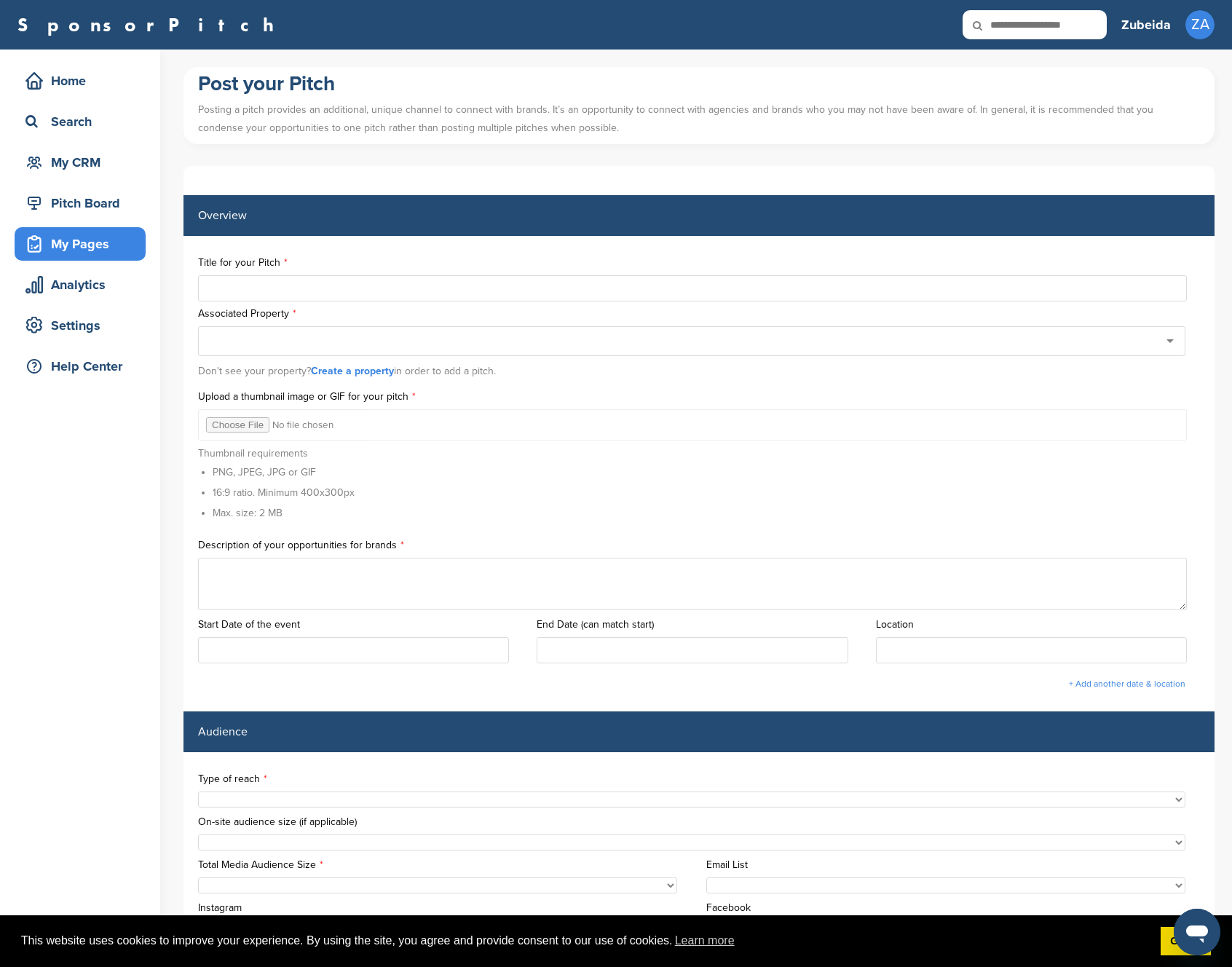
click at [303, 298] on input "text" at bounding box center [693, 288] width 989 height 26
type input "**********"
click at [347, 368] on link "Create a property" at bounding box center [353, 371] width 83 height 12
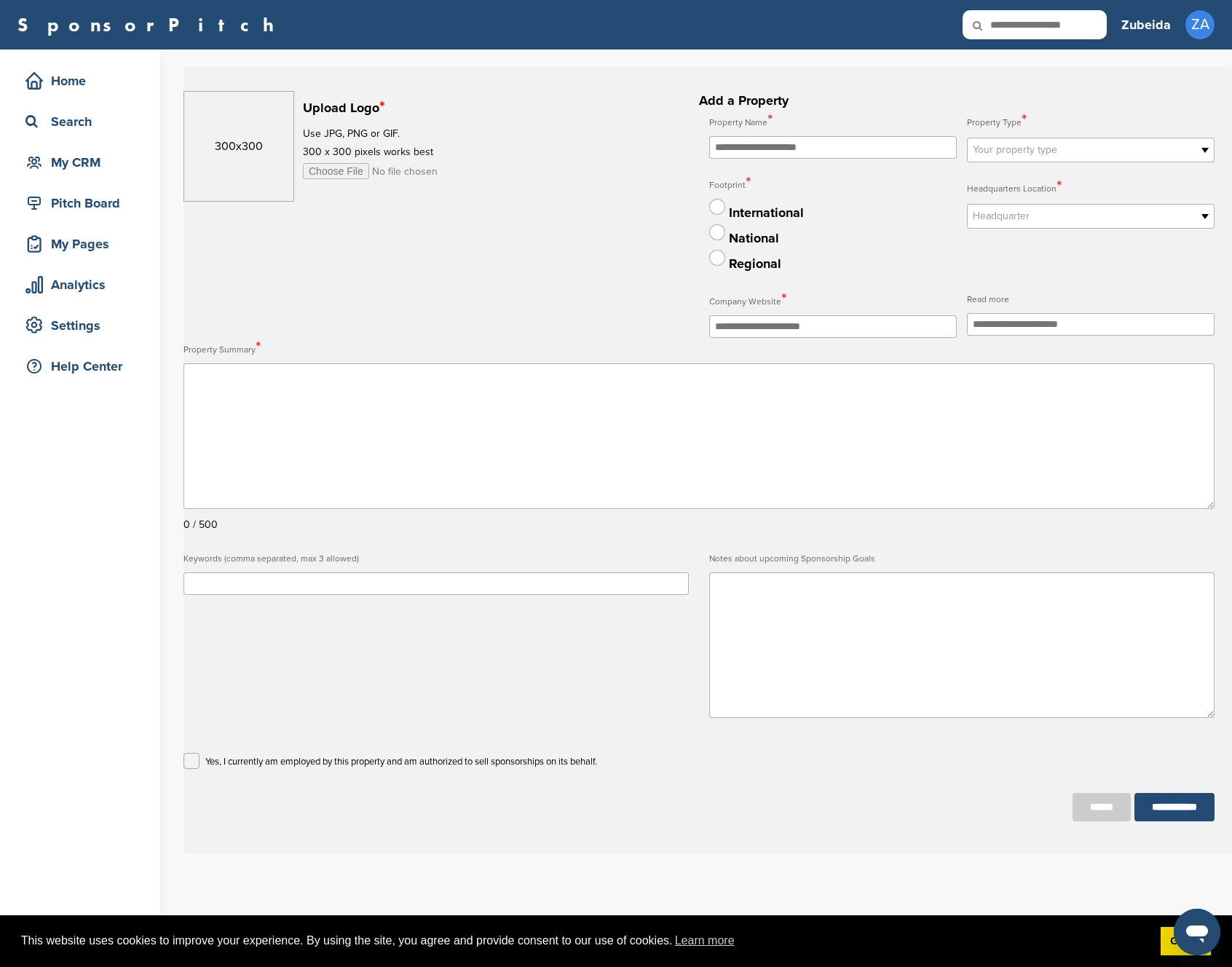
click at [340, 173] on input "file" at bounding box center [414, 171] width 223 height 16
click at [469, 277] on h2 "**********" at bounding box center [699, 456] width 1031 height 730
click at [341, 170] on input "file" at bounding box center [414, 171] width 223 height 16
type input "**********"
click at [452, 242] on h2 "**********" at bounding box center [699, 456] width 1031 height 730
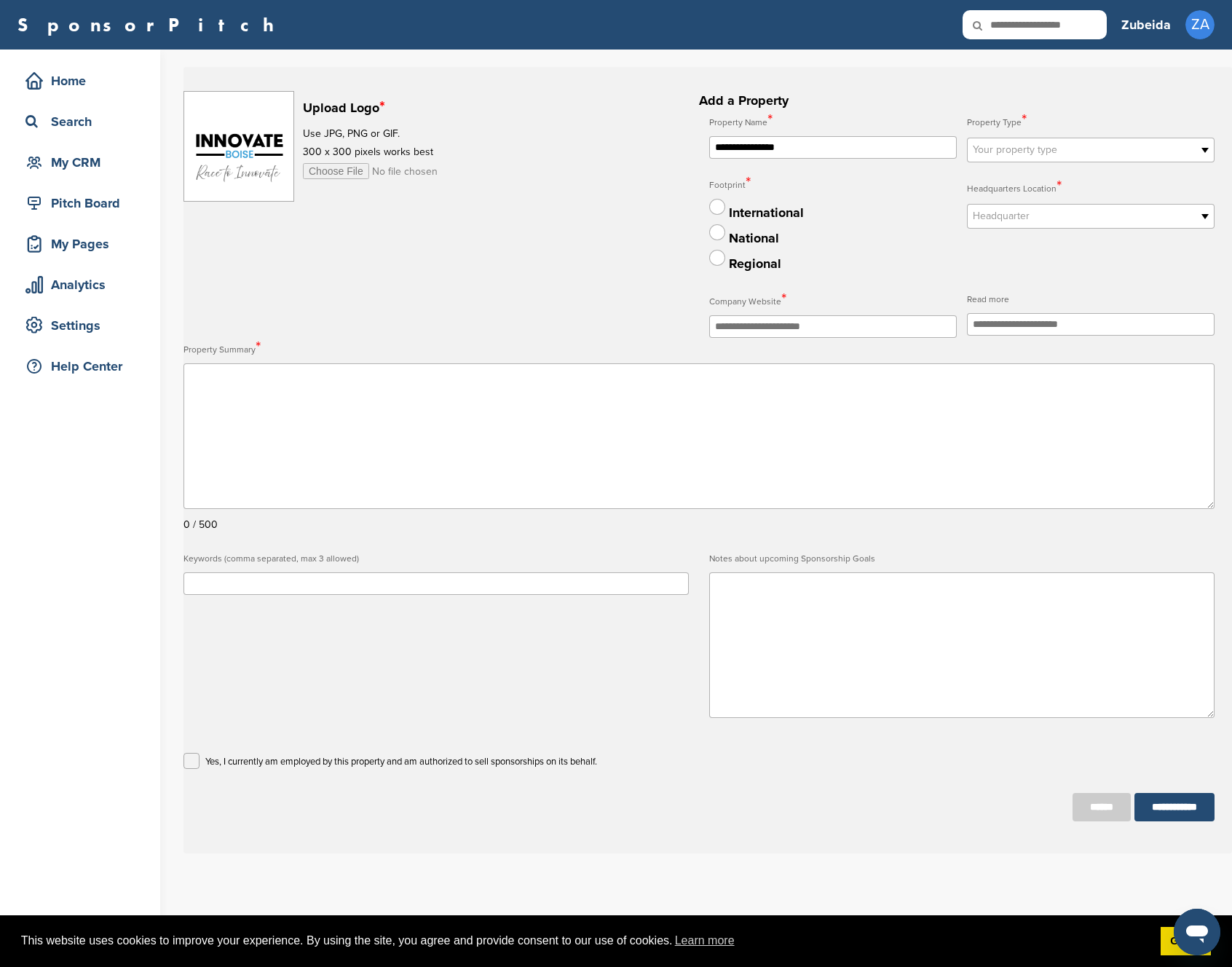
type input "**********"
click at [720, 255] on label at bounding box center [717, 258] width 16 height 16
click at [870, 332] on input "text" at bounding box center [833, 327] width 247 height 23
type input "*"
click at [753, 328] on input "text" at bounding box center [833, 327] width 247 height 23
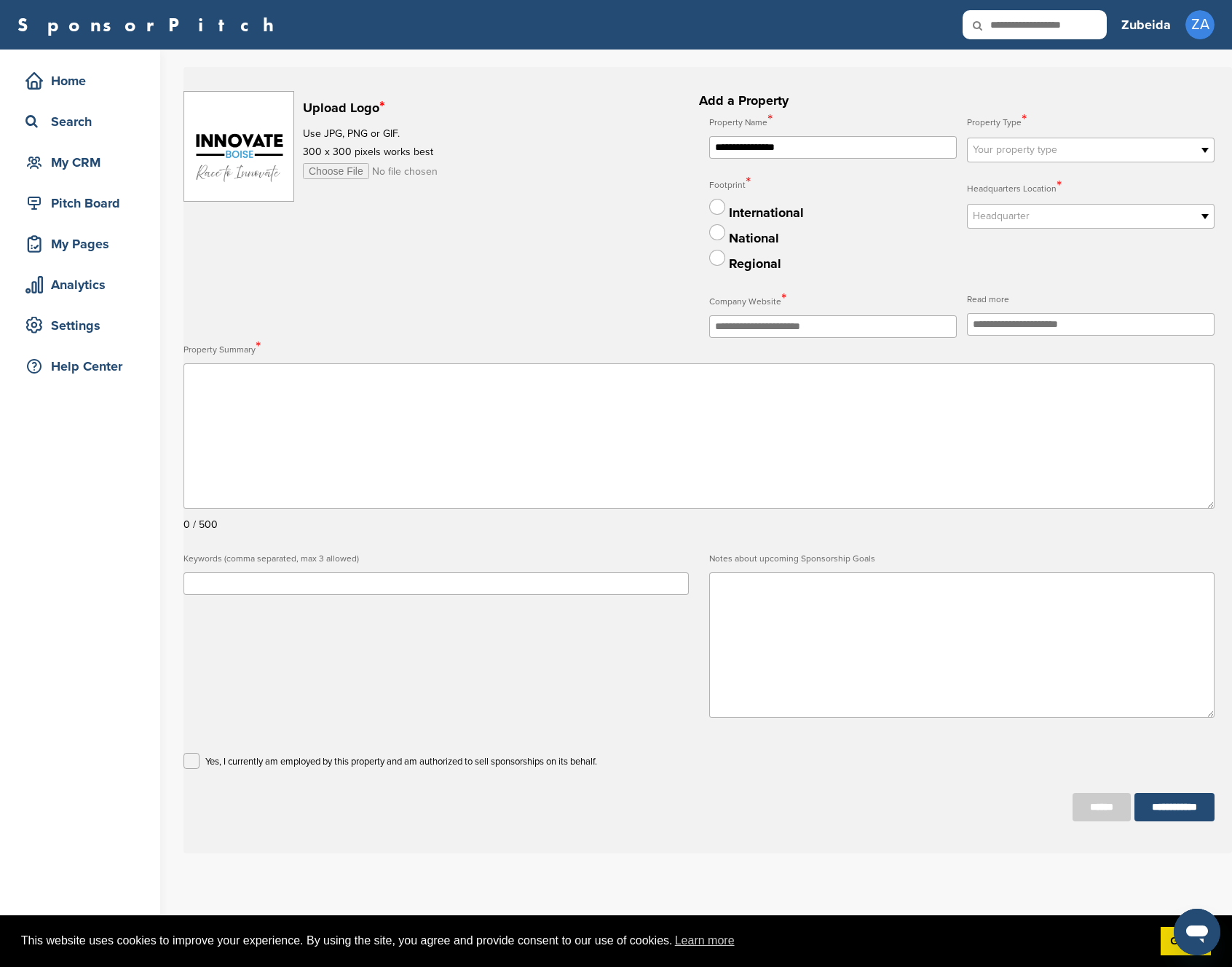
click at [753, 328] on input "text" at bounding box center [833, 327] width 247 height 23
paste input "**********"
type input "**********"
click at [974, 328] on input "text" at bounding box center [1091, 324] width 247 height 23
paste input "**********"
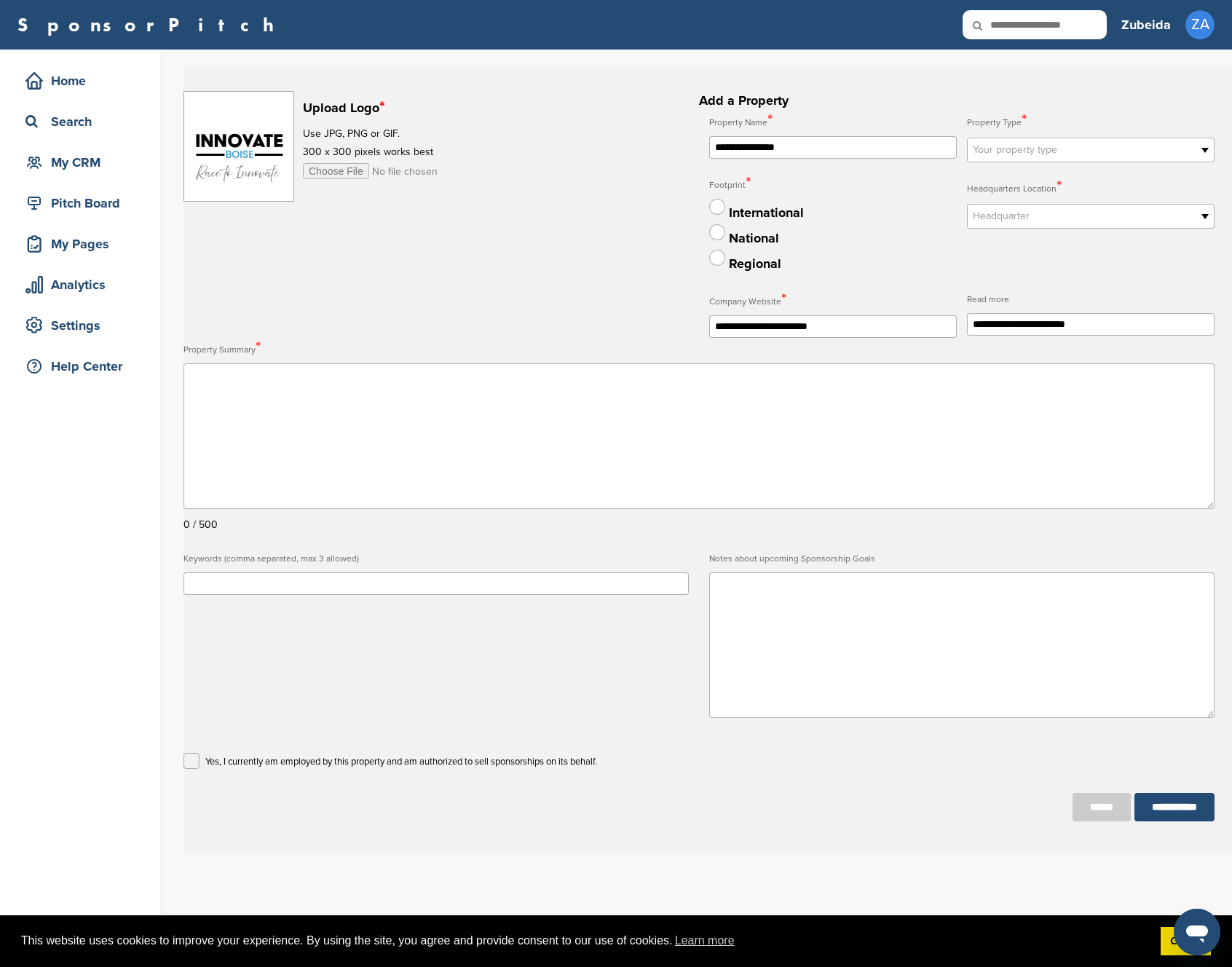
click at [1014, 323] on input "**********" at bounding box center [1091, 324] width 247 height 23
paste input "text"
type input "**********"
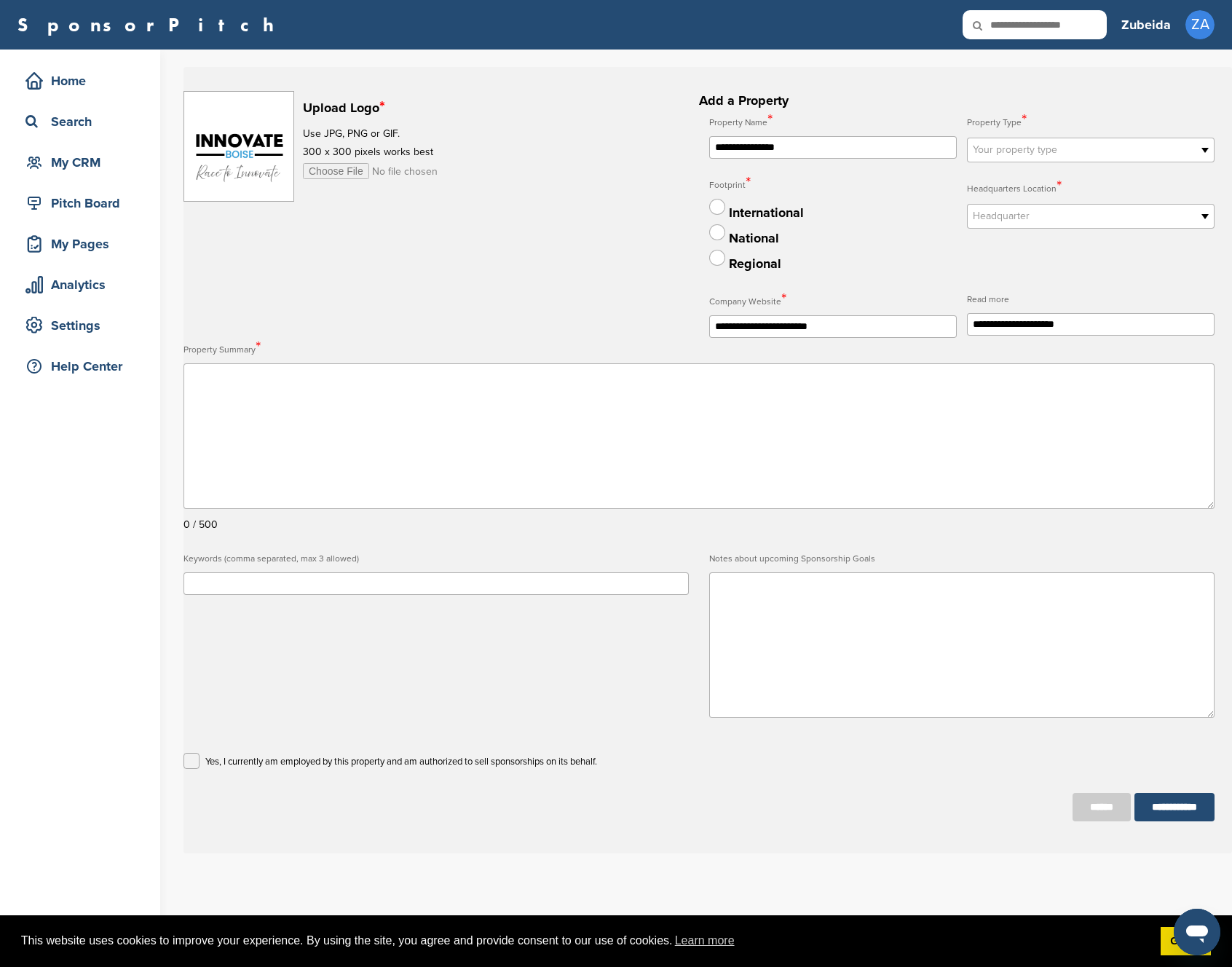
click at [1120, 408] on textarea at bounding box center [699, 436] width 1031 height 146
click at [991, 354] on label "Property Summary *" at bounding box center [699, 348] width 1031 height 22
click at [551, 430] on textarea at bounding box center [699, 436] width 1031 height 146
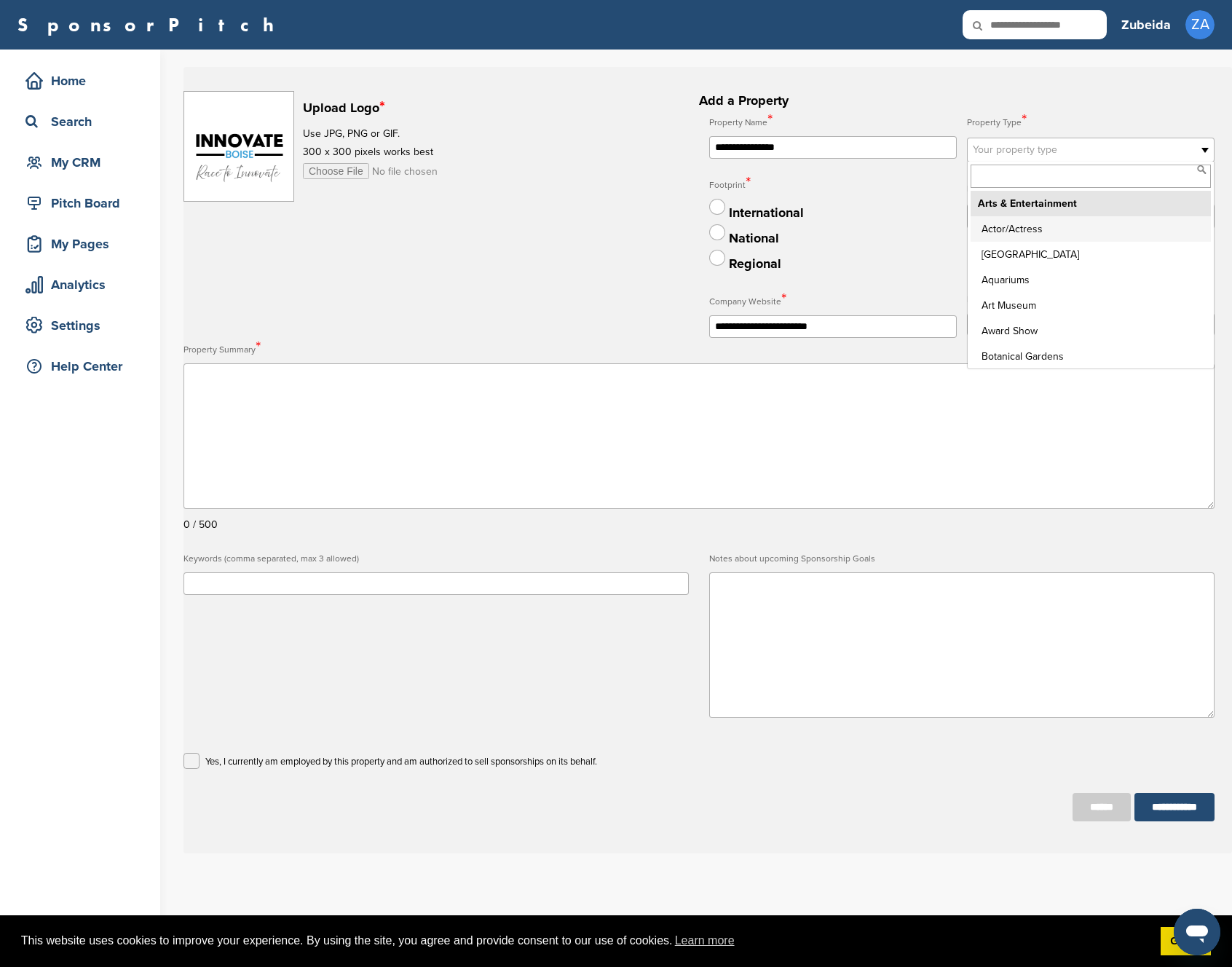
click at [997, 155] on span "Your property type" at bounding box center [1080, 150] width 217 height 18
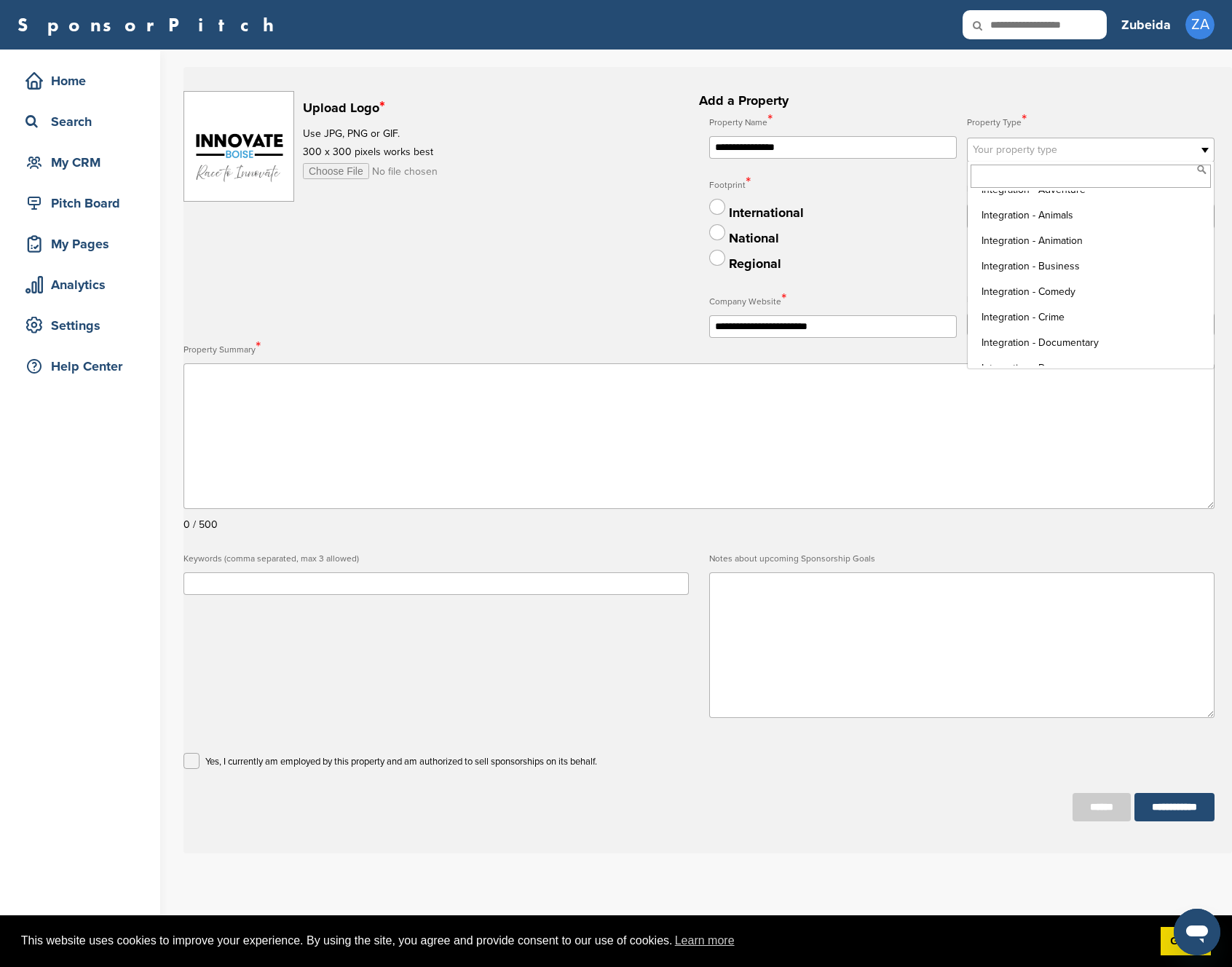
scroll to position [520, 0]
click at [1093, 246] on li "Integration - Business" at bounding box center [1091, 244] width 240 height 25
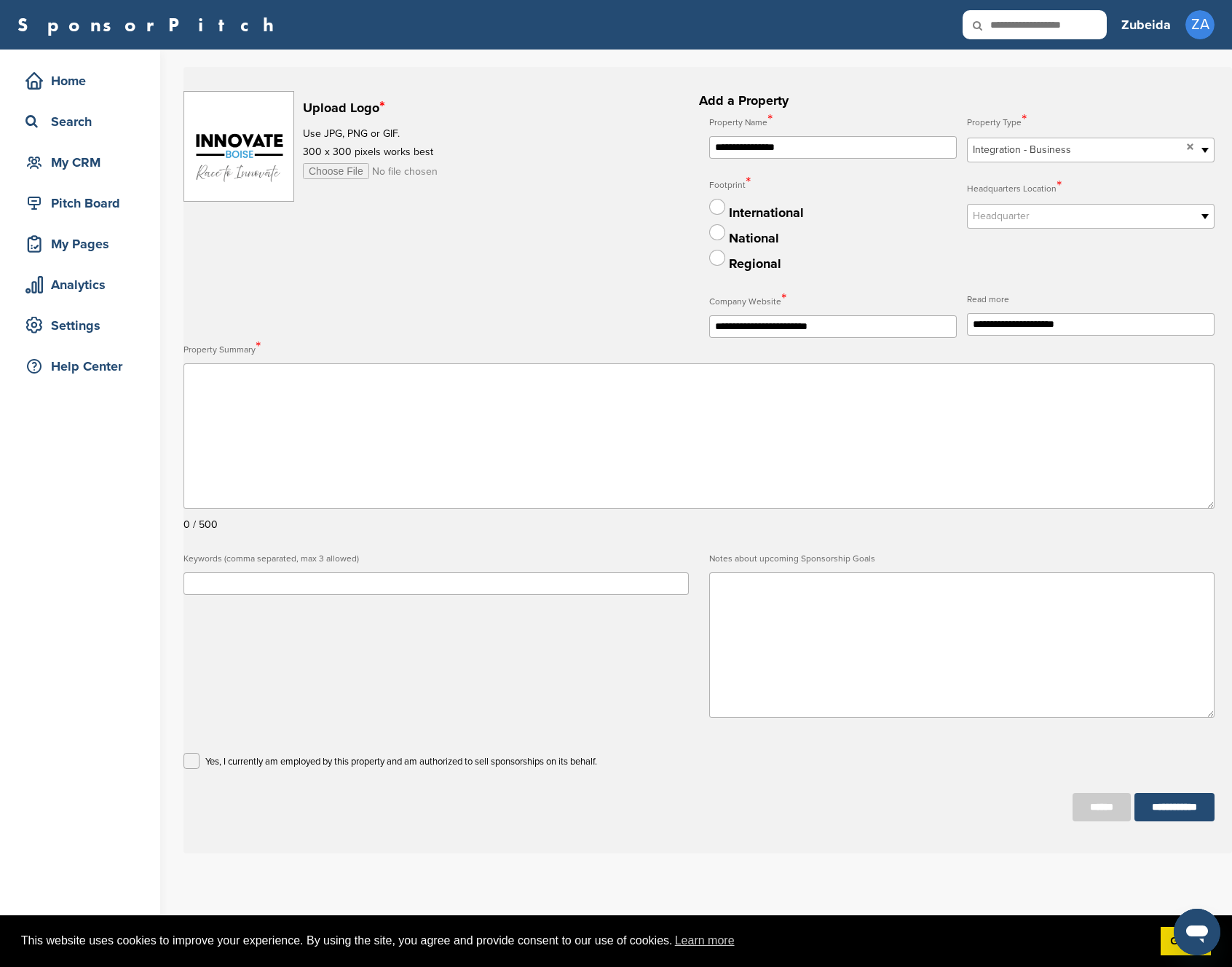
click at [1101, 146] on span "Integration - Business" at bounding box center [1076, 150] width 208 height 18
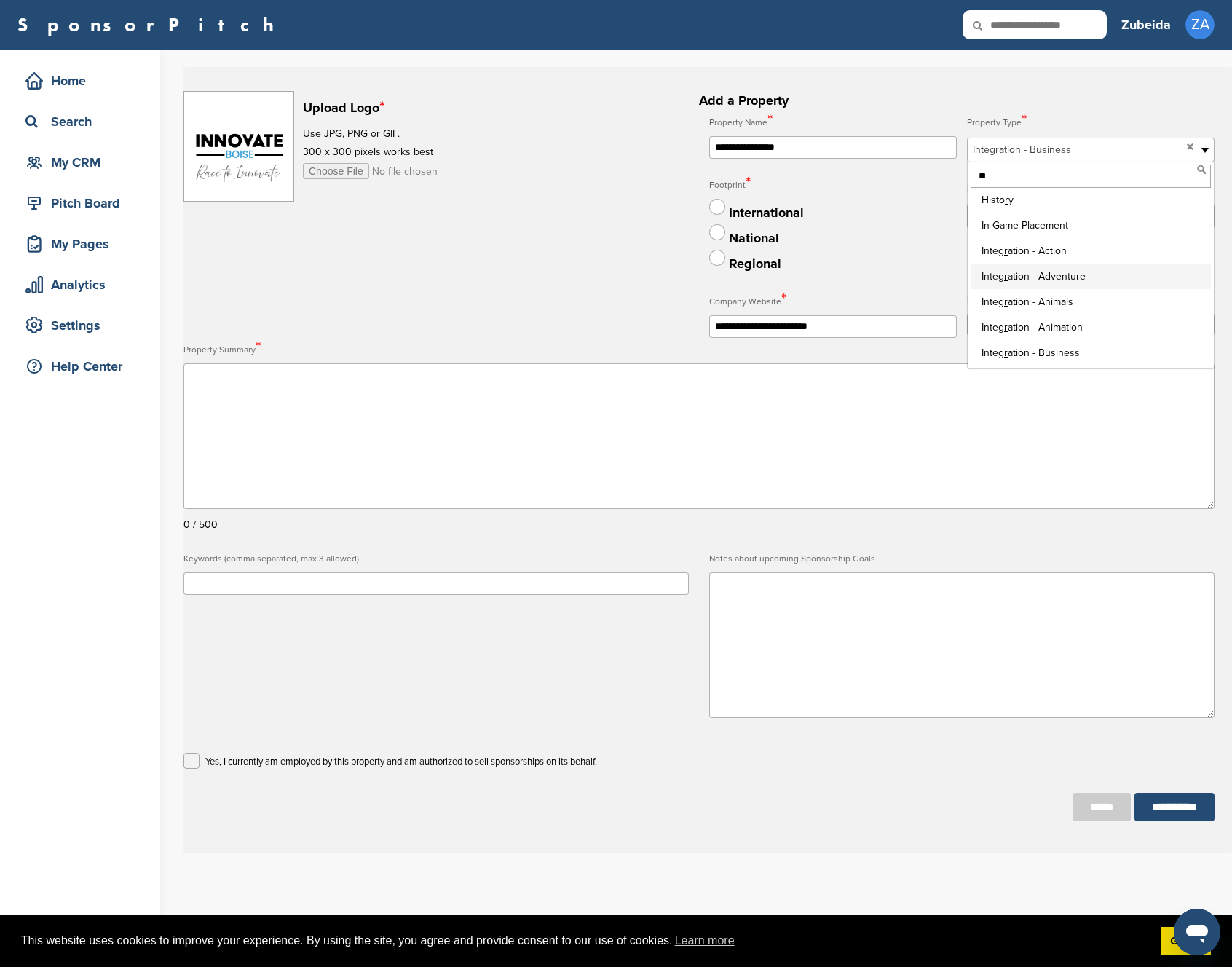
scroll to position [0, 0]
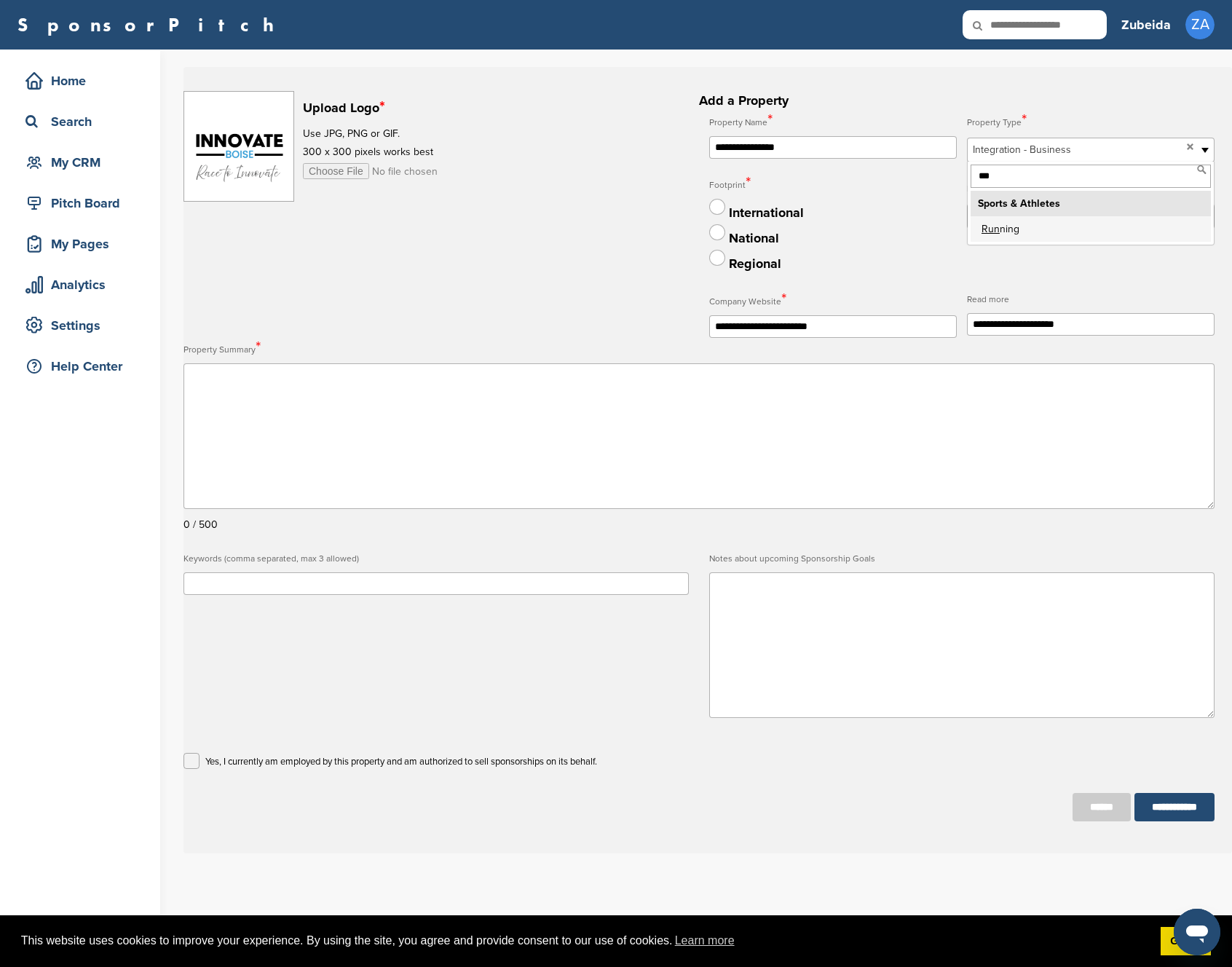
type input "***"
click at [1018, 234] on li "Run ning" at bounding box center [1091, 229] width 240 height 25
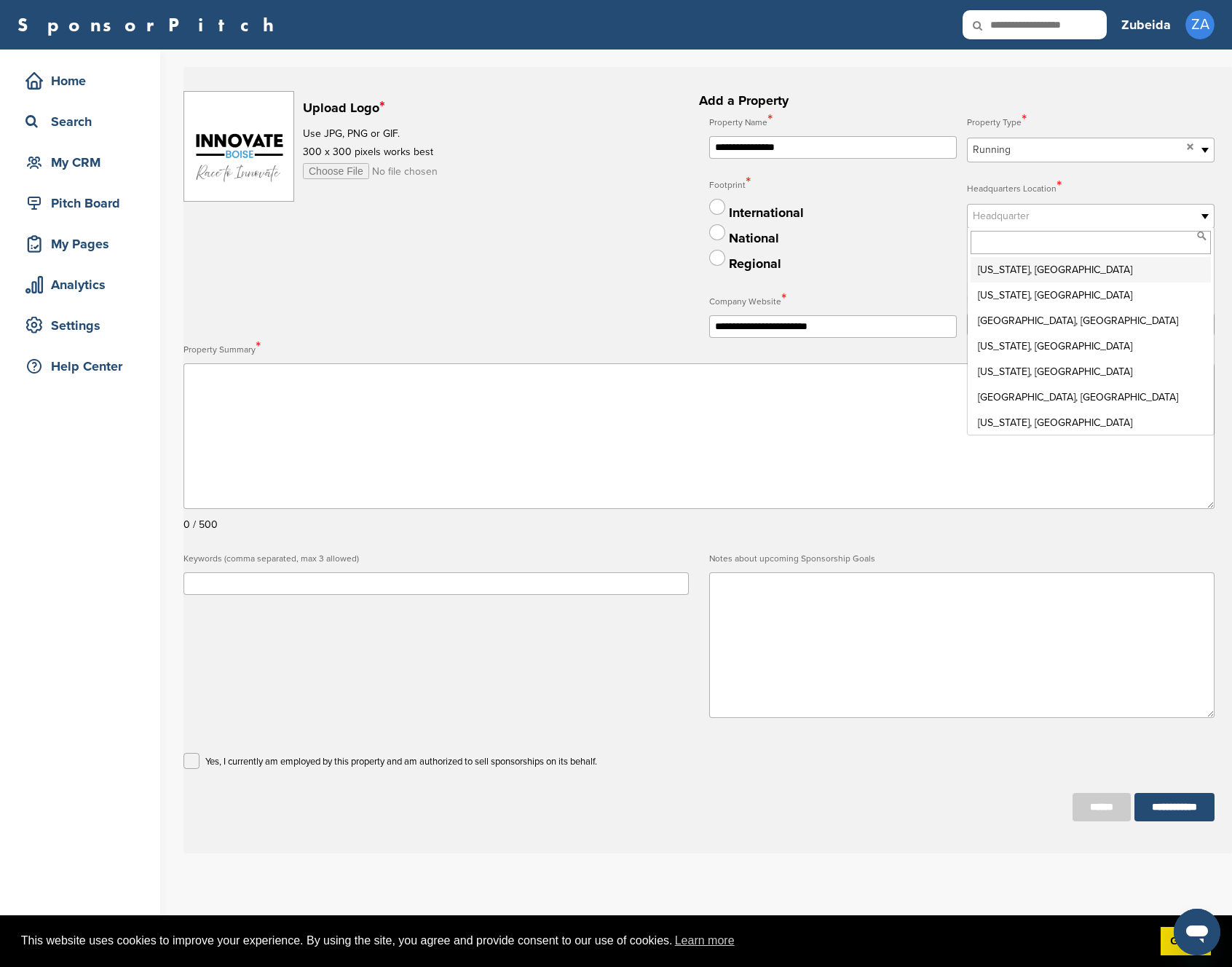
click at [1011, 219] on span "Headquarter" at bounding box center [1080, 217] width 217 height 18
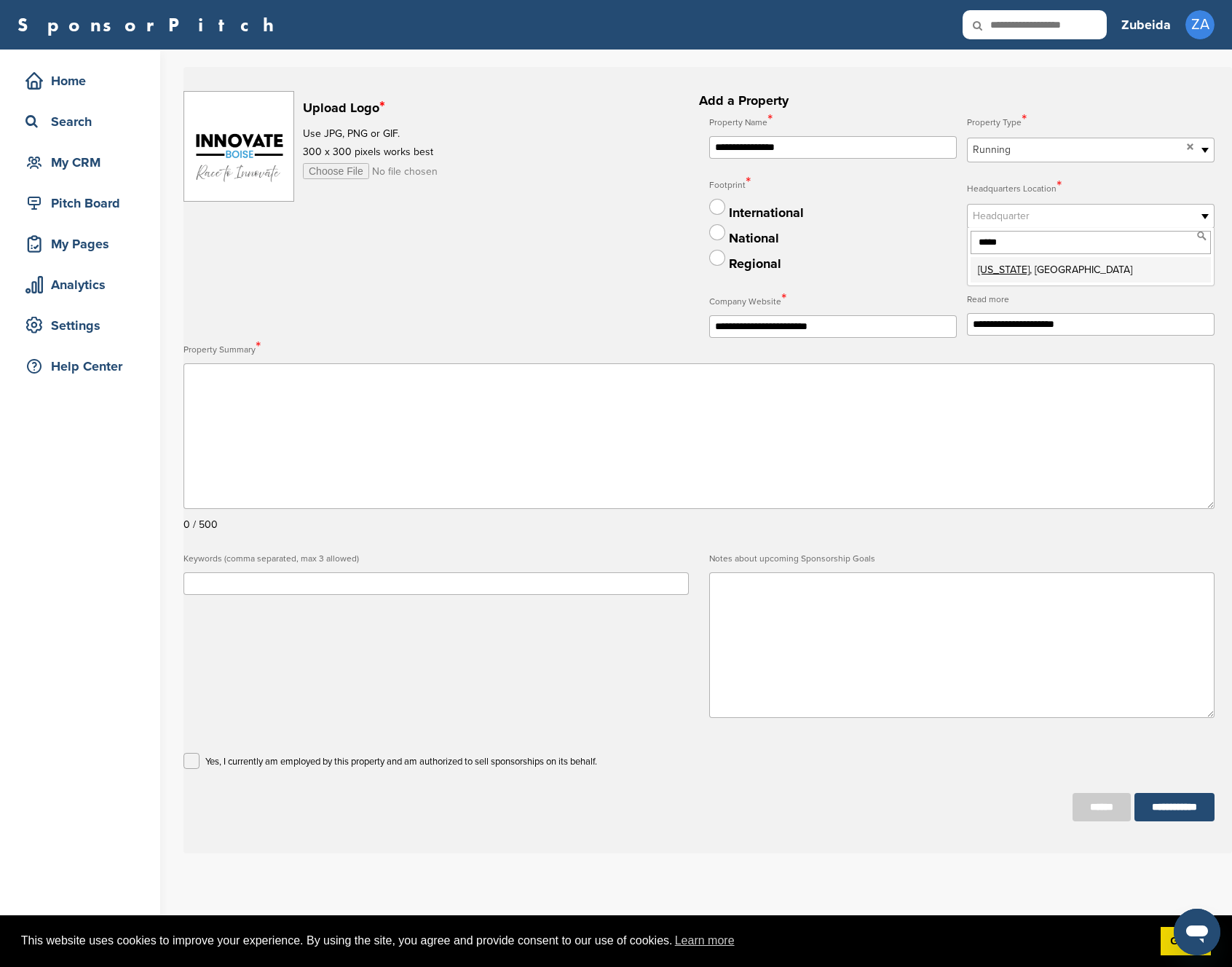
type input "*****"
click at [995, 273] on em "[US_STATE]" at bounding box center [1003, 270] width 52 height 12
click at [993, 260] on div "**********" at bounding box center [962, 224] width 505 height 227
click at [758, 591] on textarea at bounding box center [962, 645] width 505 height 146
